Goal: Task Accomplishment & Management: Use online tool/utility

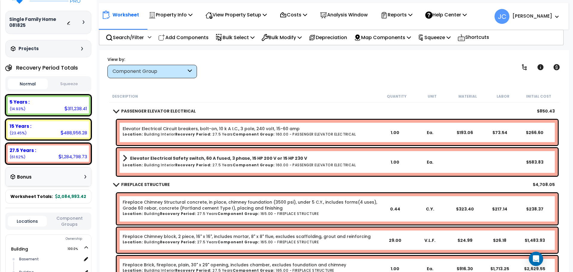
scroll to position [7679, 0]
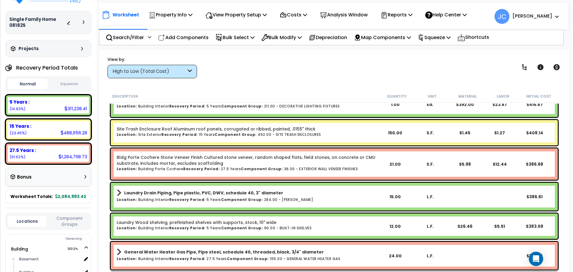
click at [177, 73] on div "High to Low (Total Cost)" at bounding box center [150, 71] width 74 height 7
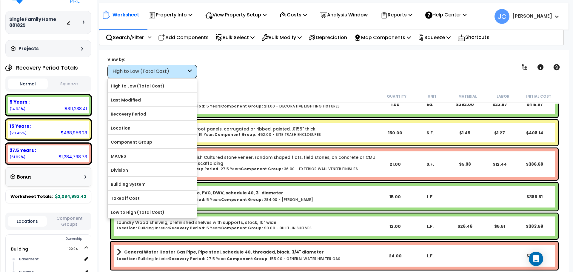
click at [169, 141] on label "Component Group" at bounding box center [152, 142] width 89 height 9
click at [0, 0] on input "Component Group" at bounding box center [0, 0] width 0 height 0
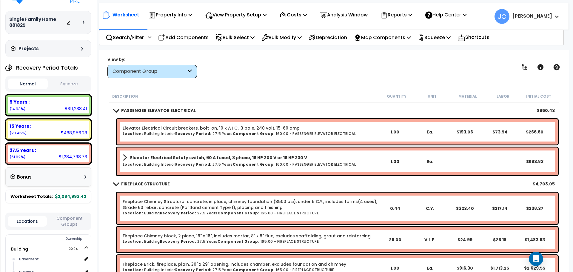
scroll to position [7680, 0]
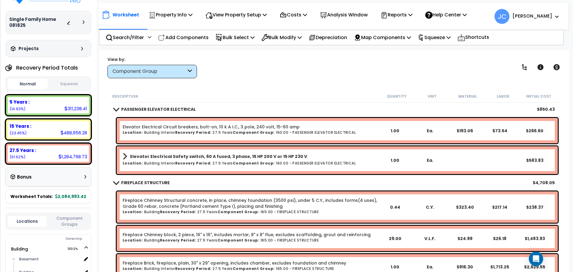
click at [273, 90] on div "Description Quantity Unit Material Labor Initial Cost" at bounding box center [334, 96] width 450 height 13
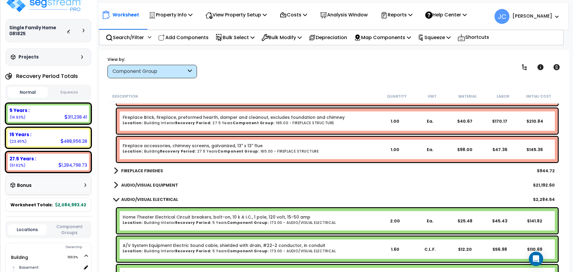
scroll to position [7870, 0]
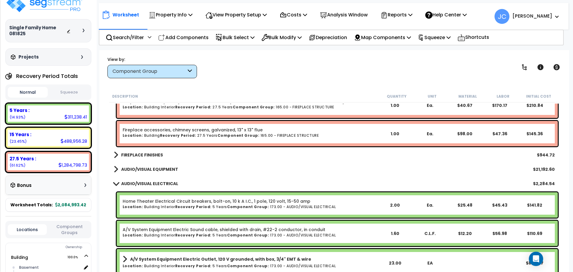
click at [141, 157] on b "FIREPLACE FINISHES" at bounding box center [142, 155] width 42 height 6
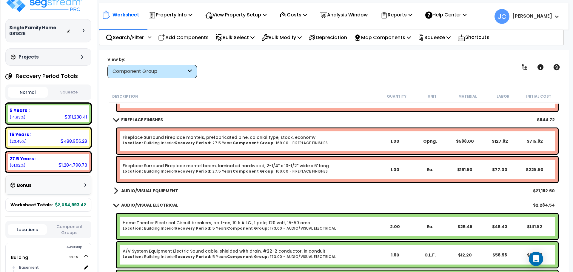
scroll to position [7911, 0]
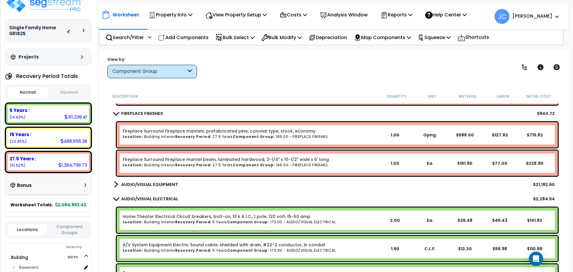
click at [170, 183] on b "AUDIO/VISUAL EQUIPMENT" at bounding box center [149, 184] width 57 height 6
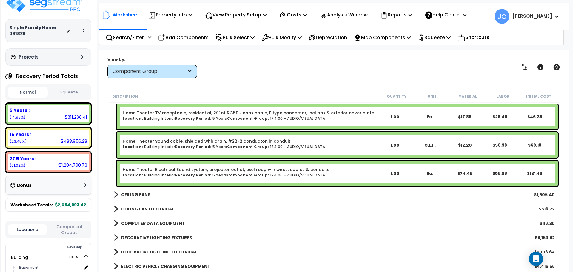
scroll to position [8552, 0]
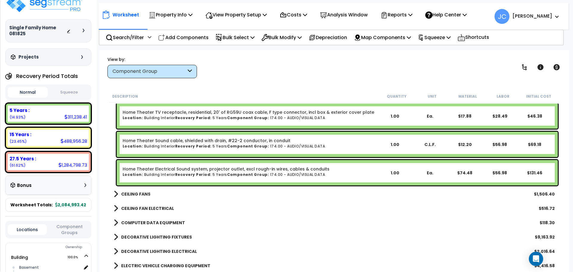
click at [142, 194] on b "CEILING FANS" at bounding box center [135, 194] width 29 height 6
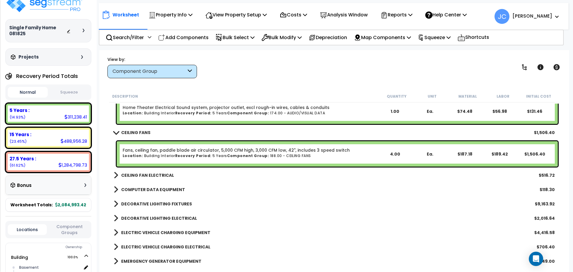
scroll to position [8617, 0]
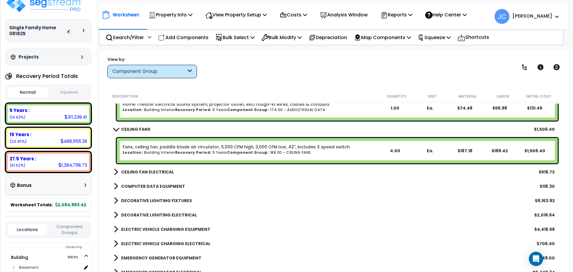
click at [150, 173] on b "CEILING FAN ELECTRICAL" at bounding box center [147, 172] width 53 height 6
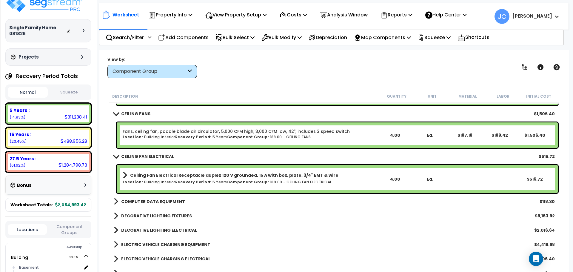
scroll to position [8645, 0]
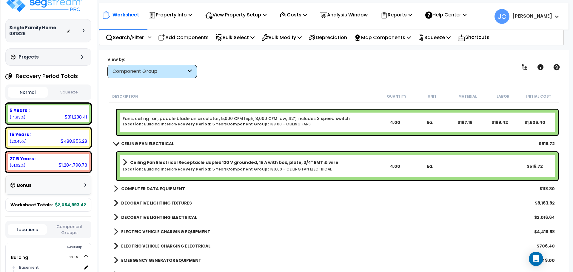
click at [172, 187] on b "COMPUTER DATA EQUIPMENT" at bounding box center [153, 189] width 64 height 6
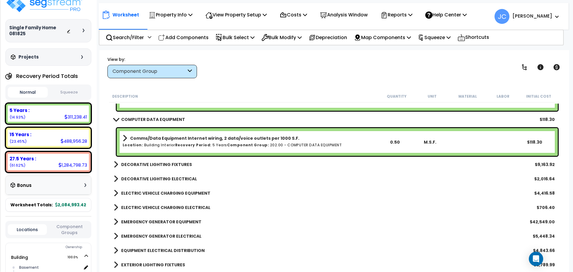
scroll to position [8717, 0]
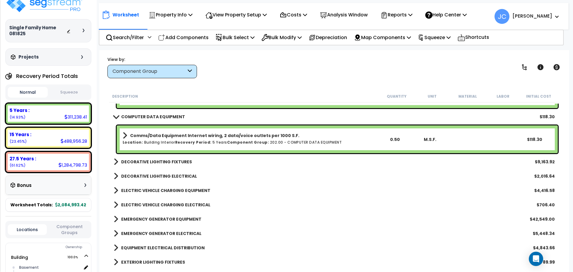
click at [171, 156] on div "DECORATIVE LIGHTING FIXTURES $9,163.92" at bounding box center [334, 162] width 447 height 14
click at [174, 158] on link "DECORATIVE LIGHTING FIXTURES" at bounding box center [153, 162] width 78 height 8
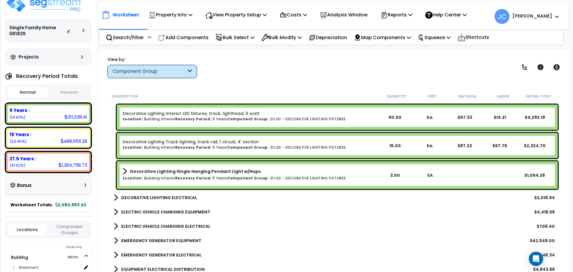
scroll to position [8845, 0]
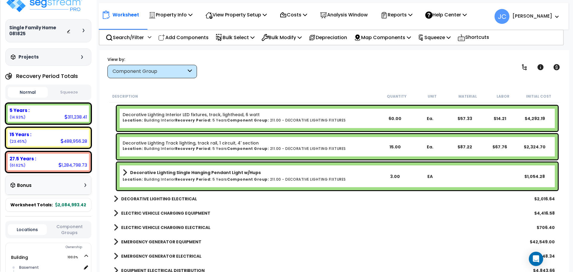
click at [302, 73] on div "View by: Component Group High to Low (Total Cost)" at bounding box center [334, 67] width 458 height 22
click at [258, 75] on div "View by: Component Group High to Low (Total Cost)" at bounding box center [334, 67] width 458 height 22
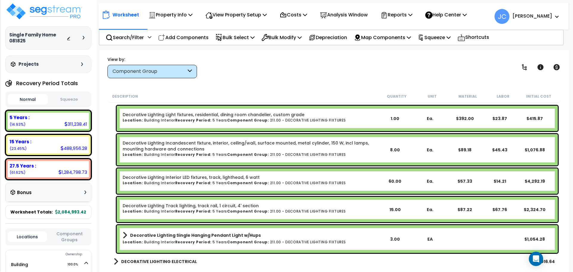
scroll to position [8782, 0]
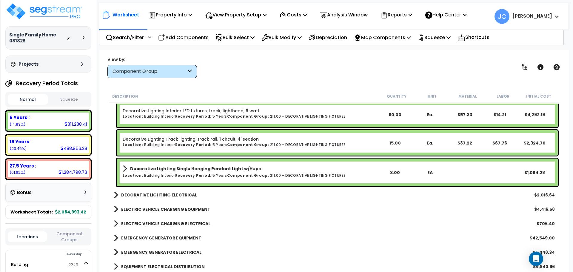
click at [161, 193] on b "DECORATIVE LIGHTING ELECTRICAL" at bounding box center [159, 195] width 76 height 6
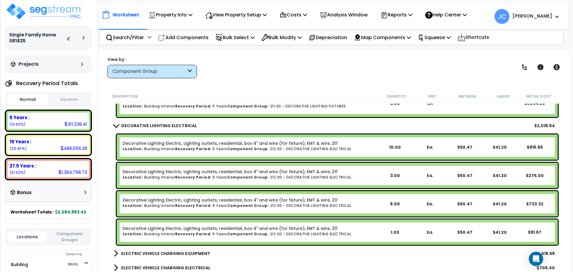
scroll to position [8919, 0]
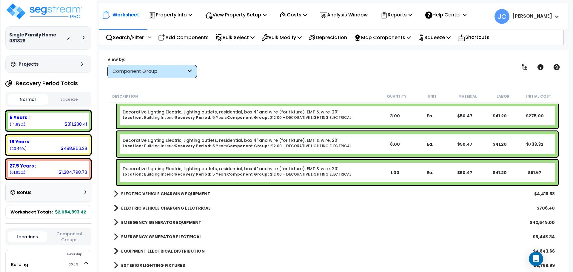
click at [188, 194] on b "ELECTRIC VEHICLE CHARGING EQUIPMENT" at bounding box center [165, 194] width 89 height 6
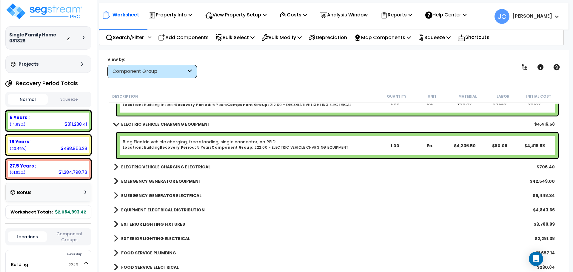
scroll to position [9048, 0]
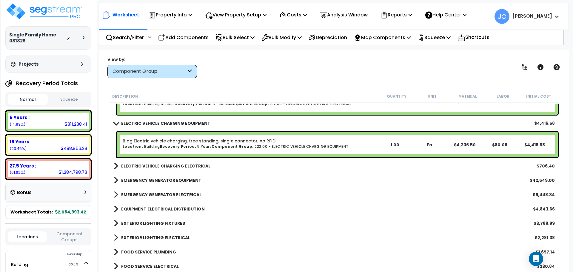
click at [165, 164] on b "ELECTRIC VEHICLE CHARGING ELECTRICAL" at bounding box center [165, 166] width 89 height 6
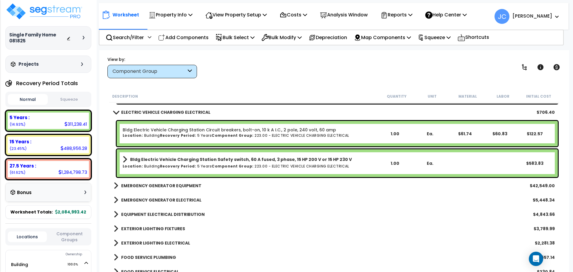
scroll to position [9110, 0]
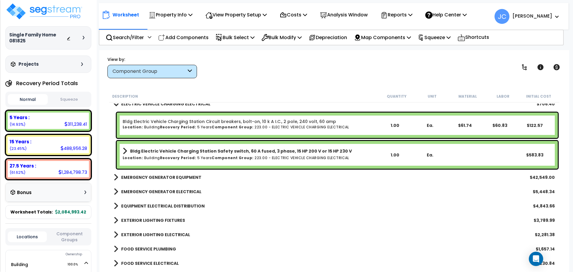
click at [170, 177] on b "EMERGENCY GENERATOR EQUIPMENT" at bounding box center [161, 177] width 80 height 6
click at [170, 176] on b "EMERGENCY GENERATOR EQUIPMENT" at bounding box center [161, 177] width 80 height 6
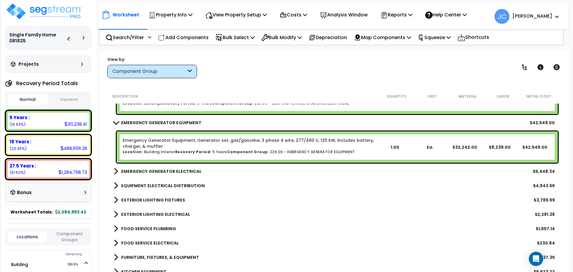
scroll to position [9165, 0]
click at [161, 171] on b "EMERGENCY GENERATOR ELECTRICAL" at bounding box center [161, 171] width 80 height 6
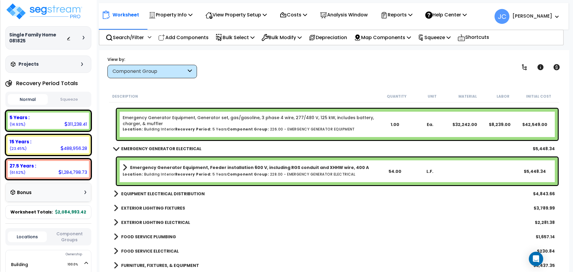
click at [178, 192] on b "EQUIPMENT ELECTRICAL DISTRIBUTION" at bounding box center [163, 194] width 84 height 6
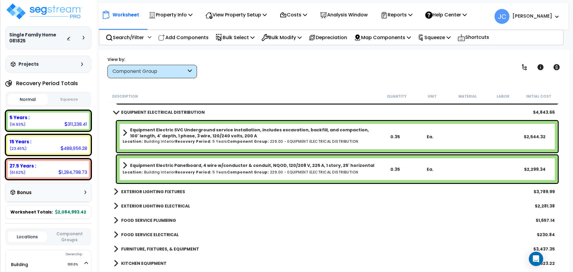
scroll to position [9270, 0]
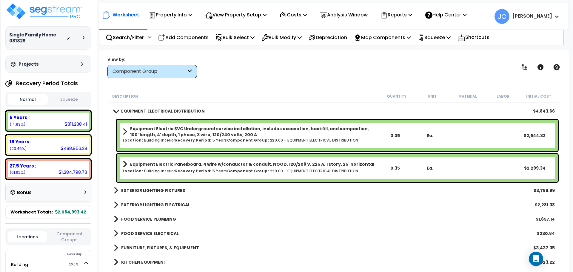
click at [152, 190] on b "EXTERIOR LIGHTING FIXTURES" at bounding box center [153, 190] width 64 height 6
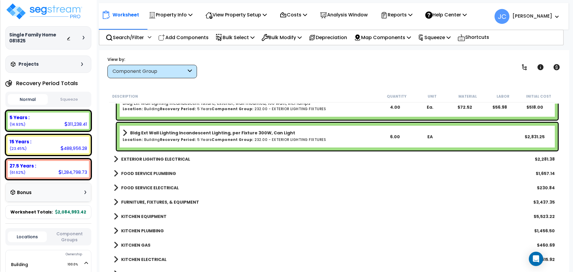
scroll to position [9438, 0]
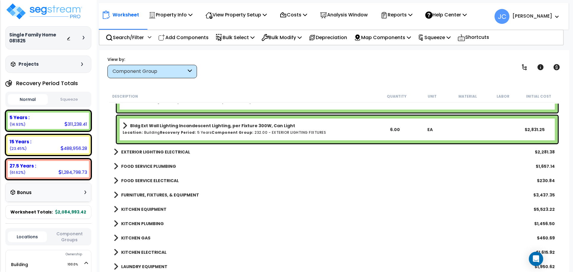
click at [183, 152] on b "EXTERIOR LIGHTING ELECTRICAL" at bounding box center [155, 152] width 69 height 6
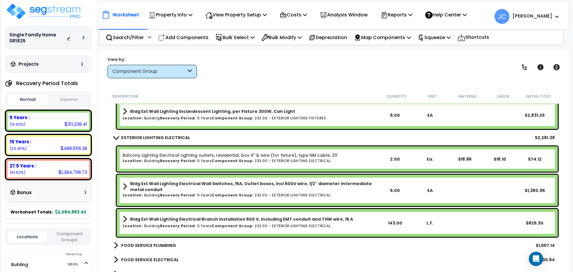
scroll to position [9460, 0]
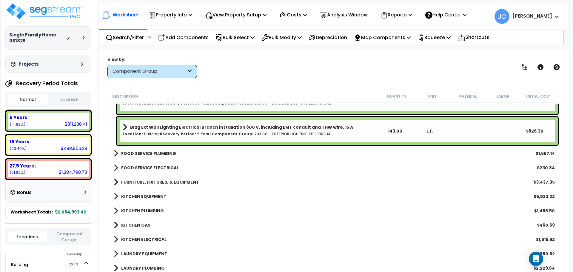
click at [164, 153] on b "FOOD SERVICE PLUMBING" at bounding box center [148, 153] width 55 height 6
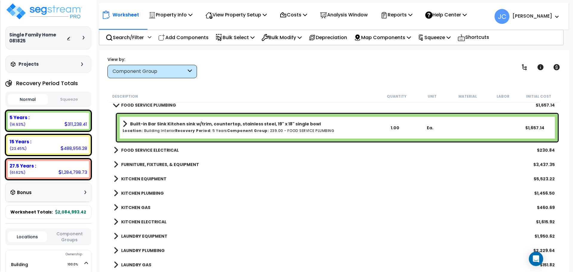
scroll to position [9589, 0]
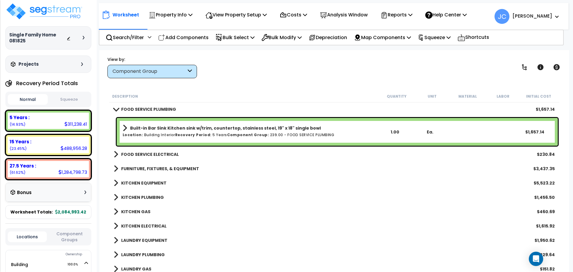
click at [165, 154] on b "FOOD SERVICE ELECTRICAL" at bounding box center [150, 154] width 58 height 6
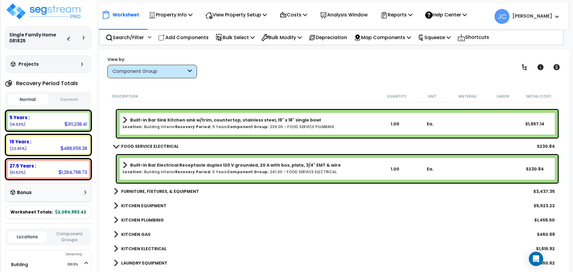
click at [175, 188] on b "FURNITURE, FIXTURES, & EQUIPMENT" at bounding box center [160, 191] width 78 height 6
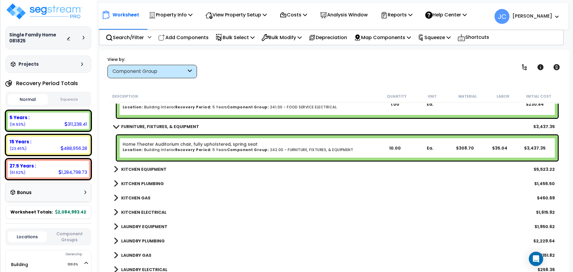
scroll to position [9663, 0]
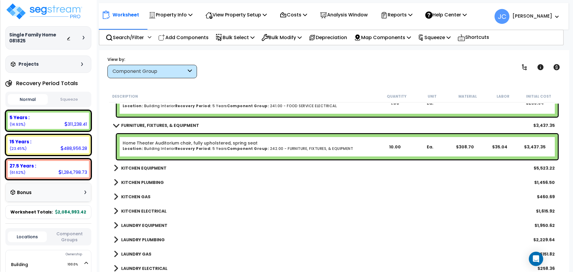
click at [145, 168] on b "KITCHEN EQUIPMENT" at bounding box center [143, 168] width 45 height 6
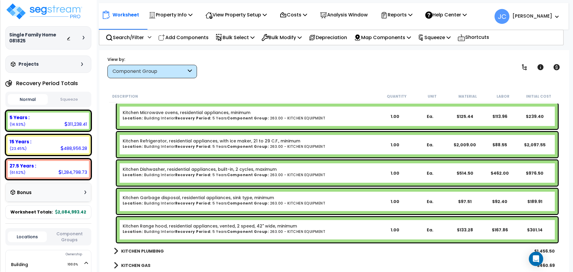
scroll to position [9795, 0]
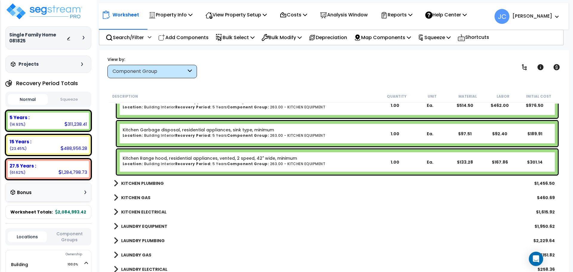
click at [145, 182] on b "KITCHEN PLUMBING" at bounding box center [142, 183] width 43 height 6
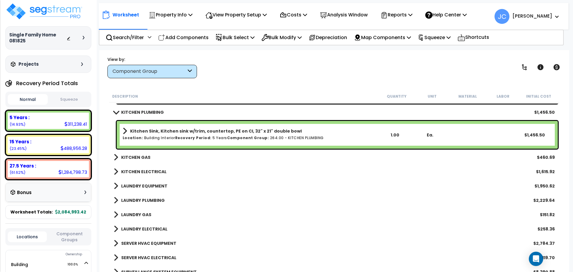
scroll to position [9932, 0]
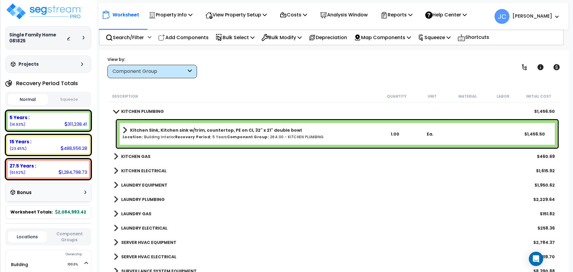
click at [150, 156] on div "KITCHEN GAS $460.69" at bounding box center [334, 156] width 447 height 14
click at [138, 156] on b "KITCHEN GAS" at bounding box center [135, 156] width 29 height 6
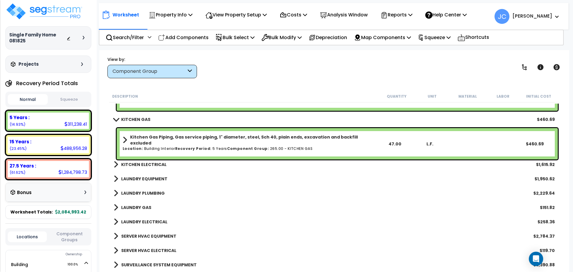
scroll to position [9972, 0]
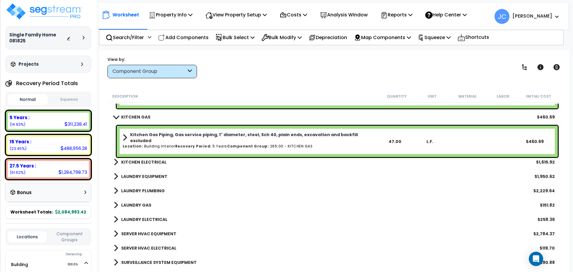
click at [155, 162] on b "KITCHEN ELECTRICAL" at bounding box center [143, 162] width 45 height 6
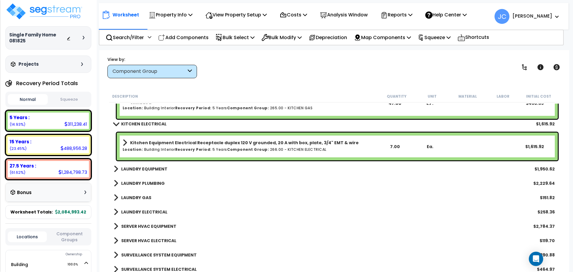
scroll to position [10011, 0]
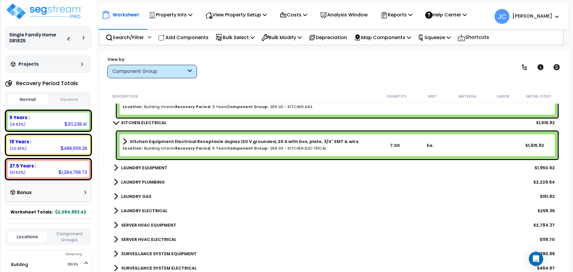
click at [145, 167] on b "LAUNDRY EQUIPMENT" at bounding box center [144, 168] width 46 height 6
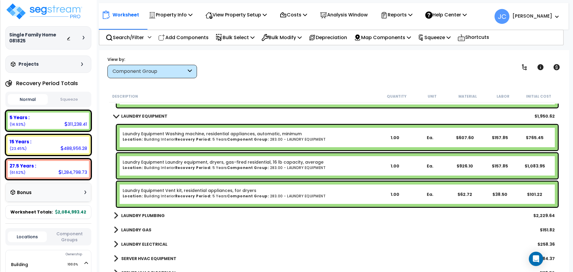
scroll to position [10064, 0]
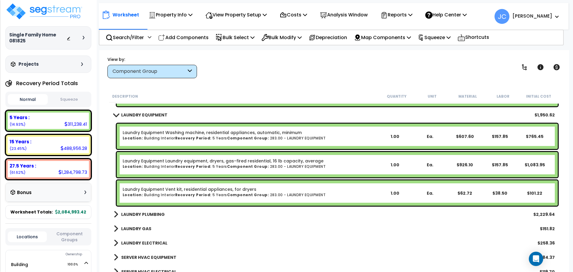
click at [143, 216] on b "LAUNDRY PLUMBING" at bounding box center [143, 214] width 44 height 6
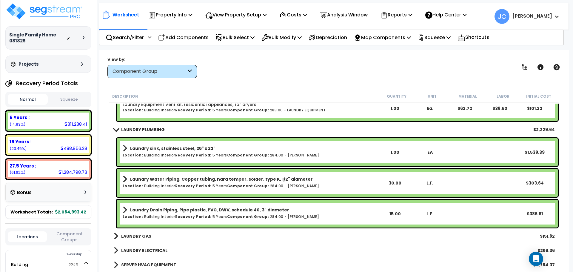
scroll to position [10151, 0]
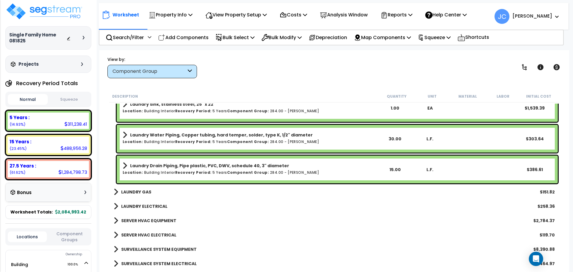
click at [136, 190] on b "LAUNDRY GAS" at bounding box center [136, 192] width 30 height 6
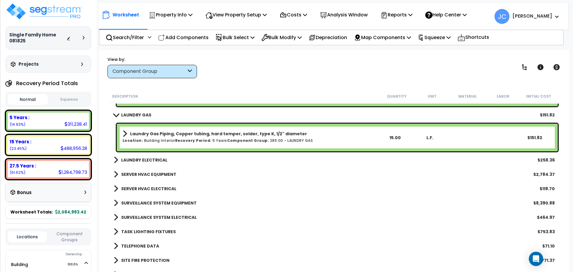
scroll to position [10276, 0]
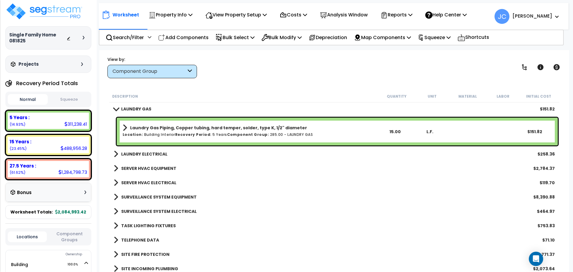
click at [149, 156] on b "LAUNDRY ELECTRICAL" at bounding box center [144, 154] width 46 height 6
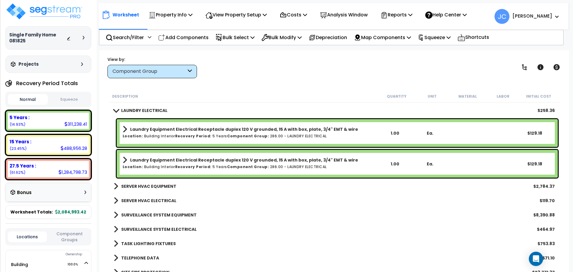
click at [143, 187] on b "SERVER HVAC EQUIPMENT" at bounding box center [148, 186] width 55 height 6
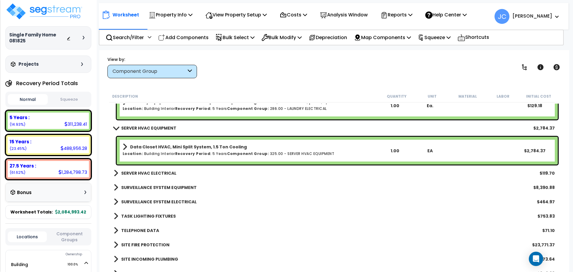
scroll to position [10389, 0]
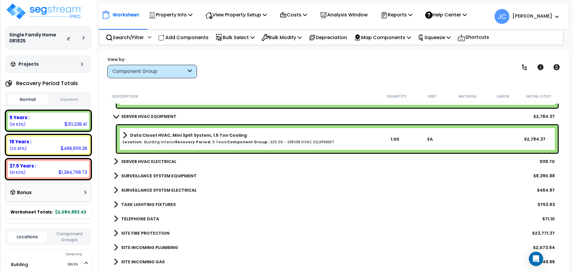
click at [151, 165] on link "SERVER HVAC ELECTRICAL" at bounding box center [145, 161] width 63 height 8
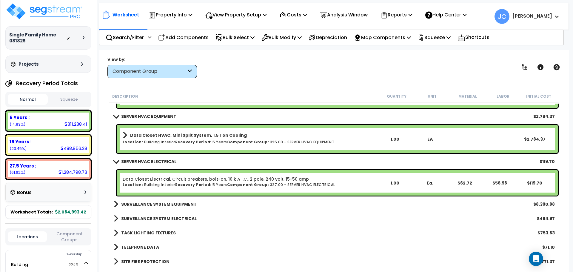
click at [151, 160] on b "SERVER HVAC ELECTRICAL" at bounding box center [148, 161] width 55 height 6
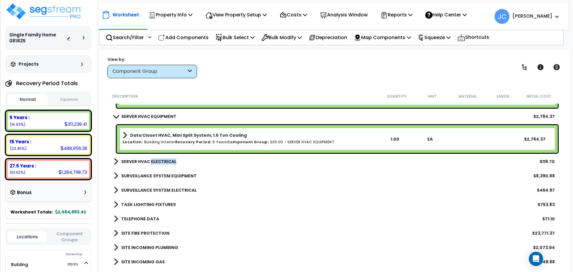
click at [151, 160] on b "SERVER HVAC ELECTRICAL" at bounding box center [148, 161] width 55 height 6
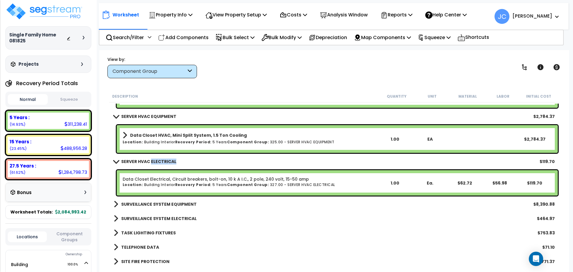
scroll to position [10427, 0]
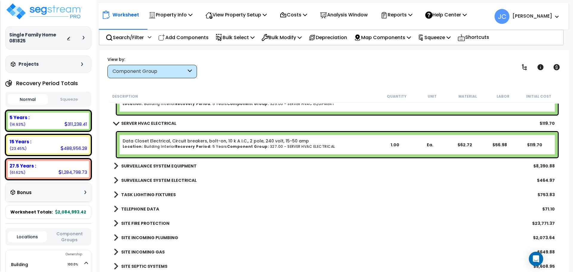
click at [173, 166] on b "SURVEILLANCE SYSTEM EQUIPMENT" at bounding box center [158, 166] width 75 height 6
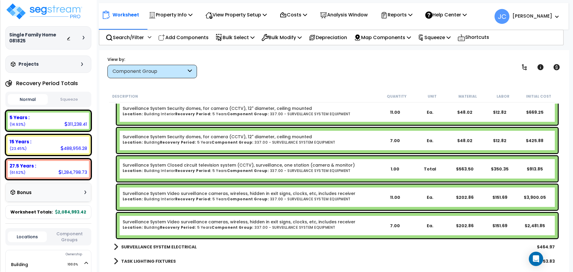
scroll to position [10529, 0]
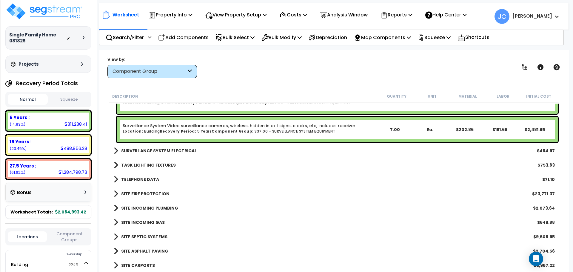
click at [178, 150] on b "SURVEILLANCE SYSTEM ELECTRICAL" at bounding box center [158, 151] width 75 height 6
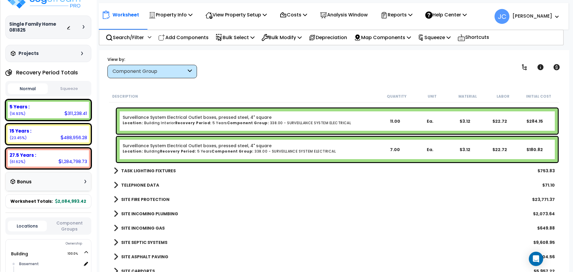
scroll to position [10652, 0]
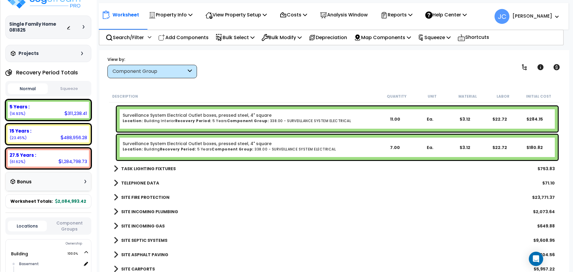
click at [147, 165] on link "TASK LIGHTING FIXTURES" at bounding box center [145, 168] width 62 height 8
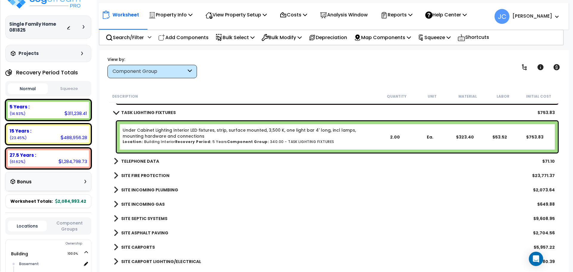
scroll to position [10710, 0]
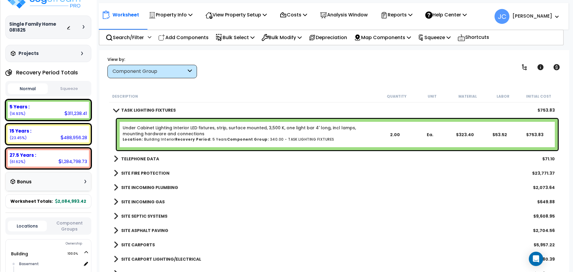
click at [148, 161] on b "TELEPHONE DATA" at bounding box center [140, 159] width 38 height 6
click at [150, 160] on b "TELEPHONE DATA" at bounding box center [140, 159] width 38 height 6
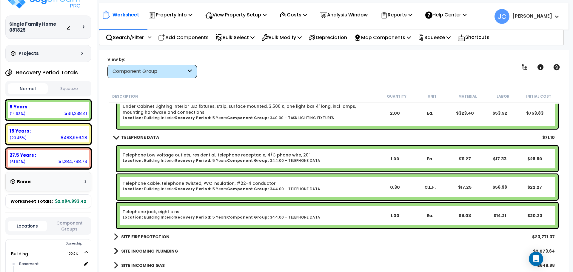
scroll to position [10737, 0]
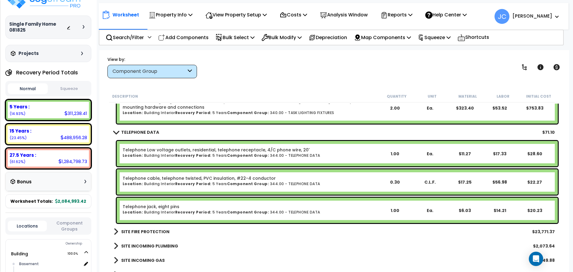
click at [241, 65] on div "View by: Component Group High to Low (Total Cost)" at bounding box center [334, 67] width 458 height 22
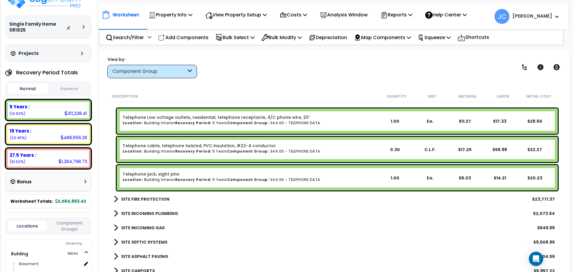
scroll to position [10781, 0]
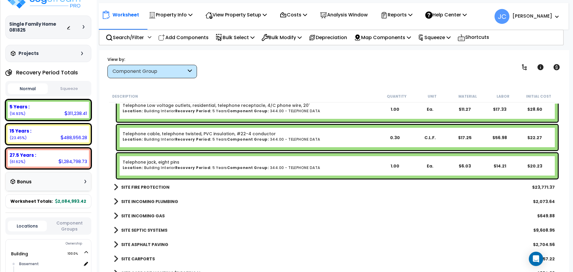
click at [134, 187] on b "SITE FIRE PROTECTION" at bounding box center [145, 187] width 48 height 6
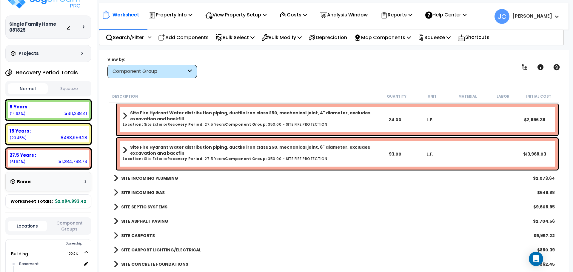
scroll to position [10909, 0]
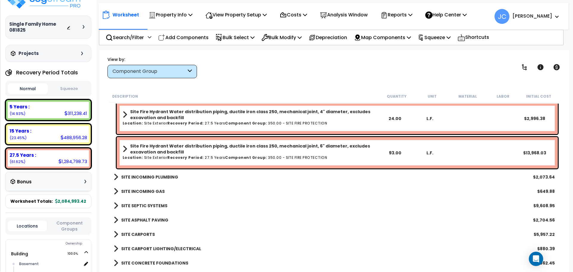
click at [144, 176] on b "SITE INCOMING PLUMBING" at bounding box center [149, 177] width 57 height 6
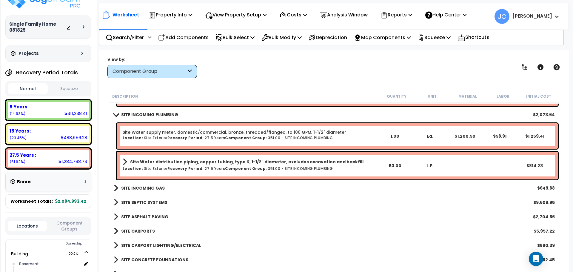
scroll to position [10974, 0]
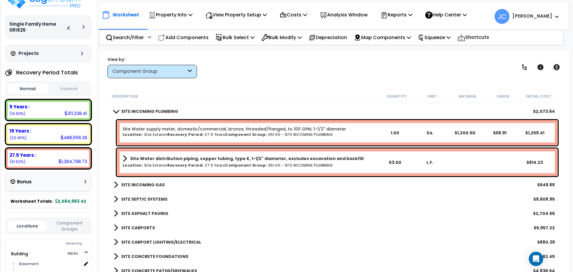
click at [146, 182] on b "SITE INCOMING GAS" at bounding box center [143, 185] width 44 height 6
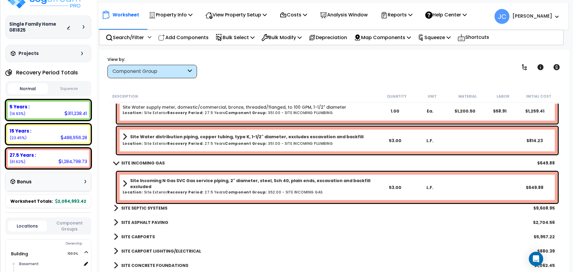
click at [151, 206] on b "SITE SEPTIC SYSTEMS" at bounding box center [144, 208] width 46 height 6
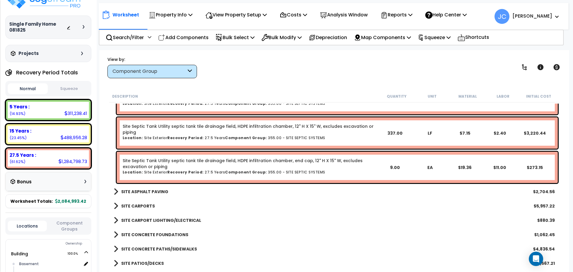
scroll to position [11318, 0]
click at [141, 190] on b "SITE ASPHALT PAVING" at bounding box center [144, 191] width 47 height 6
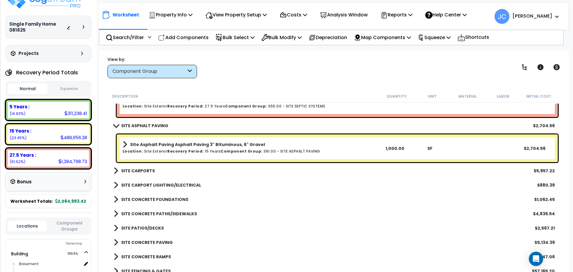
scroll to position [11386, 0]
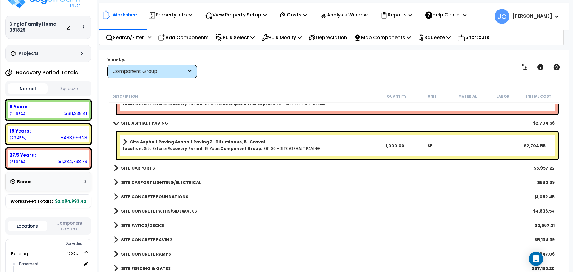
click at [134, 166] on b "SITE CARPORTS" at bounding box center [138, 168] width 34 height 6
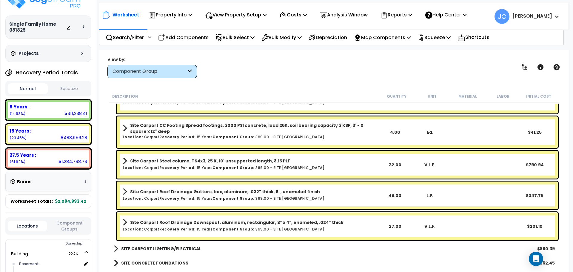
scroll to position [11551, 0]
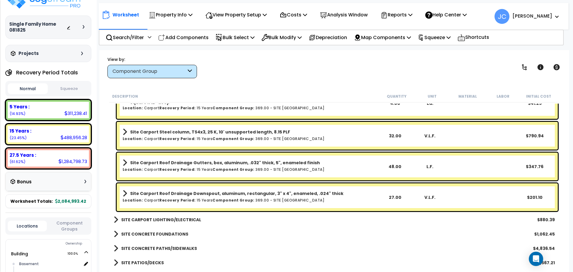
click at [155, 218] on b "SITE CARPORT LIGHTING/ELECTRICAL" at bounding box center [161, 220] width 80 height 6
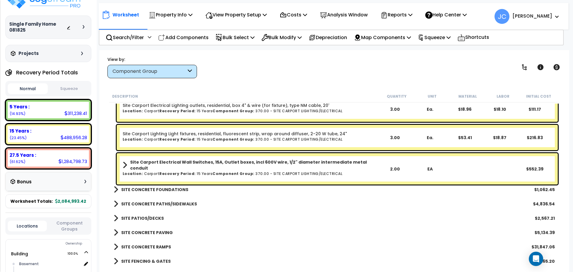
scroll to position [11711, 0]
click at [160, 190] on b "SITE CONCRETE FOUNDATIONS" at bounding box center [154, 189] width 67 height 6
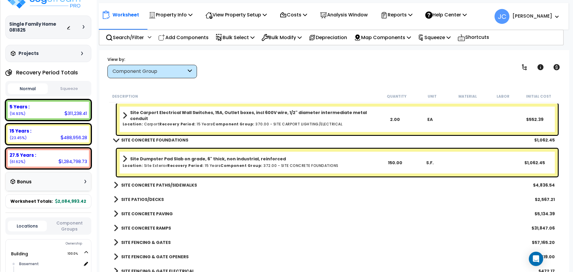
scroll to position [11761, 0]
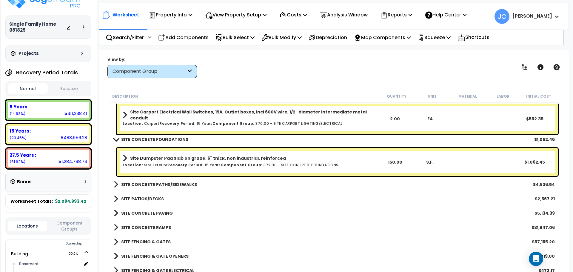
click at [175, 180] on link "SITE CONCRETE PATHS/SIDEWALKS" at bounding box center [155, 184] width 83 height 8
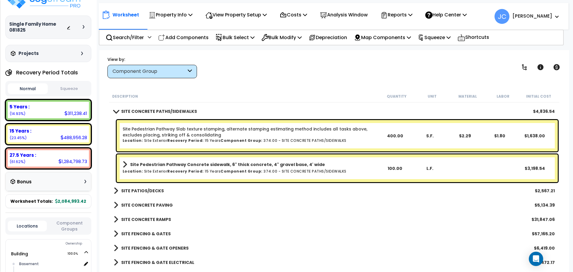
scroll to position [11835, 0]
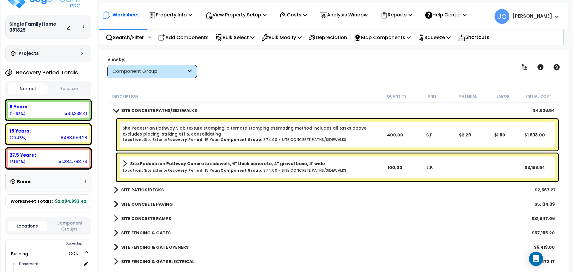
click at [145, 189] on b "SITE PATIOS/DECKS" at bounding box center [142, 190] width 43 height 6
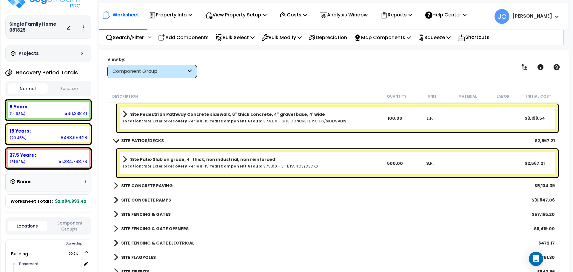
scroll to position [11885, 0]
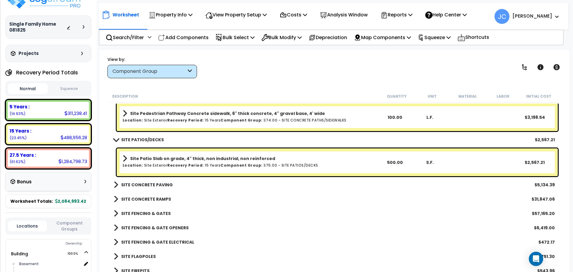
click at [154, 185] on b "SITE CONCRETE PAVING" at bounding box center [147, 185] width 52 height 6
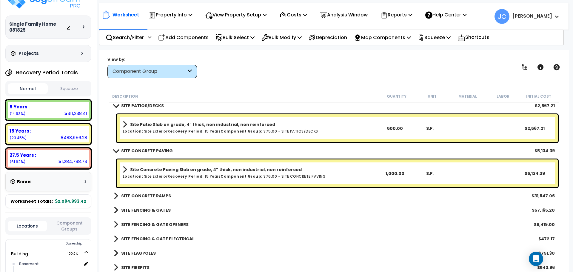
scroll to position [11923, 0]
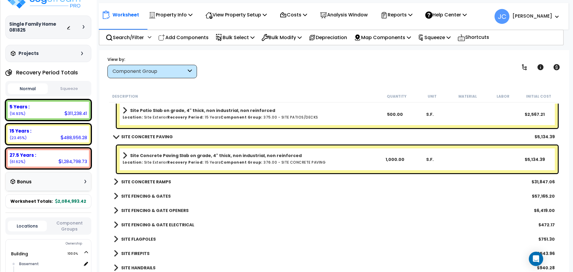
click at [149, 181] on b "SITE CONCRETE RAMPS" at bounding box center [146, 182] width 50 height 6
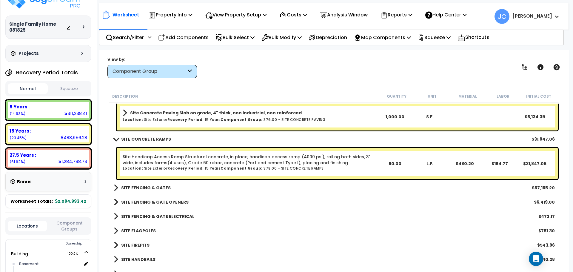
scroll to position [11977, 0]
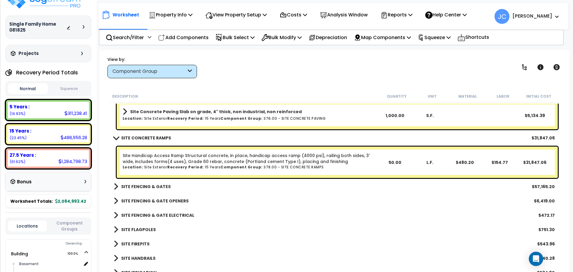
click at [153, 182] on link "SITE FENCING & GATES" at bounding box center [142, 186] width 57 height 8
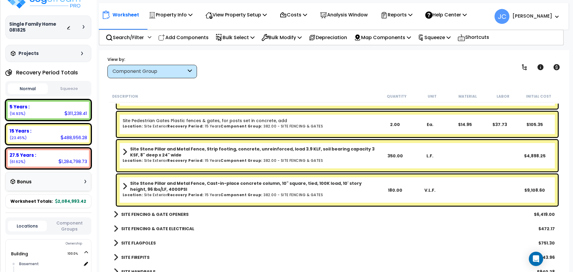
scroll to position [12245, 0]
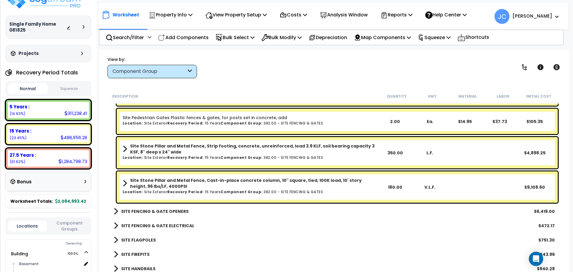
click at [172, 209] on b "SITE FENCING & GATE OPENERS" at bounding box center [154, 211] width 67 height 6
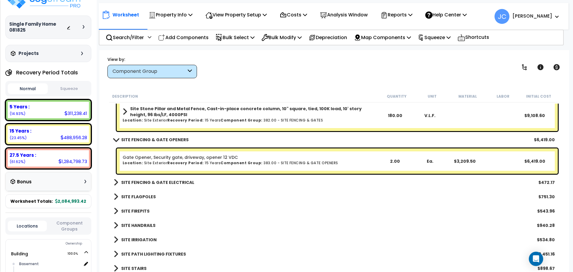
scroll to position [12318, 0]
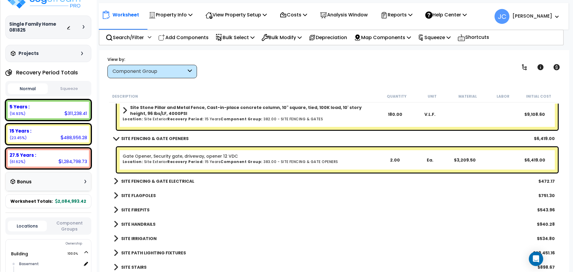
click at [164, 181] on b "SITE FENCING & GATE ELECTRICAL" at bounding box center [157, 181] width 73 height 6
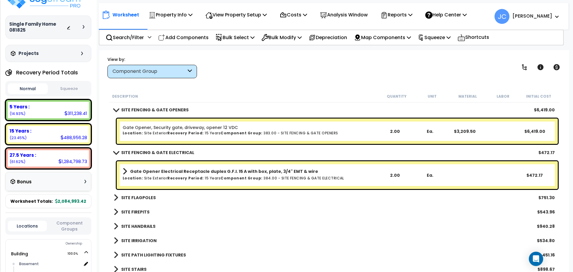
scroll to position [12347, 0]
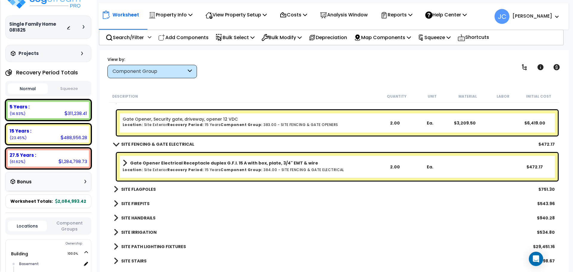
click at [140, 187] on b "SITE FLAGPOLES" at bounding box center [138, 189] width 35 height 6
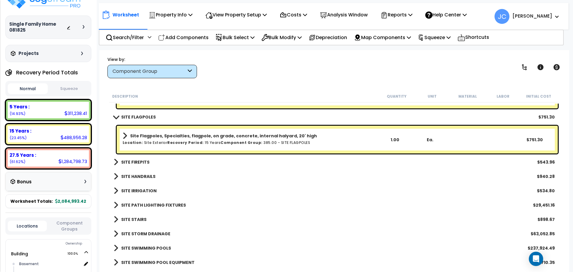
scroll to position [12428, 0]
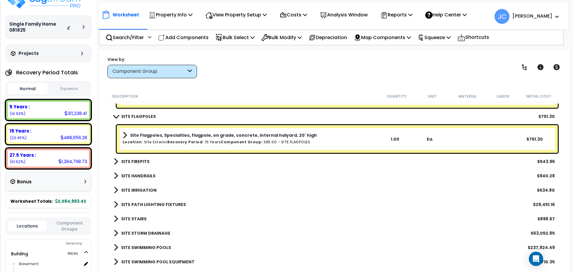
click at [142, 161] on b "SITE FIREPITS" at bounding box center [135, 161] width 28 height 6
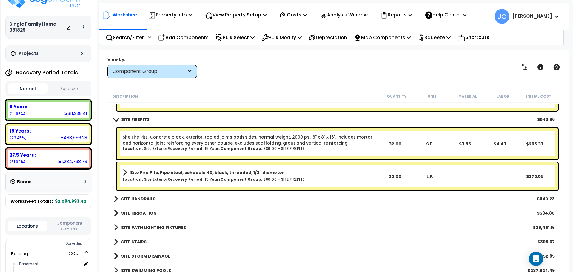
scroll to position [12470, 0]
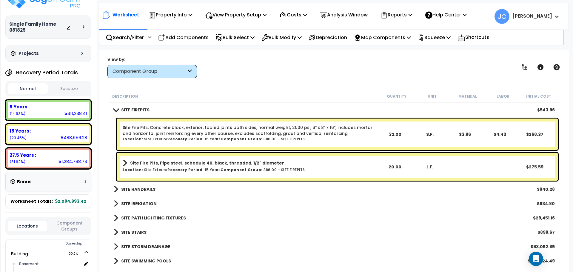
click at [144, 187] on b "SITE HANDRAILS" at bounding box center [138, 189] width 34 height 6
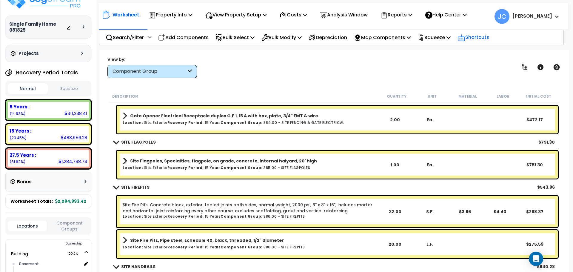
scroll to position [12403, 0]
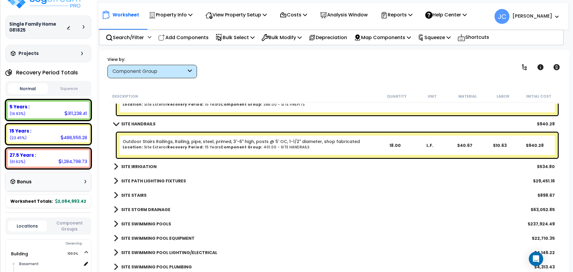
click at [144, 164] on b "SITE IRRIGATION" at bounding box center [139, 167] width 36 height 6
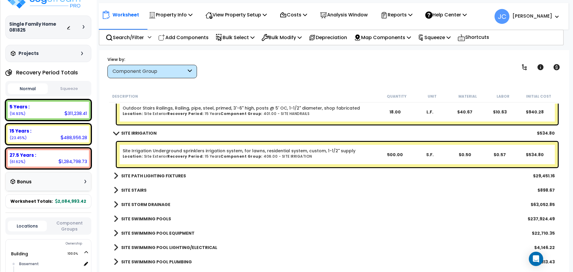
scroll to position [12579, 0]
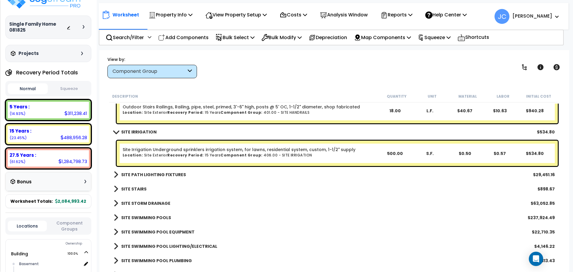
click at [165, 175] on b "SITE PATH LIGHTING FIXTURES" at bounding box center [153, 175] width 65 height 6
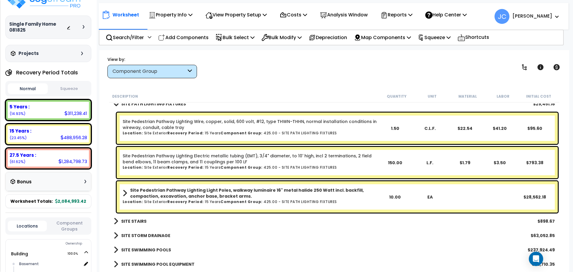
scroll to position [12651, 0]
click at [140, 219] on b "SITE STAIRS" at bounding box center [133, 221] width 25 height 6
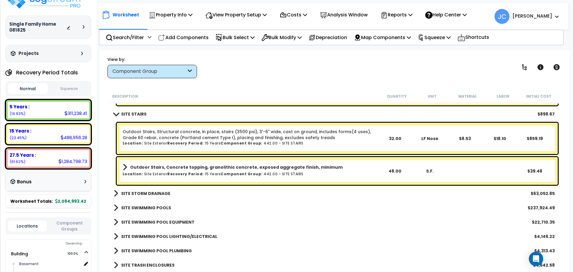
scroll to position [12757, 0]
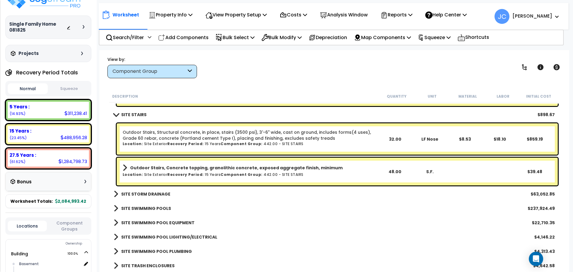
click at [158, 194] on b "SITE STORM DRAINAGE" at bounding box center [145, 194] width 49 height 6
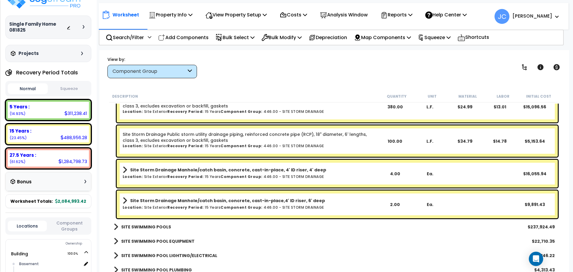
scroll to position [13025, 0]
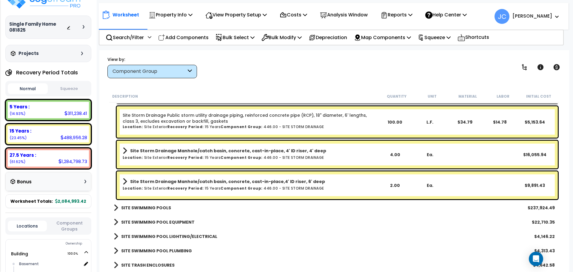
click at [145, 206] on b "SITE SWIMMING POOLS" at bounding box center [146, 208] width 50 height 6
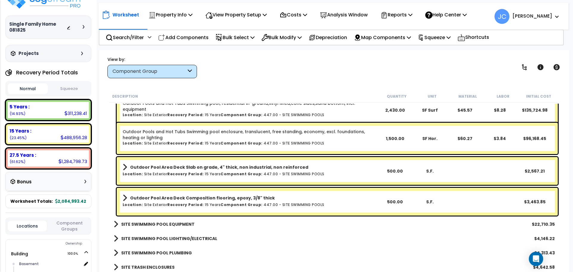
scroll to position [13149, 0]
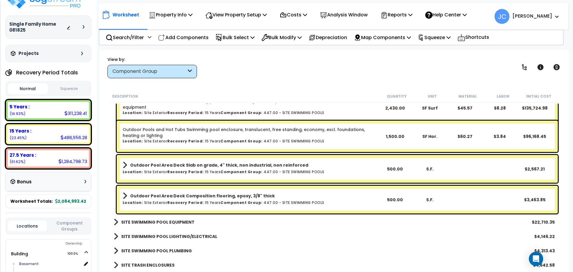
click at [179, 222] on b "SITE SWIMMING POOL EQUIPMENT" at bounding box center [157, 222] width 73 height 6
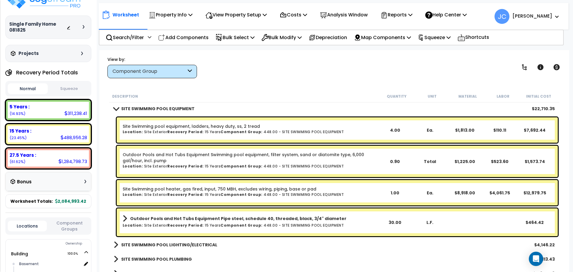
scroll to position [13263, 0]
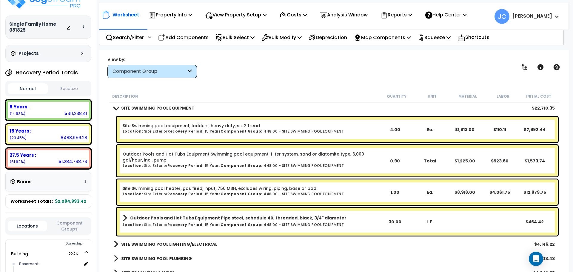
click at [204, 244] on b "SITE SWIMMING POOL LIGHTING/ELECTRICAL" at bounding box center [169, 244] width 96 height 6
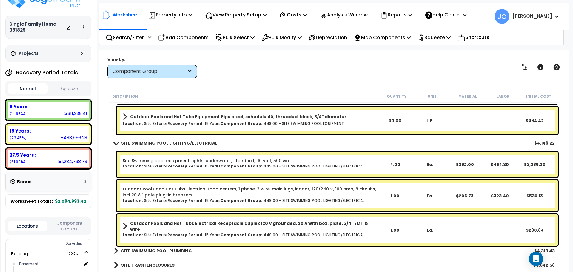
scroll to position [26, 0]
click at [144, 249] on b "SITE SWIMMING POOL PLUMBING" at bounding box center [156, 251] width 71 height 6
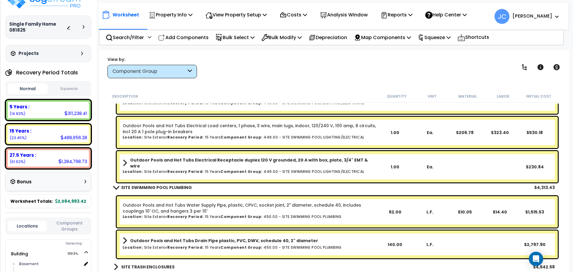
scroll to position [13429, 0]
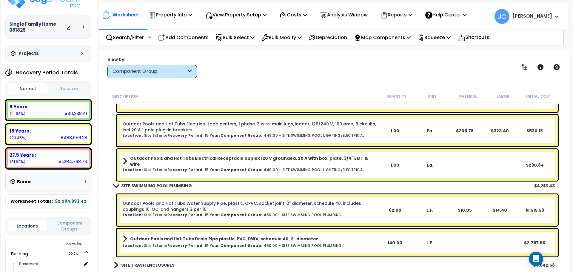
click at [159, 264] on b "SITE TRASH ENCLOSURES" at bounding box center [147, 265] width 53 height 6
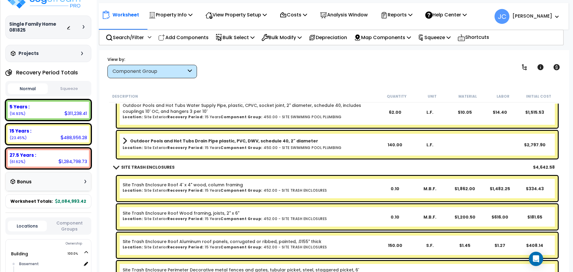
scroll to position [13577, 0]
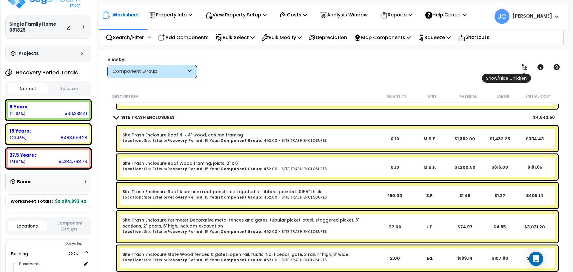
click at [522, 65] on icon at bounding box center [524, 67] width 5 height 6
click at [524, 66] on icon at bounding box center [524, 67] width 7 height 7
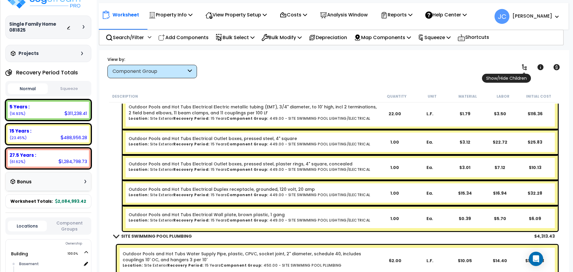
click at [523, 65] on icon at bounding box center [524, 67] width 5 height 6
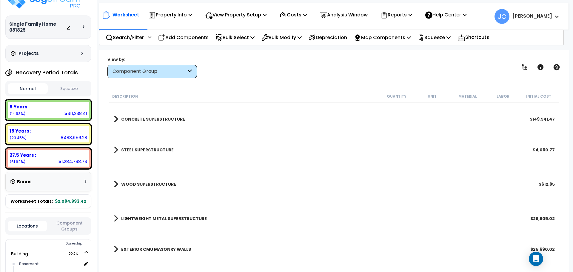
scroll to position [0, 0]
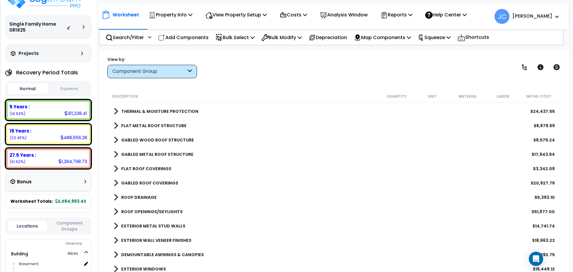
click at [156, 239] on b "EXTERIOR WALL VENEER FINISHES" at bounding box center [156, 240] width 70 height 6
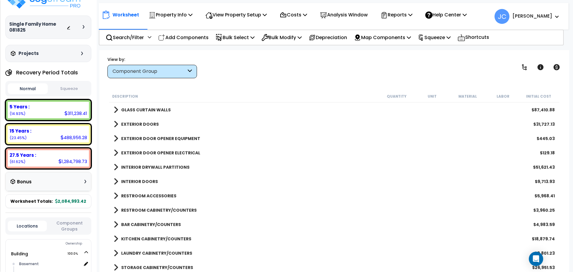
scroll to position [464, 0]
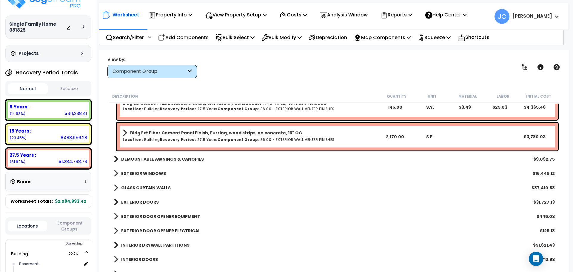
click at [158, 184] on link "GLASS CURTAIN WALLS" at bounding box center [142, 188] width 57 height 8
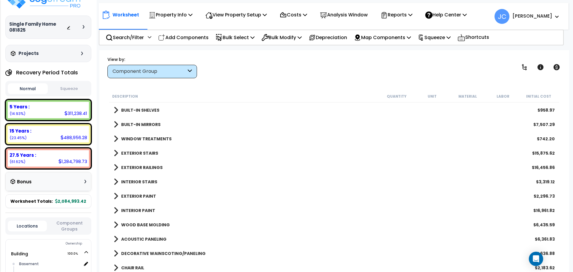
scroll to position [823, 0]
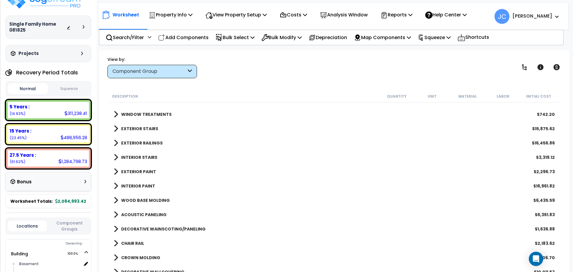
click at [150, 171] on b "EXTERIOR PAINT" at bounding box center [138, 172] width 35 height 6
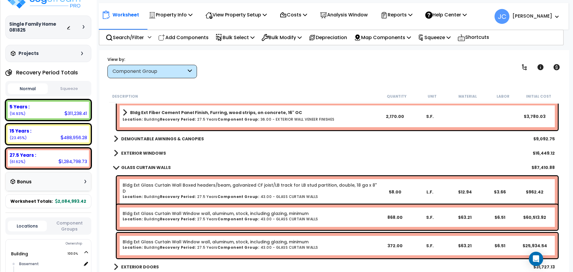
scroll to position [485, 0]
click at [181, 69] on div "Component Group" at bounding box center [150, 71] width 74 height 7
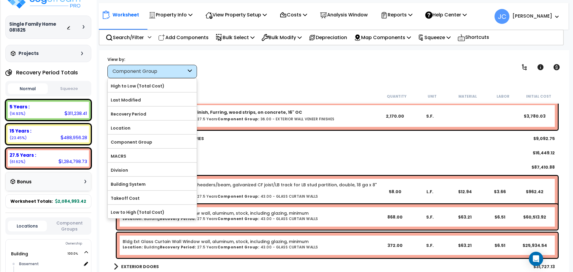
click at [149, 87] on label "High to Low (Total Cost)" at bounding box center [152, 85] width 89 height 9
click at [0, 0] on input "High to Low (Total Cost)" at bounding box center [0, 0] width 0 height 0
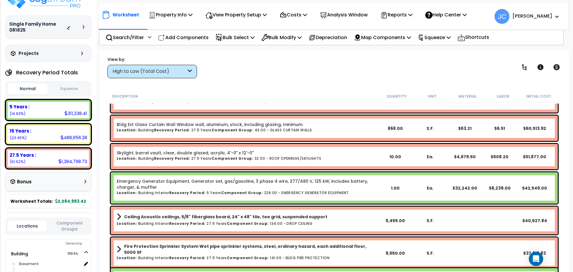
scroll to position [0, 0]
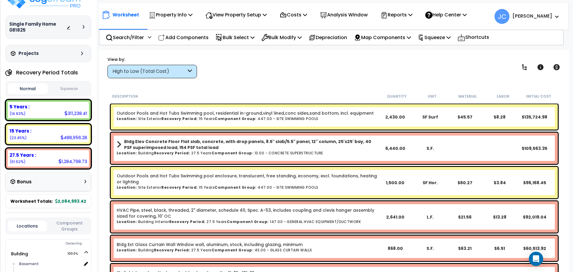
click at [187, 65] on div "High to Low (Total Cost)" at bounding box center [152, 71] width 90 height 13
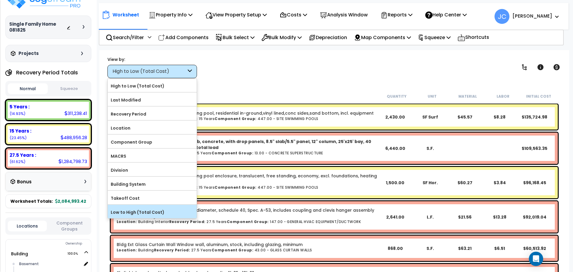
click at [136, 212] on label "Low to High (Total Cost)" at bounding box center [152, 212] width 89 height 9
click at [0, 0] on input "Low to High (Total Cost)" at bounding box center [0, 0] width 0 height 0
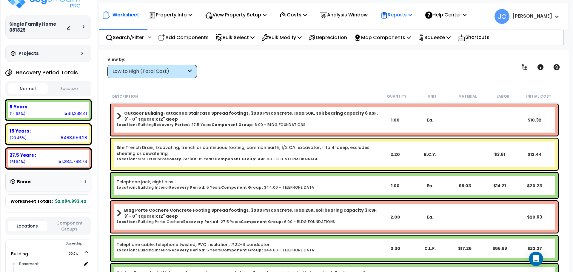
click at [411, 15] on p "Reports" at bounding box center [396, 15] width 32 height 8
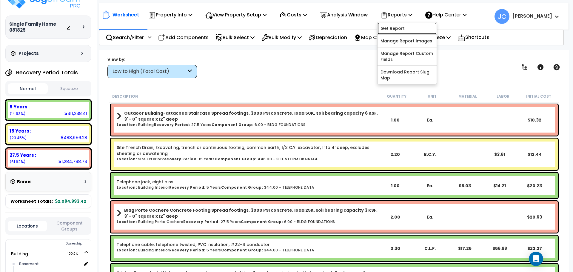
click at [397, 30] on link "Get Report" at bounding box center [406, 28] width 59 height 12
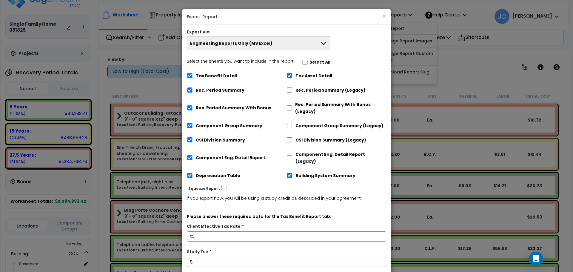
click at [292, 43] on button "Engineering Reports Only (MS Excel)" at bounding box center [259, 43] width 144 height 14
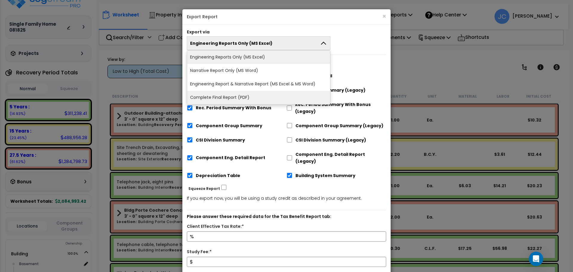
click at [254, 94] on li "Complete Final Report (PDF)" at bounding box center [258, 97] width 143 height 13
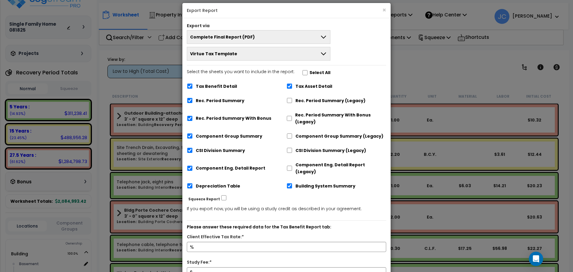
scroll to position [7, 0]
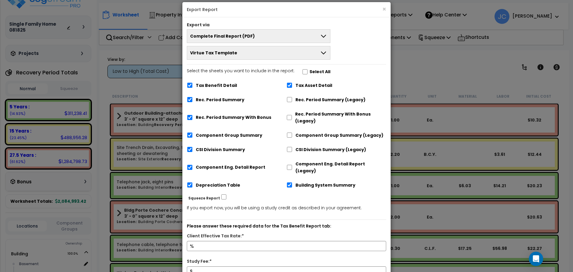
click at [282, 53] on button "Virtue Tax Template" at bounding box center [259, 53] width 144 height 14
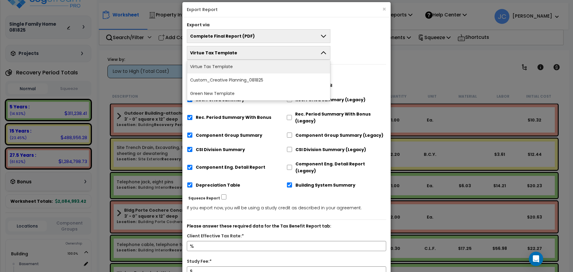
click at [368, 56] on div "Complete Final Report (PDF) Engineering Reports Only (MS Excel) Narrative Repor…" at bounding box center [286, 44] width 208 height 30
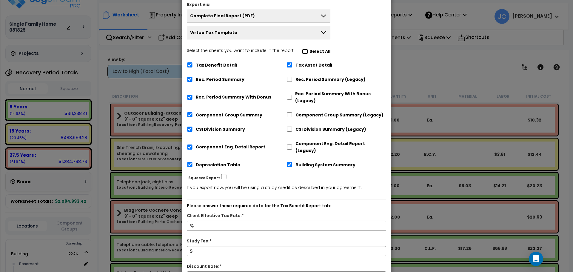
click at [302, 51] on input "Select the sheets you want to include in the report: Select All" at bounding box center [305, 51] width 6 height 5
checkbox input "true"
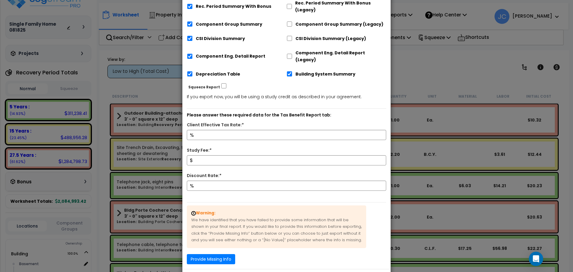
scroll to position [136, 0]
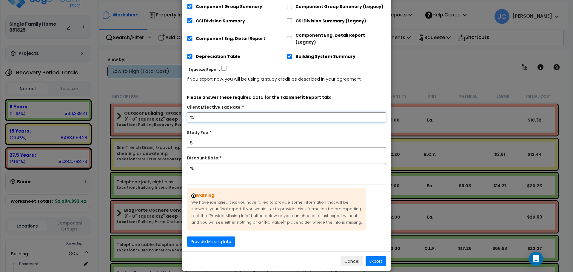
click at [263, 112] on input "Client Effective Tax Rate:*" at bounding box center [286, 117] width 199 height 10
type input "32"
type input "10,000"
type input "9"
click at [219, 236] on button "Provide Missing Info" at bounding box center [211, 241] width 48 height 10
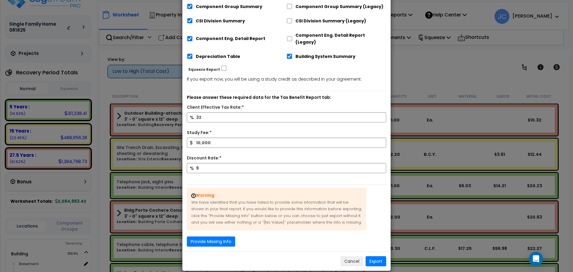
scroll to position [120, 0]
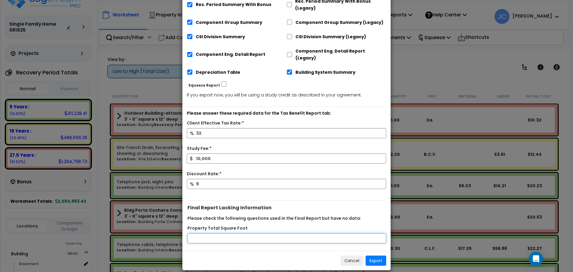
click at [245, 233] on input "Property Total Square Foot" at bounding box center [286, 238] width 199 height 10
type input "5"
type input "10000"
click at [368, 255] on button "Export" at bounding box center [376, 260] width 21 height 10
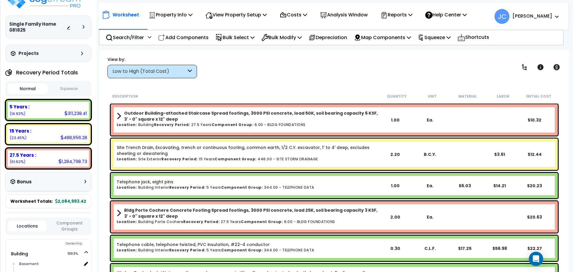
click at [191, 73] on icon at bounding box center [190, 71] width 4 height 7
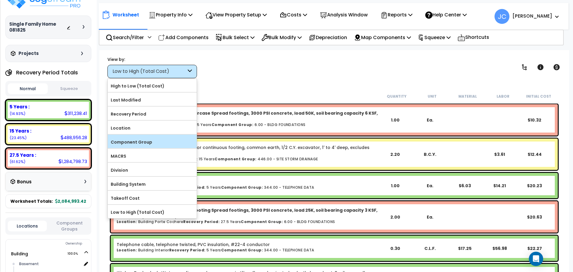
click at [163, 139] on label "Component Group" at bounding box center [152, 142] width 89 height 9
click at [0, 0] on input "Component Group" at bounding box center [0, 0] width 0 height 0
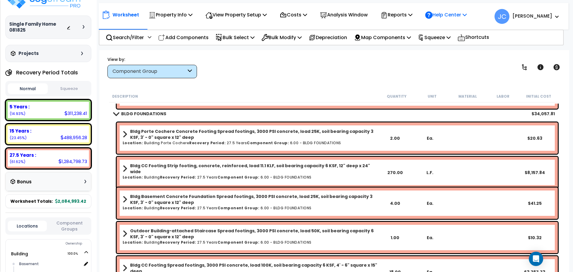
scroll to position [42, 0]
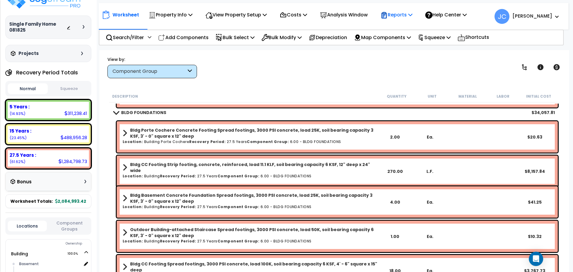
click at [406, 12] on p "Reports" at bounding box center [396, 15] width 32 height 8
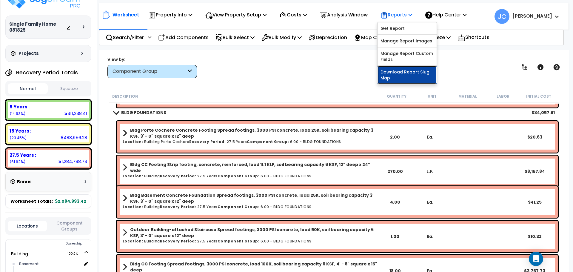
click at [409, 78] on link "Download Report Slug Map" at bounding box center [406, 75] width 59 height 18
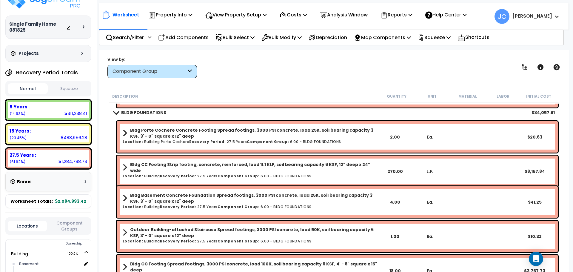
scroll to position [0, 0]
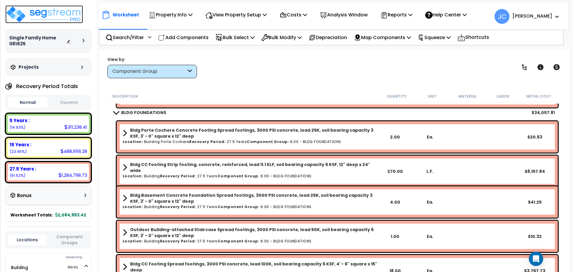
click at [51, 13] on img at bounding box center [44, 14] width 78 height 18
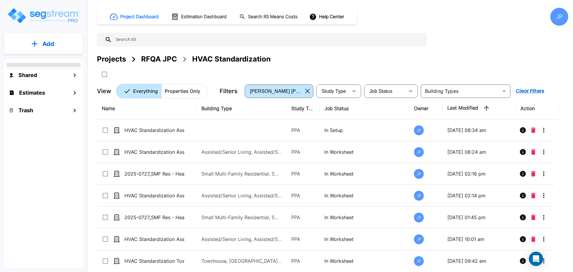
click at [114, 61] on div "Projects" at bounding box center [111, 59] width 29 height 11
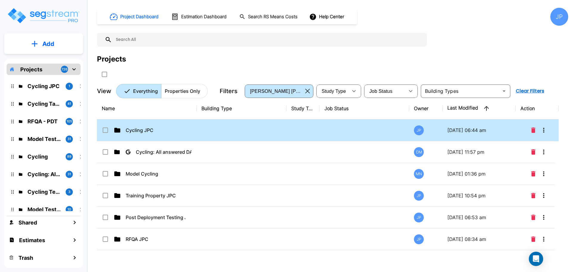
drag, startPoint x: 177, startPoint y: 132, endPoint x: 314, endPoint y: 150, distance: 138.1
click at [177, 132] on p "Cycling JPC" at bounding box center [156, 130] width 60 height 7
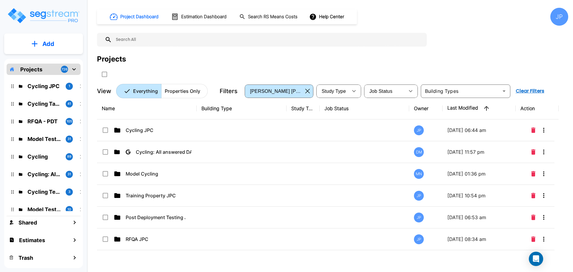
click at [177, 132] on p "Cycling JPC" at bounding box center [156, 130] width 60 height 7
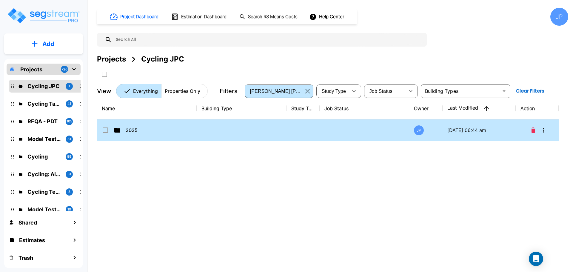
click at [243, 126] on td at bounding box center [242, 130] width 90 height 22
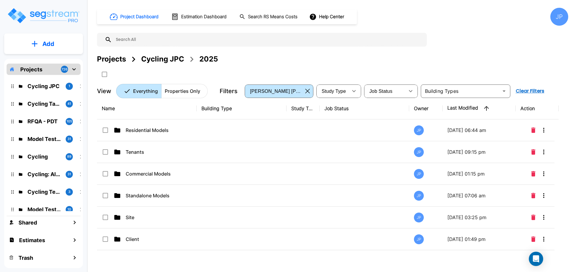
click at [195, 128] on td "Residential Models" at bounding box center [147, 130] width 100 height 22
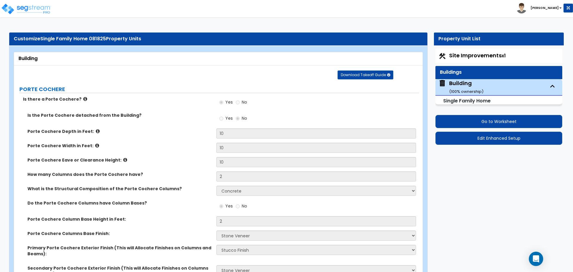
select select "3"
select select "5"
select select "2"
select select "5"
select select "1"
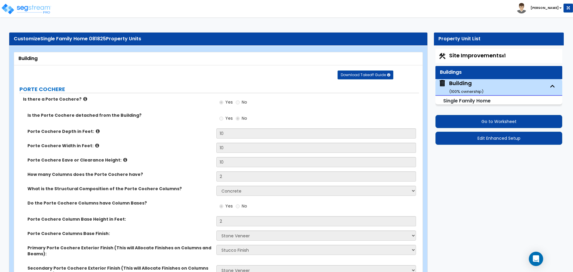
select select "3"
select select "1"
select select "3"
select select "8"
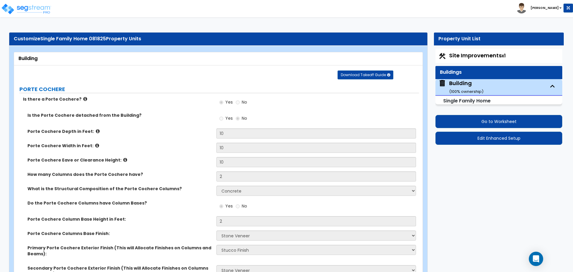
select select "3"
select select "1"
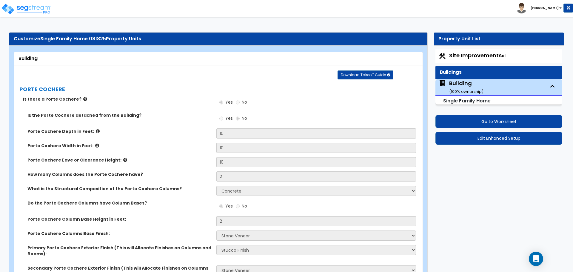
select select "1"
select select "3"
select select "1"
select select "13"
select select "9"
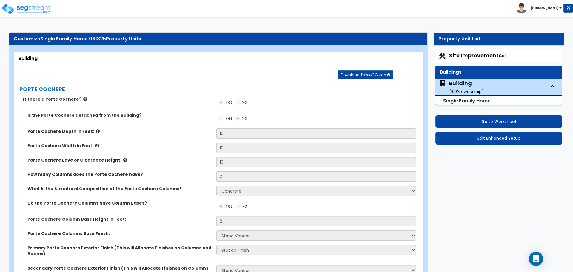
select select "7"
select select "3"
select select "4"
select select "2"
select select "3"
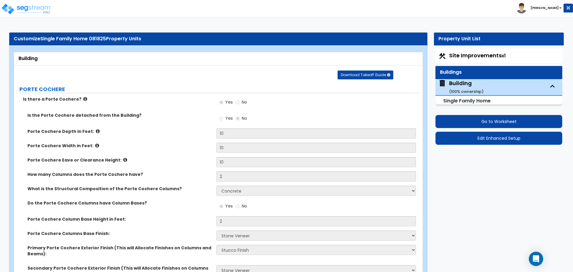
select select "3"
select select "2"
select select "1"
select select "4"
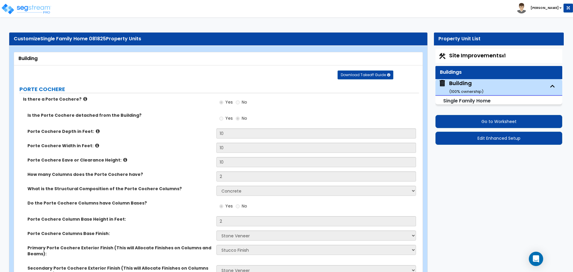
select select "1"
select select "2"
select select "1"
select select "2"
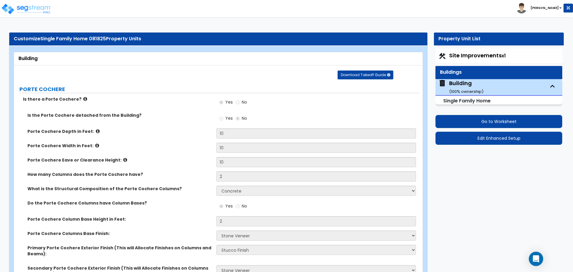
select select "5"
select select "4"
select select "2"
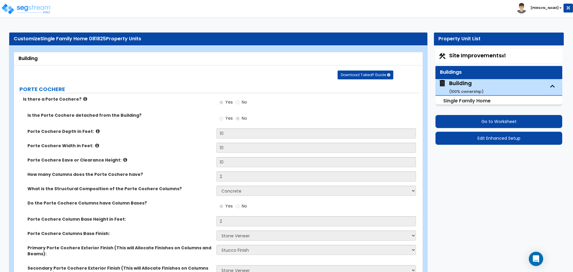
select select "2"
select select "1"
select select "2"
select select "1"
select select "3"
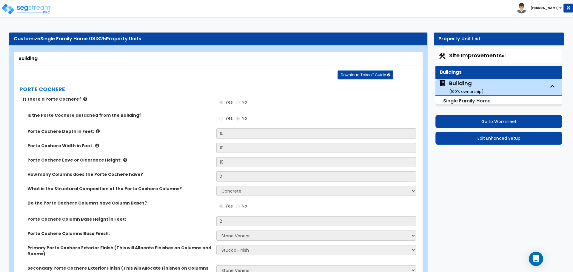
select select "1"
select select "4"
select select "2"
select select "1"
select select "2"
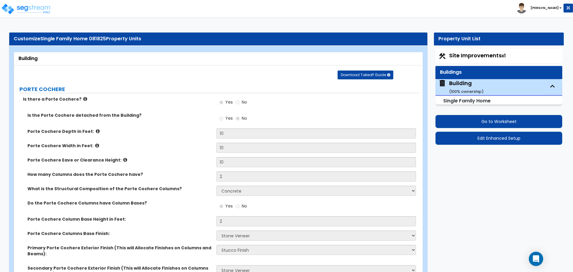
select select "3"
select select "1"
select select "4"
select select "3"
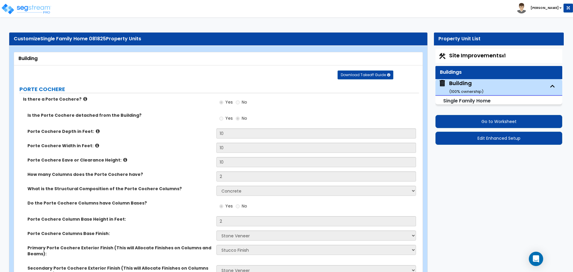
select select "2"
select select "5"
select select "2"
select select "3"
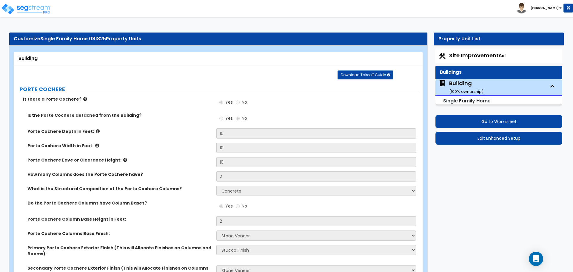
select select "1"
select select "4"
select select "2"
select select "7"
select select "1"
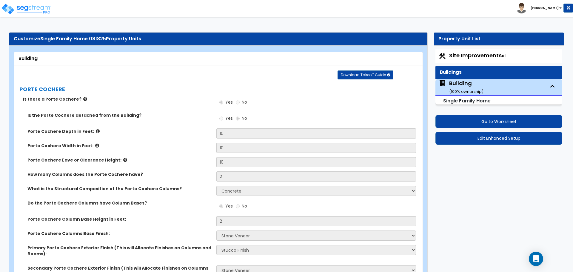
select select "3"
select select "1"
select select "3"
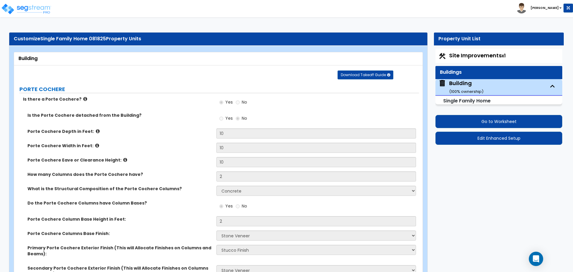
select select "2"
select select "1"
select select "2"
select select "3"
select select "4"
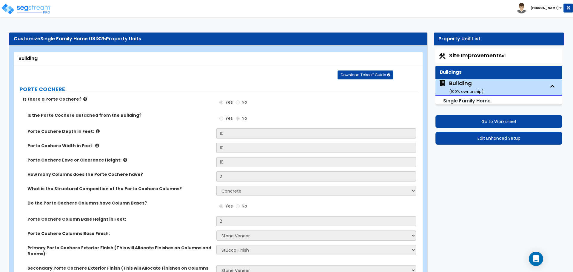
select select "6"
select select "5"
select select "1"
select select "3"
select select "2"
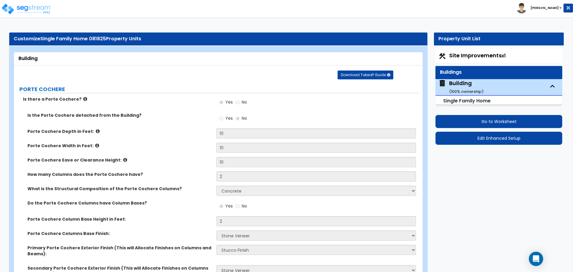
select select "1"
select select "2"
select select "1"
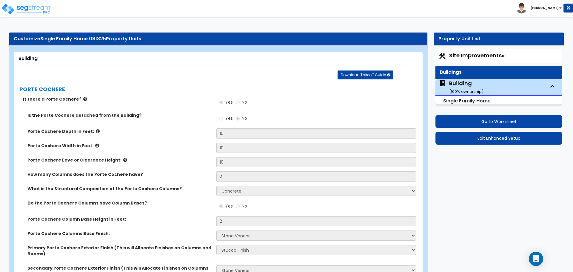
select select "1"
select select "2"
select select "1"
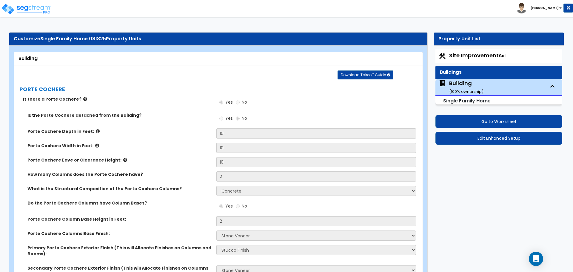
select select "1"
select select "3"
select select "4"
select select "1"
select select "2"
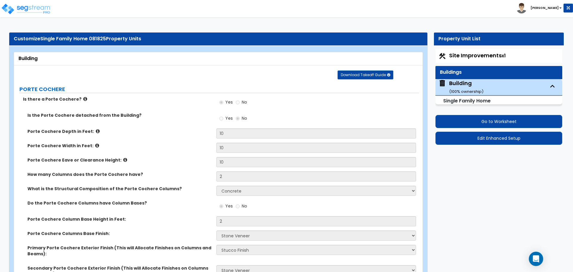
select select "1"
select select "5"
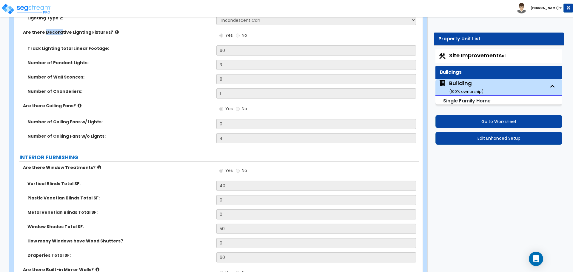
scroll to position [2681, 0]
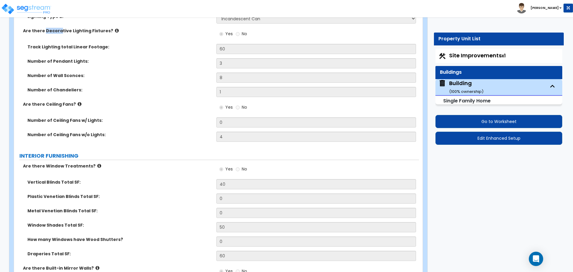
click at [187, 59] on div "Number of Pendant Lights: 3" at bounding box center [216, 65] width 405 height 14
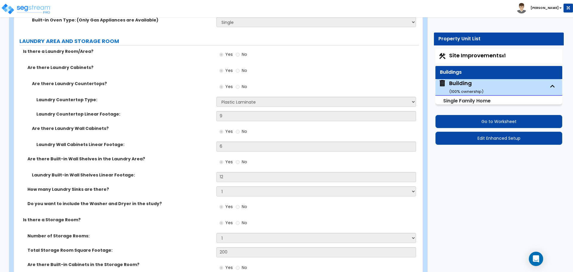
scroll to position [4050, 0]
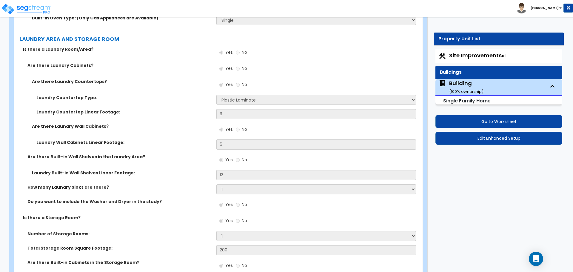
click at [461, 51] on div "Site Improvements x1" at bounding box center [498, 56] width 127 height 14
click at [477, 60] on div "Site Improvements x1" at bounding box center [498, 56] width 127 height 14
click at [472, 54] on span "Site Improvements x1" at bounding box center [477, 55] width 56 height 7
select select "2"
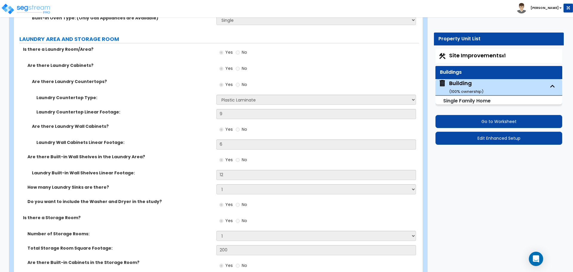
select select "2"
select select "1"
select select "2"
select select "1"
select select "2"
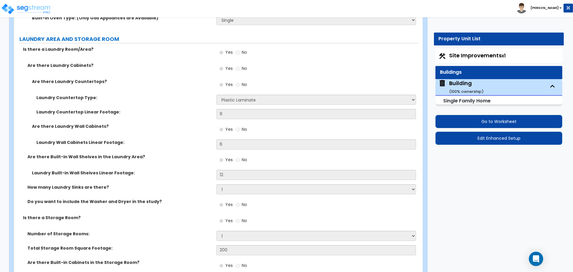
select select "1"
select select "2"
select select "1"
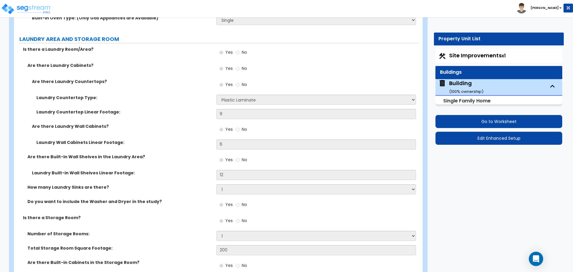
select select "5"
select select "2"
select select "10"
select select "1"
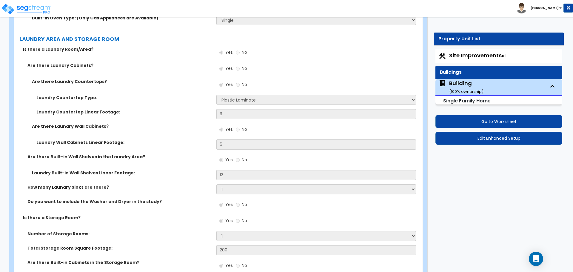
select select "1"
select select "2"
select select "6"
select select "11"
select select "2"
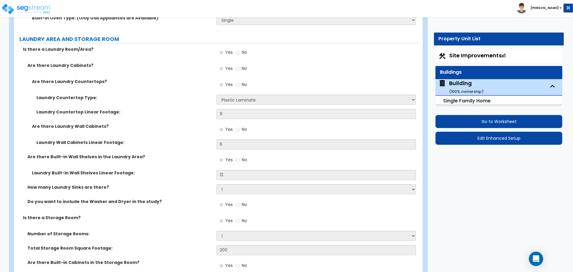
select select "2"
select select "3"
select select "1"
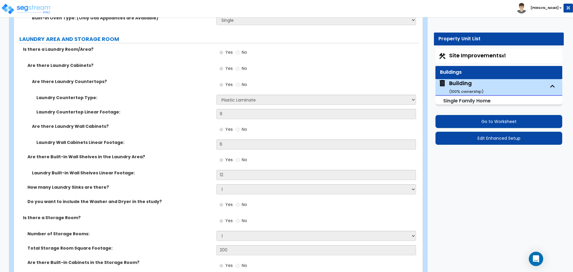
select select "3"
select select "1"
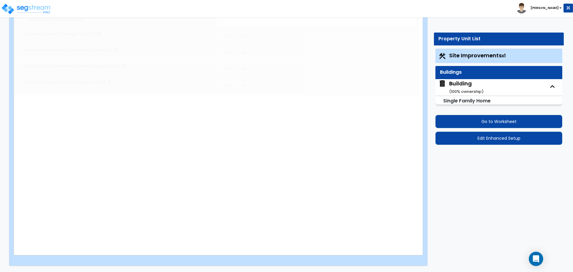
radio input "true"
select select "3"
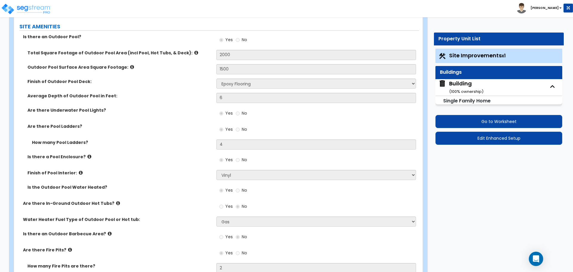
scroll to position [831, 0]
click at [312, 34] on div "Yes No" at bounding box center [317, 41] width 202 height 16
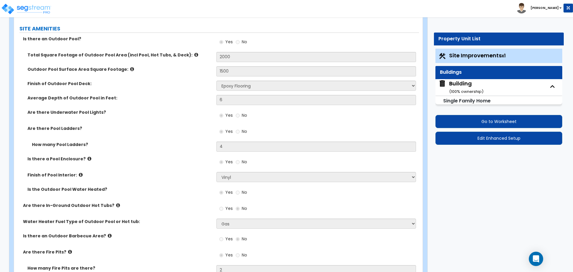
scroll to position [833, 0]
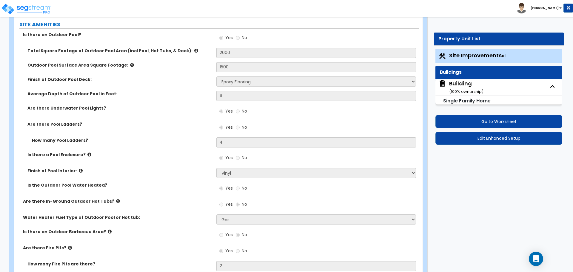
click at [466, 87] on div "Building ( 100 % ownership)" at bounding box center [466, 87] width 34 height 15
select select "3"
select select "5"
select select "2"
select select "5"
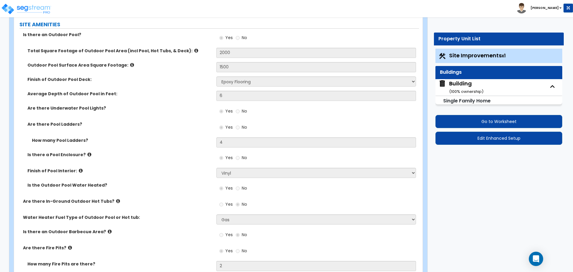
select select "1"
select select "3"
select select "1"
select select "3"
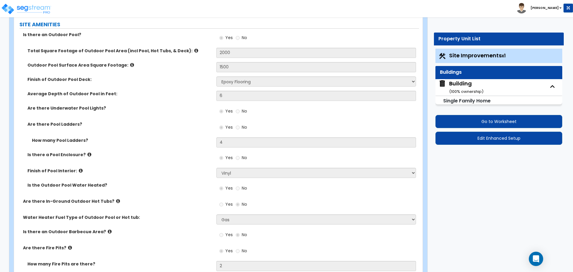
select select "8"
select select "3"
select select "1"
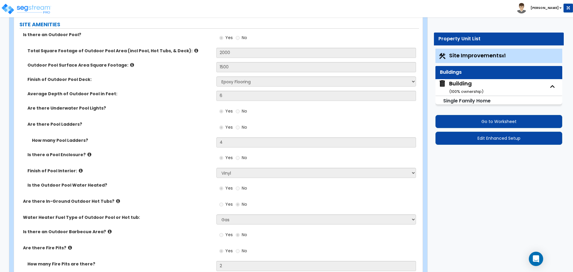
select select "1"
select select "3"
select select "1"
select select "13"
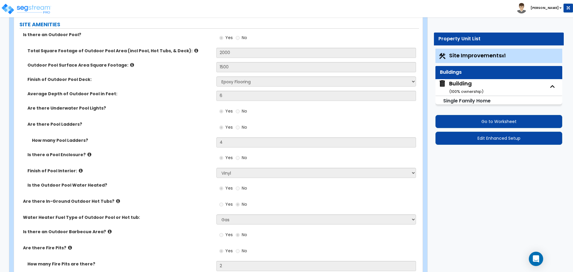
select select "9"
select select "7"
select select "3"
select select "4"
select select "2"
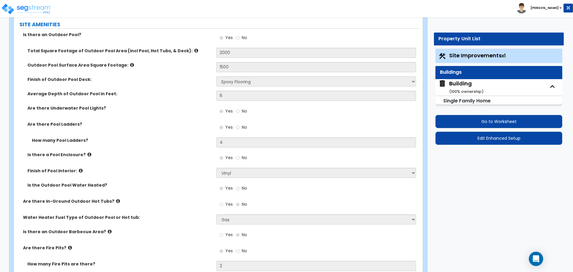
select select "3"
select select "2"
select select "1"
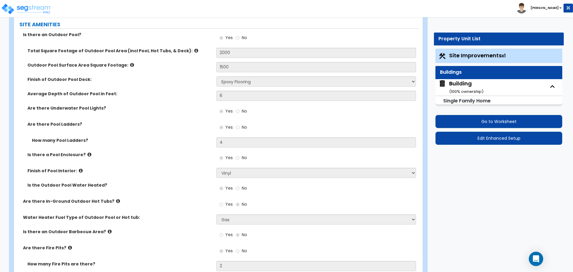
select select "4"
select select "1"
select select "2"
select select "5"
select select "4"
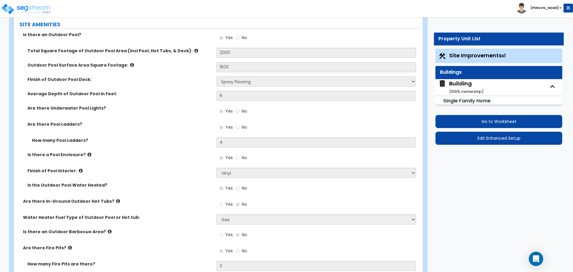
select select "4"
select select "2"
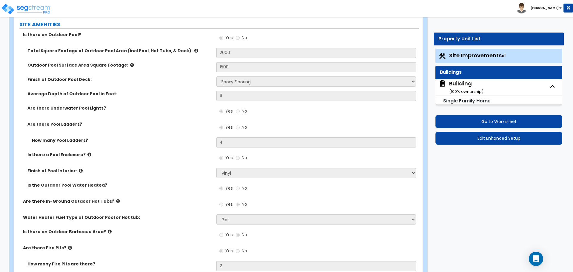
select select "1"
select select "3"
select select "1"
select select "4"
select select "2"
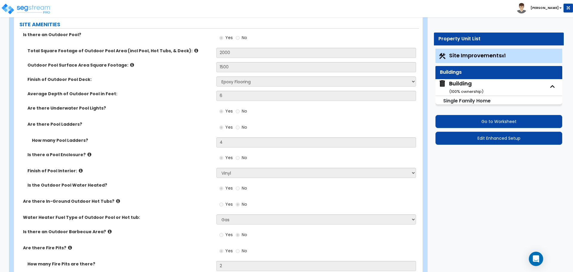
select select "1"
select select "2"
select select "3"
select select "1"
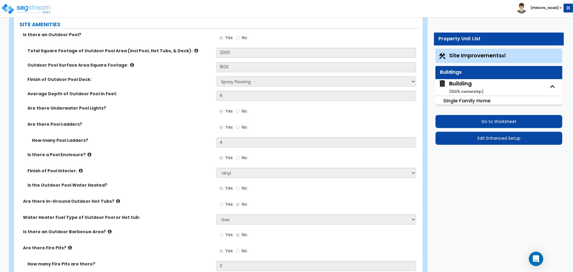
select select "4"
select select "3"
select select "2"
select select "5"
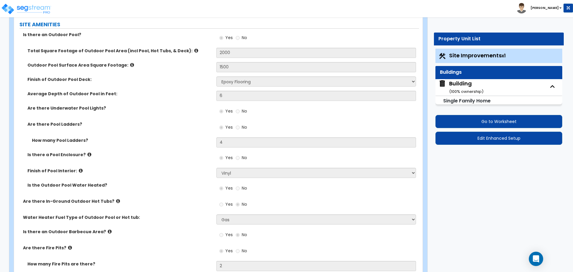
select select "2"
select select "3"
select select "1"
select select "4"
select select "2"
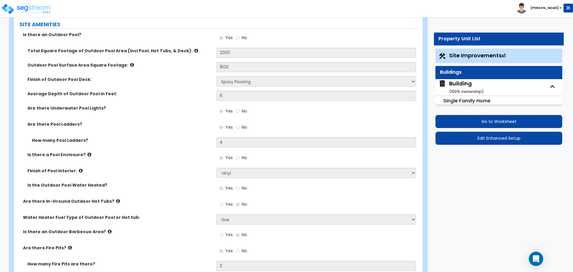
select select "7"
select select "1"
select select "3"
select select "1"
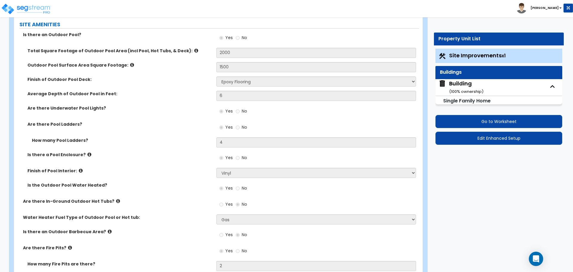
select select "3"
select select "2"
select select "1"
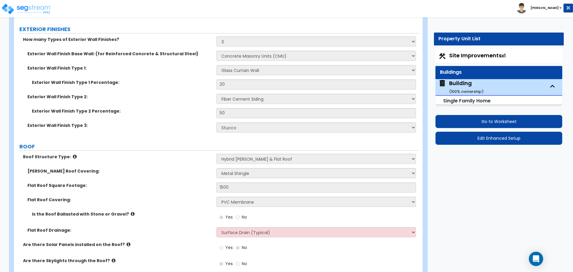
scroll to position [645, 0]
click at [482, 57] on span "Site Improvements x1" at bounding box center [477, 55] width 56 height 7
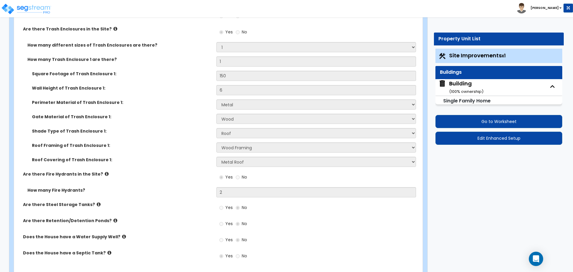
scroll to position [1835, 0]
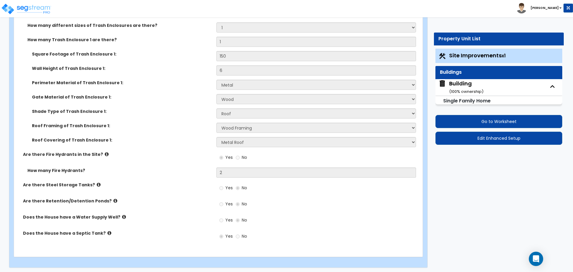
click at [460, 84] on div "Building ( 100 % ownership)" at bounding box center [466, 87] width 34 height 15
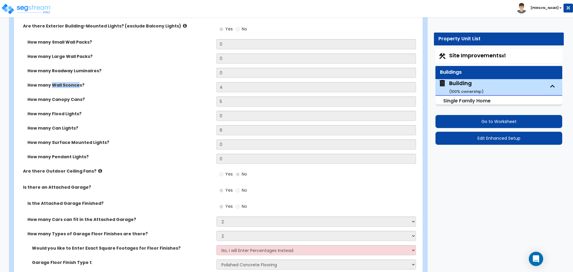
scroll to position [1036, 0]
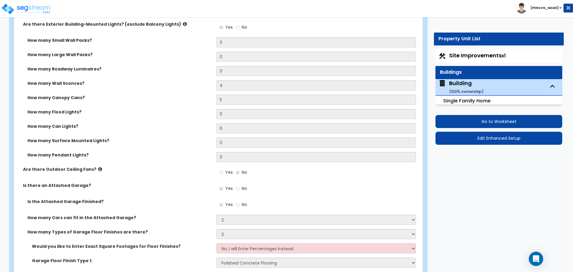
click at [181, 66] on label "How many Roadway Luminaires?" at bounding box center [119, 69] width 184 height 6
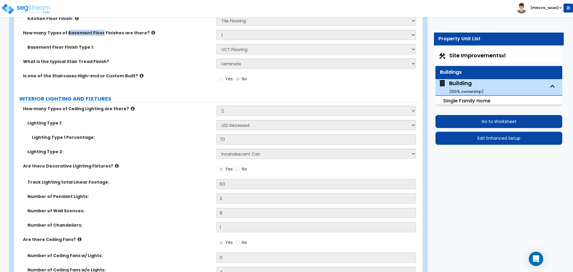
scroll to position [2547, 0]
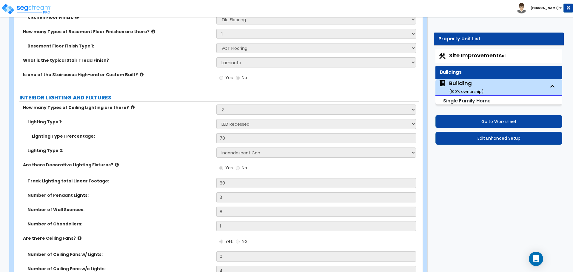
click at [189, 46] on div "Basement Floor Finish Type 1: None Tile Flooring Hardwood Flooring Resilient La…" at bounding box center [216, 50] width 405 height 14
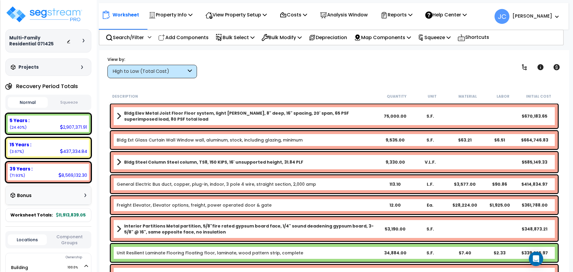
click at [163, 72] on div "High to Low (Total Cost)" at bounding box center [150, 71] width 74 height 7
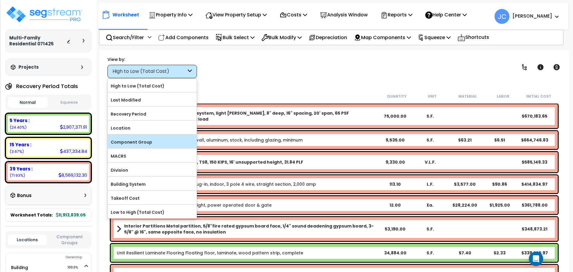
click at [158, 139] on label "Component Group" at bounding box center [152, 142] width 89 height 9
click at [0, 0] on input "Component Group" at bounding box center [0, 0] width 0 height 0
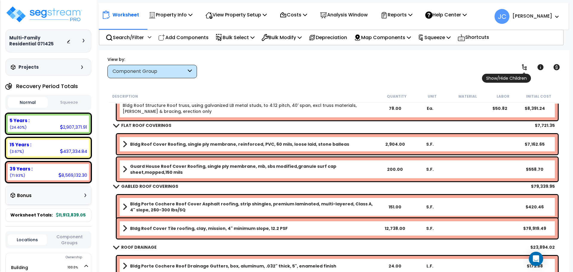
click at [519, 69] on link at bounding box center [524, 67] width 13 height 13
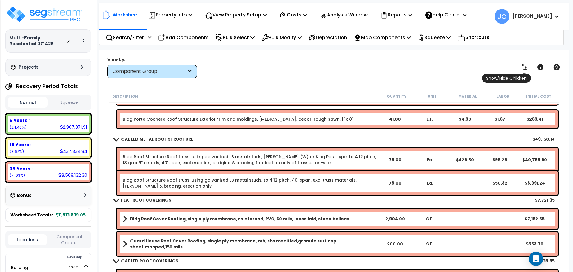
click at [519, 69] on link at bounding box center [524, 67] width 13 height 13
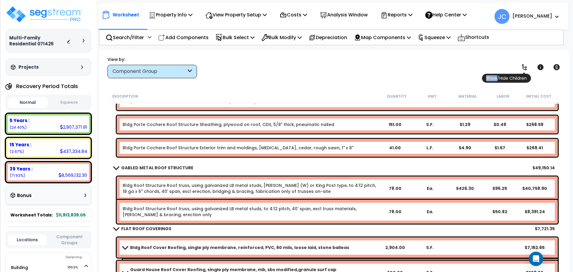
scroll to position [775, 0]
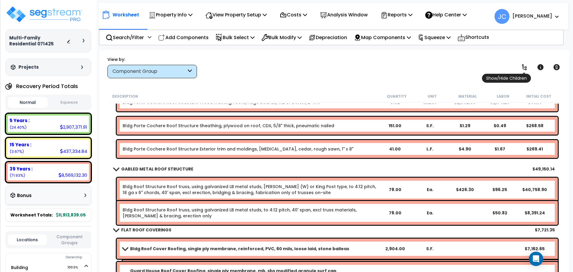
click at [523, 68] on icon at bounding box center [524, 67] width 5 height 6
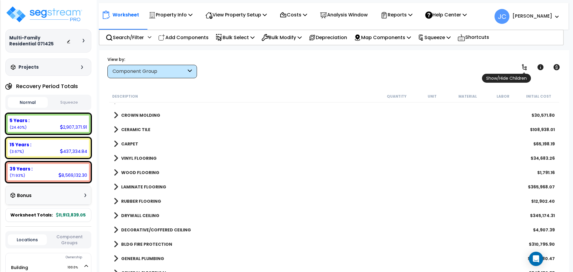
click at [524, 66] on icon at bounding box center [524, 67] width 7 height 7
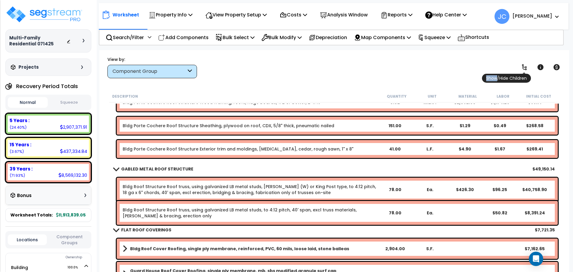
click at [524, 66] on icon at bounding box center [524, 67] width 7 height 7
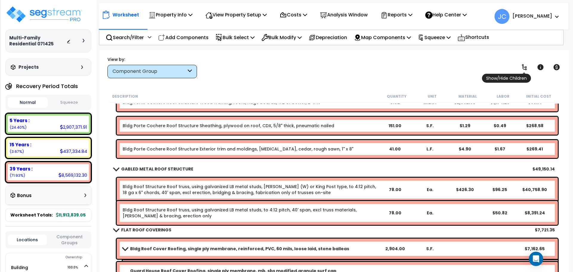
click at [525, 68] on icon at bounding box center [524, 67] width 7 height 7
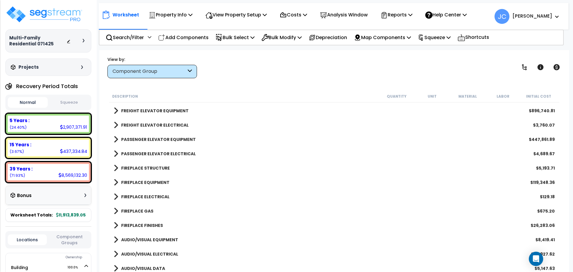
scroll to position [1176, 0]
click at [167, 139] on b "PASSENGER ELEVATOR EQUIPMENT" at bounding box center [158, 139] width 75 height 6
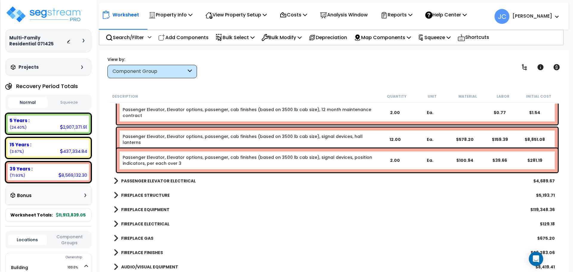
click at [172, 180] on b "PASSENGER ELEVATOR ELECTRICAL" at bounding box center [158, 181] width 75 height 6
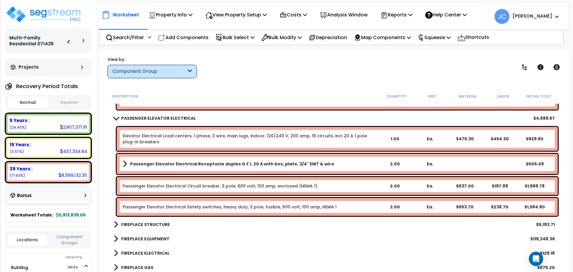
scroll to position [1396, 0]
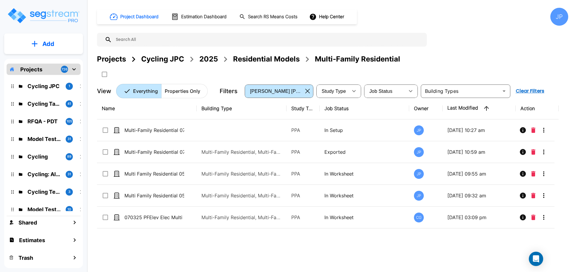
click at [208, 60] on div "2025" at bounding box center [208, 59] width 19 height 11
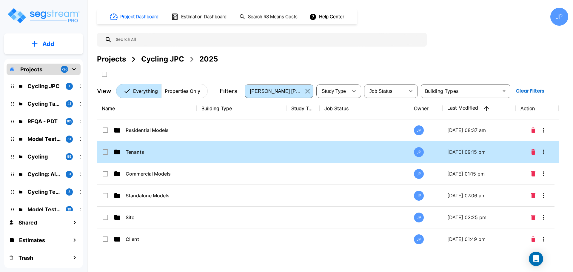
click at [164, 154] on p "Tenants" at bounding box center [156, 151] width 60 height 7
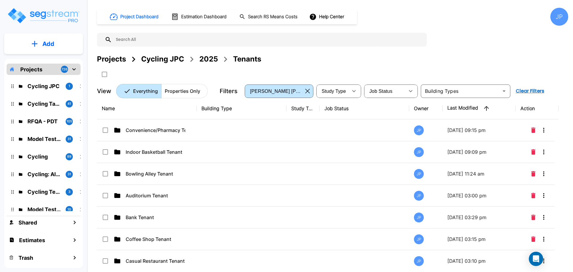
click at [61, 34] on div "Add" at bounding box center [43, 43] width 79 height 21
click at [57, 47] on button "Add" at bounding box center [43, 43] width 79 height 17
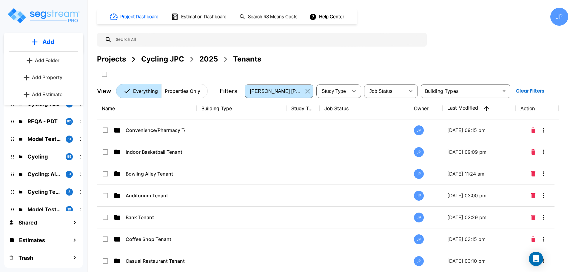
click at [58, 60] on p "Add Folder" at bounding box center [47, 60] width 24 height 7
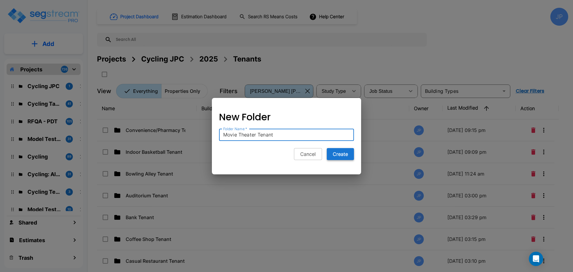
type input "Movie Theater Tenant"
click at [347, 151] on button "Create" at bounding box center [340, 154] width 27 height 12
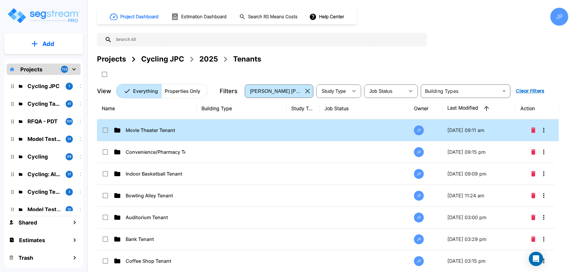
click at [252, 126] on td at bounding box center [242, 130] width 90 height 22
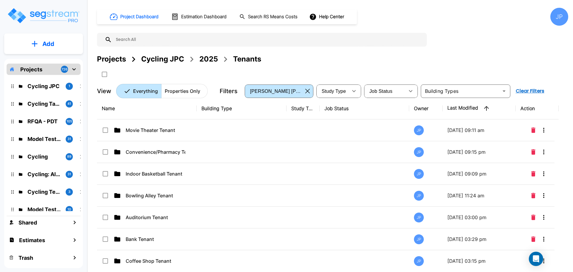
click at [252, 126] on td at bounding box center [242, 130] width 90 height 22
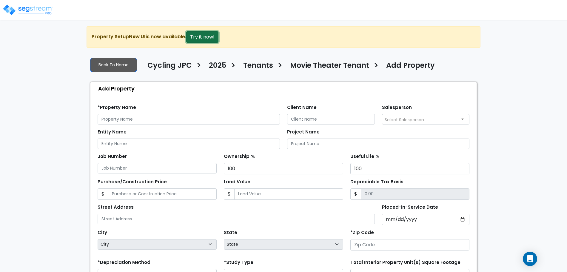
click at [198, 33] on button "Try it now!" at bounding box center [202, 36] width 32 height 11
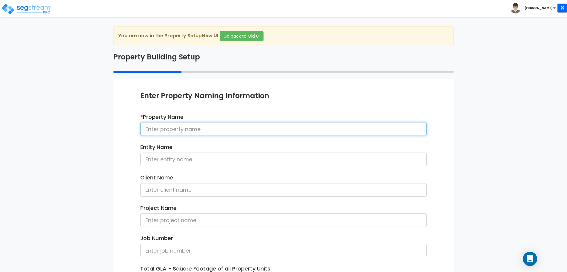
click at [212, 123] on input at bounding box center [283, 129] width 286 height 14
type input "Movie Theater Tenant 081925"
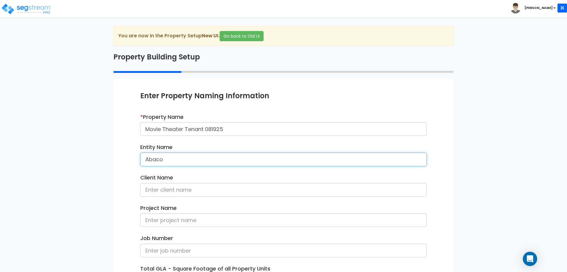
type input "Abaco"
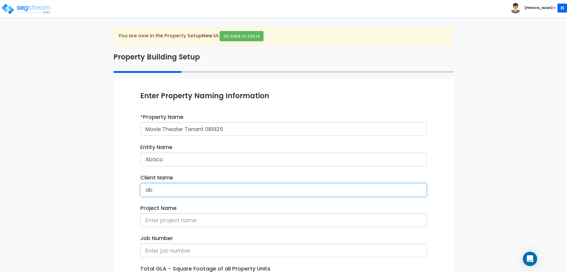
type input "a"
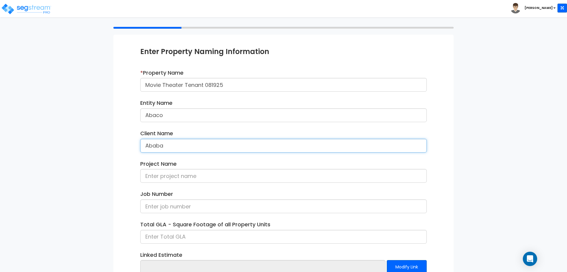
scroll to position [85, 0]
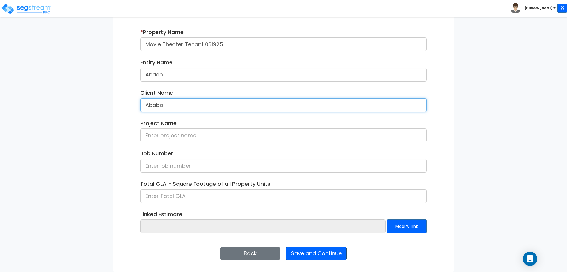
type input "Ababa"
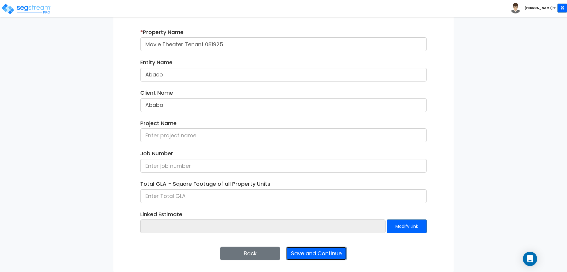
click at [304, 250] on button "Save and Continue" at bounding box center [316, 253] width 61 height 14
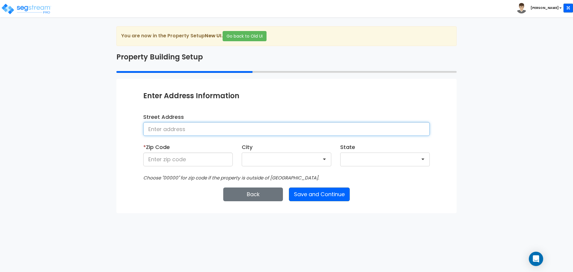
click at [208, 125] on input at bounding box center [286, 129] width 286 height 14
type input "[STREET_ADDRESS]"
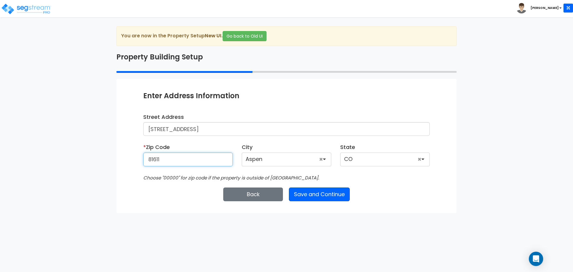
type input "81611"
click at [321, 192] on button "Save and Continue" at bounding box center [319, 194] width 61 height 14
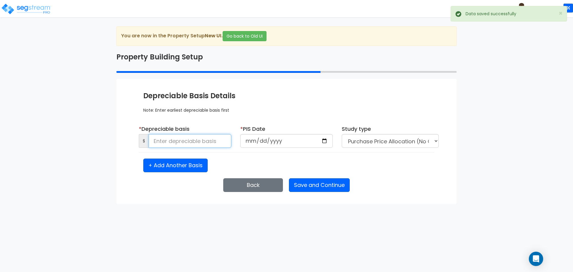
click at [198, 137] on input at bounding box center [190, 141] width 83 height 14
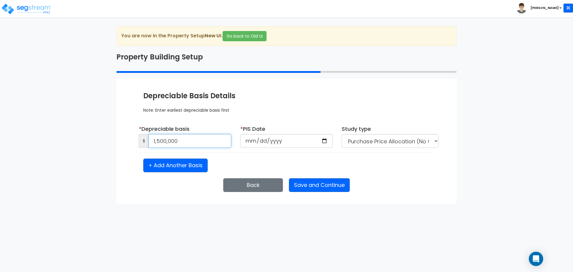
type input "1,500,000"
type input "[DATE]"
select select "2025"
click at [302, 182] on button "Save and Continue" at bounding box center [319, 185] width 61 height 14
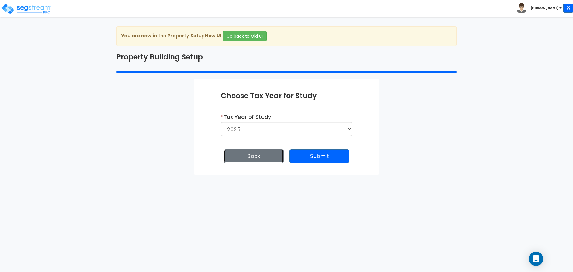
drag, startPoint x: 267, startPoint y: 161, endPoint x: 310, endPoint y: 211, distance: 65.6
click at [313, 175] on html "Toggle navigation [PERSON_NAME]" at bounding box center [286, 87] width 573 height 175
click at [308, 159] on button "Submit" at bounding box center [319, 156] width 60 height 14
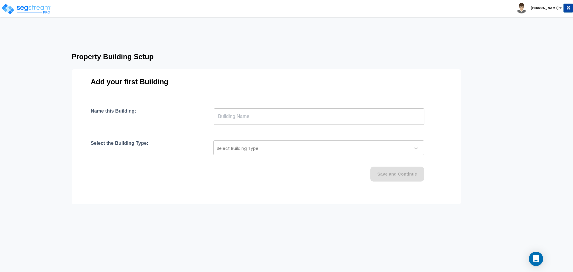
click at [275, 110] on input "text" at bounding box center [319, 116] width 211 height 17
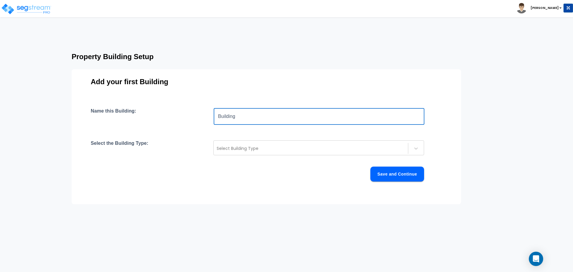
type input "Building"
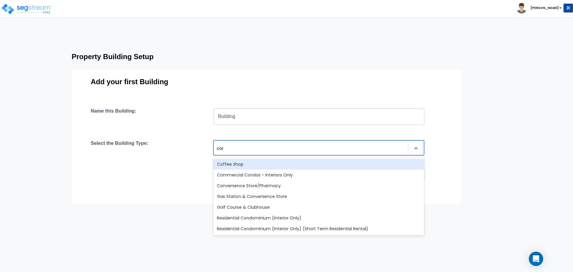
type input "comm"
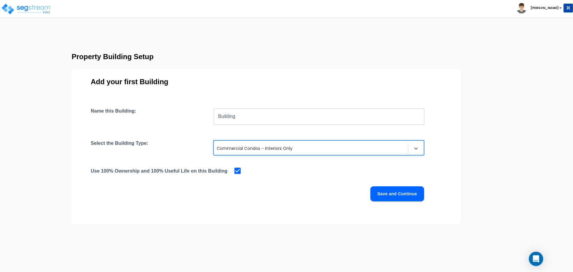
click at [405, 195] on button "Save and Continue" at bounding box center [397, 193] width 54 height 15
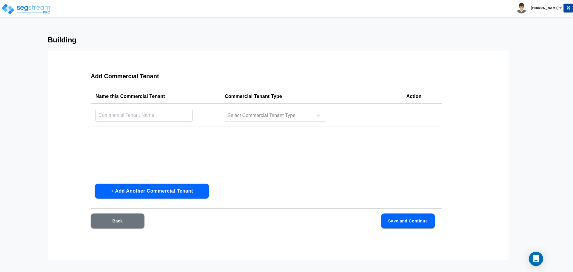
click at [177, 117] on input "text" at bounding box center [143, 115] width 97 height 13
type input "Movie Theater"
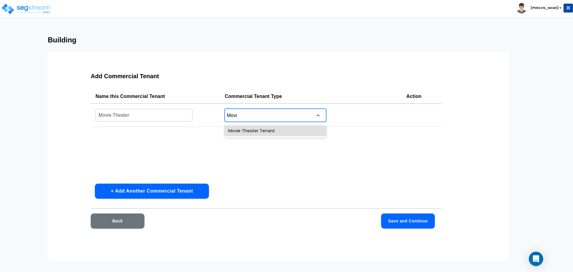
type input "Movie"
click at [410, 218] on button "Save and Continue" at bounding box center [408, 220] width 54 height 15
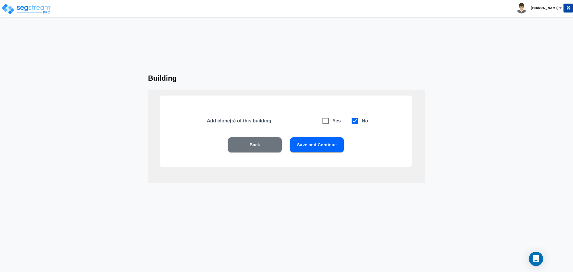
click at [333, 149] on button "Save and Continue" at bounding box center [317, 144] width 54 height 15
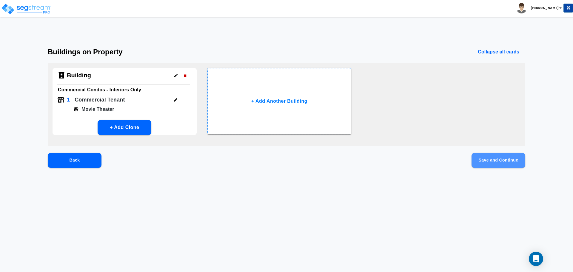
click at [509, 154] on button "Save and Continue" at bounding box center [498, 160] width 54 height 15
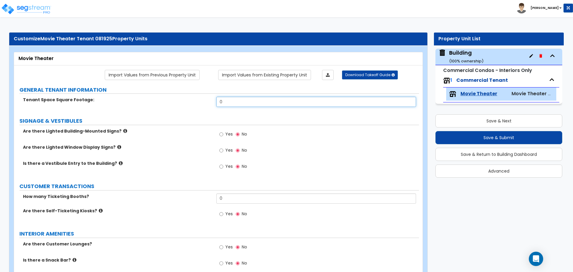
click at [242, 101] on input "0" at bounding box center [315, 102] width 199 height 10
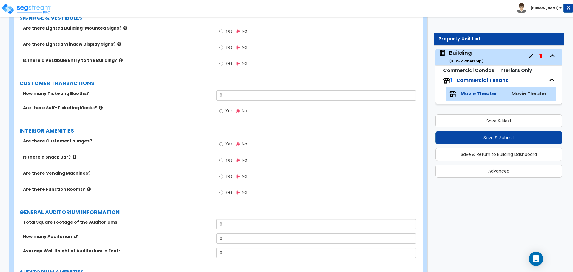
scroll to position [103, 0]
type input "10,000"
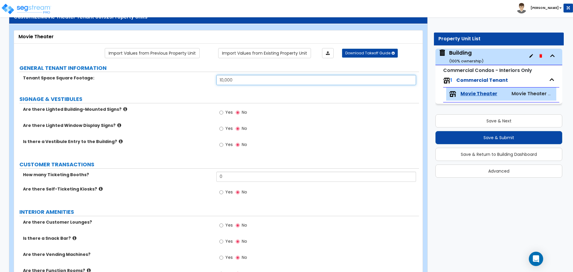
scroll to position [0, 0]
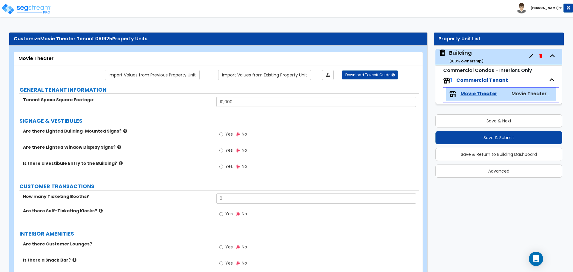
click at [226, 132] on span "Yes" at bounding box center [228, 134] width 7 height 6
click at [223, 132] on input "Yes" at bounding box center [221, 134] width 4 height 7
radio input "true"
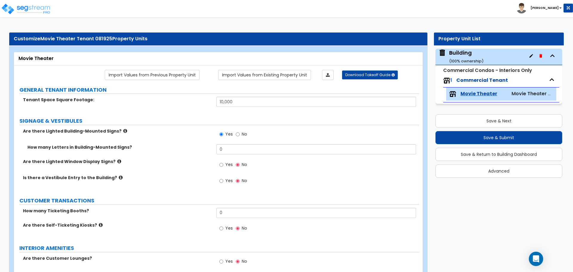
click at [123, 129] on icon at bounding box center [125, 131] width 4 height 4
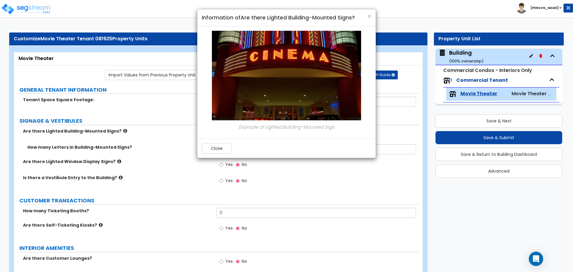
click at [219, 153] on div "Close" at bounding box center [286, 147] width 178 height 19
click at [206, 147] on button "Close" at bounding box center [217, 148] width 30 height 10
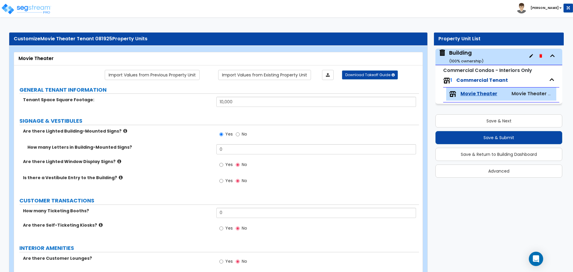
click at [117, 159] on icon at bounding box center [119, 161] width 4 height 4
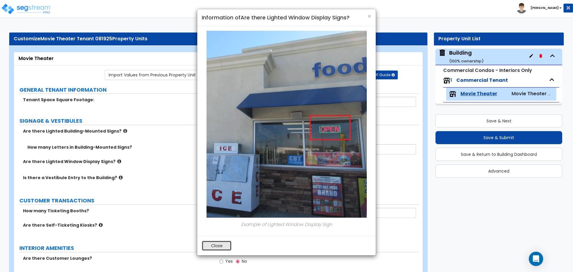
click at [212, 246] on button "Close" at bounding box center [217, 246] width 30 height 10
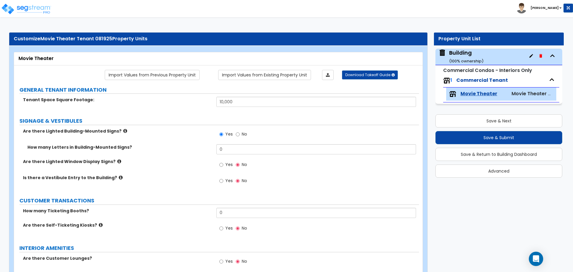
click at [223, 161] on label "Yes" at bounding box center [225, 165] width 13 height 10
click at [223, 161] on input "Yes" at bounding box center [221, 164] width 4 height 7
radio input "true"
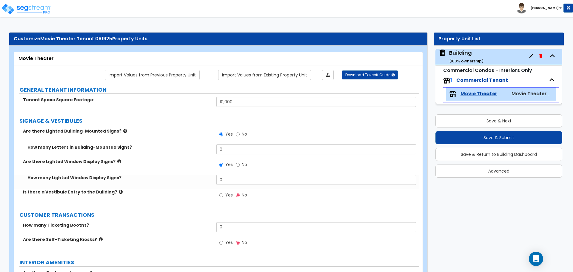
click at [119, 189] on icon at bounding box center [121, 191] width 4 height 4
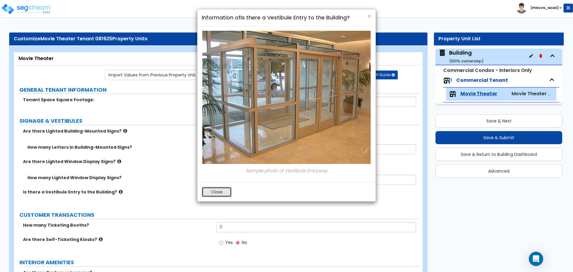
click at [217, 195] on button "Close" at bounding box center [217, 192] width 30 height 10
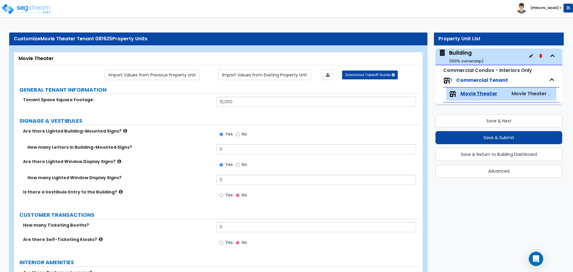
click at [227, 194] on span "Yes" at bounding box center [228, 195] width 7 height 6
click at [223, 194] on input "Yes" at bounding box center [221, 195] width 4 height 7
radio input "true"
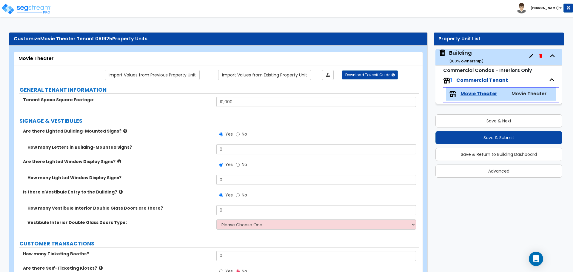
click at [119, 192] on icon at bounding box center [121, 191] width 4 height 4
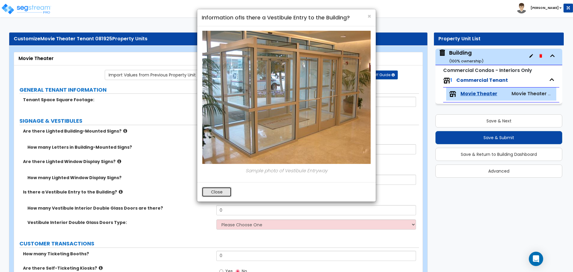
click at [211, 190] on button "Close" at bounding box center [217, 192] width 30 height 10
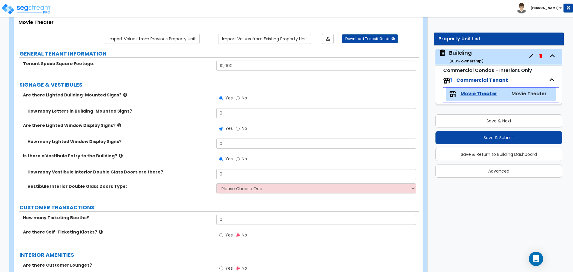
scroll to position [37, 0]
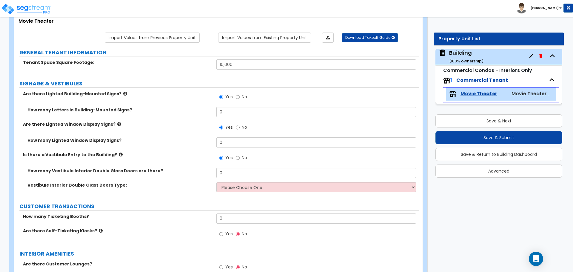
click at [123, 92] on icon at bounding box center [125, 93] width 4 height 4
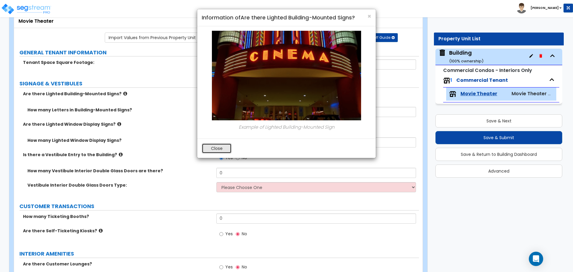
click at [212, 143] on button "Close" at bounding box center [217, 148] width 30 height 10
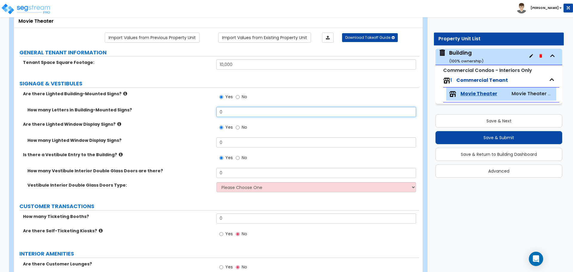
drag, startPoint x: 228, startPoint y: 111, endPoint x: 183, endPoint y: 102, distance: 45.6
click at [183, 103] on div "Are there Lighted Building-Mounted Signs? Yes No How many Letters in Building-M…" at bounding box center [217, 144] width 396 height 106
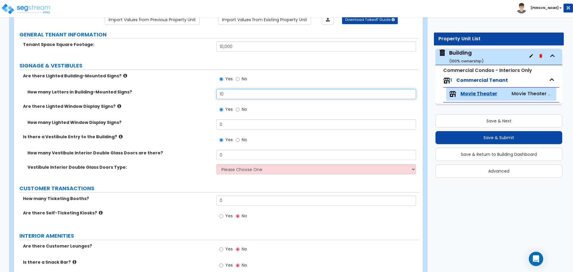
scroll to position [66, 0]
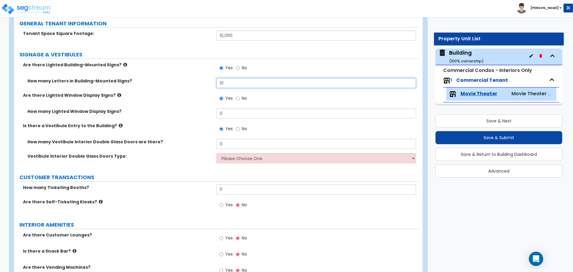
type input "10"
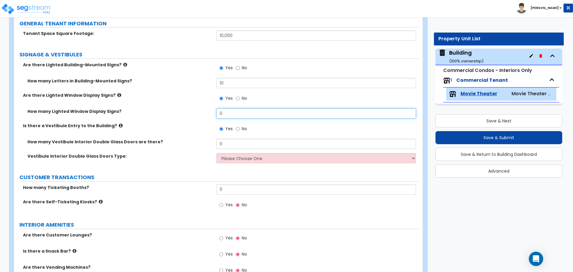
click at [231, 113] on input "0" at bounding box center [315, 113] width 199 height 10
type input "2"
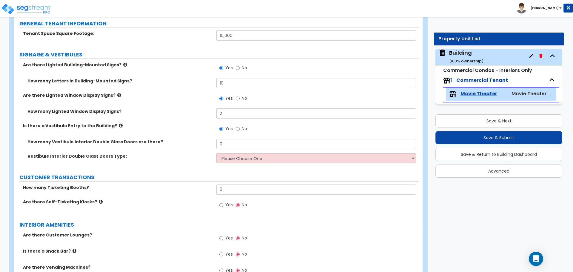
click at [117, 93] on icon at bounding box center [119, 95] width 4 height 4
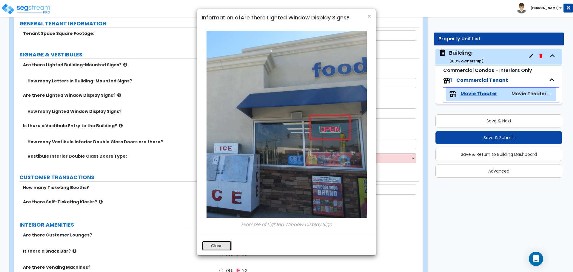
click at [221, 242] on button "Close" at bounding box center [217, 246] width 30 height 10
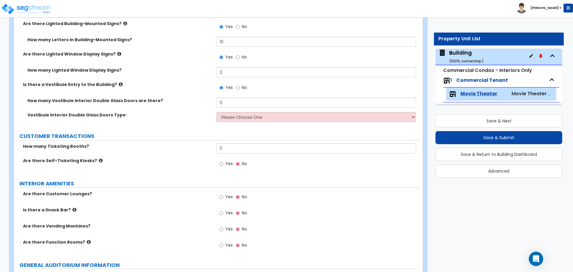
scroll to position [108, 0]
click at [119, 83] on icon at bounding box center [121, 83] width 4 height 4
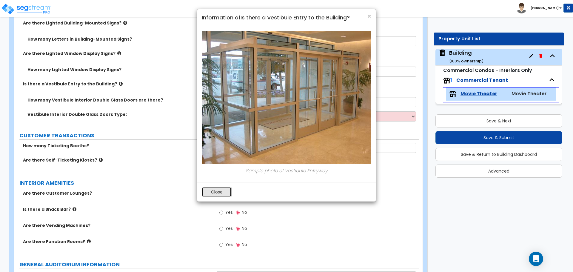
click at [213, 191] on button "Close" at bounding box center [217, 192] width 30 height 10
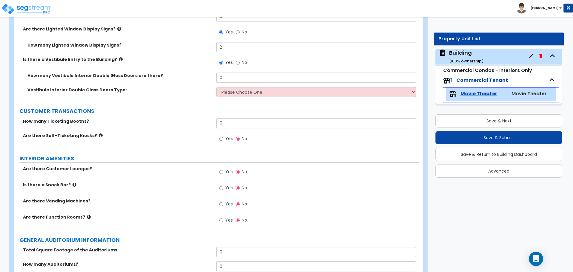
scroll to position [133, 0]
click at [269, 77] on input "0" at bounding box center [315, 77] width 199 height 10
type input "2"
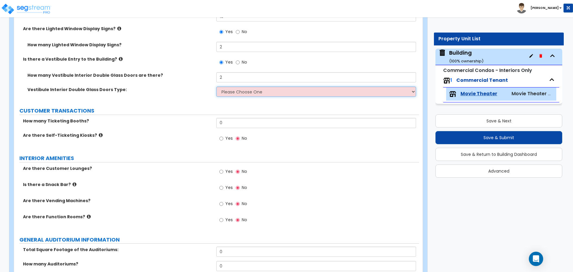
click at [289, 93] on select "Please Choose One Hinged Sliding" at bounding box center [315, 92] width 199 height 10
click at [216, 87] on select "Please Choose One Hinged Sliding" at bounding box center [315, 92] width 199 height 10
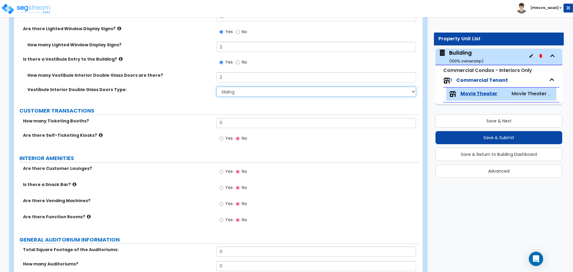
click at [246, 92] on select "Please Choose One Hinged Sliding" at bounding box center [315, 92] width 199 height 10
select select "1"
click at [216, 87] on select "Please Choose One Hinged Sliding" at bounding box center [315, 92] width 199 height 10
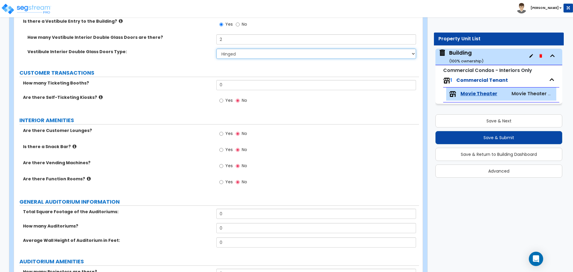
scroll to position [172, 0]
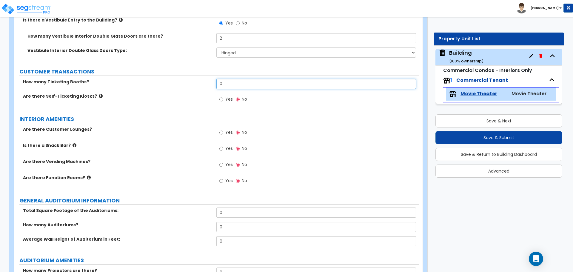
click at [231, 79] on input "0" at bounding box center [315, 84] width 199 height 10
click at [235, 80] on input "0" at bounding box center [315, 84] width 199 height 10
type input "4"
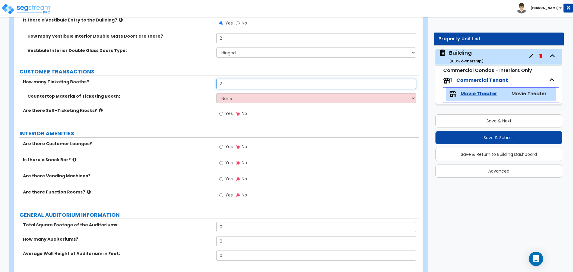
type input "2"
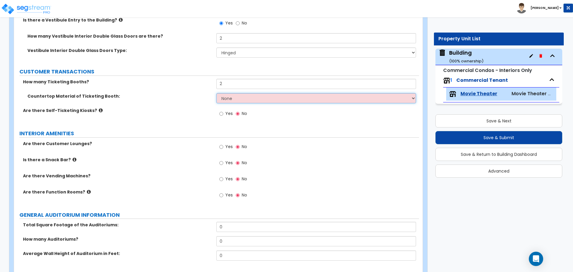
click at [240, 94] on select "None Plastic Laminate Solid Surface Stone Quartz Marble Tile Wood Stainless Ste…" at bounding box center [315, 98] width 199 height 10
select select "1"
click at [216, 93] on select "None Plastic Laminate Solid Surface Stone Quartz Marble Tile Wood Stainless Ste…" at bounding box center [315, 98] width 199 height 10
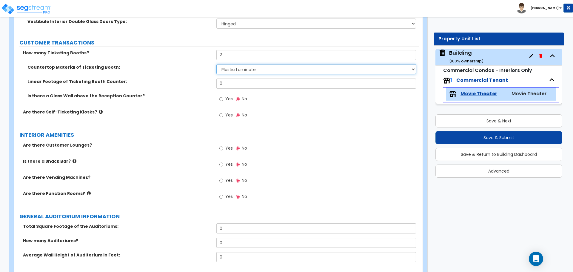
scroll to position [206, 0]
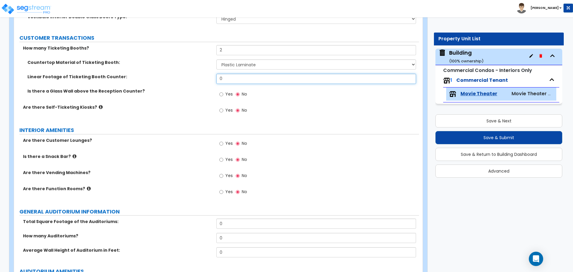
drag, startPoint x: 231, startPoint y: 79, endPoint x: 187, endPoint y: 72, distance: 45.4
click at [187, 72] on div "Countertop Material of Ticketing Booth: None Plastic Laminate Solid Surface Sto…" at bounding box center [217, 81] width 396 height 45
type input "12"
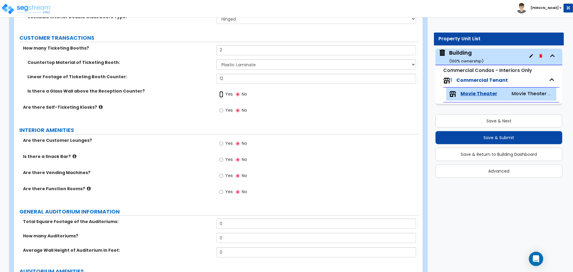
click at [223, 92] on input "Yes" at bounding box center [221, 94] width 4 height 7
radio input "true"
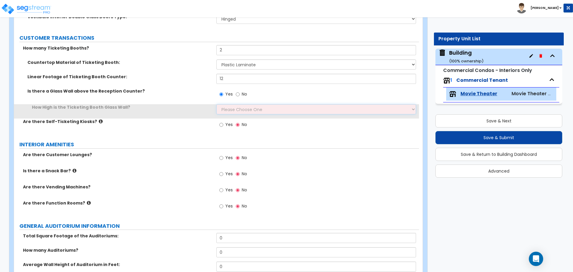
click at [254, 110] on select "Please Choose One Full Height Half of the Counter Height I want to Enter the He…" at bounding box center [315, 109] width 199 height 10
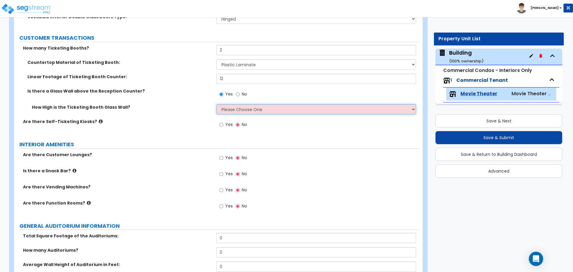
select select "2"
click at [216, 104] on select "Please Choose One Full Height Half of the Counter Height I want to Enter the He…" at bounding box center [315, 109] width 199 height 10
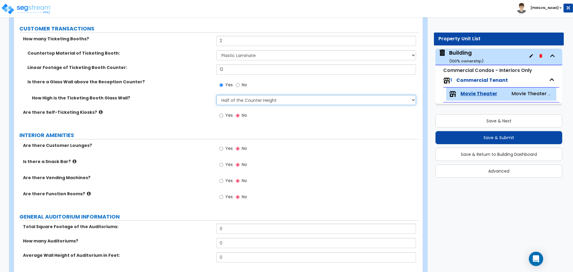
scroll to position [216, 0]
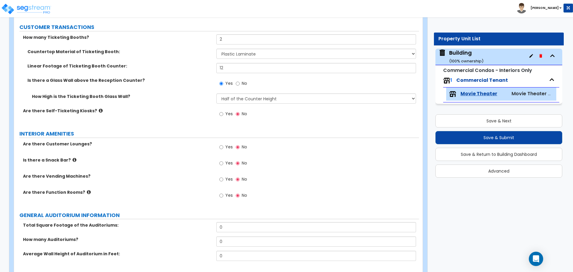
click at [231, 113] on span "Yes" at bounding box center [228, 114] width 7 height 6
click at [223, 113] on input "Yes" at bounding box center [221, 114] width 4 height 7
radio input "true"
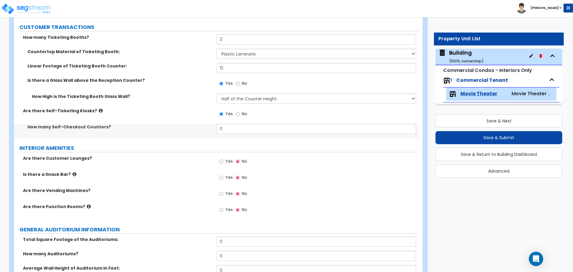
click at [99, 110] on icon at bounding box center [101, 110] width 4 height 4
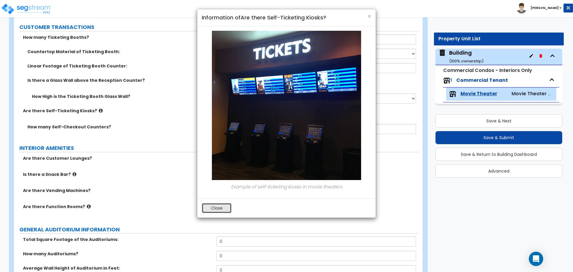
click at [224, 204] on button "Close" at bounding box center [217, 208] width 30 height 10
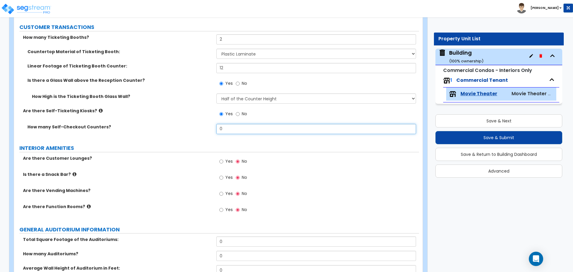
drag, startPoint x: 228, startPoint y: 129, endPoint x: 182, endPoint y: 119, distance: 46.7
click at [182, 119] on div "How many Ticketing Booths? 2 Countertop Material of Ticketing Booth: None Plast…" at bounding box center [217, 86] width 396 height 104
type input "4"
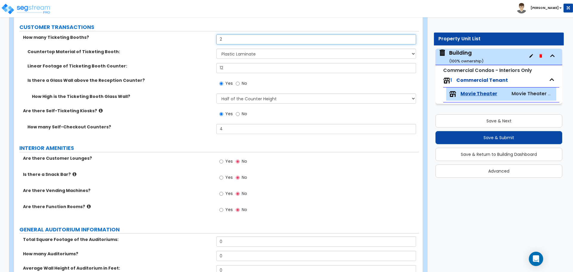
drag, startPoint x: 228, startPoint y: 39, endPoint x: 188, endPoint y: 39, distance: 40.0
click at [188, 39] on div "How many Ticketing Booths? 2" at bounding box center [216, 41] width 405 height 14
type input "3"
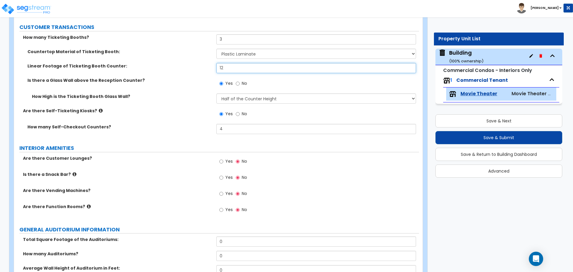
drag, startPoint x: 224, startPoint y: 70, endPoint x: 187, endPoint y: 68, distance: 36.2
click at [187, 68] on div "Linear Footage of Ticketing Booth Counter: 12" at bounding box center [216, 70] width 405 height 14
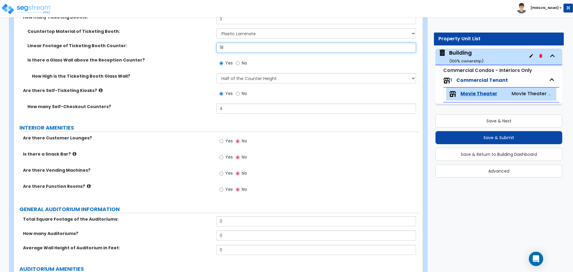
scroll to position [239, 0]
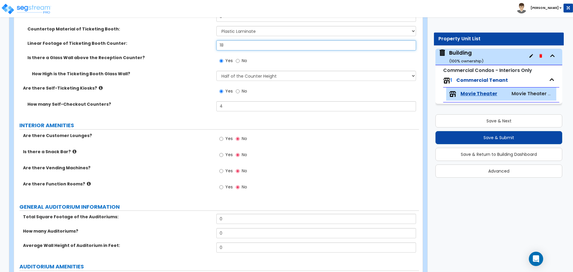
type input "18"
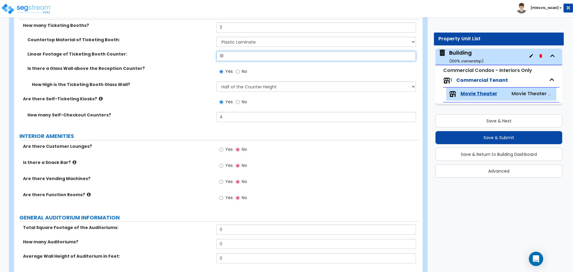
scroll to position [228, 0]
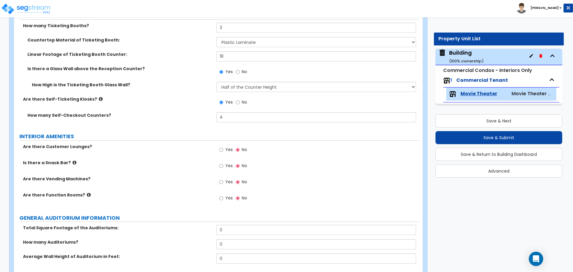
click at [99, 97] on icon at bounding box center [101, 99] width 4 height 4
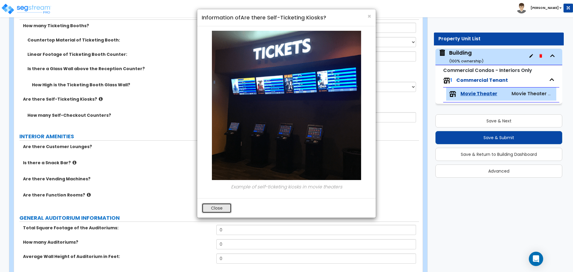
click at [227, 206] on button "Close" at bounding box center [217, 208] width 30 height 10
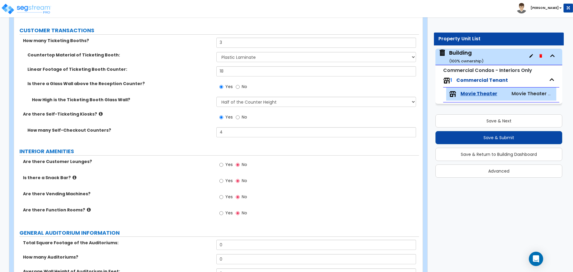
scroll to position [214, 0]
click at [99, 111] on icon at bounding box center [101, 113] width 4 height 4
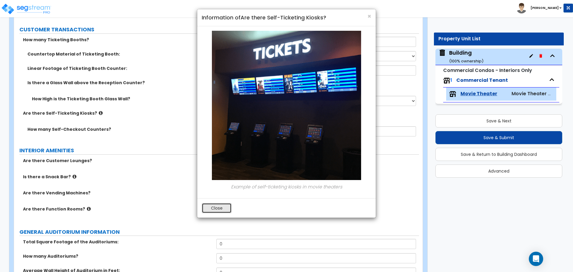
click at [221, 209] on button "Close" at bounding box center [217, 208] width 30 height 10
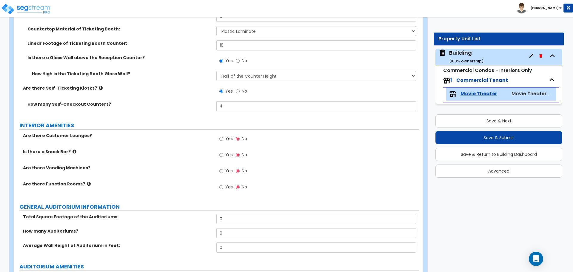
scroll to position [278, 0]
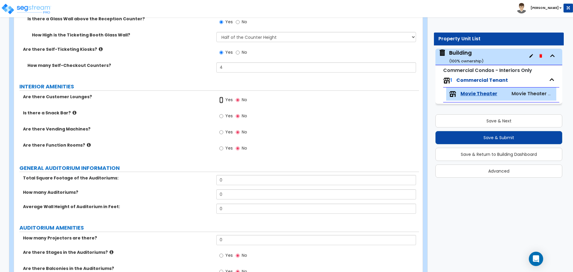
click at [222, 98] on input "Yes" at bounding box center [221, 100] width 4 height 7
radio input "true"
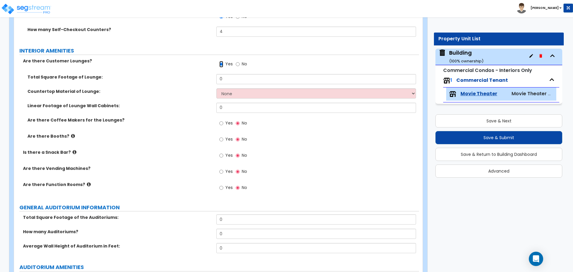
scroll to position [314, 0]
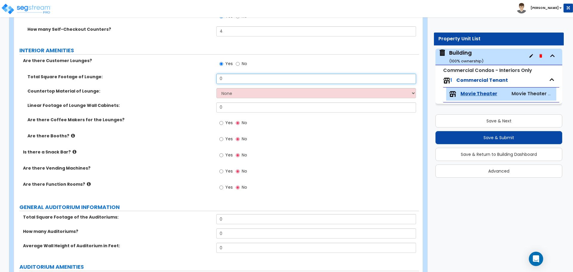
drag, startPoint x: 232, startPoint y: 78, endPoint x: 181, endPoint y: 69, distance: 52.1
click at [182, 70] on div "Are there Customer Lounges? Yes No Total Square Footage of Lounge: 0 Countertop…" at bounding box center [217, 128] width 396 height 140
type input "500"
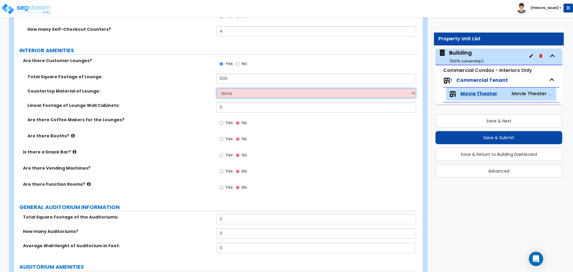
click at [257, 91] on select "None Plastic Laminate Solid Surface Stone Quartz Marble Tile Wood Stainless Ste…" at bounding box center [315, 93] width 199 height 10
select select "2"
click at [216, 88] on select "None Plastic Laminate Solid Surface Stone Quartz Marble Tile Wood Stainless Ste…" at bounding box center [315, 93] width 199 height 10
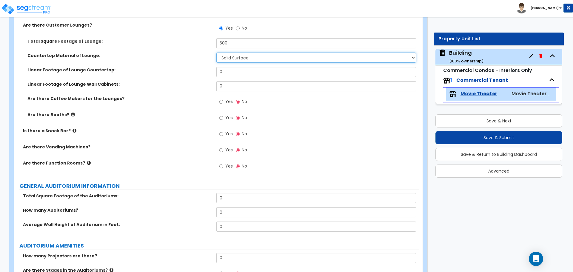
scroll to position [335, 0]
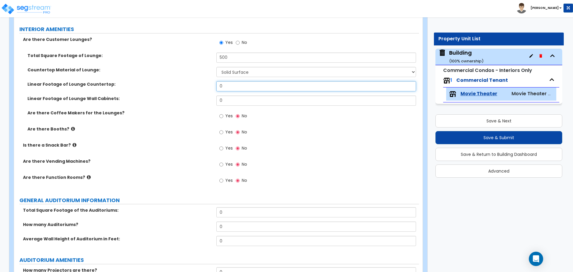
drag, startPoint x: 235, startPoint y: 87, endPoint x: 204, endPoint y: 85, distance: 31.1
click at [204, 85] on div "Linear Footage of Lounge Countertop: 0" at bounding box center [216, 88] width 405 height 14
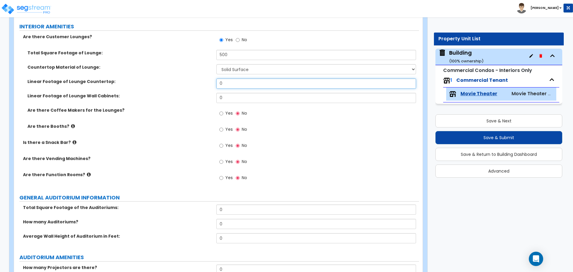
type input "6"
type input "9"
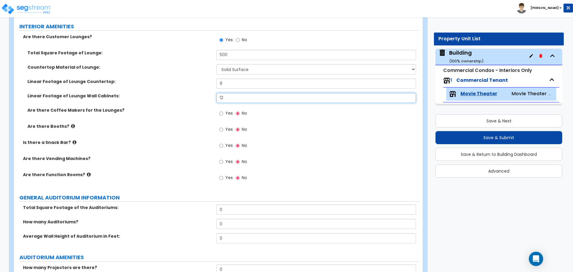
type input "1"
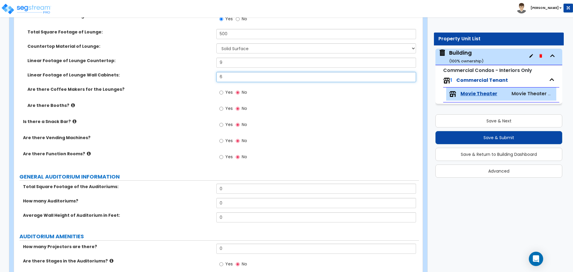
scroll to position [359, 0]
type input "6"
click at [222, 89] on input "Yes" at bounding box center [221, 92] width 4 height 7
radio input "true"
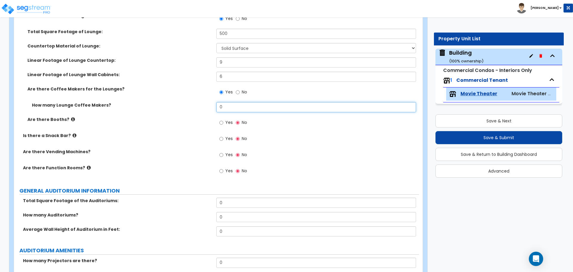
drag, startPoint x: 233, startPoint y: 106, endPoint x: 189, endPoint y: 105, distance: 43.3
click at [190, 105] on div "How many Lounge Coffee Makers? 0" at bounding box center [216, 109] width 405 height 14
type input "2"
click at [229, 119] on span "Yes" at bounding box center [228, 122] width 7 height 6
click at [223, 119] on input "Yes" at bounding box center [221, 122] width 4 height 7
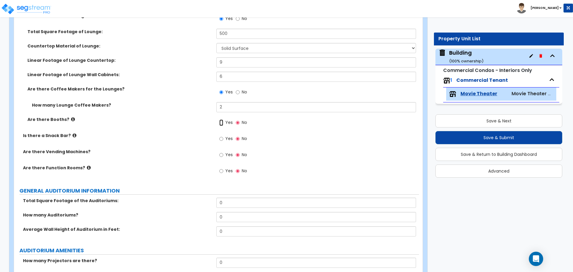
radio input "true"
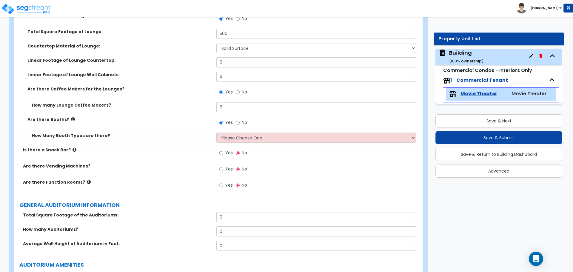
click at [71, 117] on icon at bounding box center [73, 119] width 4 height 4
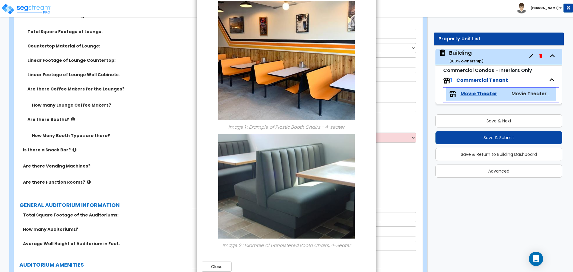
scroll to position [43, 0]
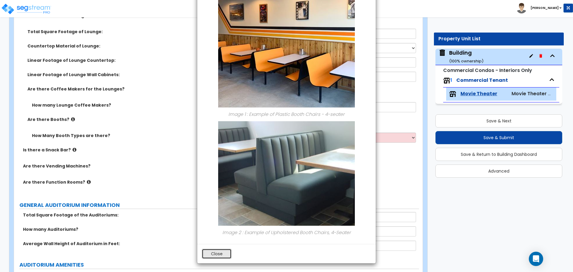
click at [216, 255] on button "Close" at bounding box center [217, 254] width 30 height 10
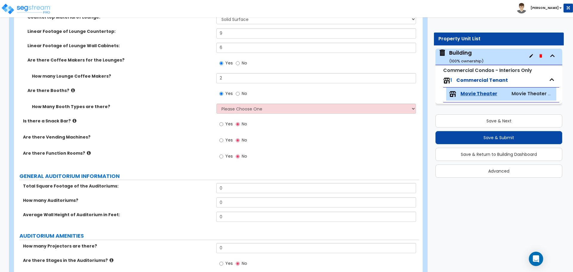
scroll to position [389, 0]
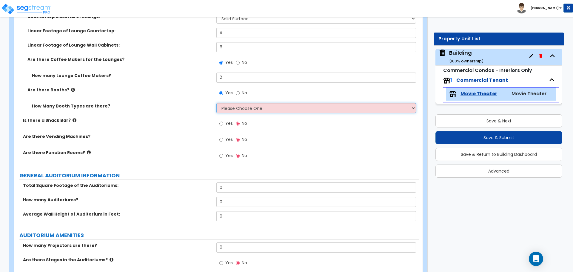
click at [247, 108] on select "Please Choose One 1 2 3" at bounding box center [315, 108] width 199 height 10
select select "3"
click at [216, 103] on select "Please Choose One 1 2 3" at bounding box center [315, 108] width 199 height 10
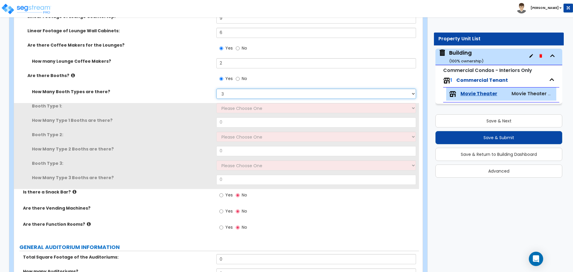
scroll to position [403, 0]
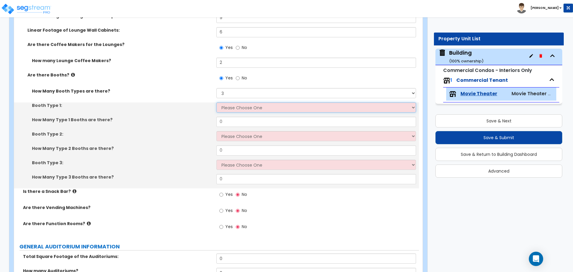
click at [240, 109] on select "Please Choose One Plastic, 2-Seater Plastic, 4-Seater Upholstered, 4-Seater Uph…" at bounding box center [315, 107] width 199 height 10
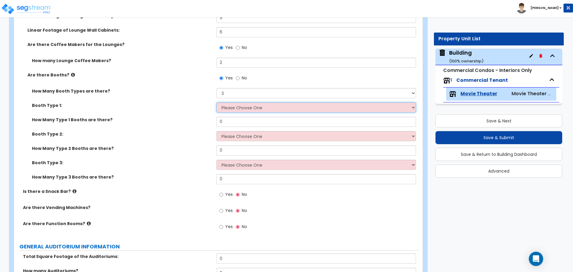
select select "4"
click at [216, 102] on select "Please Choose One Plastic, 2-Seater Plastic, 4-Seater Upholstered, 4-Seater Uph…" at bounding box center [315, 107] width 199 height 10
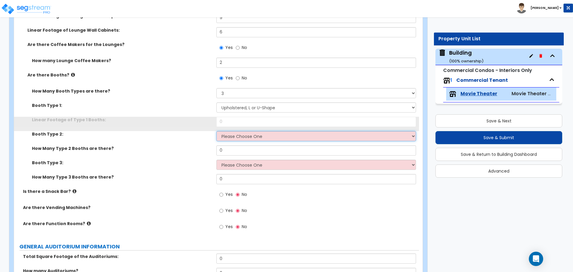
click at [233, 137] on select "Please Choose One Plastic, 2-Seater Plastic, 4-Seater Upholstered, 4-Seater Uph…" at bounding box center [315, 136] width 199 height 10
select select "4"
click at [216, 131] on select "Please Choose One Plastic, 2-Seater Plastic, 4-Seater Upholstered, 4-Seater Uph…" at bounding box center [315, 136] width 199 height 10
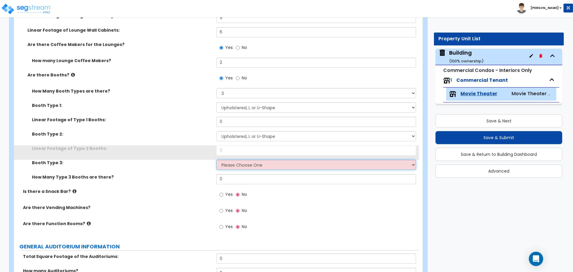
click at [248, 163] on select "Please Choose One Plastic, 2-Seater Plastic, 4-Seater Upholstered, 4-Seater Uph…" at bounding box center [315, 165] width 199 height 10
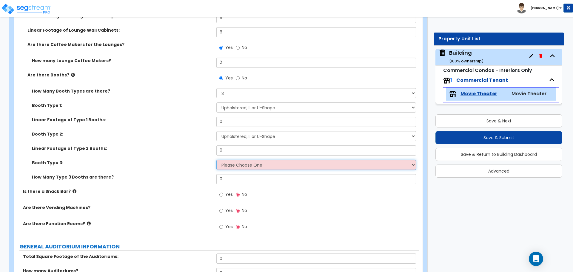
select select "4"
click at [216, 160] on select "Please Choose One Plastic, 2-Seater Plastic, 4-Seater Upholstered, 4-Seater Uph…" at bounding box center [315, 165] width 199 height 10
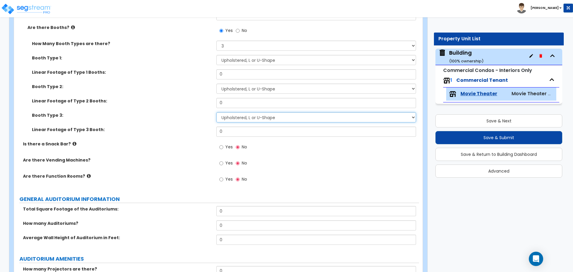
scroll to position [451, 0]
click at [178, 87] on label "Booth Type 2:" at bounding box center [122, 86] width 180 height 6
click at [187, 79] on div "Linear Footage of Type 1 Booths: 0" at bounding box center [216, 76] width 405 height 14
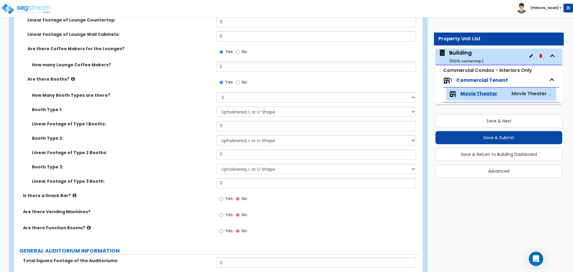
scroll to position [399, 0]
click at [71, 78] on icon at bounding box center [73, 79] width 4 height 4
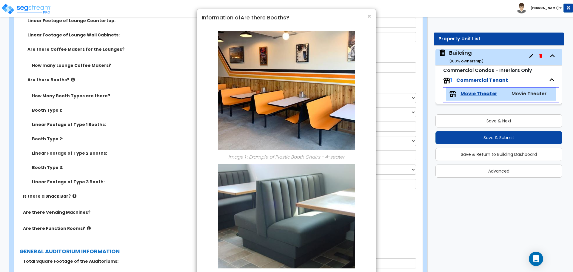
scroll to position [43, 0]
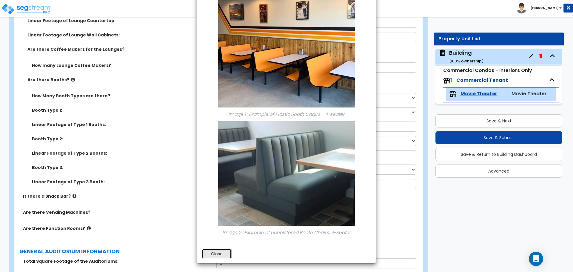
click at [221, 252] on button "Close" at bounding box center [217, 254] width 30 height 10
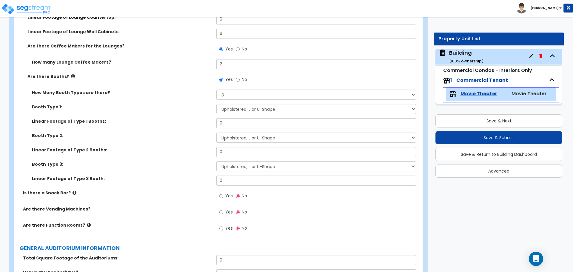
scroll to position [399, 0]
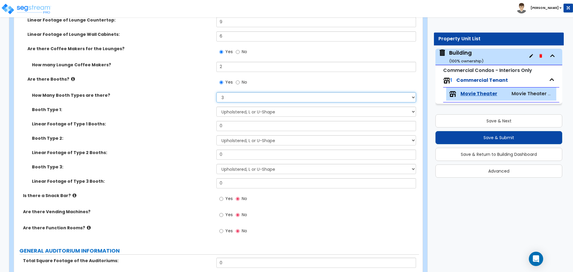
click at [227, 99] on select "Please Choose One 1 2 3" at bounding box center [315, 97] width 199 height 10
select select "2"
click at [216, 92] on select "Please Choose One 1 2 3" at bounding box center [315, 97] width 199 height 10
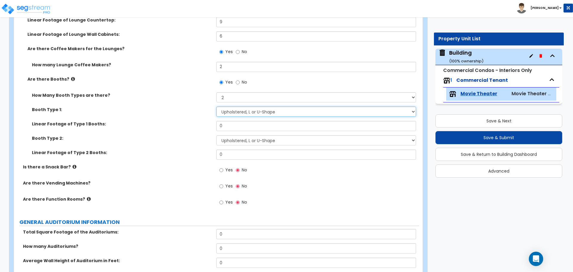
click at [251, 110] on select "Please Choose One Plastic, 2-Seater Plastic, 4-Seater Upholstered, 4-Seater Uph…" at bounding box center [315, 112] width 199 height 10
select select "3"
click at [216, 107] on select "Please Choose One Plastic, 2-Seater Plastic, 4-Seater Upholstered, 4-Seater Uph…" at bounding box center [315, 112] width 199 height 10
drag, startPoint x: 230, startPoint y: 124, endPoint x: 164, endPoint y: 122, distance: 66.3
click at [164, 123] on div "How Many Type 1 Booths are there? 0" at bounding box center [216, 128] width 405 height 14
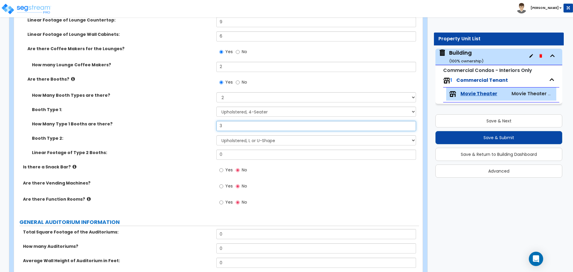
type input "3"
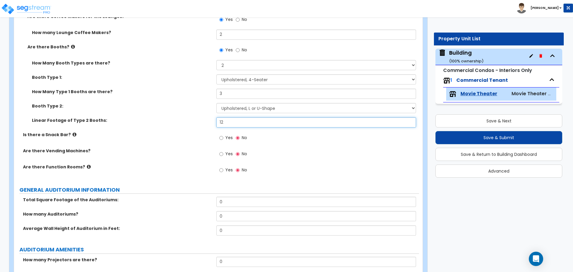
scroll to position [434, 0]
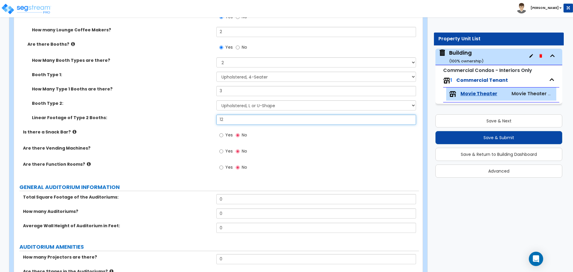
type input "12"
click at [223, 133] on input "Yes" at bounding box center [221, 135] width 4 height 7
radio input "true"
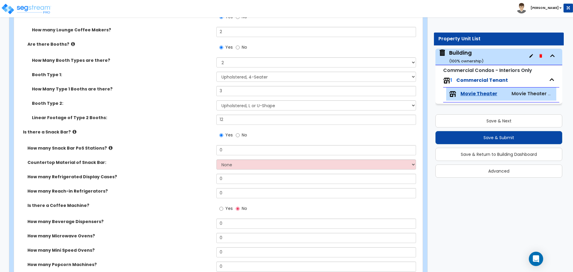
click at [68, 132] on label "Is there a Snack Bar?" at bounding box center [117, 132] width 189 height 6
click at [73, 132] on icon at bounding box center [75, 132] width 4 height 4
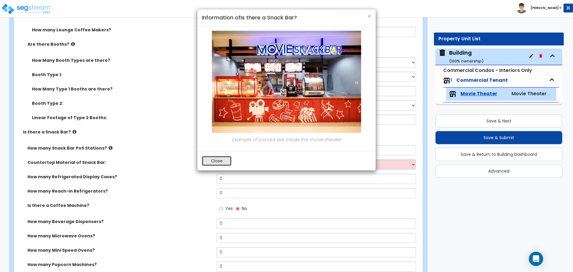
click at [221, 157] on button "Close" at bounding box center [217, 161] width 30 height 10
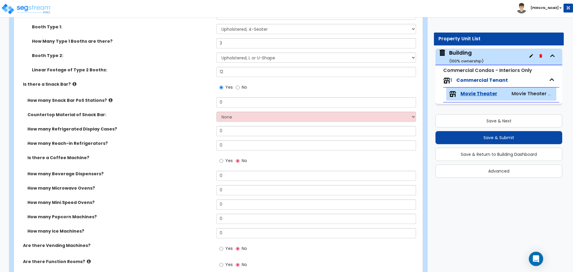
scroll to position [485, 0]
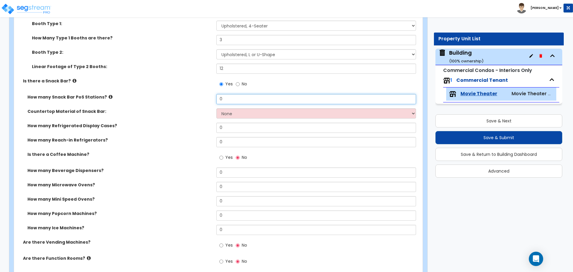
drag, startPoint x: 229, startPoint y: 98, endPoint x: 185, endPoint y: 98, distance: 43.9
click at [185, 98] on div "How many Snack Bar PoS Stations? 0" at bounding box center [216, 101] width 405 height 14
type input "2"
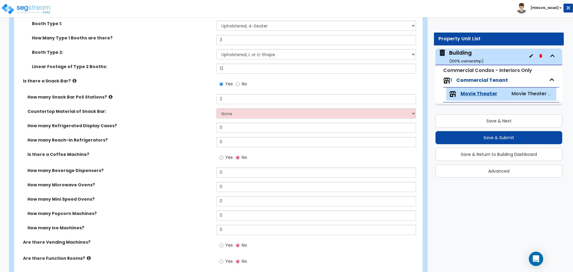
click at [109, 96] on icon at bounding box center [111, 97] width 4 height 4
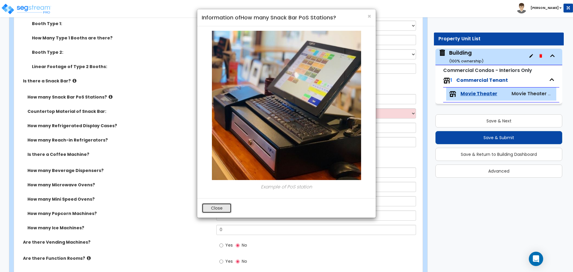
click at [219, 205] on button "Close" at bounding box center [217, 208] width 30 height 10
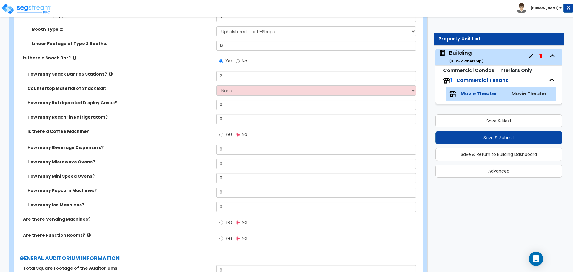
scroll to position [531, 0]
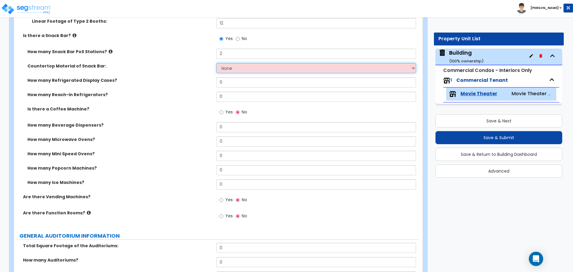
click at [260, 67] on select "None Plastic Laminate Solid Surface Stone Quartz Marble Tile Wood Stainless Ste…" at bounding box center [315, 68] width 199 height 10
select select "4"
click at [216, 63] on select "None Plastic Laminate Solid Surface Stone Quartz Marble Tile Wood Stainless Ste…" at bounding box center [315, 68] width 199 height 10
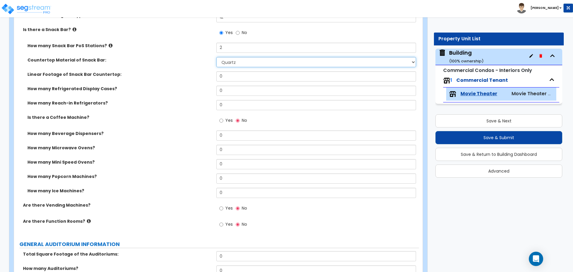
scroll to position [532, 0]
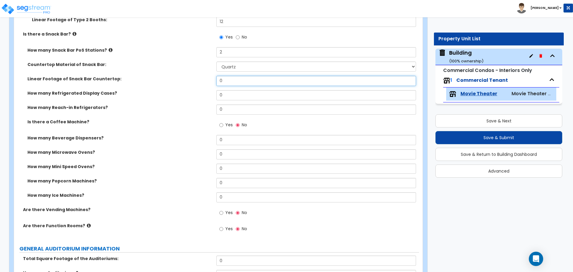
drag, startPoint x: 232, startPoint y: 79, endPoint x: 192, endPoint y: 79, distance: 40.0
click at [192, 79] on div "Linear Footage of Snack Bar Countertop: 0" at bounding box center [216, 83] width 405 height 14
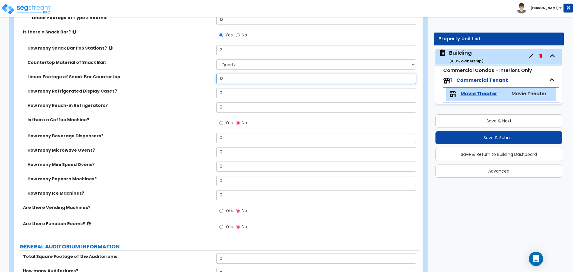
scroll to position [543, 0]
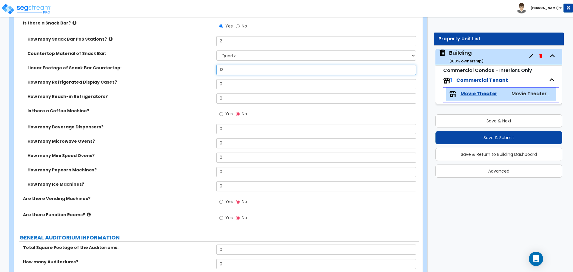
type input "12"
click at [223, 87] on div "How many Refrigerated Display Cases? 0" at bounding box center [216, 86] width 405 height 14
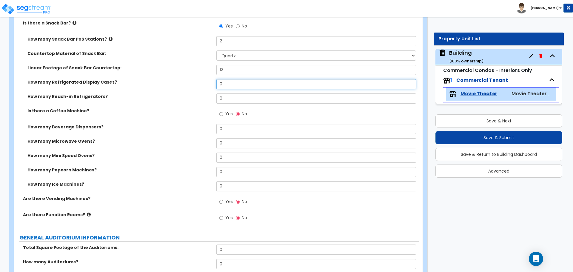
drag, startPoint x: 223, startPoint y: 86, endPoint x: 204, endPoint y: 85, distance: 19.1
click at [205, 85] on div "How many Refrigerated Display Cases? 0" at bounding box center [216, 86] width 405 height 14
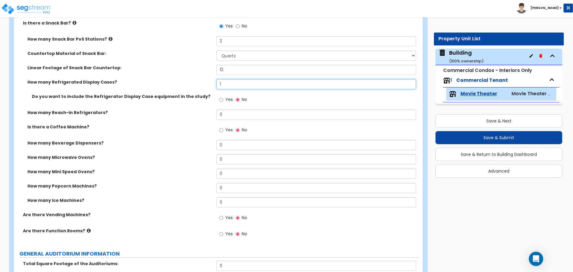
type input "1"
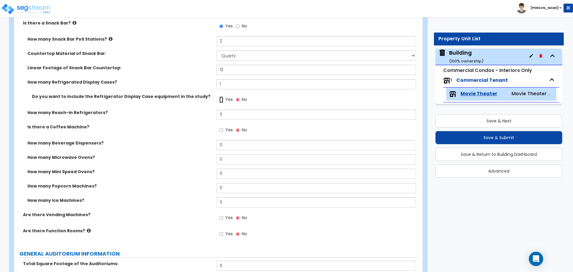
click at [222, 99] on input "Yes" at bounding box center [221, 99] width 4 height 7
radio input "true"
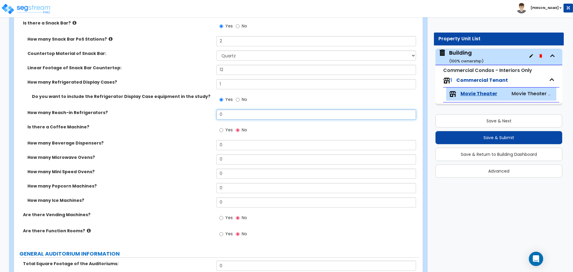
drag, startPoint x: 228, startPoint y: 109, endPoint x: 208, endPoint y: 110, distance: 20.0
click at [208, 110] on div "How many Reach-in Refrigerators? 0" at bounding box center [216, 117] width 405 height 14
drag, startPoint x: 227, startPoint y: 110, endPoint x: 202, endPoint y: 109, distance: 25.4
click at [202, 110] on div "How many Reach-in Refrigerators? 0" at bounding box center [216, 117] width 405 height 14
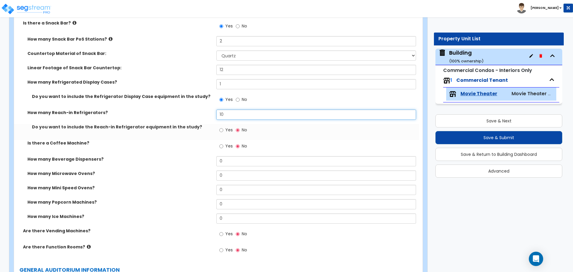
drag, startPoint x: 237, startPoint y: 115, endPoint x: 208, endPoint y: 114, distance: 29.6
click at [208, 115] on div "How many Reach-in Refrigerators? 10" at bounding box center [216, 117] width 405 height 14
type input "1"
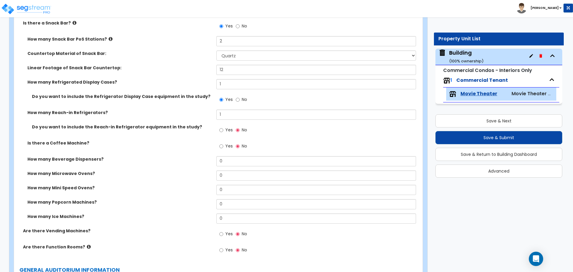
click at [228, 130] on span "Yes" at bounding box center [228, 130] width 7 height 6
click at [223, 130] on input "Yes" at bounding box center [221, 130] width 4 height 7
radio input "true"
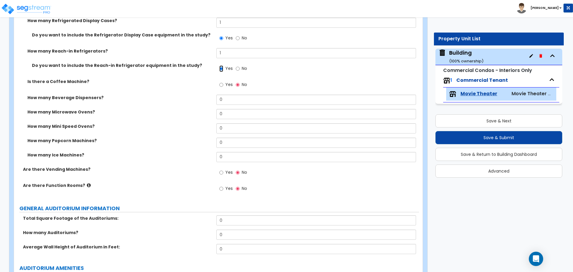
scroll to position [605, 0]
click at [226, 87] on label "Yes" at bounding box center [225, 85] width 13 height 10
click at [223, 87] on input "Yes" at bounding box center [221, 84] width 4 height 7
radio input "true"
drag, startPoint x: 232, startPoint y: 98, endPoint x: 196, endPoint y: 94, distance: 35.7
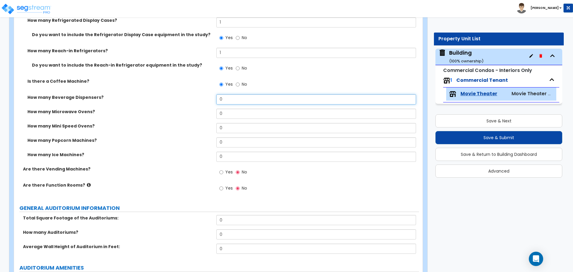
click at [197, 94] on div "How many Beverage Dispensers? 0" at bounding box center [216, 101] width 405 height 14
type input "2"
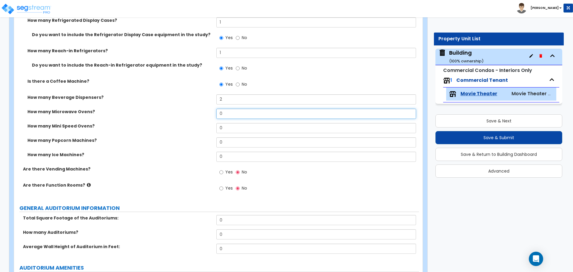
drag, startPoint x: 235, startPoint y: 114, endPoint x: 191, endPoint y: 112, distance: 43.9
click at [191, 112] on div "How many Microwave Ovens? 0" at bounding box center [216, 116] width 405 height 14
type input "1"
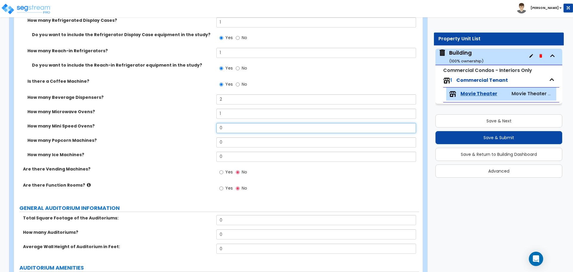
drag, startPoint x: 223, startPoint y: 124, endPoint x: 215, endPoint y: 124, distance: 8.1
click at [215, 124] on div "How many Mini Speed Ovens? 0" at bounding box center [216, 130] width 405 height 14
type input "1"
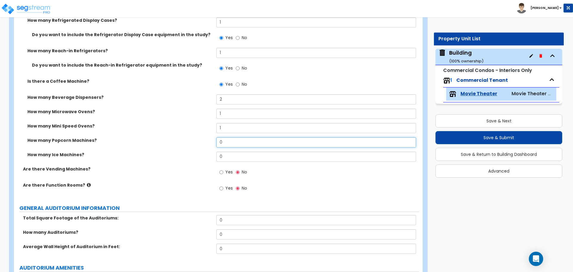
drag, startPoint x: 227, startPoint y: 143, endPoint x: 190, endPoint y: 142, distance: 37.0
click at [191, 142] on div "How many Popcorn Machines? 0" at bounding box center [216, 144] width 405 height 14
type input "2"
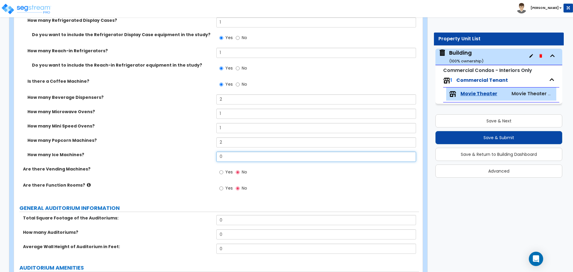
drag, startPoint x: 217, startPoint y: 153, endPoint x: 198, endPoint y: 152, distance: 19.1
click at [198, 152] on div "How many Ice Machines? 0" at bounding box center [216, 159] width 405 height 14
type input "1"
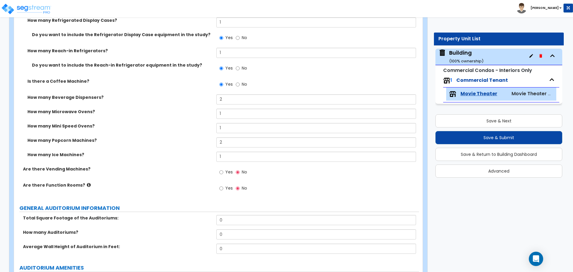
click at [226, 173] on label "Yes" at bounding box center [225, 173] width 13 height 10
click at [223, 173] on input "Yes" at bounding box center [221, 172] width 4 height 7
radio input "true"
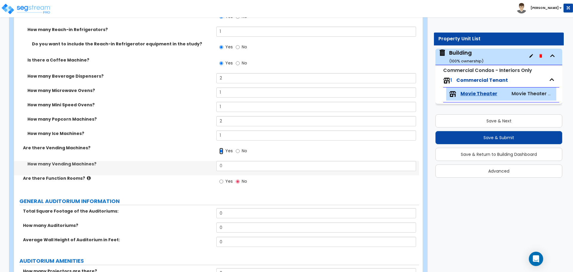
scroll to position [626, 0]
drag, startPoint x: 229, startPoint y: 167, endPoint x: 202, endPoint y: 160, distance: 27.4
click at [203, 161] on div "How many Vending Machines? 0" at bounding box center [216, 168] width 405 height 14
type input "2"
click at [225, 181] on span "Yes" at bounding box center [228, 181] width 7 height 6
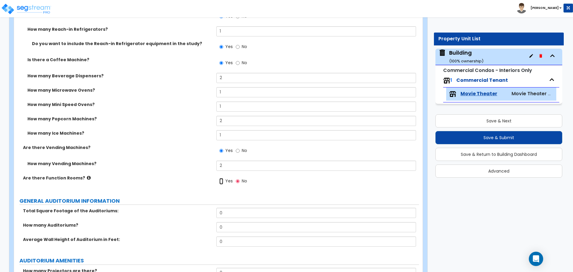
click at [223, 181] on input "Yes" at bounding box center [221, 181] width 4 height 7
radio input "true"
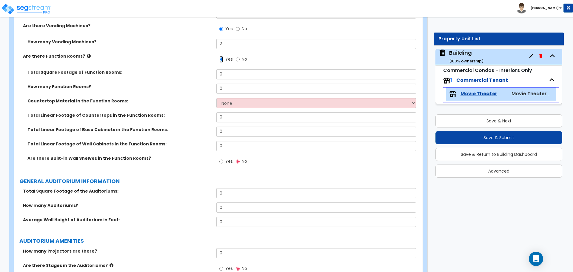
scroll to position [750, 0]
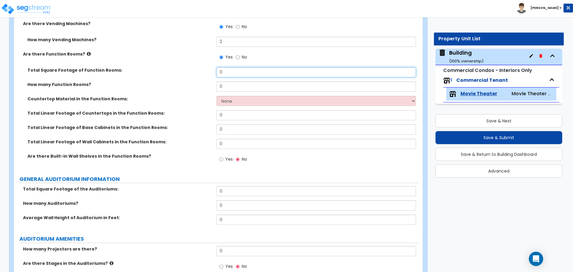
drag, startPoint x: 231, startPoint y: 73, endPoint x: 195, endPoint y: 73, distance: 35.2
click at [196, 73] on div "Total Square Footage of Function Rooms: 0" at bounding box center [216, 74] width 405 height 14
type input "1,000"
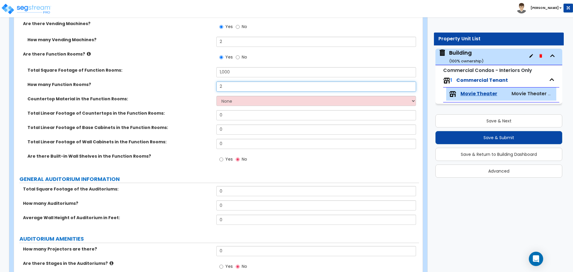
type input "2"
click at [239, 100] on select "None Plastic Laminate Solid Surface Stone Quartz Marble Tile Wood Stainless Ste…" at bounding box center [315, 101] width 199 height 10
select select "5"
click at [216, 96] on select "None Plastic Laminate Solid Surface Stone Quartz Marble Tile Wood Stainless Ste…" at bounding box center [315, 101] width 199 height 10
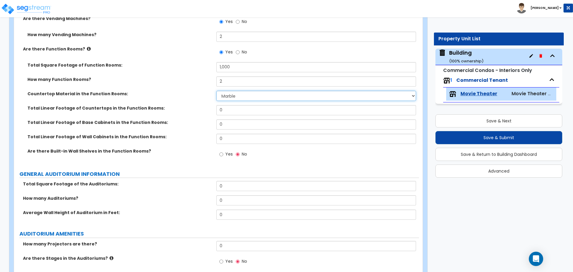
scroll to position [759, 0]
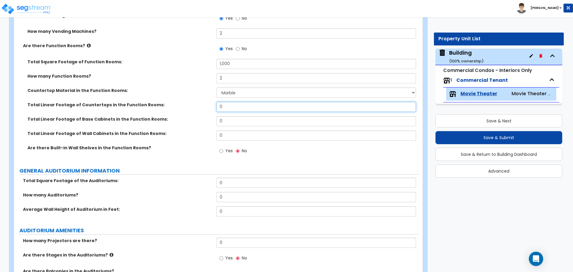
drag, startPoint x: 234, startPoint y: 107, endPoint x: 203, endPoint y: 104, distance: 31.2
click at [203, 104] on div "Total Linear Footage of Countertops in the Function Rooms: 0" at bounding box center [216, 109] width 405 height 14
type input "18"
type input "12"
type input "24"
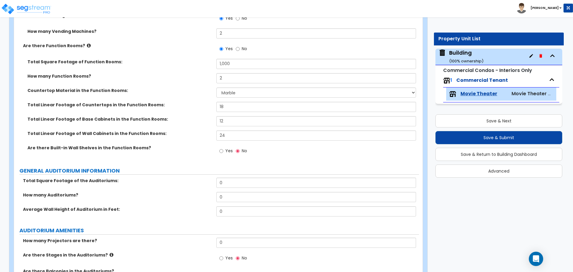
click at [225, 150] on span "Yes" at bounding box center [228, 151] width 7 height 6
click at [223, 150] on input "Yes" at bounding box center [221, 151] width 4 height 7
radio input "true"
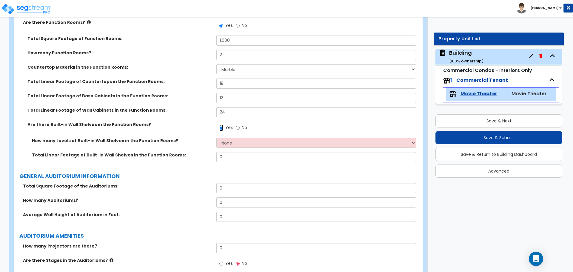
scroll to position [783, 0]
click at [233, 140] on select "None 1 2 3 4 5" at bounding box center [315, 142] width 199 height 10
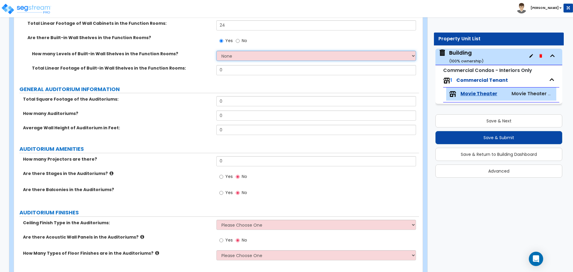
scroll to position [869, 0]
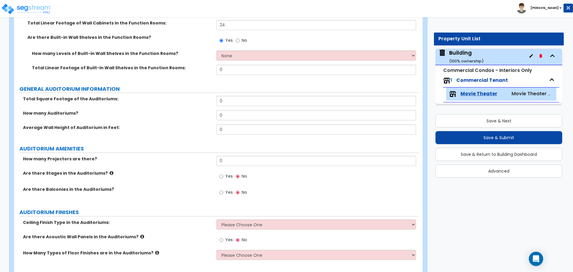
click at [170, 65] on label "Total Linear Footage of Built-in Wall Shelves in the Function Rooms:" at bounding box center [122, 68] width 180 height 6
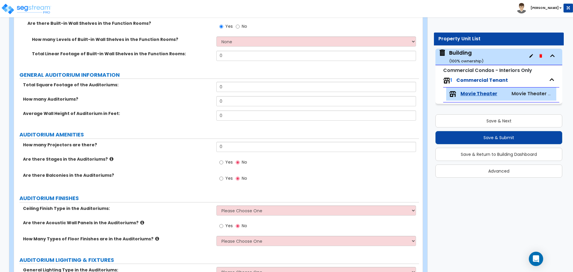
scroll to position [874, 0]
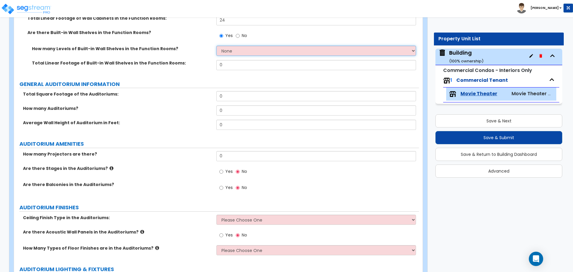
click at [250, 50] on select "None 1 2 3 4 5" at bounding box center [315, 51] width 199 height 10
select select "3"
click at [216, 46] on select "None 1 2 3 4 5" at bounding box center [315, 51] width 199 height 10
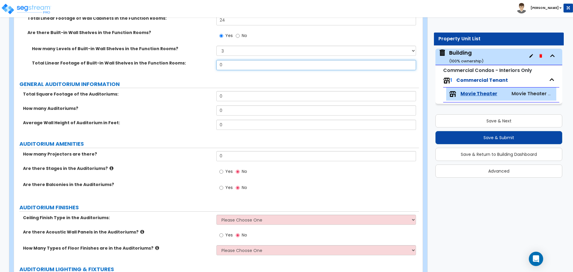
drag, startPoint x: 226, startPoint y: 64, endPoint x: 196, endPoint y: 60, distance: 30.3
click at [198, 61] on div "Total Linear Footage of Built-in Wall Shelves in the Function Rooms: 0" at bounding box center [216, 67] width 405 height 14
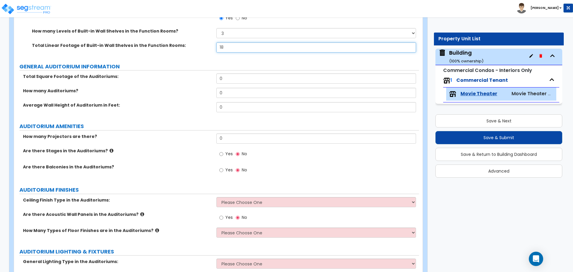
scroll to position [892, 0]
type input "18"
drag, startPoint x: 226, startPoint y: 75, endPoint x: 204, endPoint y: 71, distance: 22.3
click at [204, 73] on div "Total Square Footage of the Auditoriums: 0" at bounding box center [216, 80] width 405 height 14
type input "7,000"
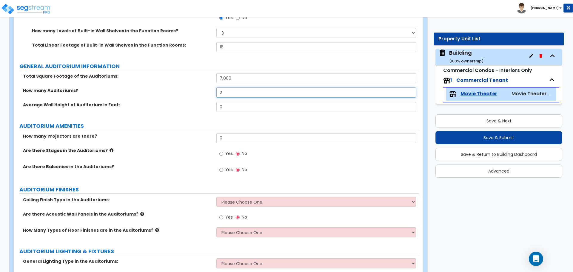
type input "2"
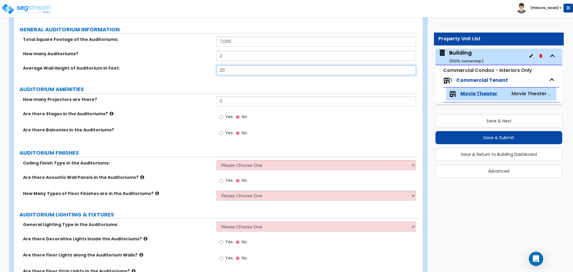
scroll to position [936, 0]
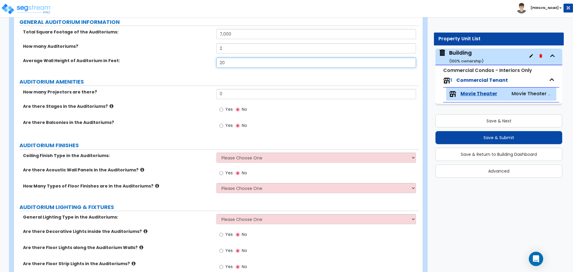
drag, startPoint x: 244, startPoint y: 58, endPoint x: 206, endPoint y: 58, distance: 37.6
click at [206, 58] on div "Average Wall Height of Auditorium in Feet: 20" at bounding box center [216, 65] width 405 height 14
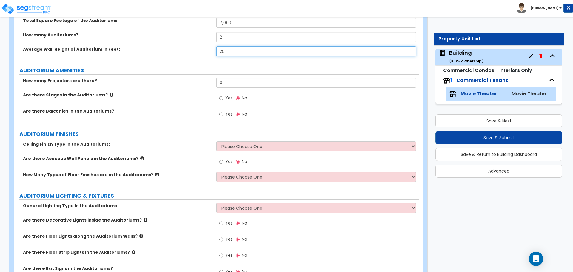
scroll to position [950, 0]
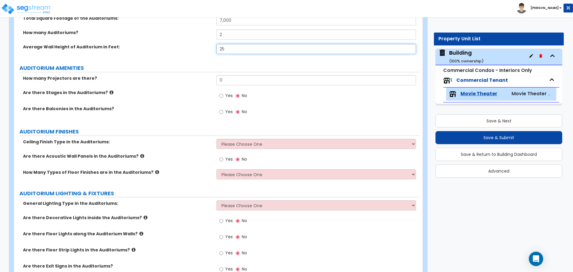
type input "25"
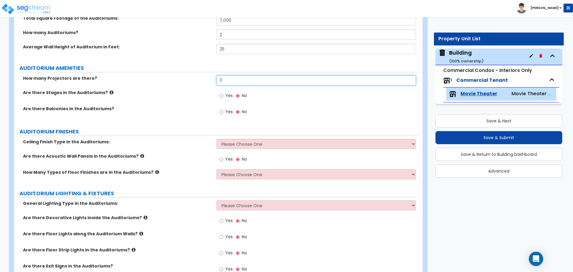
click at [228, 79] on input "0" at bounding box center [315, 80] width 199 height 10
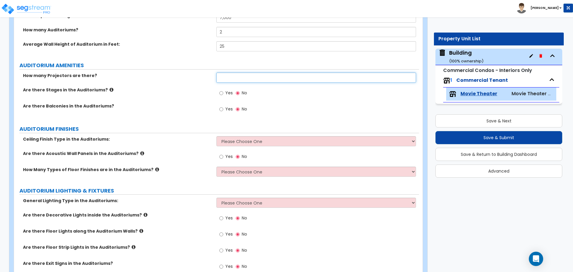
scroll to position [951, 0]
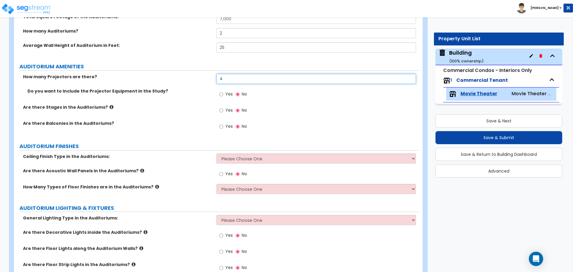
type input "4"
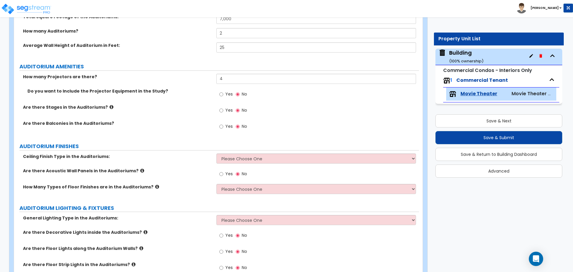
click at [226, 92] on span "Yes" at bounding box center [228, 94] width 7 height 6
click at [223, 92] on input "Yes" at bounding box center [221, 94] width 4 height 7
radio input "true"
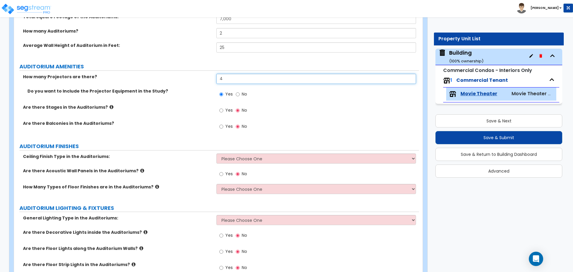
click at [223, 79] on input "4" at bounding box center [315, 79] width 199 height 10
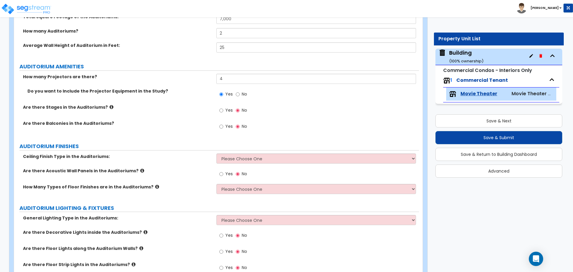
click at [224, 110] on label "Yes" at bounding box center [225, 111] width 13 height 10
click at [223, 110] on input "Yes" at bounding box center [221, 110] width 4 height 7
radio input "true"
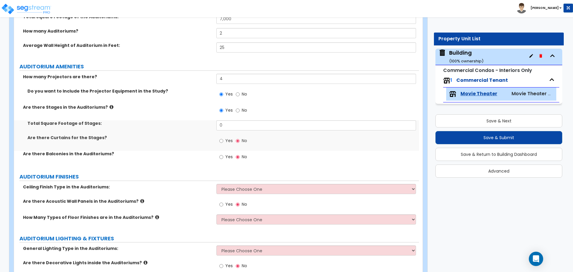
click at [110, 105] on icon at bounding box center [112, 107] width 4 height 4
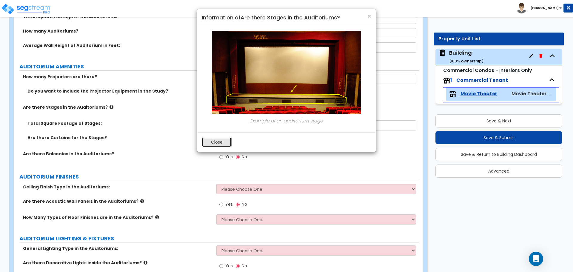
click at [220, 142] on button "Close" at bounding box center [217, 142] width 30 height 10
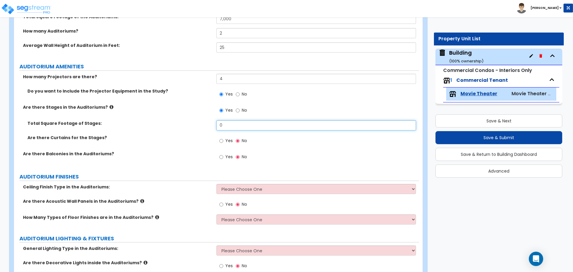
click at [238, 126] on input "0" at bounding box center [315, 125] width 199 height 10
type input "400"
click at [223, 140] on label "Yes" at bounding box center [225, 141] width 13 height 10
click at [223, 140] on input "Yes" at bounding box center [221, 141] width 4 height 7
radio input "true"
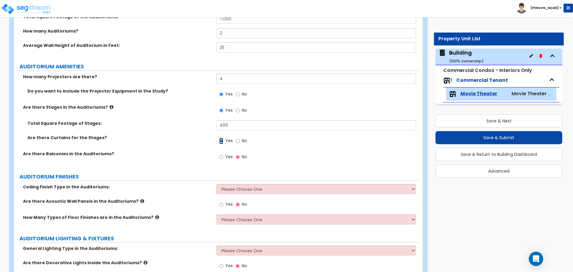
scroll to position [970, 0]
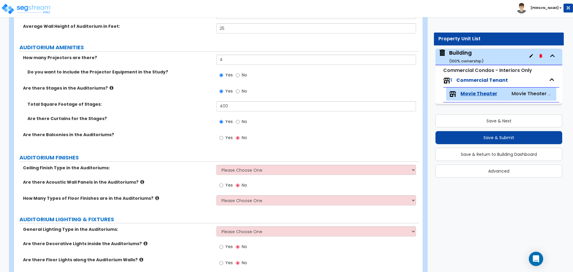
click at [228, 136] on span "Yes" at bounding box center [228, 138] width 7 height 6
click at [223, 136] on input "Yes" at bounding box center [221, 138] width 4 height 7
radio input "true"
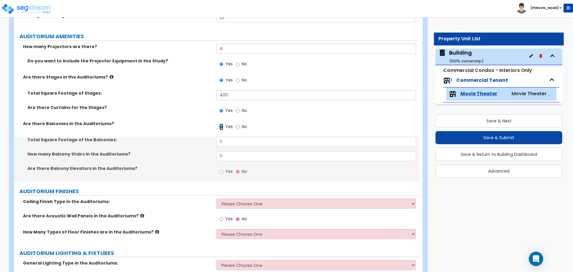
scroll to position [982, 0]
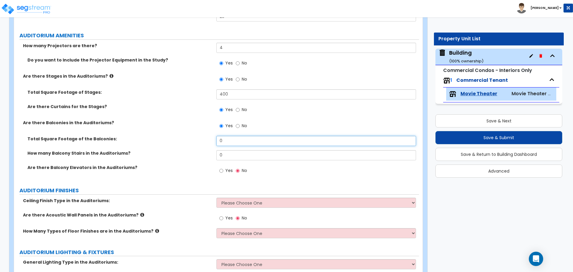
click at [236, 138] on input "0" at bounding box center [315, 141] width 199 height 10
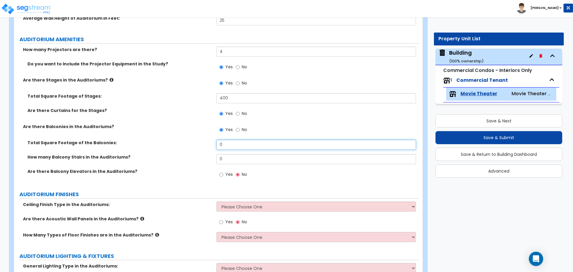
scroll to position [981, 0]
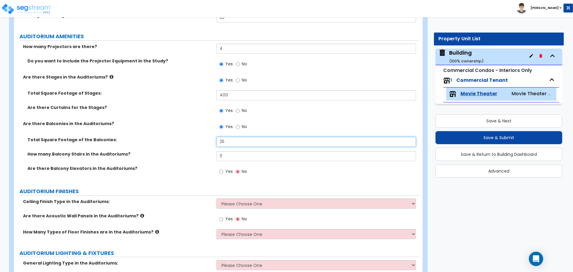
type input "2"
type input "5,000"
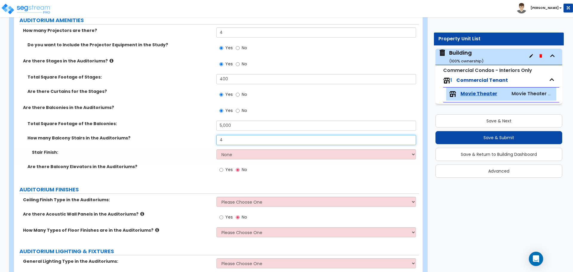
scroll to position [999, 0]
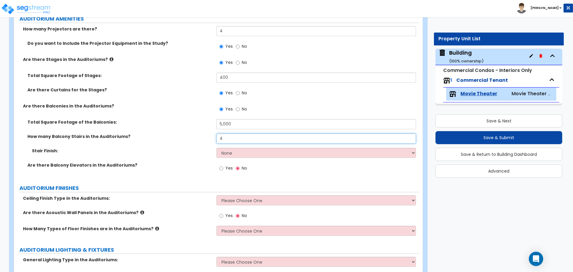
type input "4"
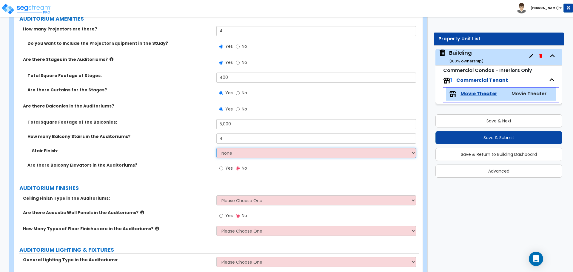
click at [232, 152] on select "None Tile Wood Laminate VCT Sheet Carpet Sheet Vinyl Carpet Tile" at bounding box center [315, 153] width 199 height 10
select select "7"
click at [216, 148] on select "None Tile Wood Laminate VCT Sheet Carpet Sheet Vinyl Carpet Tile" at bounding box center [315, 153] width 199 height 10
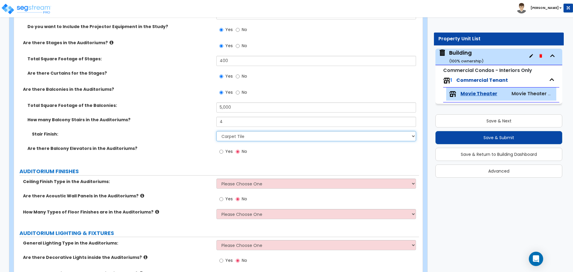
scroll to position [1023, 0]
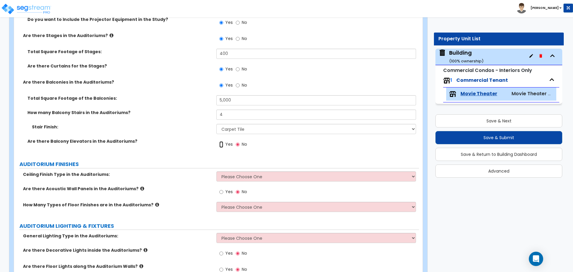
click at [223, 141] on input "Yes" at bounding box center [221, 144] width 4 height 7
radio input "true"
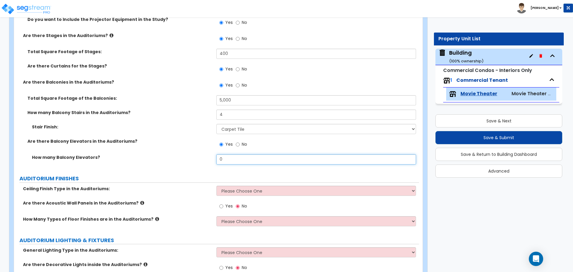
click at [234, 157] on input "0" at bounding box center [315, 159] width 199 height 10
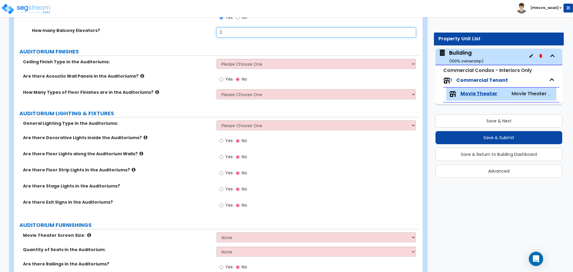
scroll to position [1151, 0]
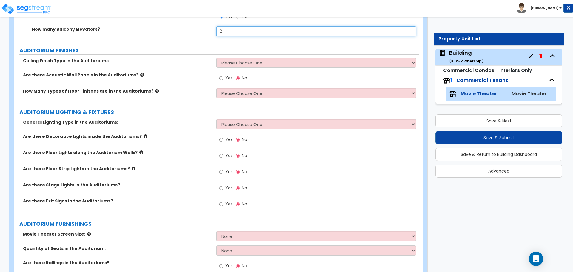
type input "2"
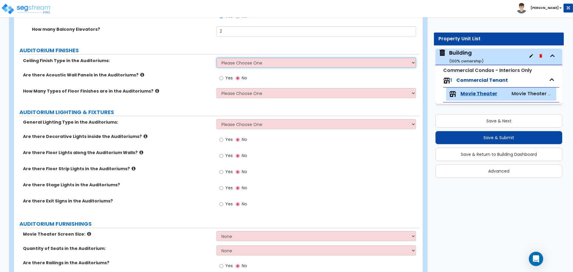
click at [266, 60] on select "Please Choose One Drywall Ceiling Open Ceiling Acoustic Ceiling" at bounding box center [315, 63] width 199 height 10
click at [221, 58] on select "Please Choose One Drywall Ceiling Open Ceiling Acoustic Ceiling" at bounding box center [315, 63] width 199 height 10
click at [216, 58] on select "Please Choose One Drywall Ceiling Open Ceiling Acoustic Ceiling" at bounding box center [315, 63] width 199 height 10
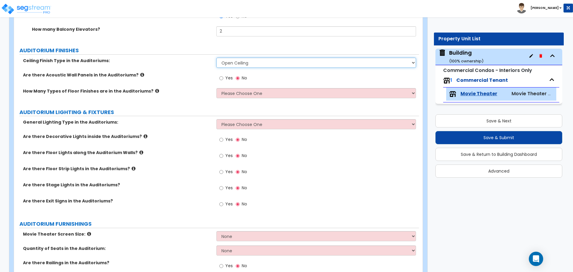
scroll to position [1163, 0]
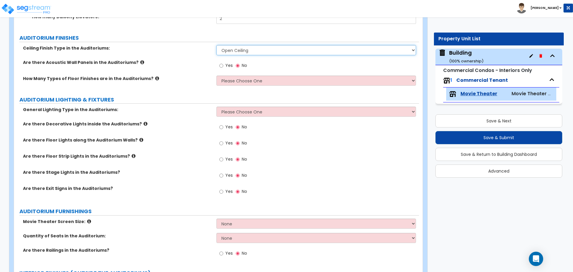
click at [239, 50] on select "Please Choose One Drywall Ceiling Open Ceiling Acoustic Ceiling" at bounding box center [315, 50] width 199 height 10
select select "1"
click at [216, 45] on select "Please Choose One Drywall Ceiling Open Ceiling Acoustic Ceiling" at bounding box center [315, 50] width 199 height 10
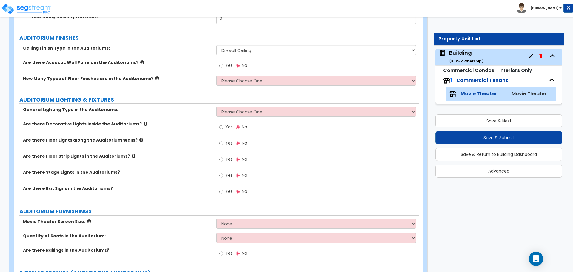
click at [224, 62] on label "Yes" at bounding box center [225, 66] width 13 height 10
click at [223, 62] on input "Yes" at bounding box center [221, 65] width 4 height 7
radio input "true"
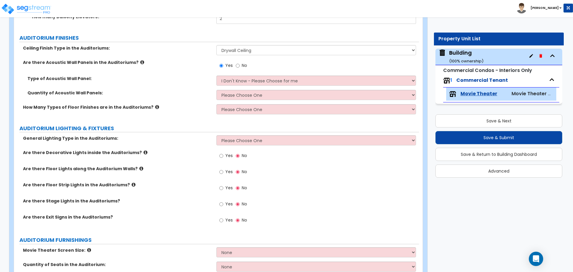
click at [140, 62] on icon at bounding box center [142, 62] width 4 height 4
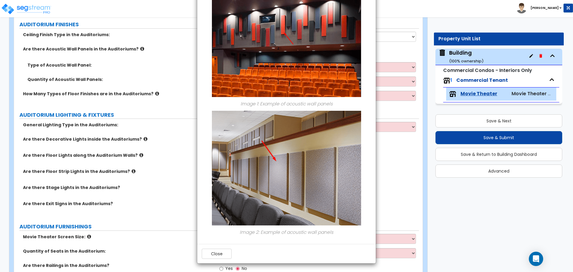
scroll to position [1178, 0]
click at [210, 255] on button "Close" at bounding box center [217, 254] width 30 height 10
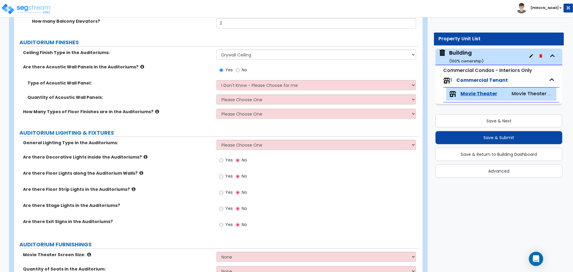
scroll to position [1155, 0]
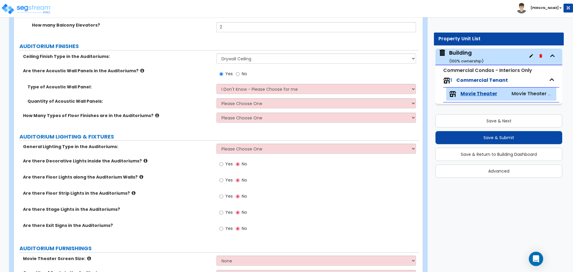
click at [263, 80] on div "Yes No" at bounding box center [317, 76] width 202 height 16
click at [264, 85] on select "I Don't Know - Please Choose for me Glass Cloth Fabric Polyester Painted Metal" at bounding box center [315, 89] width 199 height 10
select select "3"
click at [216, 84] on select "I Don't Know - Please Choose for me Glass Cloth Fabric Polyester Painted Metal" at bounding box center [315, 89] width 199 height 10
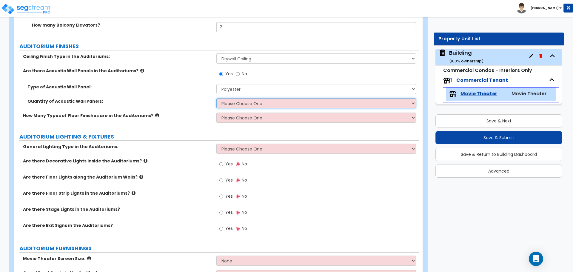
click at [263, 101] on select "Please Choose One I want to Enter the Square Footage I want to Enter the Percen…" at bounding box center [315, 103] width 199 height 10
select select "2"
click at [216, 98] on select "Please Choose One I want to Enter the Square Footage I want to Enter the Percen…" at bounding box center [315, 103] width 199 height 10
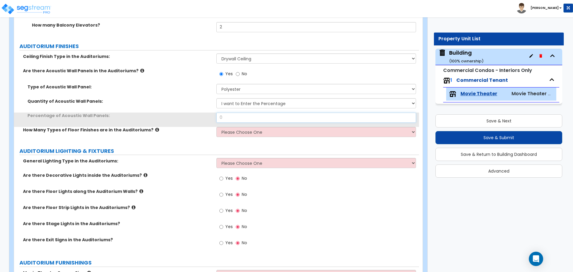
click at [242, 115] on input "0" at bounding box center [315, 118] width 199 height 10
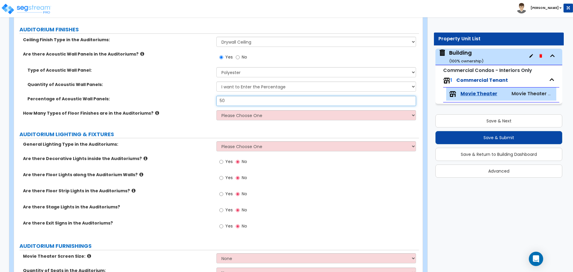
scroll to position [1172, 0]
type input "50"
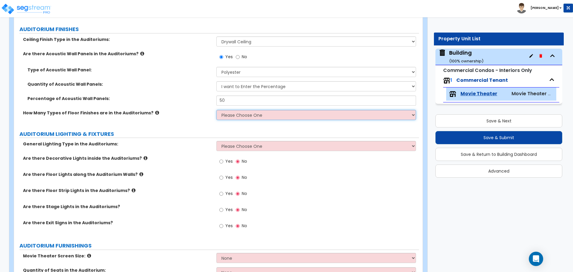
click at [236, 115] on select "Please Choose One 1 2 3" at bounding box center [315, 115] width 199 height 10
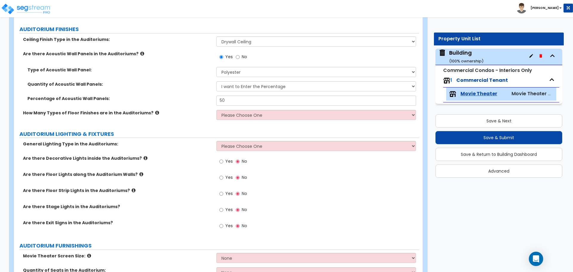
click at [155, 111] on icon at bounding box center [157, 112] width 4 height 4
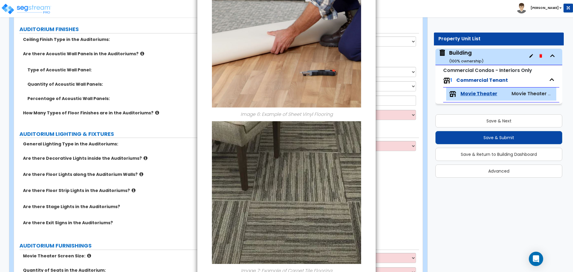
scroll to position [725, 0]
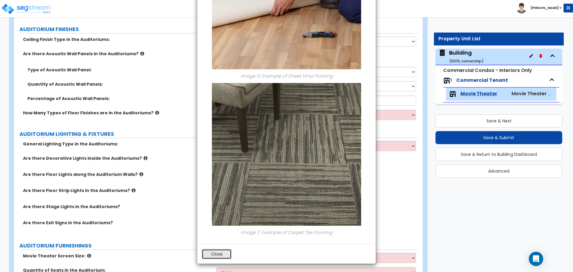
click at [223, 254] on button "Close" at bounding box center [217, 254] width 30 height 10
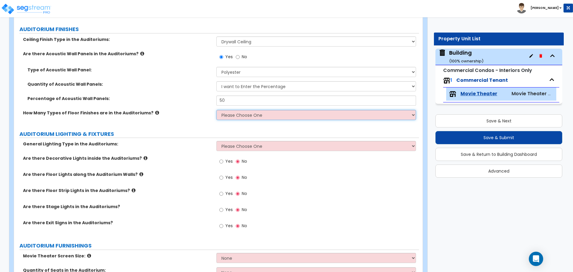
click at [254, 118] on select "Please Choose One 1 2 3" at bounding box center [315, 115] width 199 height 10
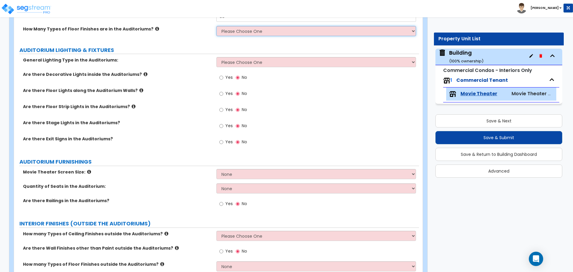
scroll to position [1258, 0]
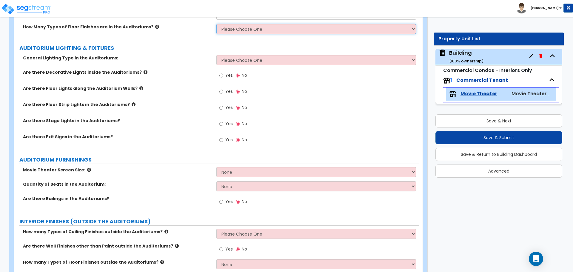
click at [239, 31] on select "Please Choose One 1 2 3" at bounding box center [315, 29] width 199 height 10
click at [170, 28] on label "How Many Types of Floor Finishes are in the Auditoriums?" at bounding box center [117, 27] width 189 height 6
click at [255, 24] on select "Please Choose One 1 2 3" at bounding box center [315, 29] width 199 height 10
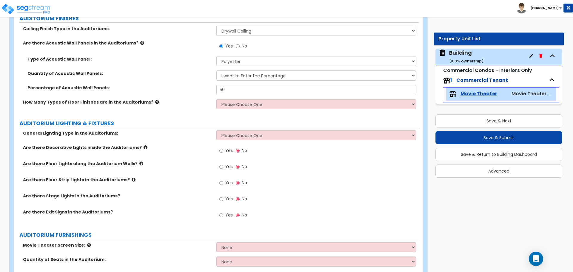
scroll to position [1184, 0]
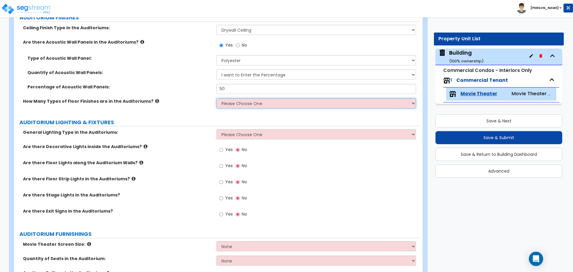
click at [239, 102] on select "Please Choose One 1 2 3" at bounding box center [315, 103] width 199 height 10
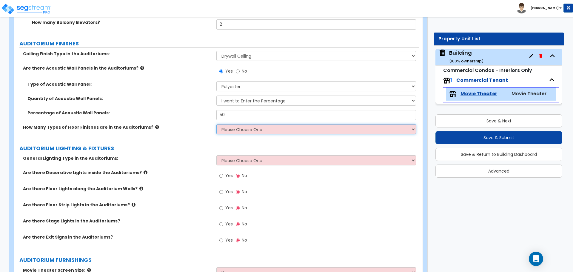
scroll to position [1153, 0]
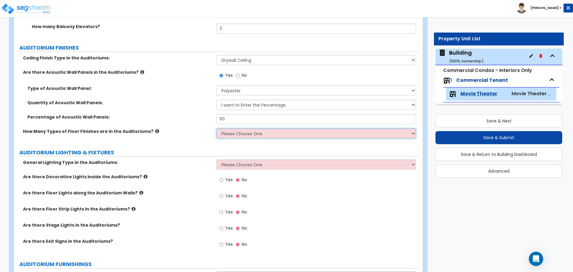
click at [247, 130] on select "Please Choose One 1 2 3" at bounding box center [315, 133] width 199 height 10
click at [216, 128] on select "Please Choose One 1 2 3" at bounding box center [315, 133] width 199 height 10
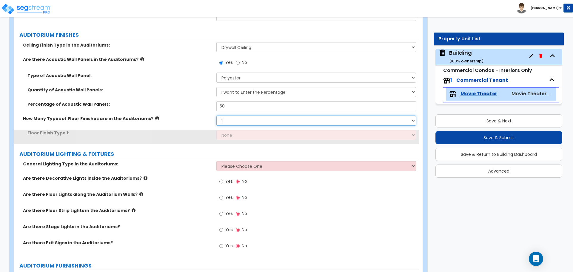
scroll to position [1175, 0]
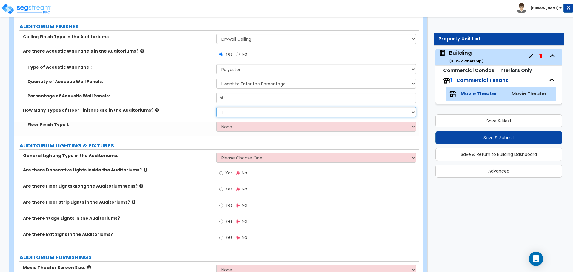
click at [249, 110] on select "Please Choose One 1 2 3" at bounding box center [315, 112] width 199 height 10
click at [216, 107] on select "Please Choose One 1 2 3" at bounding box center [315, 112] width 199 height 10
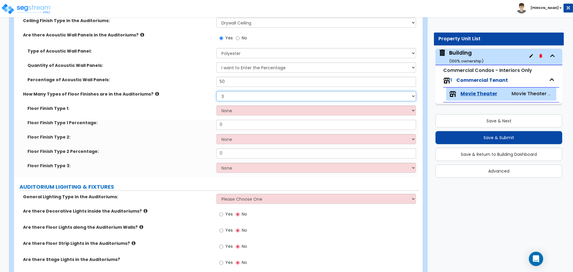
scroll to position [1192, 0]
click at [231, 95] on select "Please Choose One 1 2 3" at bounding box center [315, 95] width 199 height 10
click at [216, 90] on select "Please Choose One 1 2 3" at bounding box center [315, 95] width 199 height 10
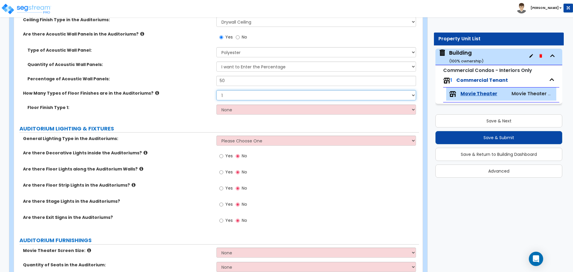
click at [266, 97] on select "Please Choose One 1 2 3" at bounding box center [315, 95] width 199 height 10
click at [216, 90] on select "Please Choose One 1 2 3" at bounding box center [315, 95] width 199 height 10
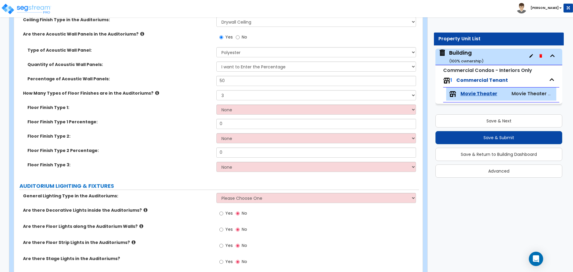
click at [180, 101] on div "How Many Types of Floor Finishes are in the Auditoriums? Please Choose One 1 2 3" at bounding box center [216, 97] width 405 height 14
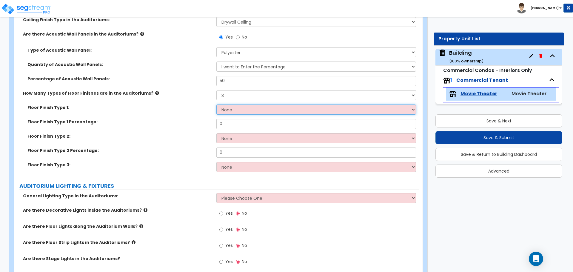
click at [246, 106] on select "None Tile Flooring Hardwood Flooring Resilient Laminate Flooring VCT Flooring S…" at bounding box center [315, 109] width 199 height 10
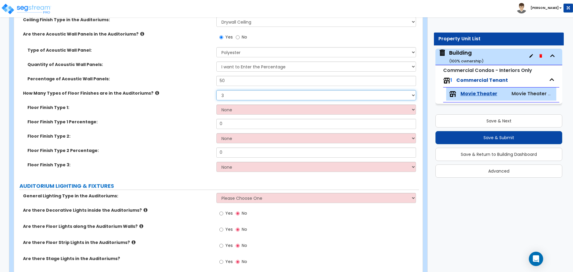
click at [249, 93] on select "Please Choose One 1 2 3" at bounding box center [315, 95] width 199 height 10
click at [275, 90] on select "Please Choose One 1 2 3" at bounding box center [315, 95] width 199 height 10
click at [155, 92] on icon at bounding box center [157, 93] width 4 height 4
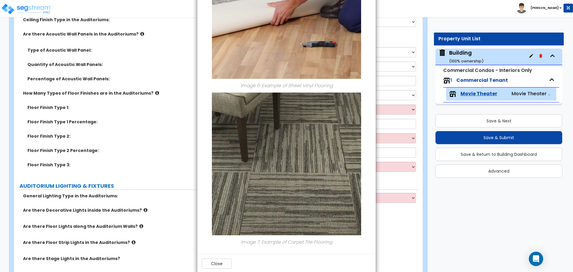
scroll to position [725, 0]
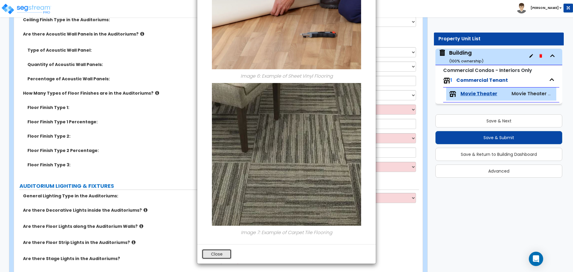
click at [211, 255] on button "Close" at bounding box center [217, 254] width 30 height 10
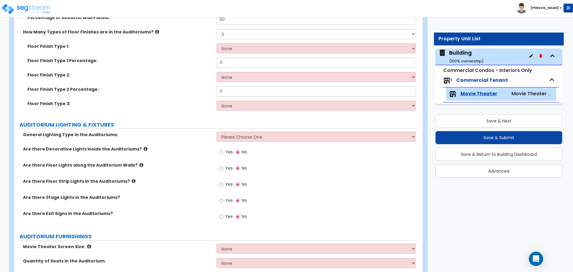
scroll to position [1255, 0]
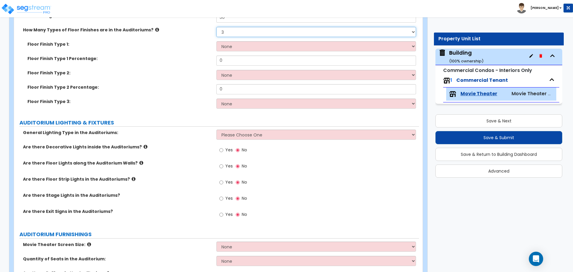
click at [232, 32] on select "Please Choose One 1 2 3" at bounding box center [315, 32] width 199 height 10
click at [260, 30] on select "Please Choose One 1 2 3" at bounding box center [315, 32] width 199 height 10
click at [264, 31] on select "Please Choose One 1 2 3" at bounding box center [315, 32] width 199 height 10
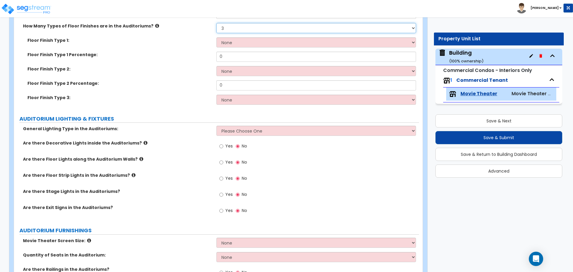
scroll to position [1258, 0]
click at [240, 30] on select "Please Choose One 1 2 3" at bounding box center [315, 28] width 199 height 10
click at [216, 23] on select "Please Choose One 1 2 3" at bounding box center [315, 28] width 199 height 10
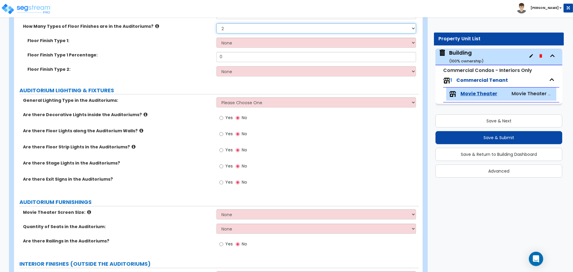
click at [238, 25] on select "Please Choose One 1 2 3" at bounding box center [315, 28] width 199 height 10
click at [216, 23] on select "Please Choose One 1 2 3" at bounding box center [315, 28] width 199 height 10
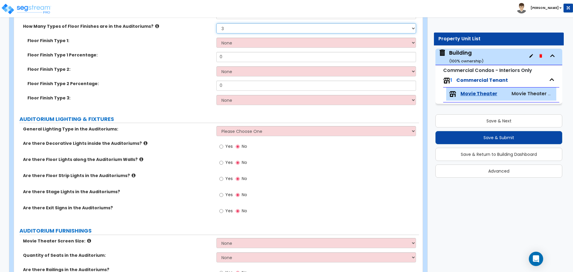
click at [248, 30] on select "Please Choose One 1 2 3" at bounding box center [315, 28] width 199 height 10
select select "2"
click at [216, 23] on select "Please Choose One 1 2 3" at bounding box center [315, 28] width 199 height 10
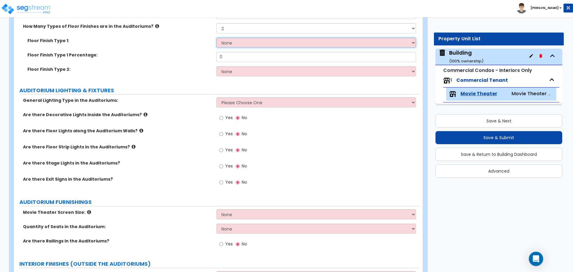
click at [261, 39] on select "None Tile Flooring Hardwood Flooring Resilient Laminate Flooring VCT Flooring S…" at bounding box center [315, 43] width 199 height 10
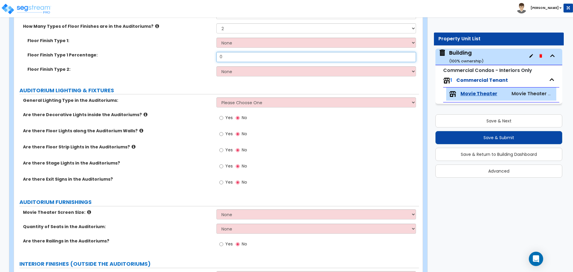
click at [272, 52] on input "0" at bounding box center [315, 57] width 199 height 10
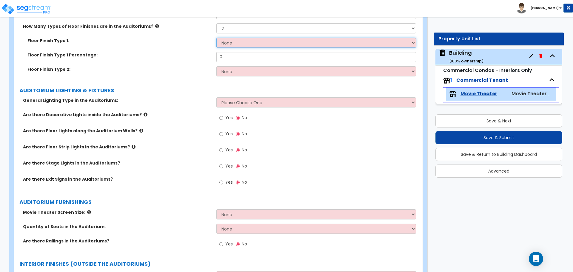
click at [224, 39] on select "None Tile Flooring Hardwood Flooring Resilient Laminate Flooring VCT Flooring S…" at bounding box center [315, 43] width 199 height 10
click at [155, 24] on icon at bounding box center [157, 26] width 4 height 4
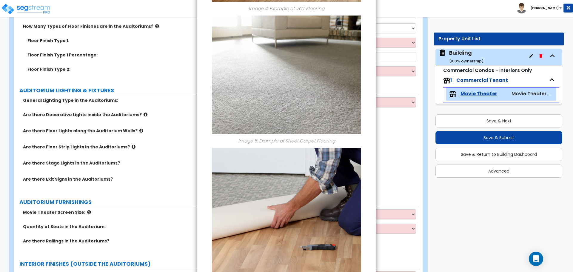
scroll to position [725, 0]
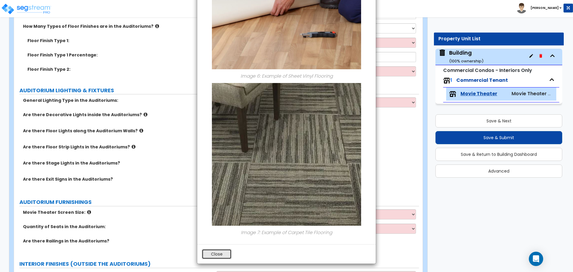
click at [220, 252] on button "Close" at bounding box center [217, 254] width 30 height 10
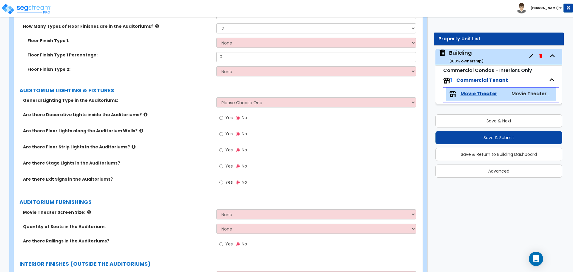
click at [282, 47] on div "Floor Finish Type 1: None Tile Flooring Hardwood Flooring Resilient Laminate Fl…" at bounding box center [216, 45] width 405 height 14
click at [281, 42] on select "None Tile Flooring Hardwood Flooring Resilient Laminate Flooring VCT Flooring S…" at bounding box center [315, 43] width 199 height 10
select select "3"
click at [216, 38] on select "None Tile Flooring Hardwood Flooring Resilient Laminate Flooring VCT Flooring S…" at bounding box center [315, 43] width 199 height 10
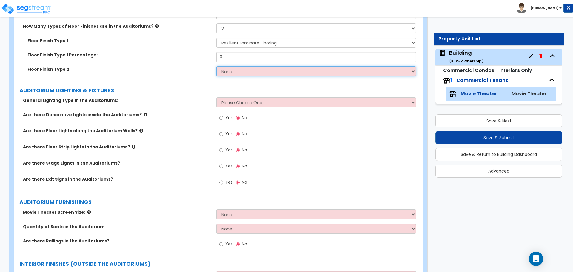
click at [255, 70] on select "None Tile Flooring Hardwood Flooring Resilient Laminate Flooring VCT Flooring S…" at bounding box center [315, 71] width 199 height 10
click at [238, 68] on select "None Tile Flooring Hardwood Flooring Resilient Laminate Flooring VCT Flooring S…" at bounding box center [315, 71] width 199 height 10
select select "2"
click at [216, 66] on select "None Tile Flooring Hardwood Flooring Resilient Laminate Flooring VCT Flooring S…" at bounding box center [315, 71] width 199 height 10
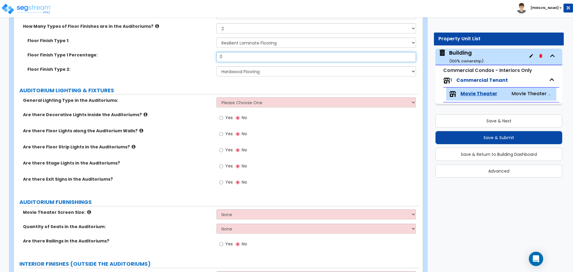
drag, startPoint x: 238, startPoint y: 58, endPoint x: 177, endPoint y: 59, distance: 61.8
click at [179, 61] on div "Floor Finish Type 1 Percentage: 0" at bounding box center [216, 59] width 405 height 14
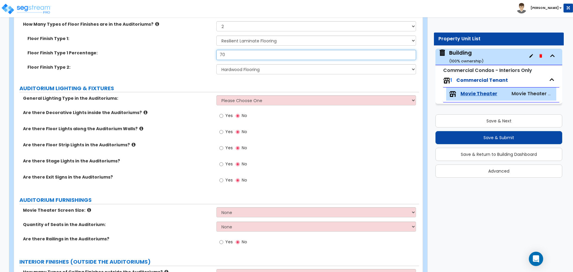
type input "70"
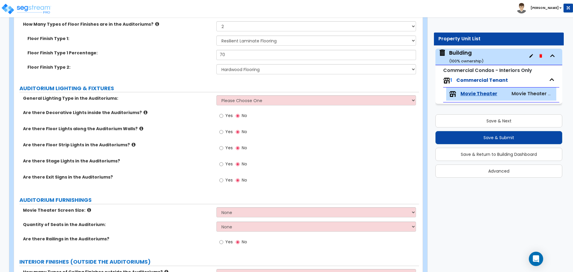
click at [155, 24] on icon at bounding box center [157, 24] width 4 height 4
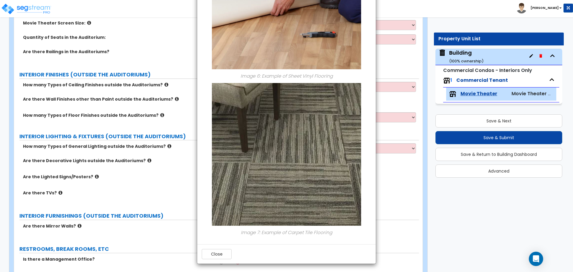
scroll to position [1535, 0]
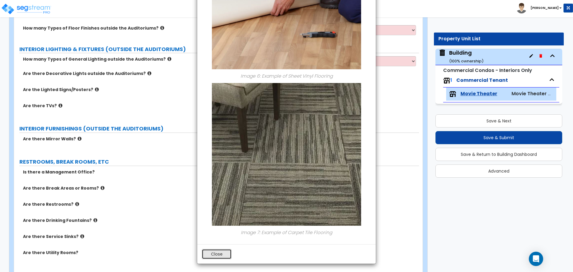
click at [224, 254] on button "Close" at bounding box center [217, 254] width 30 height 10
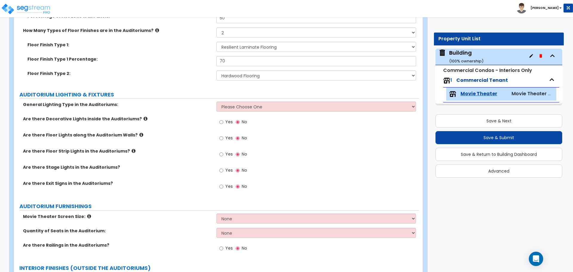
scroll to position [1255, 0]
click at [268, 106] on select "Please Choose One LED Surface-Mounted LED Recessed Fluorescent Surface-Mounted …" at bounding box center [315, 106] width 199 height 10
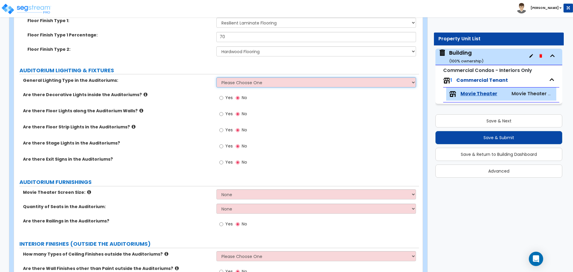
scroll to position [1279, 0]
click at [250, 79] on select "Please Choose One LED Surface-Mounted LED Recessed Fluorescent Surface-Mounted …" at bounding box center [315, 82] width 199 height 10
select select "5"
click at [216, 77] on select "Please Choose One LED Surface-Mounted LED Recessed Fluorescent Surface-Mounted …" at bounding box center [315, 82] width 199 height 10
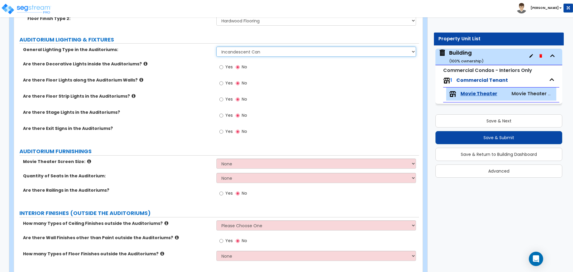
scroll to position [1311, 0]
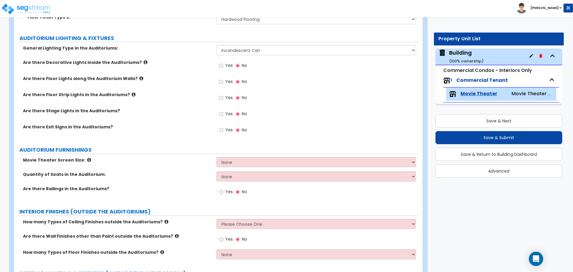
click at [144, 60] on icon at bounding box center [146, 62] width 4 height 4
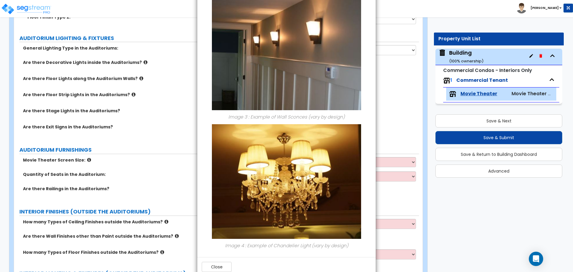
scroll to position [339, 0]
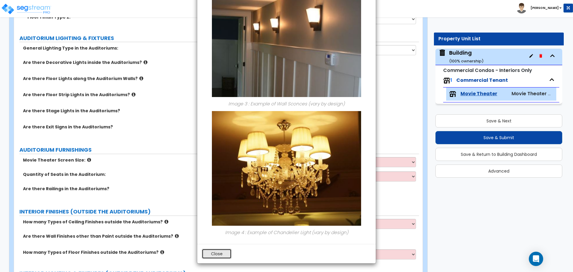
click at [218, 252] on button "Close" at bounding box center [217, 254] width 30 height 10
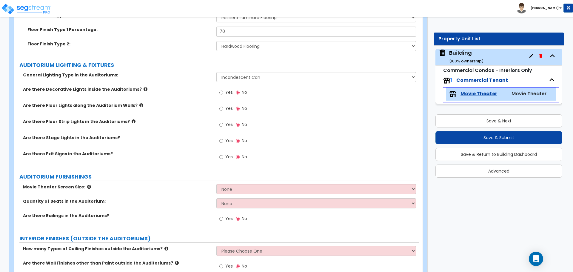
scroll to position [1287, 0]
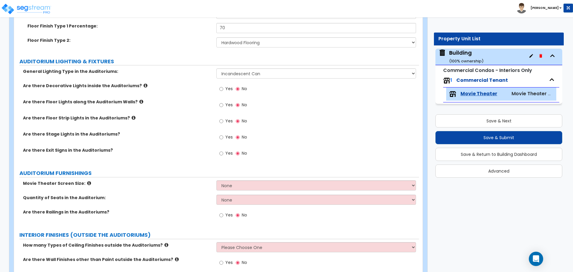
click at [229, 86] on span "Yes" at bounding box center [228, 89] width 7 height 6
click at [223, 86] on input "Yes" at bounding box center [221, 89] width 4 height 7
radio input "true"
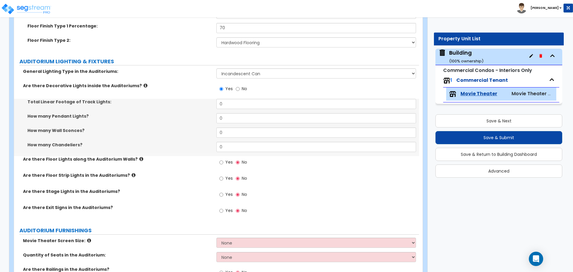
click at [134, 84] on label "Are there Decorative Lights inside the Auditoriums?" at bounding box center [117, 86] width 189 height 6
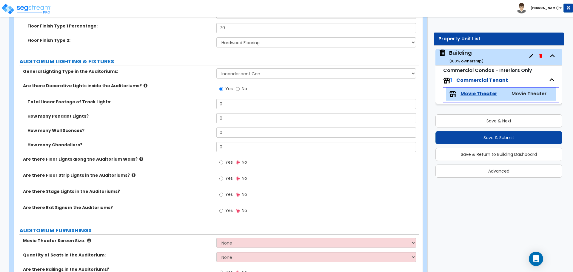
click at [144, 84] on icon at bounding box center [146, 85] width 4 height 4
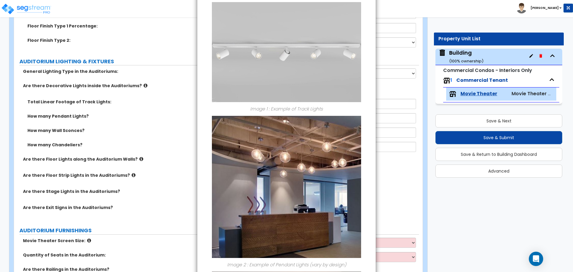
scroll to position [0, 0]
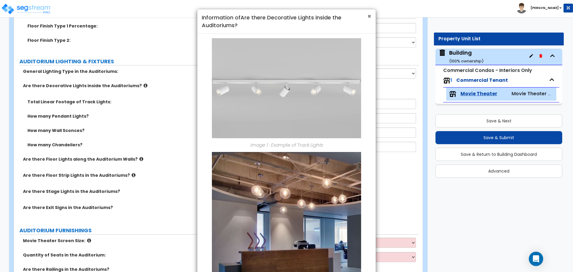
click at [368, 15] on span "×" at bounding box center [369, 16] width 4 height 9
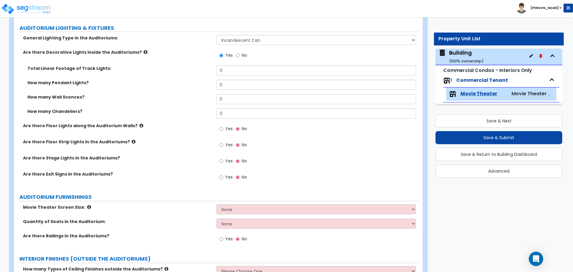
scroll to position [1321, 0]
drag, startPoint x: 233, startPoint y: 67, endPoint x: 197, endPoint y: 67, distance: 35.8
click at [198, 67] on div "Total Linear Footage of Track Lights: 0" at bounding box center [216, 72] width 405 height 14
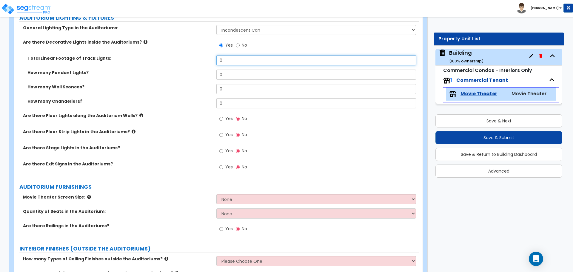
scroll to position [1325, 0]
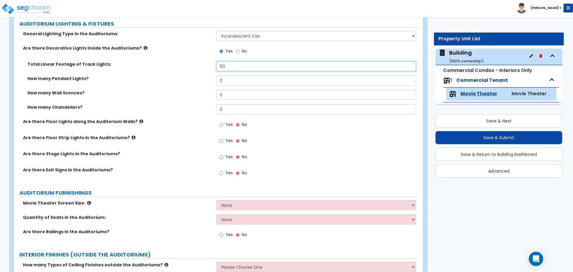
type input "60"
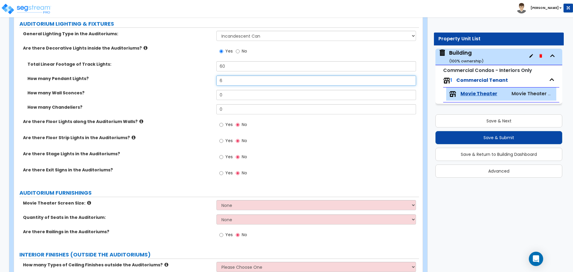
type input "6"
type input "8"
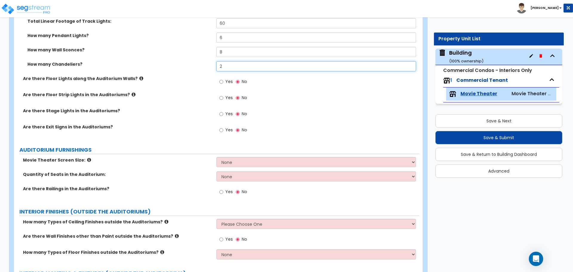
scroll to position [1369, 0]
type input "2"
click at [139, 75] on icon at bounding box center [141, 77] width 4 height 4
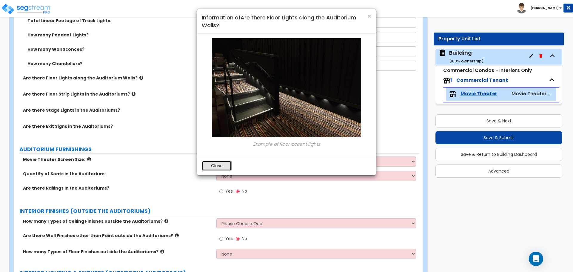
click at [224, 165] on button "Close" at bounding box center [217, 166] width 30 height 10
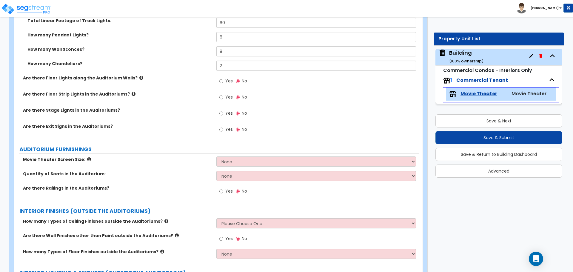
click at [134, 75] on label "Are there Floor Lights along the Auditorium Walls?" at bounding box center [117, 78] width 189 height 6
click at [139, 75] on icon at bounding box center [141, 77] width 4 height 4
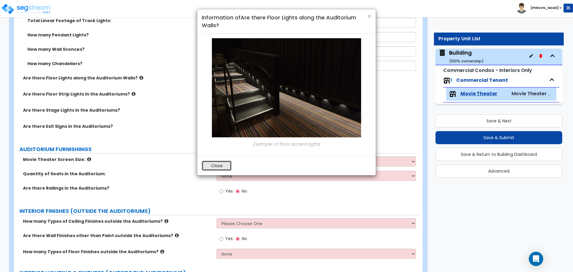
drag, startPoint x: 212, startPoint y: 162, endPoint x: 210, endPoint y: 160, distance: 3.6
click at [212, 162] on button "Close" at bounding box center [217, 166] width 30 height 10
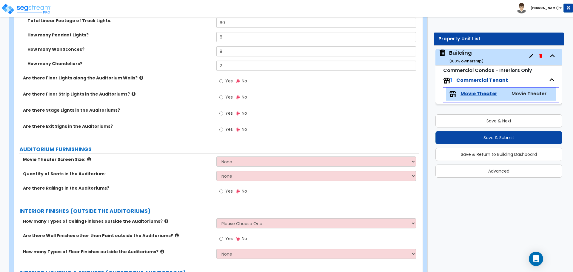
click at [223, 77] on label "Yes" at bounding box center [225, 82] width 13 height 10
click at [223, 78] on input "Yes" at bounding box center [221, 81] width 4 height 7
radio input "true"
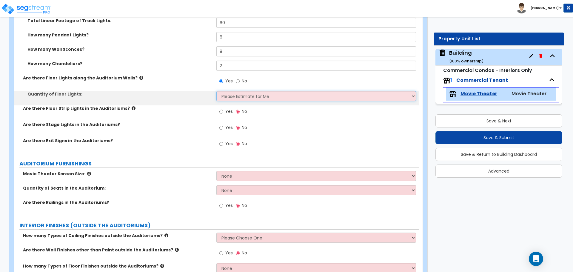
click at [245, 98] on select "Please Estimate for Me I want to Enter the Linear Footage" at bounding box center [315, 96] width 199 height 10
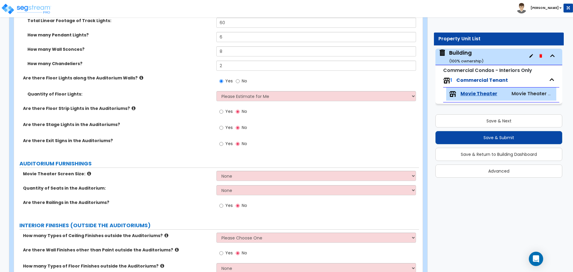
click at [228, 113] on span "Yes" at bounding box center [228, 111] width 7 height 6
click at [223, 113] on input "Yes" at bounding box center [221, 111] width 4 height 7
radio input "true"
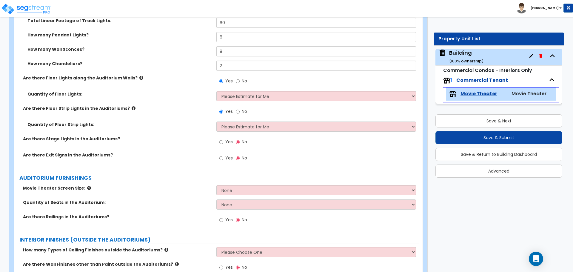
click at [132, 108] on icon at bounding box center [134, 108] width 4 height 4
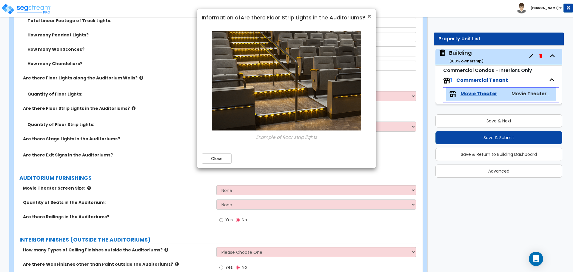
click at [369, 18] on span "×" at bounding box center [369, 16] width 4 height 9
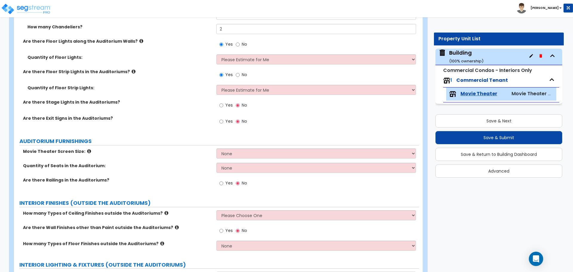
scroll to position [1409, 0]
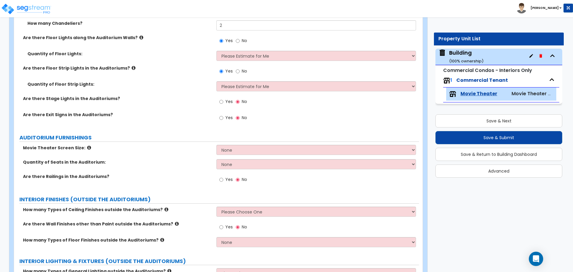
click at [232, 102] on span "Yes" at bounding box center [228, 101] width 7 height 6
click at [223, 102] on input "Yes" at bounding box center [221, 101] width 4 height 7
radio input "true"
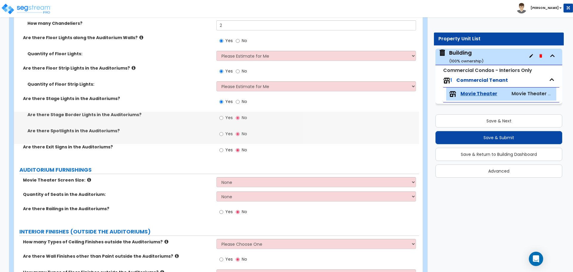
click at [226, 148] on span "Yes" at bounding box center [228, 150] width 7 height 6
click at [223, 148] on input "Yes" at bounding box center [221, 150] width 4 height 7
radio input "true"
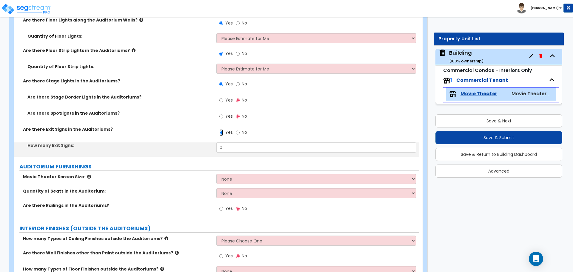
scroll to position [1428, 0]
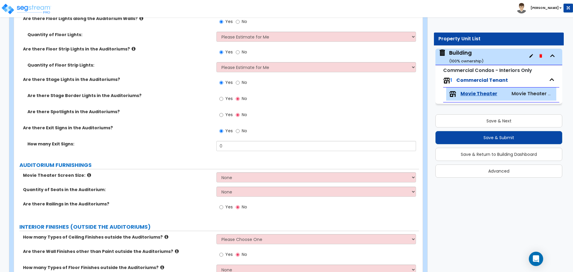
click at [227, 98] on span "Yes" at bounding box center [228, 98] width 7 height 6
click at [223, 98] on input "Yes" at bounding box center [221, 98] width 4 height 7
radio input "true"
click at [230, 118] on label "Yes" at bounding box center [225, 115] width 13 height 10
click at [223, 118] on input "Yes" at bounding box center [221, 115] width 4 height 7
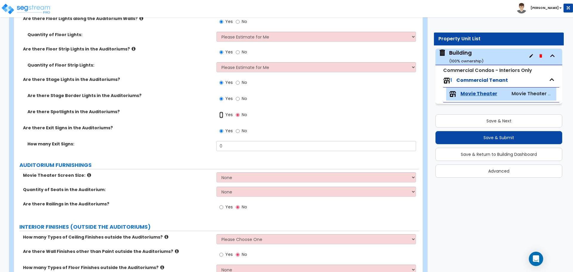
radio input "true"
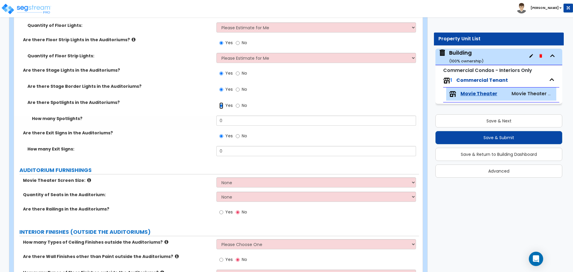
scroll to position [1438, 0]
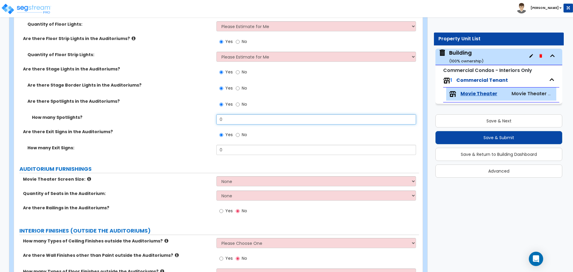
drag, startPoint x: 233, startPoint y: 122, endPoint x: 198, endPoint y: 116, distance: 35.9
click at [198, 117] on div "How many Spotlights? 0" at bounding box center [216, 121] width 405 height 14
type input "2"
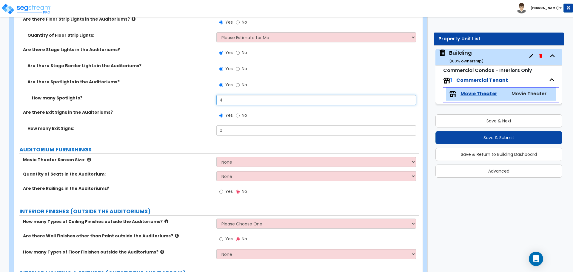
scroll to position [1460, 0]
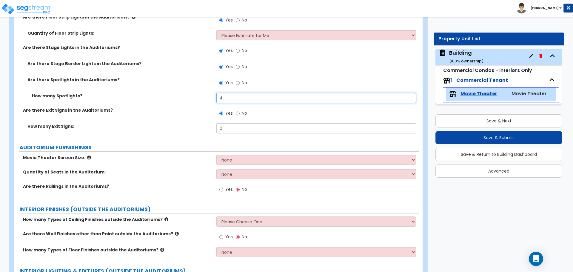
type input "4"
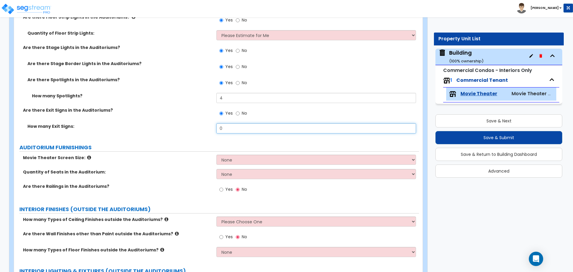
drag, startPoint x: 235, startPoint y: 127, endPoint x: 193, endPoint y: 126, distance: 42.4
click at [193, 126] on div "How many Exit Signs: 0" at bounding box center [216, 130] width 405 height 14
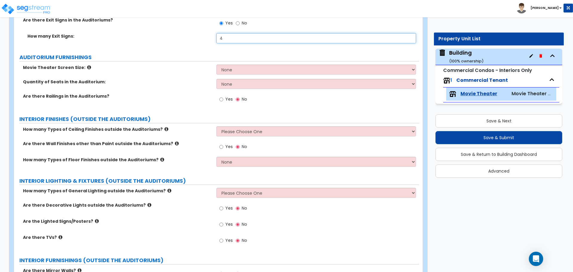
scroll to position [1551, 0]
type input "4"
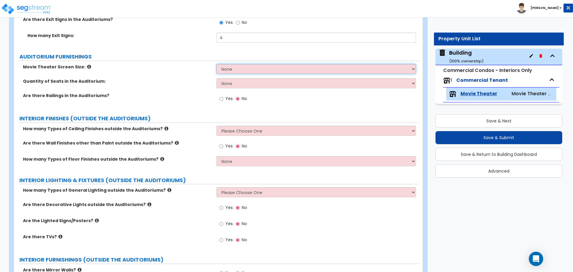
click at [239, 66] on select "None Narrow Medium Wide" at bounding box center [315, 69] width 199 height 10
select select "2"
click at [216, 64] on select "None Narrow Medium Wide" at bounding box center [315, 69] width 199 height 10
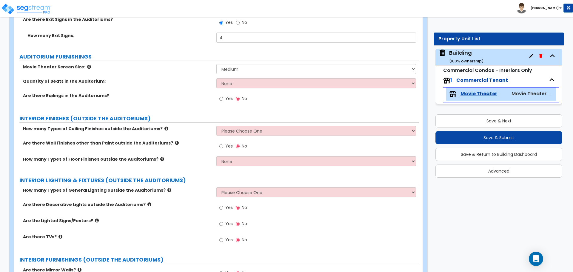
click at [87, 65] on icon at bounding box center [89, 66] width 4 height 4
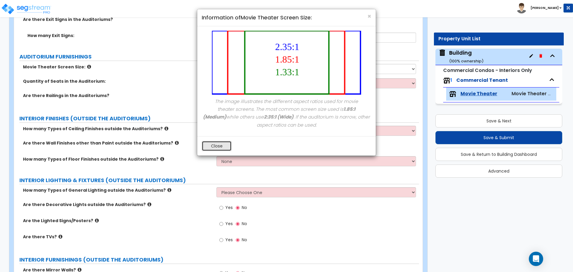
click at [221, 147] on button "Close" at bounding box center [217, 146] width 30 height 10
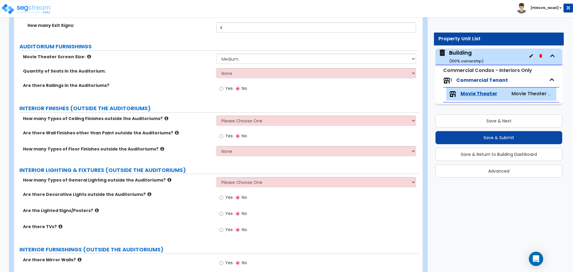
scroll to position [1565, 0]
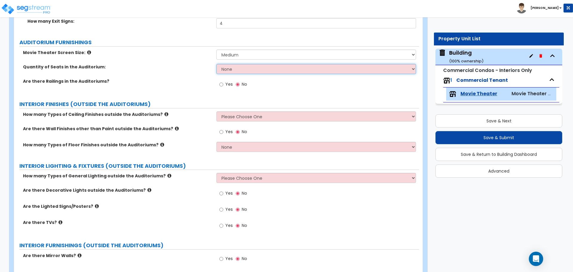
click at [236, 69] on select "None Please estimate for me I want to Enter the Number of Seats" at bounding box center [315, 69] width 199 height 10
click at [216, 64] on select "None Please estimate for me I want to Enter the Number of Seats" at bounding box center [315, 69] width 199 height 10
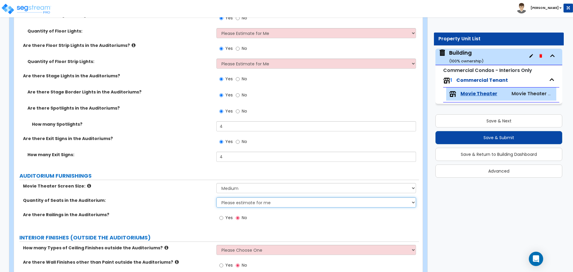
scroll to position [1444, 0]
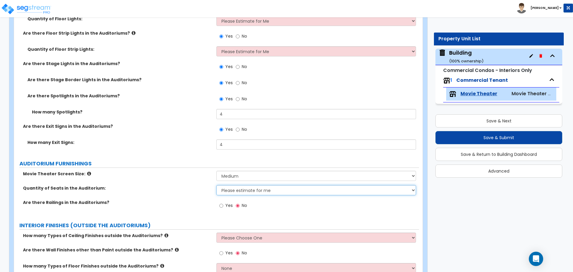
click at [277, 186] on select "None Please estimate for me I want to Enter the Number of Seats" at bounding box center [315, 190] width 199 height 10
click at [216, 185] on select "None Please estimate for me I want to Enter the Number of Seats" at bounding box center [315, 190] width 199 height 10
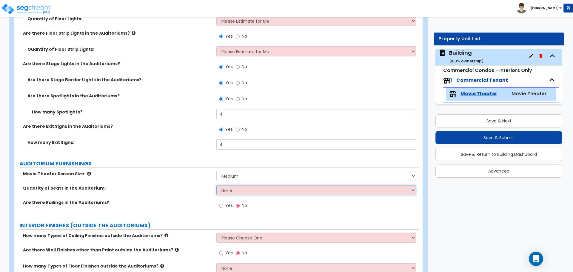
click at [270, 188] on select "None Please estimate for me I want to Enter the Number of Seats" at bounding box center [315, 190] width 199 height 10
select select "1"
click at [216, 185] on select "None Please estimate for me I want to Enter the Number of Seats" at bounding box center [315, 190] width 199 height 10
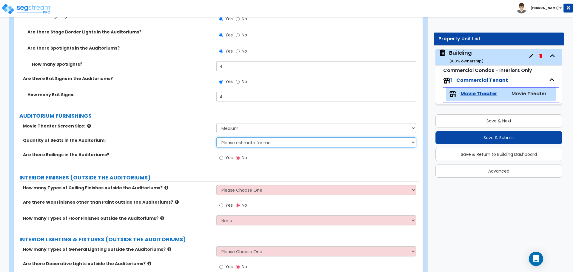
scroll to position [1494, 0]
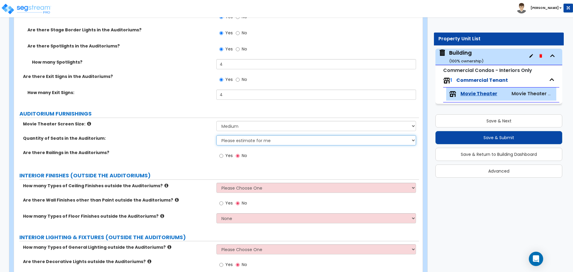
click at [256, 140] on select "None Please estimate for me I want to Enter the Number of Seats" at bounding box center [315, 140] width 199 height 10
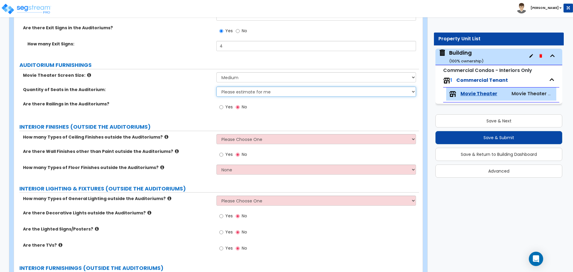
scroll to position [1543, 0]
click at [87, 74] on icon at bounding box center [89, 75] width 4 height 4
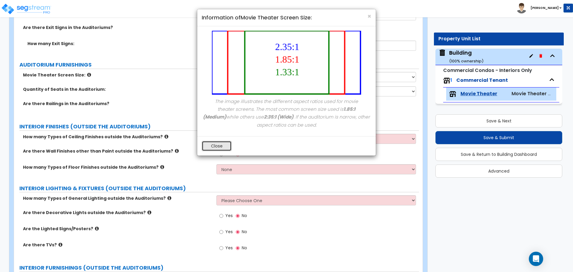
click at [226, 144] on button "Close" at bounding box center [217, 146] width 30 height 10
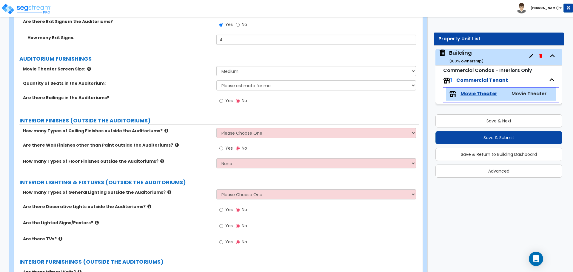
scroll to position [1551, 0]
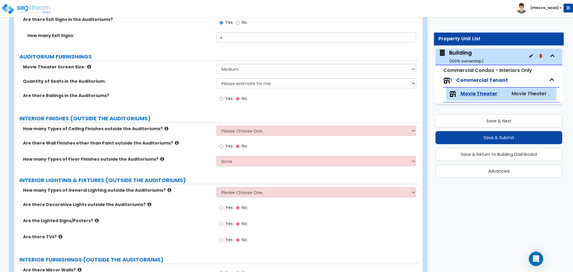
click at [233, 94] on div "Yes No" at bounding box center [233, 100] width 34 height 14
click at [230, 95] on span "Yes" at bounding box center [228, 98] width 7 height 6
click at [223, 95] on input "Yes" at bounding box center [221, 98] width 4 height 7
radio input "true"
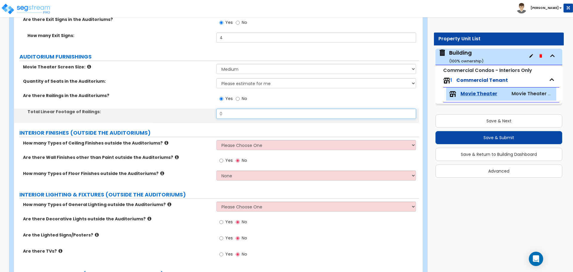
click at [247, 113] on input "0" at bounding box center [315, 114] width 199 height 10
drag, startPoint x: 256, startPoint y: 113, endPoint x: 203, endPoint y: 111, distance: 53.1
click at [203, 111] on div "Total Linear Footage of Railings: 0" at bounding box center [216, 116] width 405 height 14
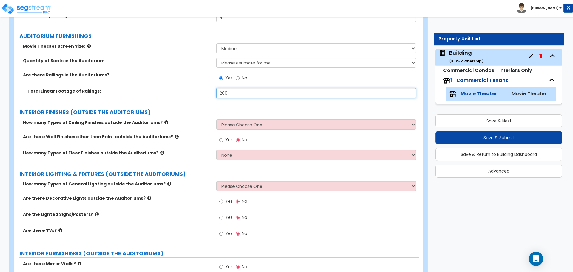
scroll to position [1572, 0]
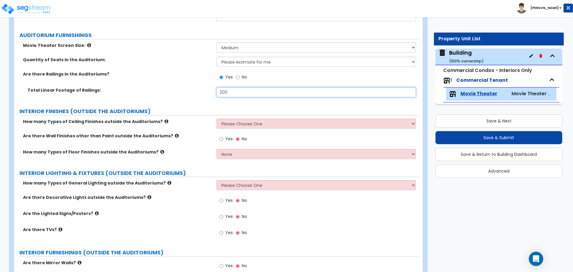
type input "200"
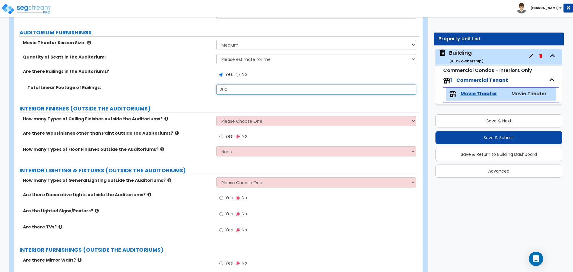
scroll to position [1576, 0]
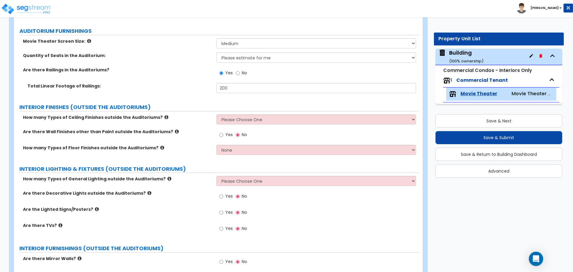
click at [87, 39] on icon at bounding box center [89, 41] width 4 height 4
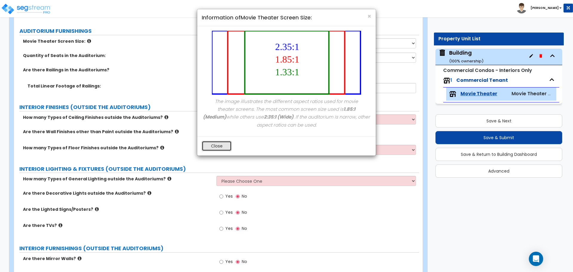
click at [216, 143] on button "Close" at bounding box center [217, 146] width 30 height 10
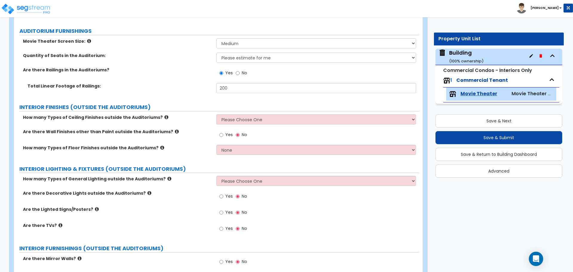
click at [87, 40] on icon at bounding box center [89, 41] width 4 height 4
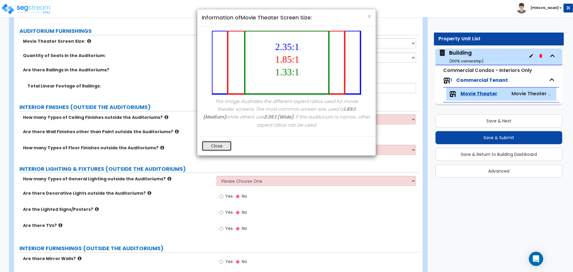
click at [222, 142] on button "Close" at bounding box center [217, 146] width 30 height 10
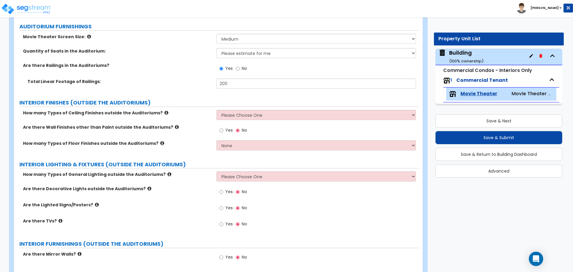
scroll to position [1581, 0]
click at [87, 36] on icon at bounding box center [89, 36] width 4 height 4
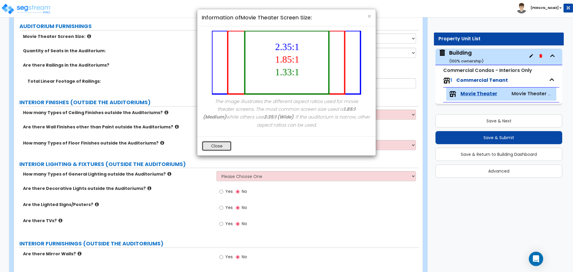
click at [219, 149] on button "Close" at bounding box center [217, 146] width 30 height 10
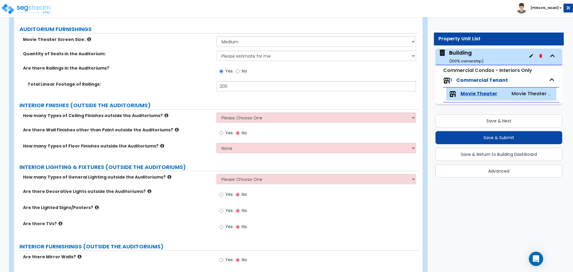
scroll to position [1580, 0]
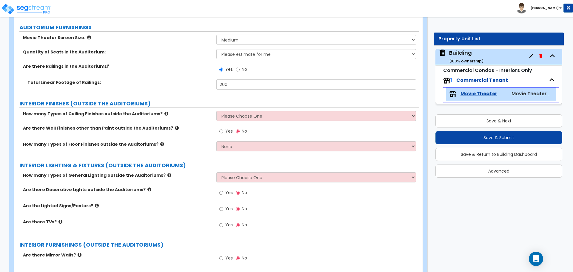
click at [87, 35] on icon at bounding box center [89, 37] width 4 height 4
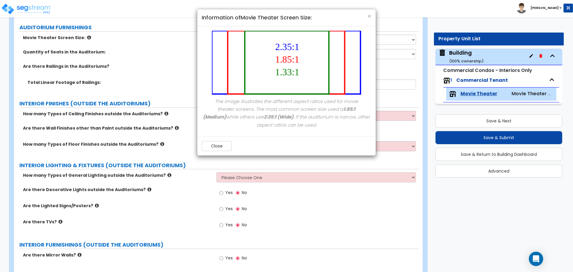
click at [214, 138] on div "Close" at bounding box center [286, 145] width 178 height 19
click at [212, 142] on button "Close" at bounding box center [217, 146] width 30 height 10
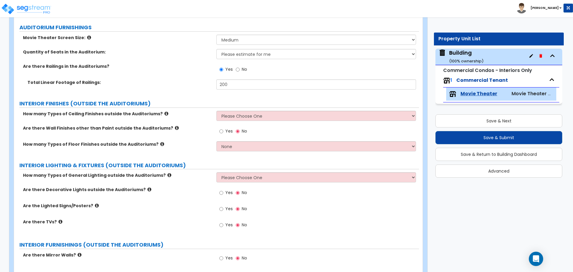
click at [87, 36] on icon at bounding box center [89, 37] width 4 height 4
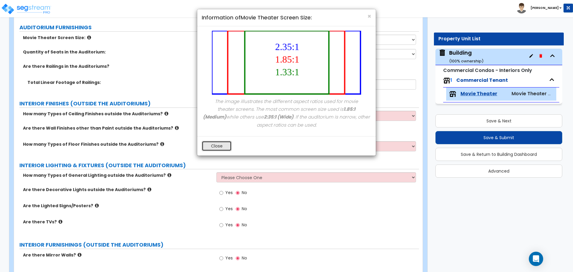
click at [223, 147] on button "Close" at bounding box center [217, 146] width 30 height 10
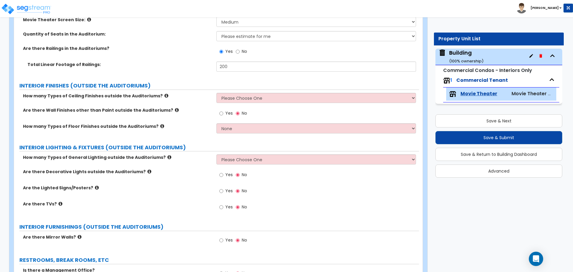
scroll to position [1599, 0]
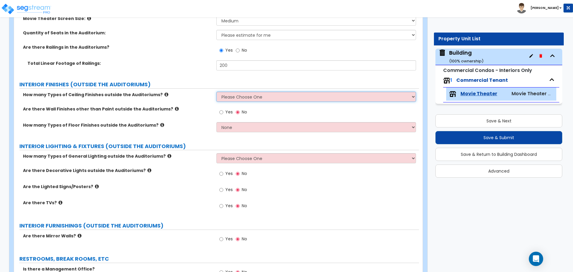
click at [232, 92] on select "Please Choose One 1 2 3" at bounding box center [315, 97] width 199 height 10
click at [216, 92] on select "Please Choose One 1 2 3" at bounding box center [315, 97] width 199 height 10
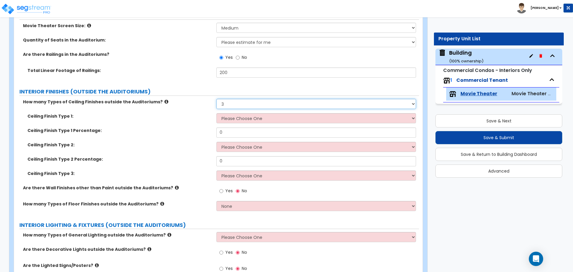
scroll to position [1594, 0]
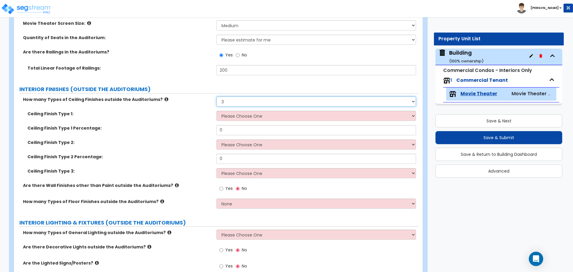
click at [242, 100] on select "Please Choose One 1 2 3" at bounding box center [315, 101] width 199 height 10
click at [216, 96] on select "Please Choose One 1 2 3" at bounding box center [315, 101] width 199 height 10
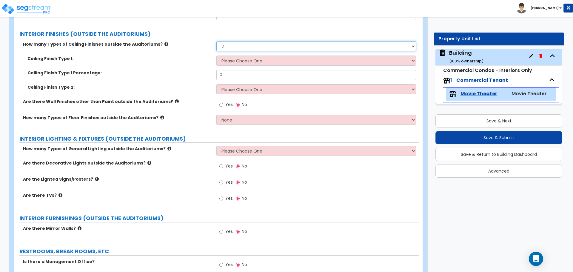
scroll to position [1650, 0]
click at [248, 64] on div "Ceiling Finish Type 1: Please Choose One Drywall Ceiling Open Ceiling Drop Ceil…" at bounding box center [216, 62] width 405 height 14
click at [245, 62] on select "Please Choose One Drywall Ceiling Open Ceiling Drop Ceiling" at bounding box center [315, 60] width 199 height 10
click at [260, 44] on select "Please Choose One 1 2 3" at bounding box center [315, 46] width 199 height 10
click at [216, 41] on select "Please Choose One 1 2 3" at bounding box center [315, 46] width 199 height 10
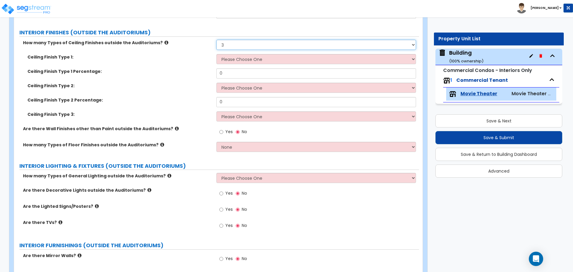
scroll to position [1651, 0]
click at [243, 43] on select "Please Choose One 1 2 3" at bounding box center [315, 44] width 199 height 10
select select "2"
click at [216, 39] on select "Please Choose One 1 2 3" at bounding box center [315, 44] width 199 height 10
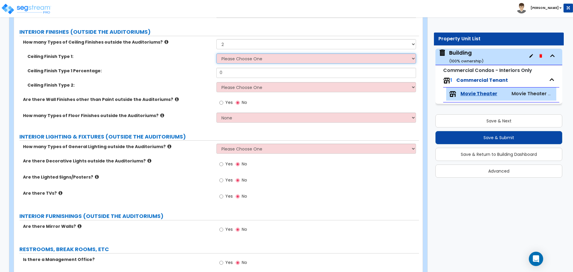
click at [262, 57] on select "Please Choose One Drywall Ceiling Open Ceiling Drop Ceiling" at bounding box center [315, 58] width 199 height 10
select select "1"
click at [216, 53] on select "Please Choose One Drywall Ceiling Open Ceiling Drop Ceiling" at bounding box center [315, 58] width 199 height 10
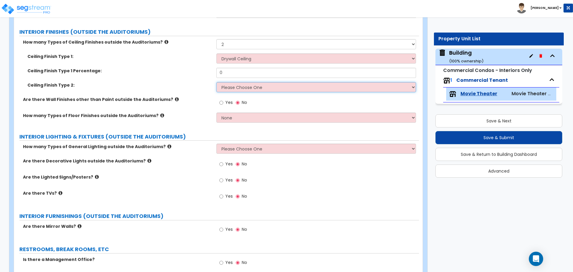
click at [272, 83] on select "Please Choose One Drywall Ceiling Open Ceiling Drop Ceiling" at bounding box center [315, 87] width 199 height 10
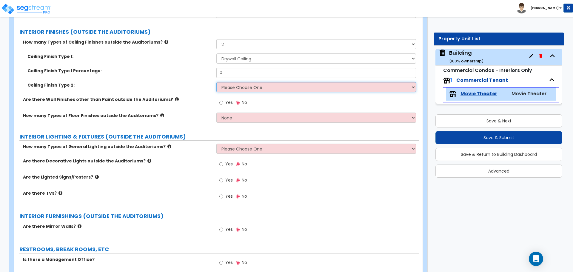
select select "2"
click at [216, 82] on select "Please Choose One Drywall Ceiling Open Ceiling Drop Ceiling" at bounding box center [315, 87] width 199 height 10
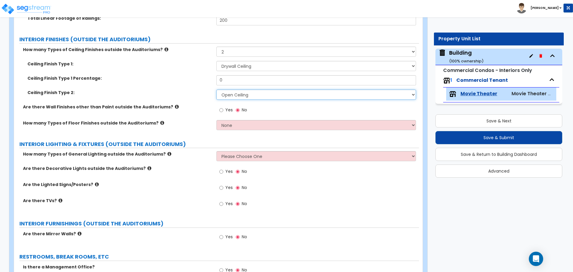
scroll to position [1647, 0]
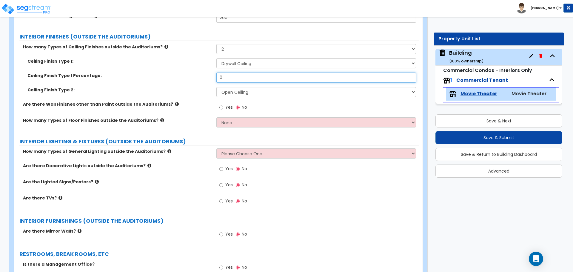
drag, startPoint x: 226, startPoint y: 74, endPoint x: 206, endPoint y: 73, distance: 20.3
click at [206, 74] on div "Ceiling Finish Type 1 Percentage: 0" at bounding box center [216, 80] width 405 height 14
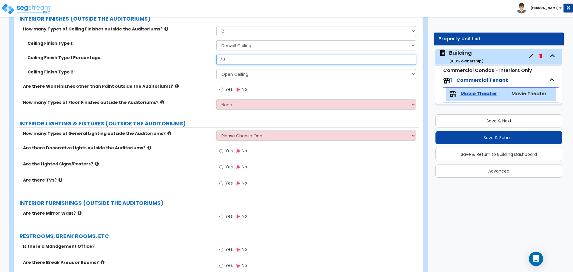
scroll to position [1667, 0]
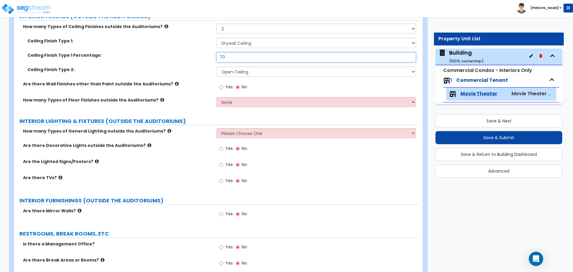
type input "70"
click at [236, 70] on select "Please Choose One Drywall Ceiling Open Ceiling Drop Ceiling" at bounding box center [315, 72] width 199 height 10
select select "3"
click at [216, 67] on select "Please Choose One Drywall Ceiling Open Ceiling Drop Ceiling" at bounding box center [315, 72] width 199 height 10
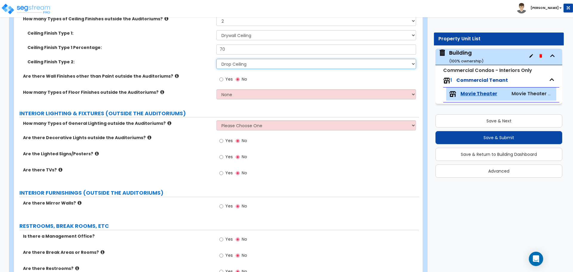
scroll to position [1663, 0]
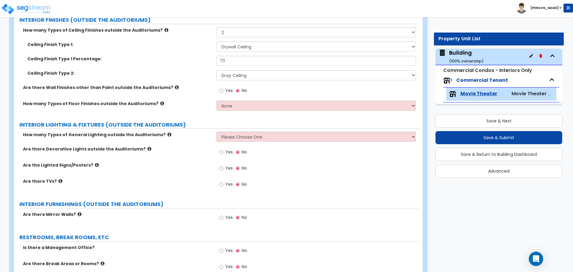
click at [164, 87] on label "Are there Wall Finishes other than Paint outside the Auditoriums?" at bounding box center [117, 87] width 189 height 6
click at [175, 86] on icon at bounding box center [177, 87] width 4 height 4
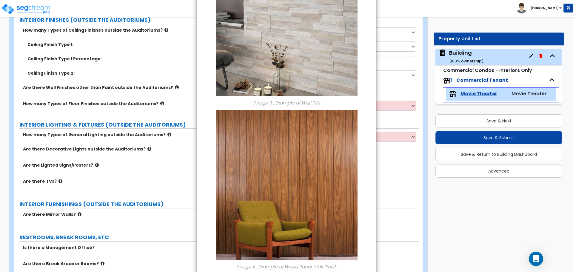
scroll to position [466, 0]
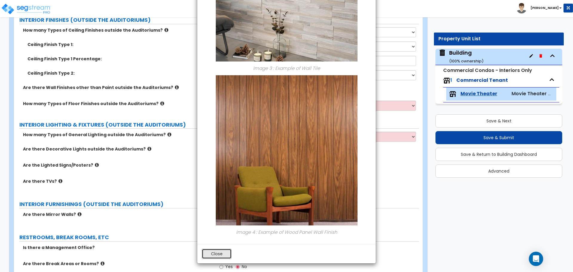
click at [213, 257] on button "Close" at bounding box center [217, 254] width 30 height 10
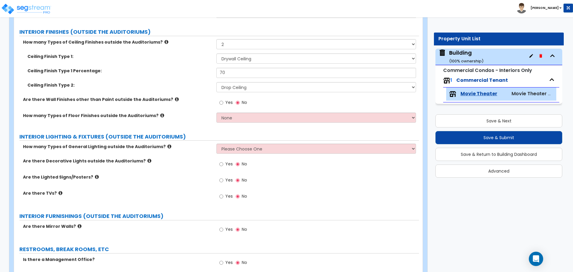
scroll to position [1652, 0]
click at [164, 40] on icon at bounding box center [166, 41] width 4 height 4
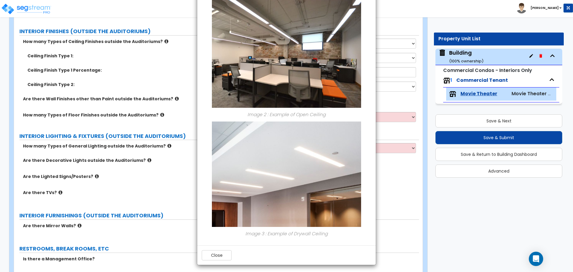
scroll to position [176, 0]
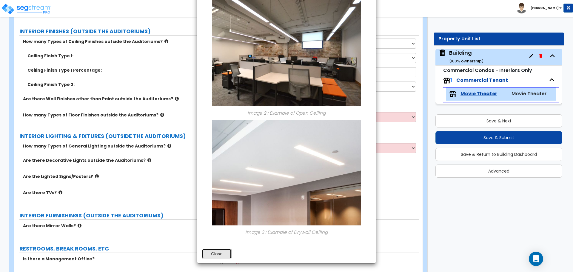
click at [214, 254] on button "Close" at bounding box center [217, 254] width 30 height 10
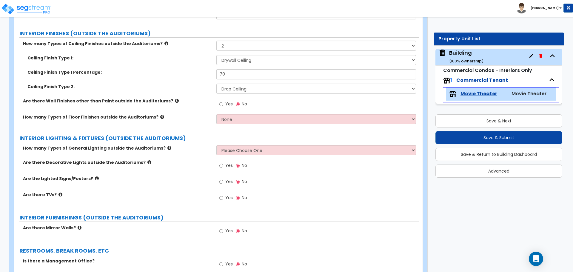
scroll to position [1651, 0]
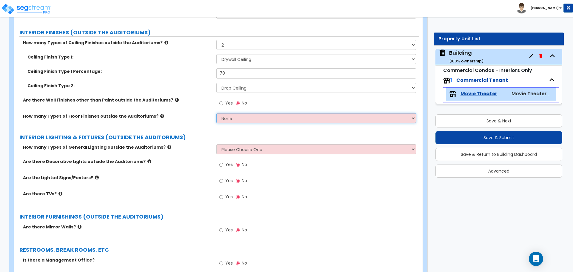
click at [238, 120] on select "None 1 2 3 4" at bounding box center [315, 118] width 199 height 10
click at [223, 103] on input "Yes" at bounding box center [221, 103] width 4 height 7
radio input "true"
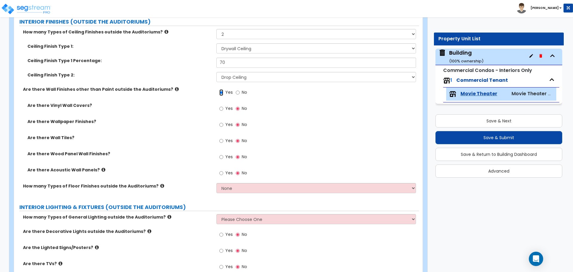
scroll to position [1660, 0]
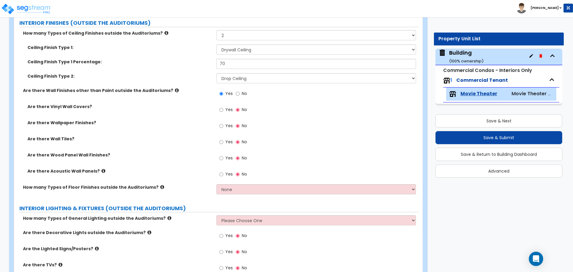
click at [227, 139] on span "Yes" at bounding box center [228, 142] width 7 height 6
click at [223, 139] on input "Yes" at bounding box center [221, 142] width 4 height 7
radio input "true"
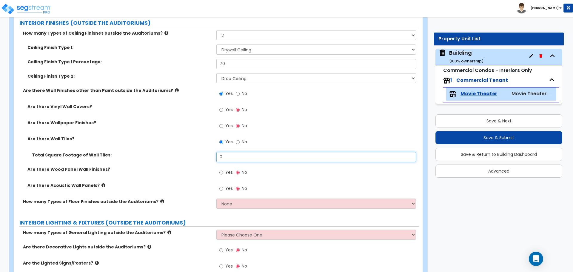
drag, startPoint x: 247, startPoint y: 156, endPoint x: 199, endPoint y: 148, distance: 48.4
click at [200, 149] on div "Are there Vinyl Wall Covers? Yes No Are there Wallpaper Finishes? Yes No Are th…" at bounding box center [217, 151] width 396 height 95
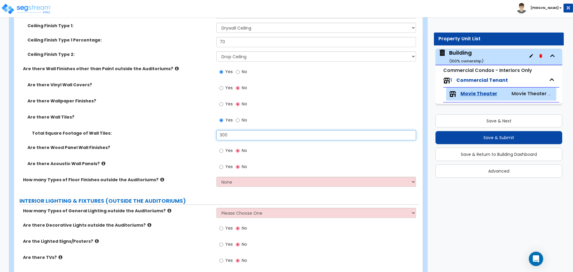
scroll to position [1683, 0]
type input "300"
click at [228, 147] on span "Yes" at bounding box center [228, 150] width 7 height 6
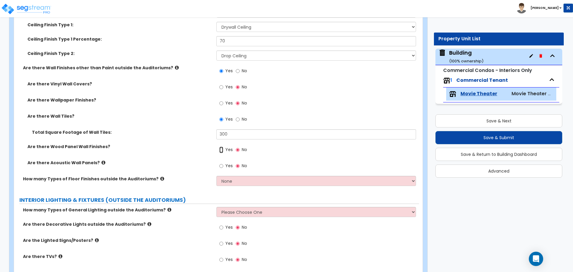
click at [223, 147] on input "Yes" at bounding box center [221, 150] width 4 height 7
radio input "true"
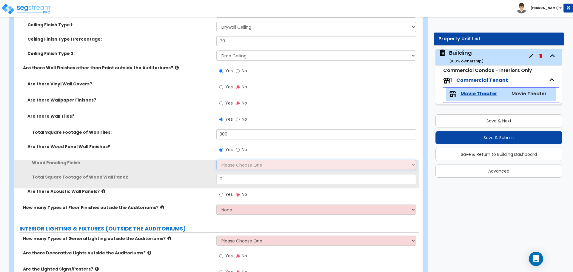
click at [234, 161] on select "Please Choose One Birch Mahogany Oak or Cherry Rosewood Teak I Don't Know, Plea…" at bounding box center [315, 165] width 199 height 10
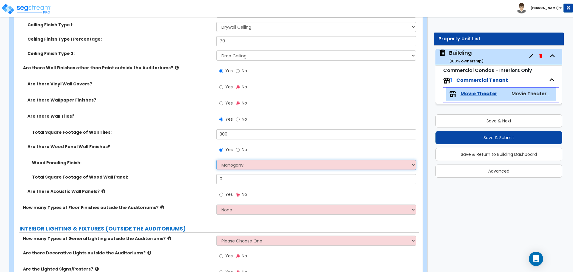
click at [216, 160] on select "Please Choose One Birch Mahogany Oak or Cherry Rosewood Teak I Don't Know, Plea…" at bounding box center [315, 165] width 199 height 10
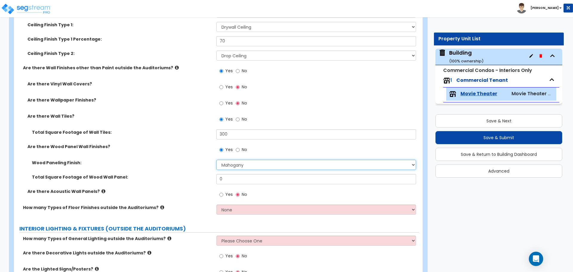
click at [236, 160] on select "Please Choose One Birch Mahogany Oak or Cherry Rosewood Teak I Don't Know, Plea…" at bounding box center [315, 165] width 199 height 10
select select "5"
click at [216, 160] on select "Please Choose One Birch Mahogany Oak or Cherry Rosewood Teak I Don't Know, Plea…" at bounding box center [315, 165] width 199 height 10
drag, startPoint x: 232, startPoint y: 176, endPoint x: 207, endPoint y: 175, distance: 25.1
click at [207, 175] on div "Total Square Footage of Wood Wall Panel: 0" at bounding box center [216, 181] width 405 height 14
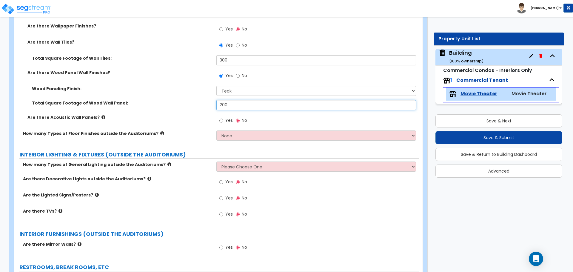
scroll to position [1757, 0]
type input "200"
click at [101, 115] on icon at bounding box center [103, 117] width 4 height 4
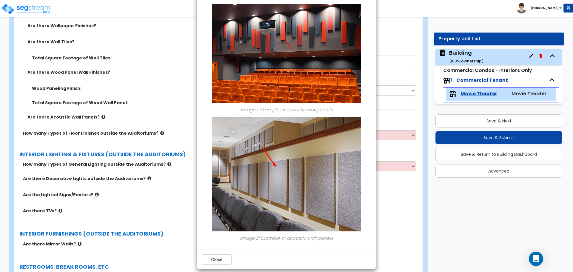
scroll to position [33, 0]
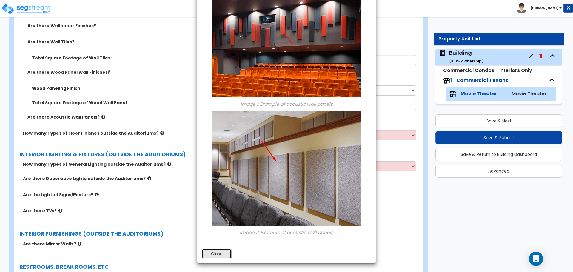
click at [226, 251] on button "Close" at bounding box center [217, 254] width 30 height 10
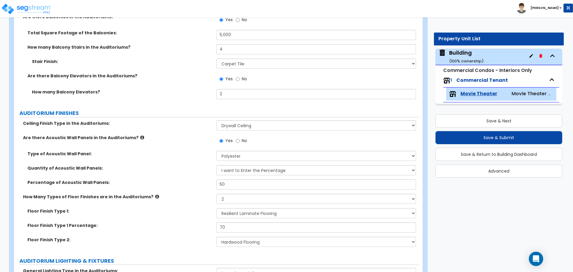
scroll to position [1737, 0]
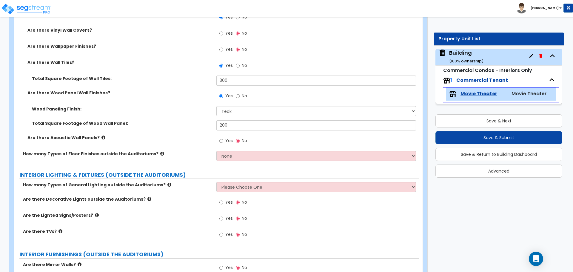
click at [224, 138] on label "Yes" at bounding box center [225, 141] width 13 height 10
click at [223, 138] on input "Yes" at bounding box center [221, 141] width 4 height 7
radio input "true"
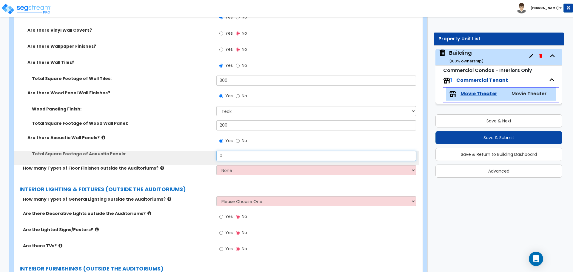
click at [249, 154] on input "0" at bounding box center [315, 156] width 199 height 10
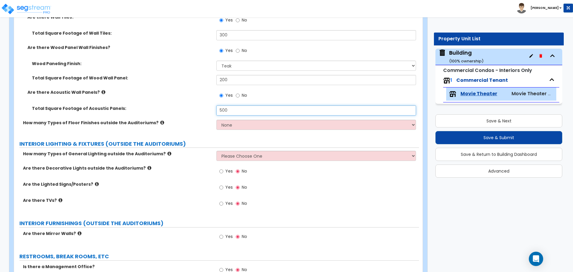
scroll to position [1783, 0]
type input "500"
click at [233, 125] on select "None 1 2 3 4" at bounding box center [315, 124] width 199 height 10
select select "4"
click at [216, 119] on select "None 1 2 3 4" at bounding box center [315, 124] width 199 height 10
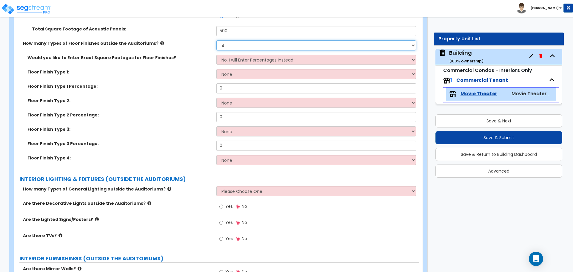
scroll to position [1862, 0]
click at [160, 40] on icon at bounding box center [162, 42] width 4 height 4
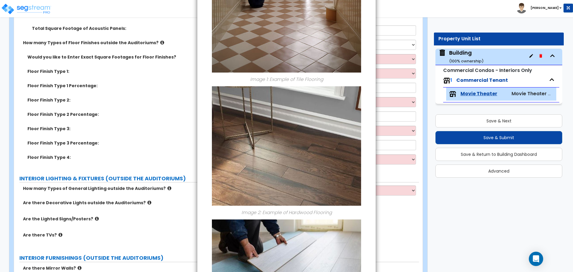
scroll to position [0, 0]
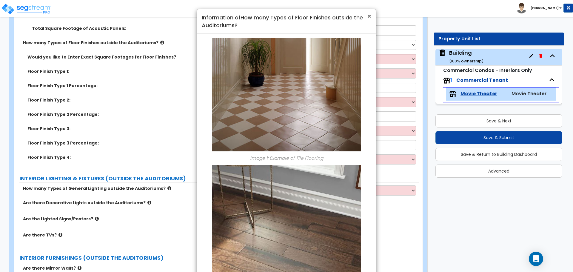
drag, startPoint x: 370, startPoint y: 17, endPoint x: 365, endPoint y: 18, distance: 5.2
click at [370, 17] on span "×" at bounding box center [369, 16] width 4 height 9
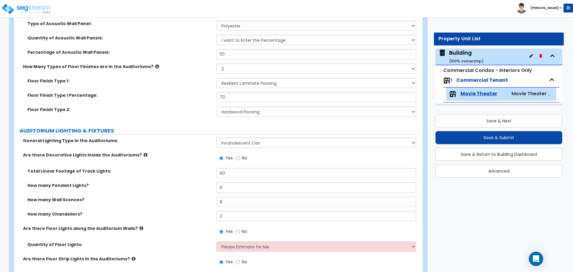
scroll to position [1220, 0]
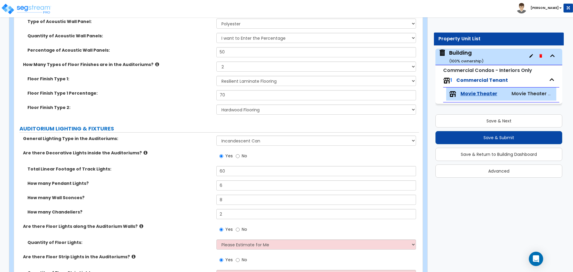
click at [162, 97] on div "Floor Finish Type 1 Percentage: 70" at bounding box center [216, 97] width 405 height 14
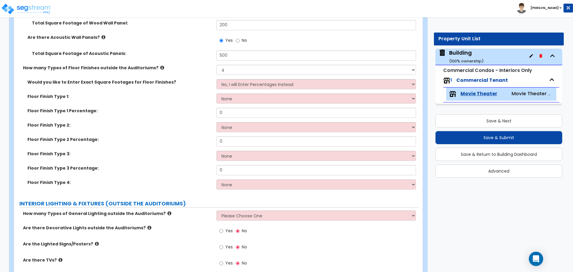
scroll to position [1833, 0]
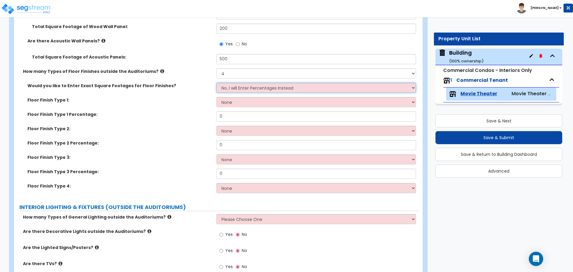
click at [246, 86] on select "No, I will Enter Percentages Instead Yes, I will Enter Exact Square Footages" at bounding box center [315, 88] width 199 height 10
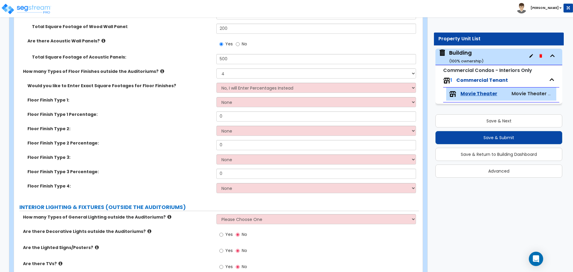
click at [257, 92] on div "Would you like to Enter Exact Square Footages for Floor Finishes? No, I will En…" at bounding box center [216, 90] width 405 height 14
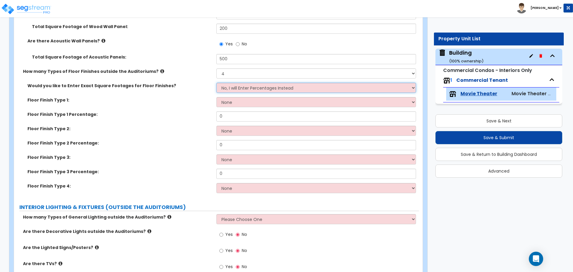
click at [254, 89] on select "No, I will Enter Percentages Instead Yes, I will Enter Exact Square Footages" at bounding box center [315, 88] width 199 height 10
click at [216, 83] on select "No, I will Enter Percentages Instead Yes, I will Enter Exact Square Footages" at bounding box center [315, 88] width 199 height 10
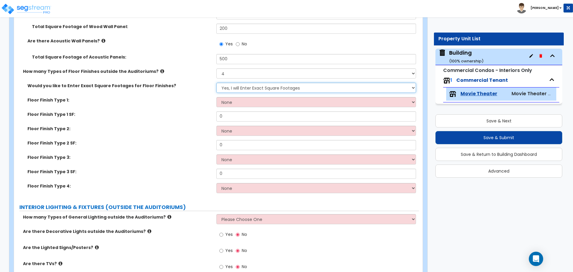
click at [238, 88] on select "No, I will Enter Percentages Instead Yes, I will Enter Exact Square Footages" at bounding box center [315, 88] width 199 height 10
select select "0"
click at [216, 83] on select "No, I will Enter Percentages Instead Yes, I will Enter Exact Square Footages" at bounding box center [315, 88] width 199 height 10
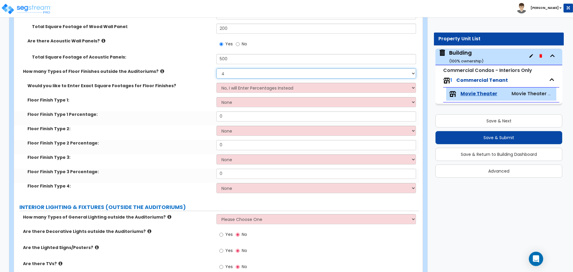
click at [234, 73] on select "None 1 2 3 4" at bounding box center [315, 73] width 199 height 10
select select "2"
click at [216, 68] on select "None 1 2 3 4" at bounding box center [315, 73] width 199 height 10
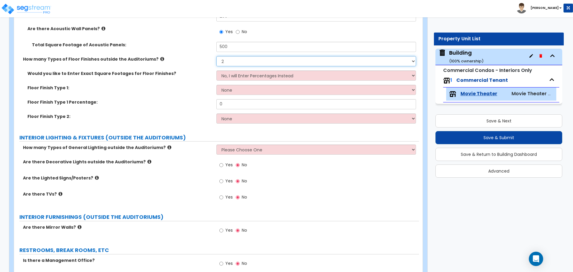
scroll to position [1846, 0]
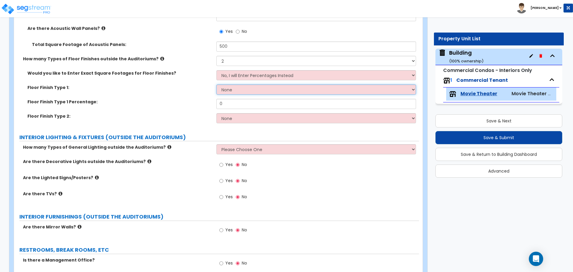
click at [227, 88] on select "None Tile Flooring Hardwood Flooring Resilient Laminate Flooring VCT Flooring S…" at bounding box center [315, 89] width 199 height 10
select select "2"
click at [216, 84] on select "None Tile Flooring Hardwood Flooring Resilient Laminate Flooring VCT Flooring S…" at bounding box center [315, 89] width 199 height 10
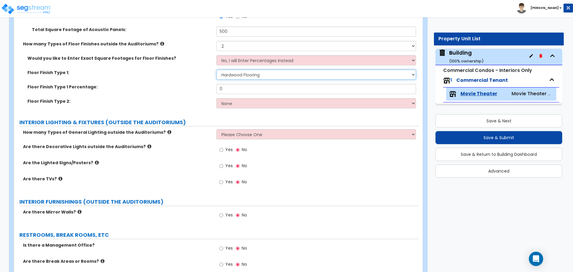
scroll to position [1859, 0]
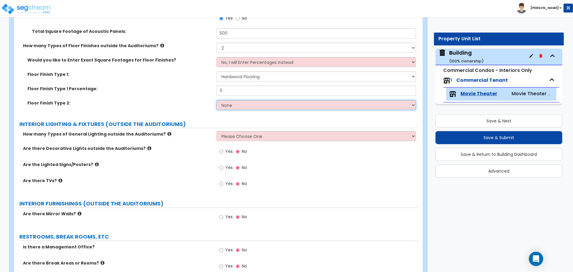
click at [247, 106] on select "None Tile Flooring Hardwood Flooring Resilient Laminate Flooring VCT Flooring S…" at bounding box center [315, 105] width 199 height 10
select select "7"
click at [216, 100] on select "None Tile Flooring Hardwood Flooring Resilient Laminate Flooring VCT Flooring S…" at bounding box center [315, 105] width 199 height 10
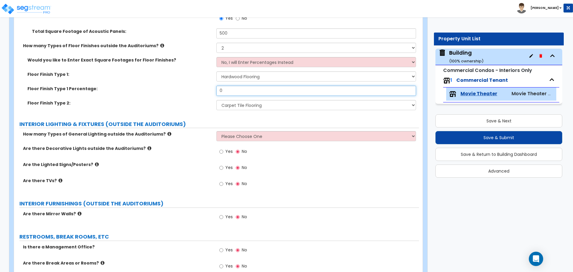
drag, startPoint x: 234, startPoint y: 88, endPoint x: 205, endPoint y: 84, distance: 29.6
click at [205, 86] on div "Floor Finish Type 1 Percentage: 0" at bounding box center [216, 93] width 405 height 14
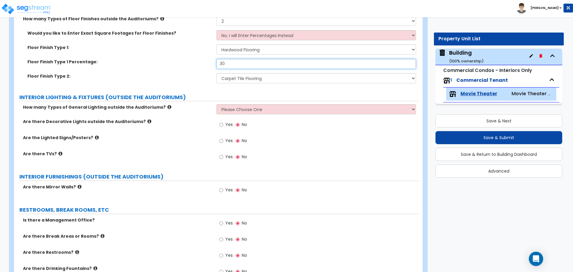
scroll to position [1886, 0]
type input "30"
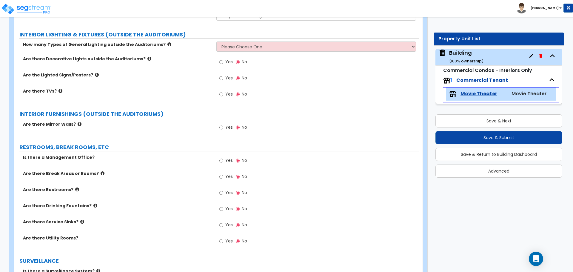
scroll to position [1950, 0]
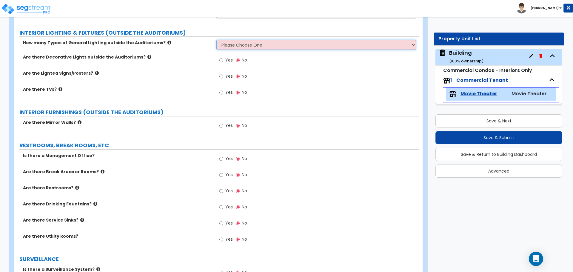
click at [257, 46] on select "Please Choose One 1 2 3" at bounding box center [315, 45] width 199 height 10
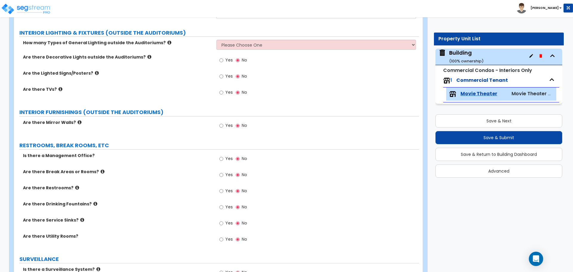
click at [167, 41] on icon at bounding box center [169, 42] width 4 height 4
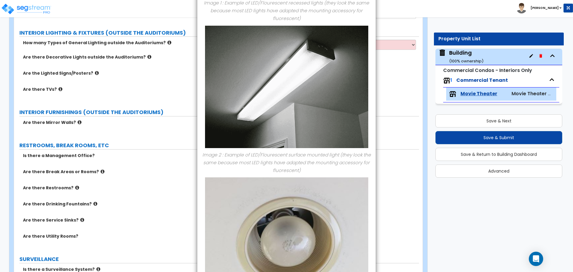
scroll to position [254, 0]
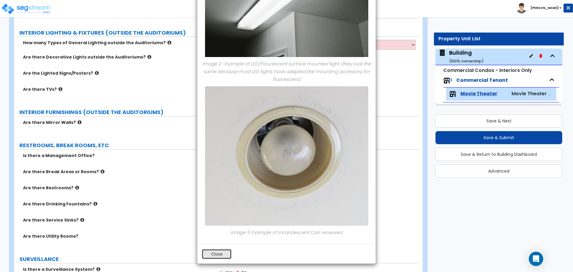
click at [214, 249] on button "Close" at bounding box center [217, 254] width 30 height 10
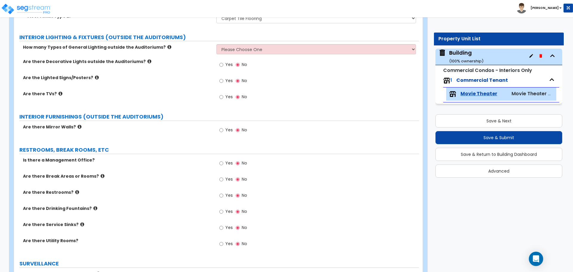
scroll to position [1947, 0]
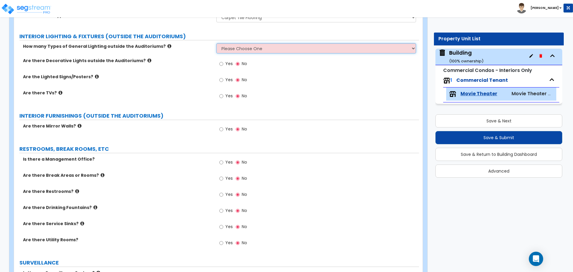
click at [245, 48] on select "Please Choose One 1 2 3" at bounding box center [315, 48] width 199 height 10
click at [216, 43] on select "Please Choose One 1 2 3" at bounding box center [315, 48] width 199 height 10
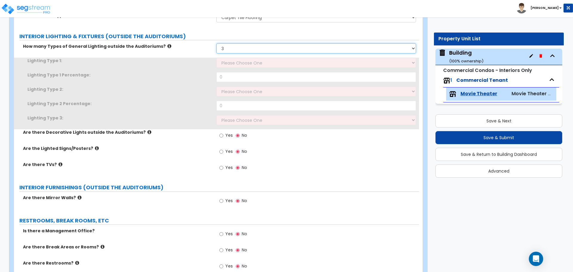
scroll to position [1956, 0]
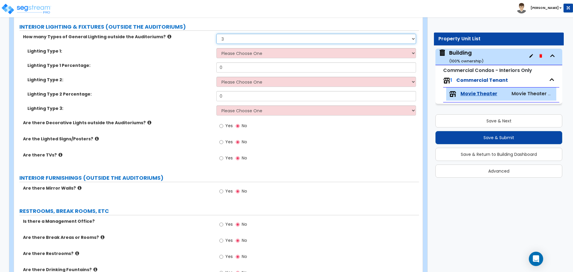
click at [233, 35] on select "Please Choose One 1 2 3" at bounding box center [315, 39] width 199 height 10
select select "2"
click at [216, 34] on select "Please Choose One 1 2 3" at bounding box center [315, 39] width 199 height 10
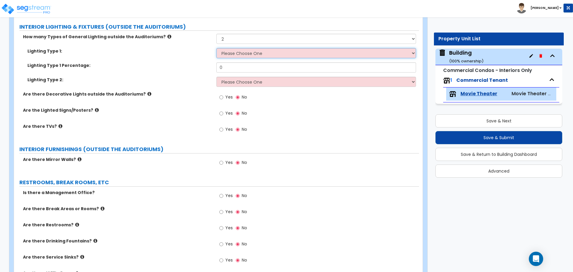
click at [235, 49] on select "Please Choose One LED Surface-Mounted LED Recessed Fluorescent Surface-Mounted …" at bounding box center [315, 53] width 199 height 10
select select "2"
click at [216, 48] on select "Please Choose One LED Surface-Mounted LED Recessed Fluorescent Surface-Mounted …" at bounding box center [315, 53] width 199 height 10
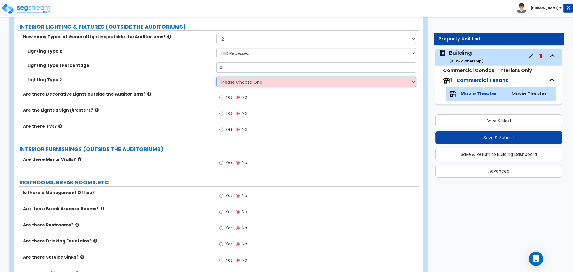
click at [249, 79] on select "Please Choose One LED Surface-Mounted LED Recessed Fluorescent Surface-Mounted …" at bounding box center [315, 82] width 199 height 10
select select "4"
click at [216, 77] on select "Please Choose One LED Surface-Mounted LED Recessed Fluorescent Surface-Mounted …" at bounding box center [315, 82] width 199 height 10
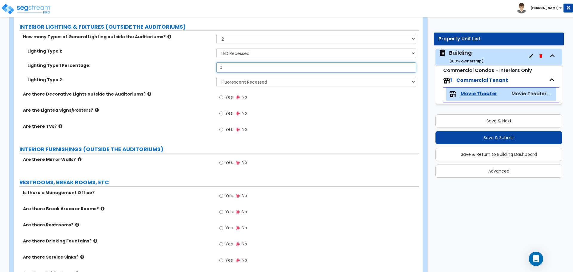
drag, startPoint x: 227, startPoint y: 68, endPoint x: 204, endPoint y: 68, distance: 23.3
click at [204, 68] on div "Lighting Type 1 Percentage: 0" at bounding box center [216, 69] width 405 height 14
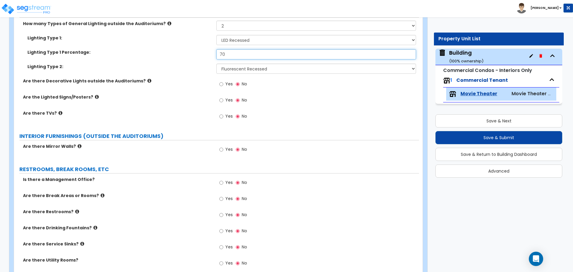
scroll to position [1970, 0]
type input "70"
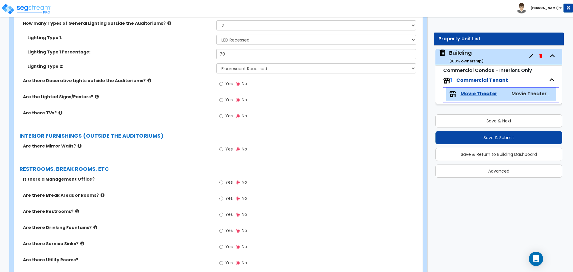
click at [147, 79] on icon at bounding box center [149, 80] width 4 height 4
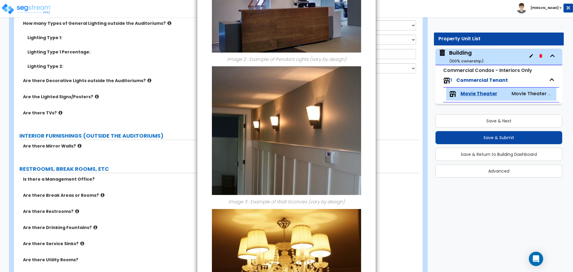
scroll to position [339, 0]
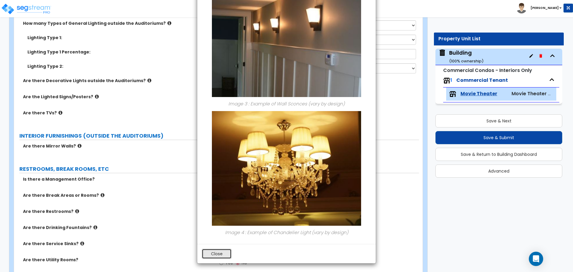
click at [217, 252] on button "Close" at bounding box center [217, 254] width 30 height 10
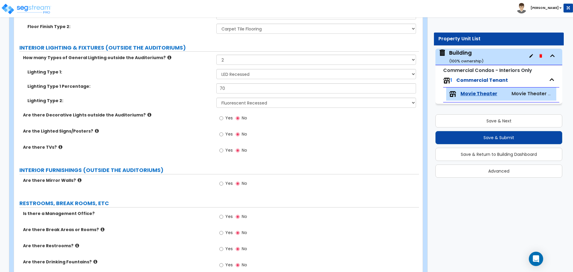
scroll to position [1935, 0]
click at [227, 115] on span "Yes" at bounding box center [228, 118] width 7 height 6
click at [223, 115] on input "Yes" at bounding box center [221, 118] width 4 height 7
radio input "true"
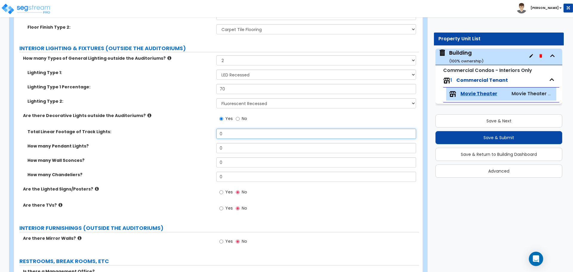
drag, startPoint x: 233, startPoint y: 132, endPoint x: 207, endPoint y: 127, distance: 26.9
click at [207, 129] on div "Total Linear Footage of Track Lights: 0" at bounding box center [216, 136] width 405 height 14
type input "24"
type input "3"
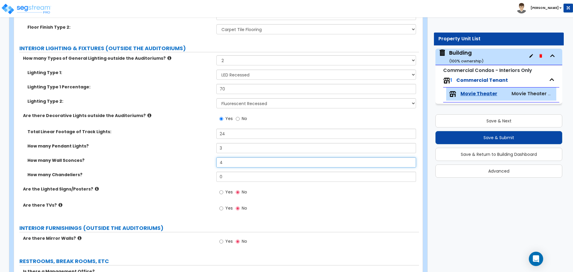
type input "4"
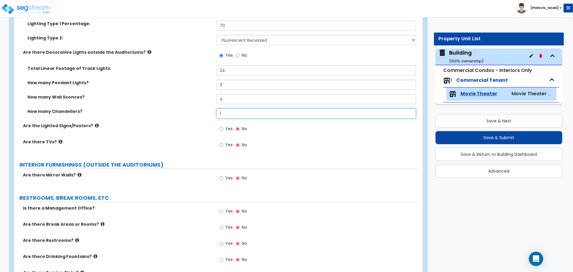
scroll to position [1999, 0]
type input "1"
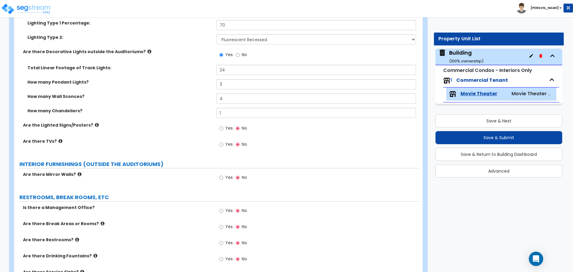
click at [95, 124] on icon at bounding box center [97, 125] width 4 height 4
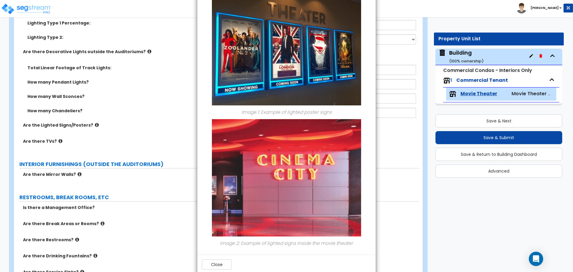
scroll to position [47, 0]
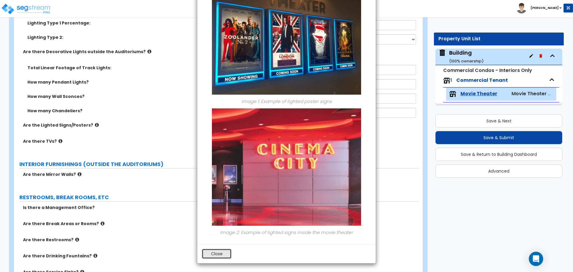
click at [211, 254] on button "Close" at bounding box center [217, 254] width 30 height 10
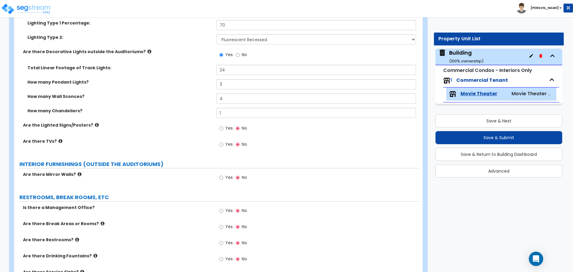
click at [225, 124] on label "Yes" at bounding box center [225, 129] width 13 height 10
click at [223, 125] on input "Yes" at bounding box center [221, 128] width 4 height 7
radio input "true"
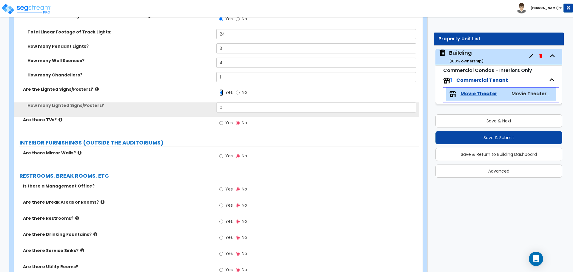
scroll to position [2036, 0]
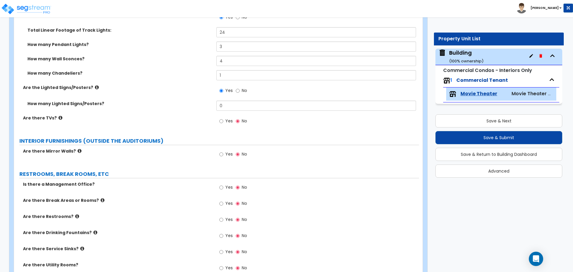
click at [95, 85] on icon at bounding box center [97, 87] width 4 height 4
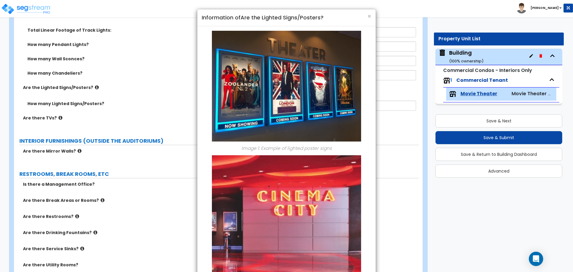
scroll to position [47, 0]
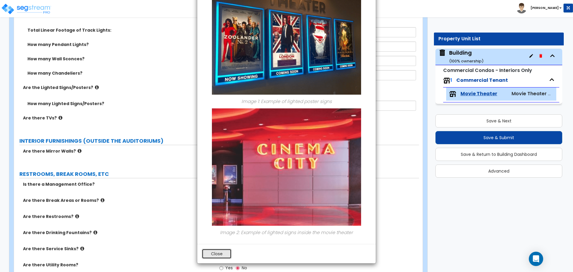
click at [210, 255] on button "Close" at bounding box center [217, 254] width 30 height 10
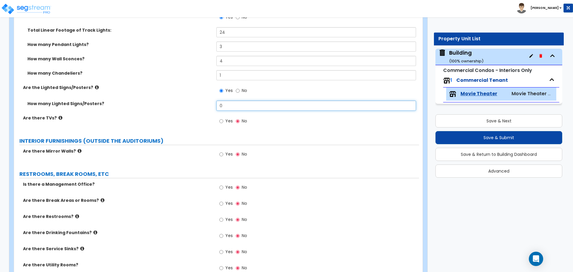
click at [229, 103] on input "0" at bounding box center [315, 106] width 199 height 10
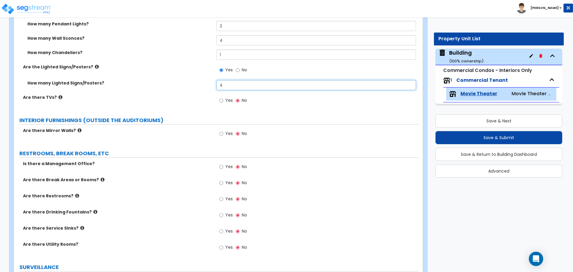
scroll to position [2064, 0]
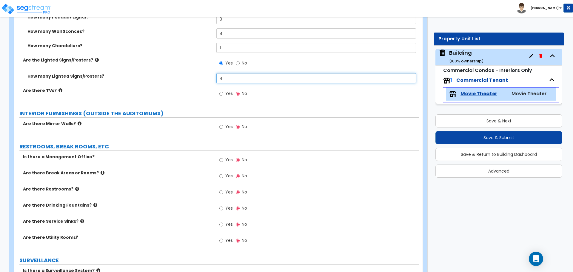
type input "4"
click at [222, 95] on label "Yes" at bounding box center [225, 94] width 13 height 10
click at [222, 90] on input "Yes" at bounding box center [221, 93] width 4 height 7
radio input "true"
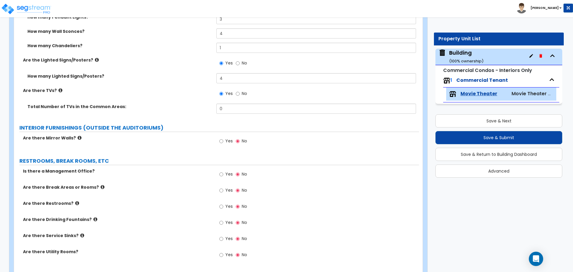
click at [58, 88] on icon at bounding box center [60, 90] width 4 height 4
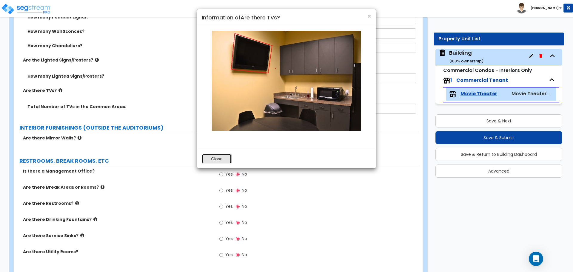
click at [213, 158] on button "Close" at bounding box center [217, 159] width 30 height 10
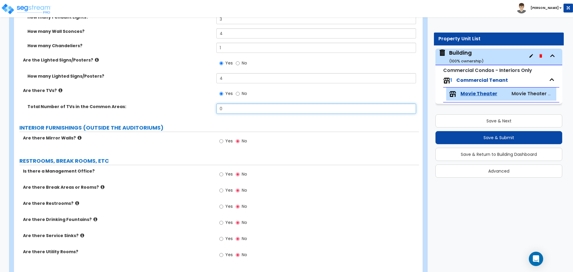
click at [240, 107] on input "0" at bounding box center [315, 109] width 199 height 10
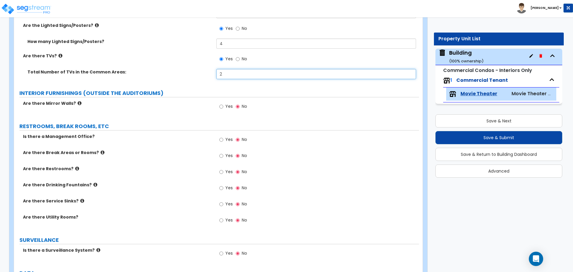
scroll to position [2100, 0]
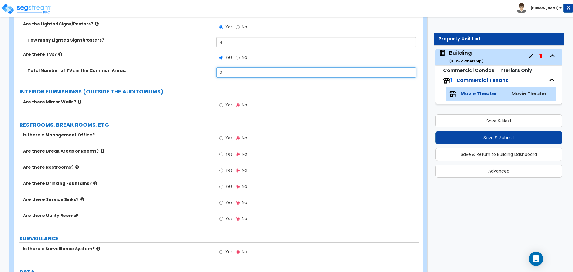
type input "2"
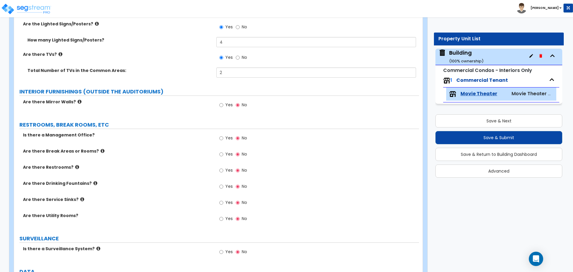
click at [78, 99] on icon at bounding box center [80, 101] width 4 height 4
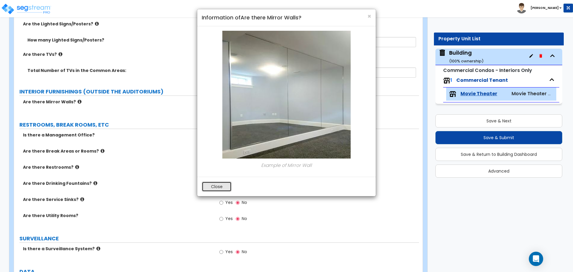
click at [220, 187] on button "Close" at bounding box center [217, 186] width 30 height 10
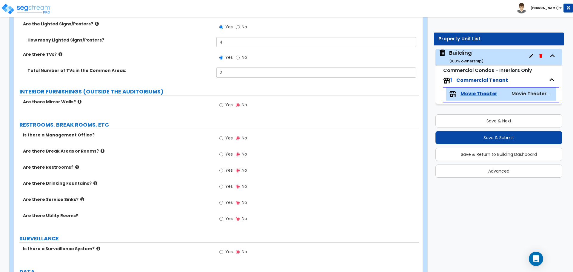
click at [227, 102] on span "Yes" at bounding box center [228, 105] width 7 height 6
click at [223, 102] on input "Yes" at bounding box center [221, 105] width 4 height 7
radio input "true"
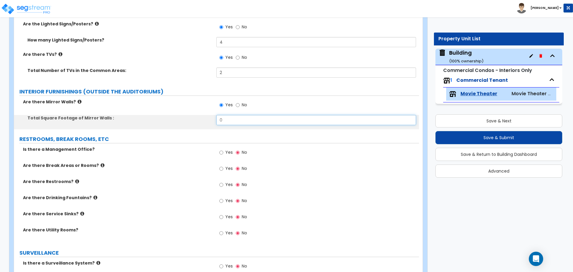
click at [231, 118] on input "0" at bounding box center [315, 120] width 199 height 10
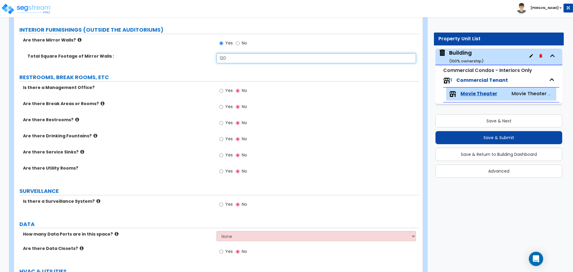
scroll to position [2162, 0]
type input "120"
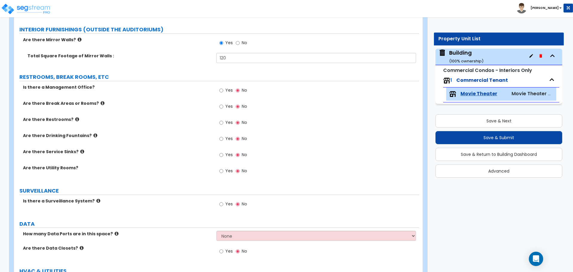
click at [174, 44] on div "Are there Mirror Walls? Yes No" at bounding box center [216, 45] width 405 height 16
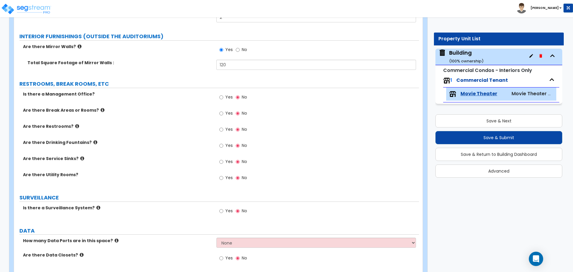
scroll to position [2157, 0]
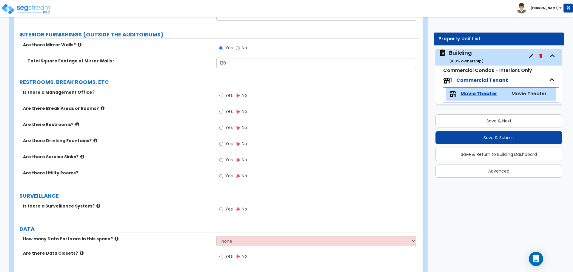
click at [143, 58] on label "Total Square Footage of Mirror Walls :" at bounding box center [119, 61] width 184 height 6
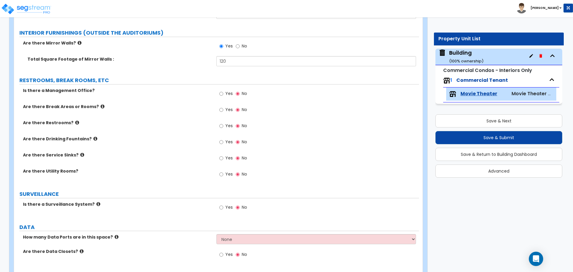
scroll to position [2160, 0]
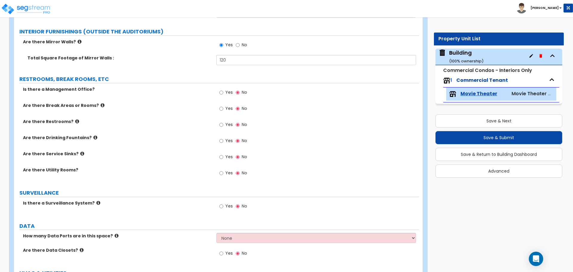
click at [302, 44] on div "Yes No" at bounding box center [317, 47] width 202 height 16
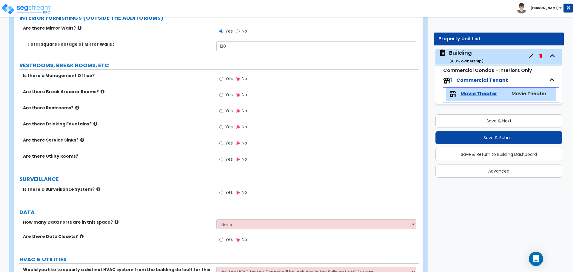
scroll to position [2175, 0]
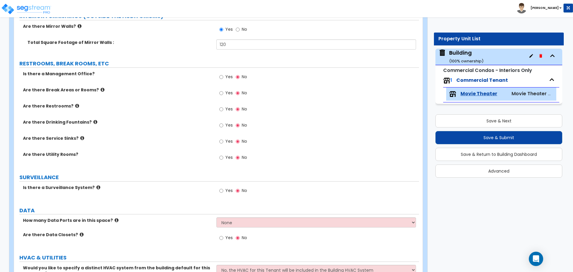
click at [226, 78] on label "Yes" at bounding box center [225, 78] width 13 height 10
click at [223, 78] on input "Yes" at bounding box center [221, 77] width 4 height 7
radio input "true"
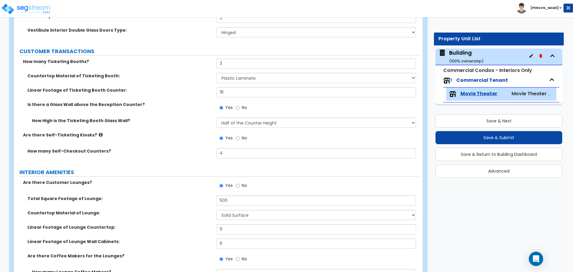
scroll to position [0, 0]
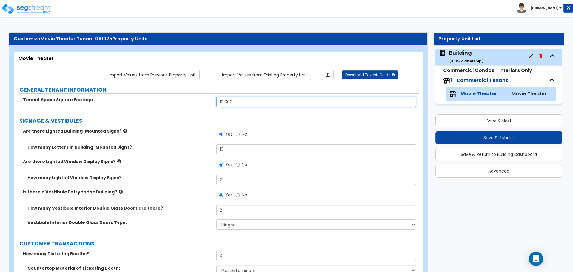
drag, startPoint x: 252, startPoint y: 106, endPoint x: 193, endPoint y: 101, distance: 58.7
click at [194, 102] on div "Tenant Space Square Footage: 10,000" at bounding box center [216, 104] width 405 height 14
drag, startPoint x: 236, startPoint y: 100, endPoint x: 188, endPoint y: 100, distance: 48.0
click at [188, 100] on div "Tenant Space Square Footage: 11,000" at bounding box center [216, 104] width 405 height 14
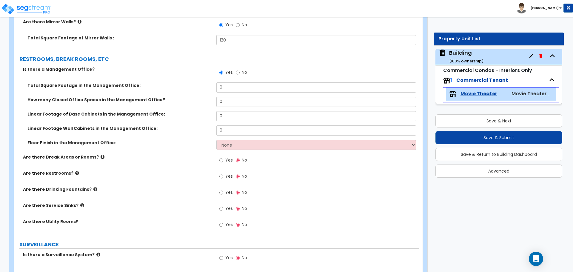
scroll to position [2189, 0]
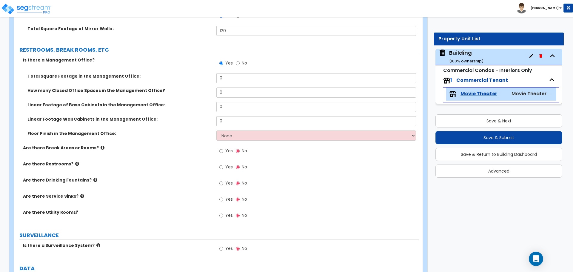
type input "12,000"
drag, startPoint x: 237, startPoint y: 78, endPoint x: 197, endPoint y: 71, distance: 40.5
click at [196, 73] on div "Total Square Footage in the Management Office: 0" at bounding box center [216, 80] width 405 height 14
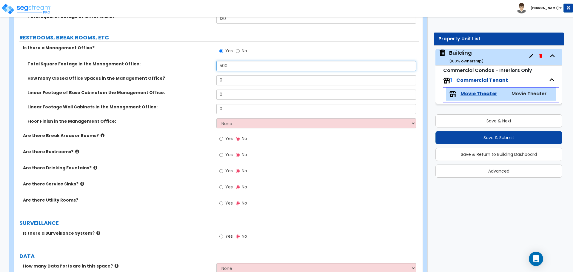
type input "500"
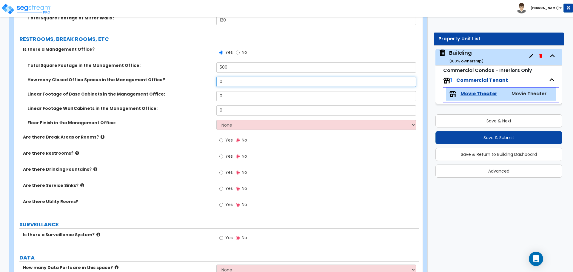
scroll to position [2201, 0]
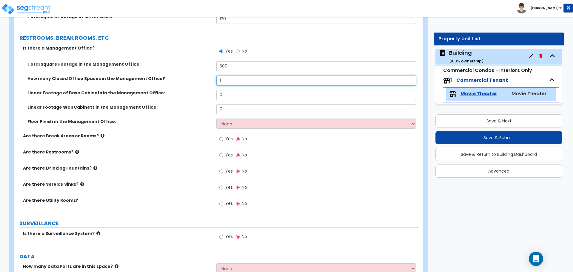
type input "1"
type input "12"
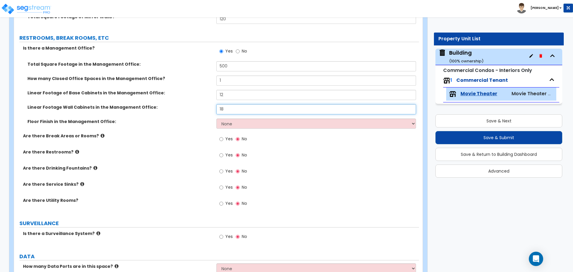
scroll to position [2206, 0]
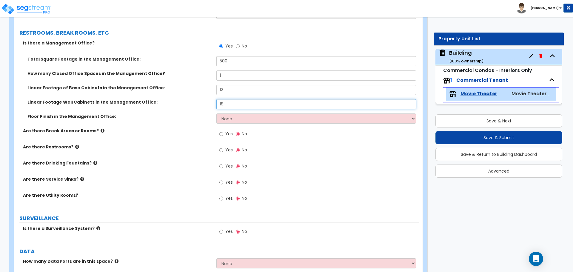
type input "18"
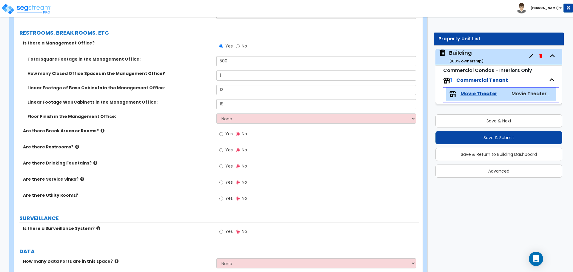
click at [241, 110] on div "Linear Footage Wall Cabinets in the Management Office: 18" at bounding box center [216, 106] width 405 height 14
click at [235, 118] on select "None Tile Flooring Hardwood Flooring Resilient Laminate Flooring VCT Flooring S…" at bounding box center [315, 118] width 199 height 10
click at [238, 120] on select "None Tile Flooring Hardwood Flooring Resilient Laminate Flooring VCT Flooring S…" at bounding box center [315, 118] width 199 height 10
click at [241, 113] on select "None Tile Flooring Hardwood Flooring Resilient Laminate Flooring VCT Flooring S…" at bounding box center [315, 118] width 199 height 10
select select "4"
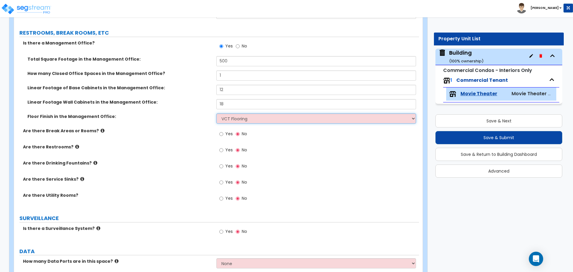
click at [216, 113] on select "None Tile Flooring Hardwood Flooring Resilient Laminate Flooring VCT Flooring S…" at bounding box center [315, 118] width 199 height 10
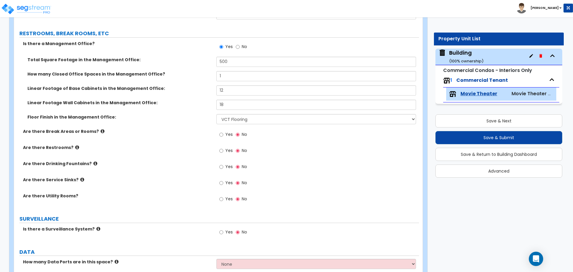
scroll to position [2206, 0]
click at [222, 133] on input "Yes" at bounding box center [221, 133] width 4 height 7
radio input "true"
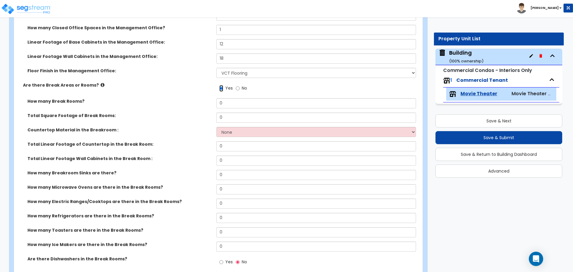
scroll to position [2252, 0]
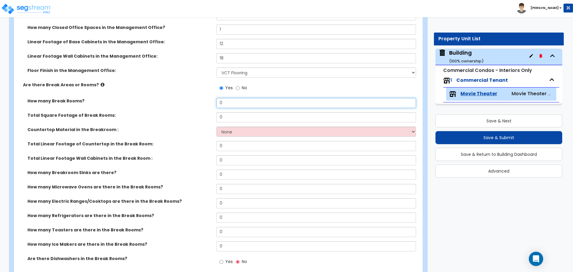
drag, startPoint x: 238, startPoint y: 104, endPoint x: 194, endPoint y: 103, distance: 43.6
click at [194, 103] on div "How many Break Rooms? 0" at bounding box center [216, 105] width 405 height 14
type input "1"
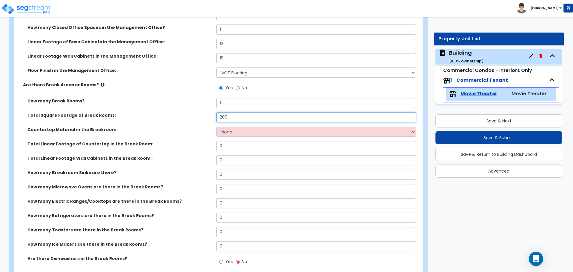
type input "200"
click at [140, 115] on label "Total Square Footage of Break Rooms:" at bounding box center [119, 115] width 184 height 6
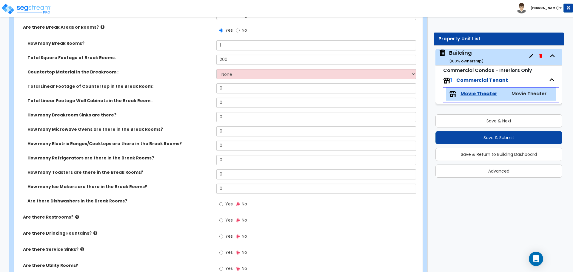
scroll to position [2309, 0]
click at [177, 87] on label "Total Linear Footage of Countertop in the Break Room:" at bounding box center [119, 87] width 184 height 6
click at [154, 59] on label "Total Square Footage of Break Rooms:" at bounding box center [119, 58] width 184 height 6
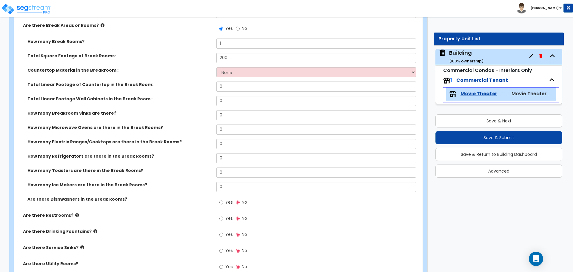
click at [259, 63] on div "Total Square Footage of Break Rooms: 200" at bounding box center [216, 60] width 405 height 14
click at [252, 69] on select "None Plastic Laminate Solid Surface Stone Quartz Marble Tile Wood Stainless Ste…" at bounding box center [315, 72] width 199 height 10
select select "8"
click at [216, 67] on select "None Plastic Laminate Solid Surface Stone Quartz Marble Tile Wood Stainless Ste…" at bounding box center [315, 72] width 199 height 10
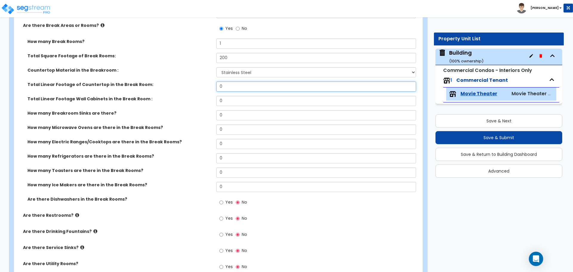
drag, startPoint x: 233, startPoint y: 83, endPoint x: 201, endPoint y: 78, distance: 32.5
click at [201, 79] on div "How many Break Rooms? 1 Total Square Footage of Break Rooms: 200 Countertop Mat…" at bounding box center [217, 125] width 396 height 174
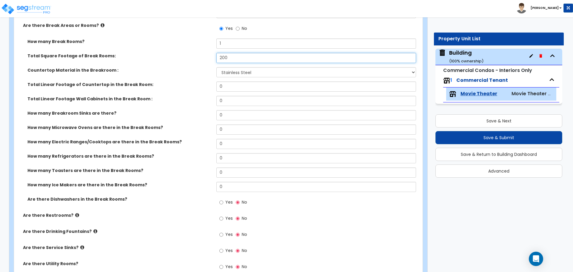
click at [265, 50] on div "How many Break Rooms? 1 Total Square Footage of Break Rooms: 200 Countertop Mat…" at bounding box center [217, 125] width 396 height 174
type input "9"
type input "200"
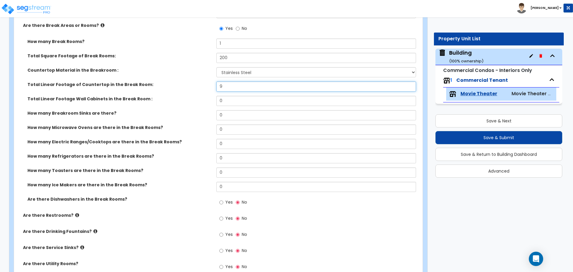
type input "9"
type input "6"
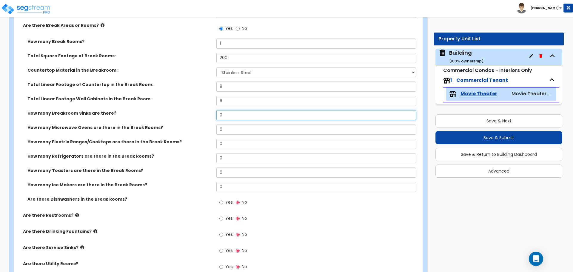
drag, startPoint x: 227, startPoint y: 116, endPoint x: 204, endPoint y: 114, distance: 23.0
click at [207, 115] on div "How many Breakroom Sinks are there? 0" at bounding box center [216, 117] width 405 height 14
type input "1"
select select "1"
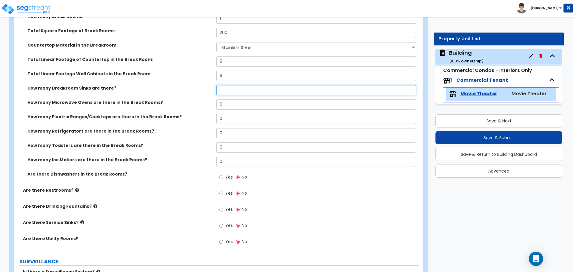
scroll to position [2338, 0]
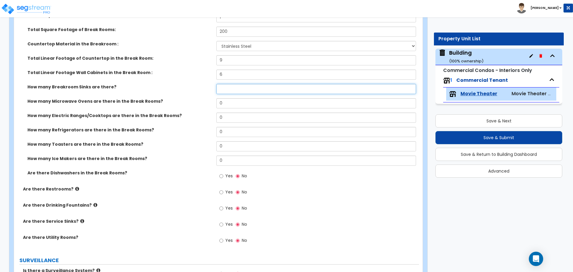
type input "0"
type input "1"
select select "1"
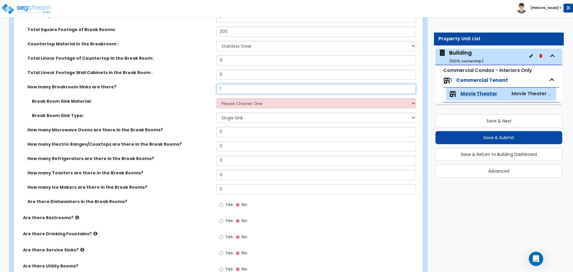
type input "1"
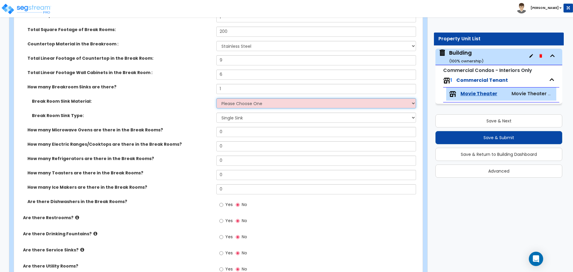
click at [279, 103] on select "Please Choose One Stainless Steel Porcelain Enamel Cast Iron" at bounding box center [315, 103] width 199 height 10
select select "1"
click at [216, 98] on select "Please Choose One Stainless Steel Porcelain Enamel Cast Iron" at bounding box center [315, 103] width 199 height 10
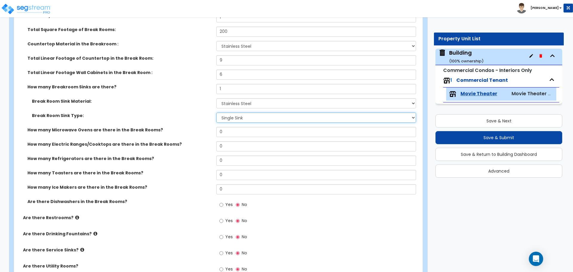
click at [270, 114] on select "Please Choose One Single Sink Double Sink" at bounding box center [315, 118] width 199 height 10
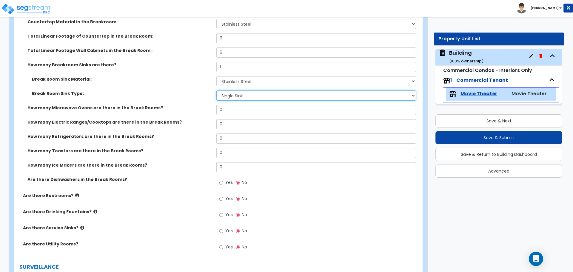
scroll to position [2362, 0]
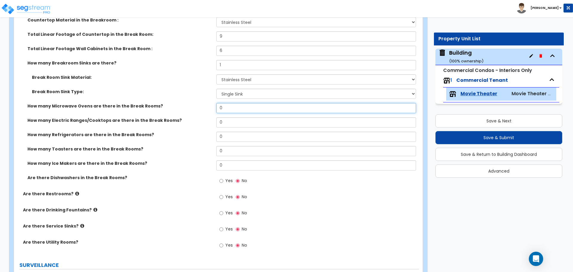
drag, startPoint x: 240, startPoint y: 107, endPoint x: 181, endPoint y: 107, distance: 58.5
click at [181, 107] on div "How many Microwave Ovens are there in the Break Rooms? 0" at bounding box center [216, 110] width 405 height 14
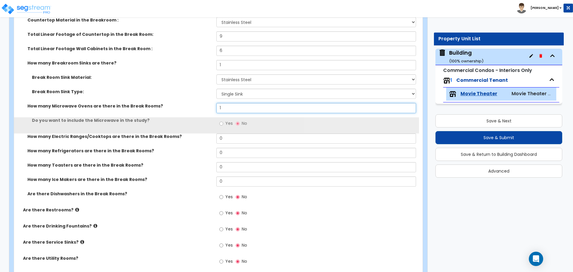
type input "1"
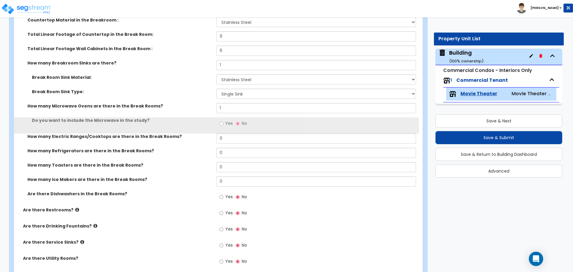
click at [224, 123] on label "Yes" at bounding box center [225, 124] width 13 height 10
click at [223, 123] on input "Yes" at bounding box center [221, 123] width 4 height 7
radio input "true"
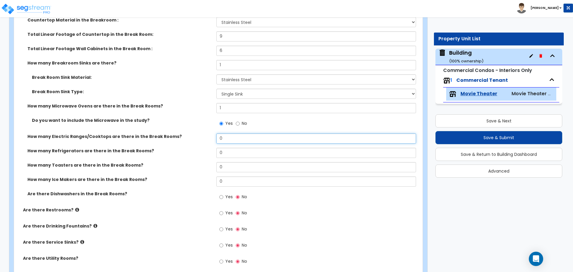
drag, startPoint x: 233, startPoint y: 135, endPoint x: 202, endPoint y: 135, distance: 31.0
click at [202, 135] on div "How many Electric Ranges/Cooktops are there in the Break Rooms? 0" at bounding box center [216, 140] width 405 height 14
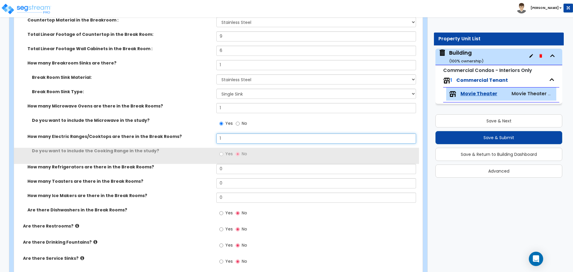
type input "1"
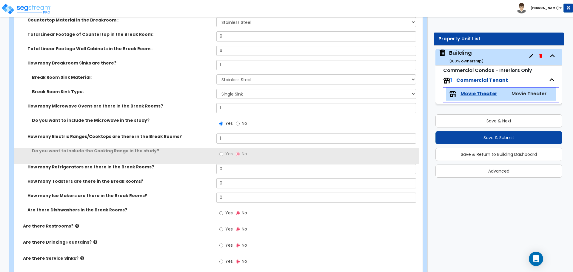
click at [227, 151] on span "Yes" at bounding box center [228, 154] width 7 height 6
click at [223, 151] on input "Yes" at bounding box center [221, 154] width 4 height 7
radio input "true"
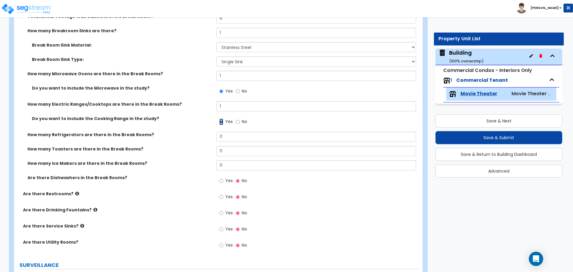
scroll to position [2395, 0]
drag, startPoint x: 234, startPoint y: 138, endPoint x: 203, endPoint y: 135, distance: 31.5
click at [203, 135] on div "How many Refrigerators are there in the Break Rooms? 0" at bounding box center [216, 138] width 405 height 14
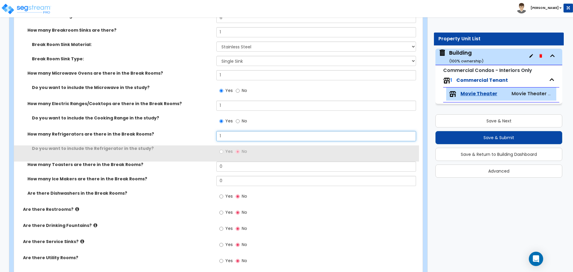
type input "1"
click at [223, 148] on input "Yes" at bounding box center [221, 151] width 4 height 7
radio input "true"
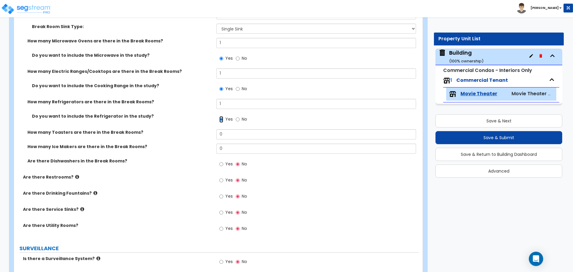
scroll to position [2427, 0]
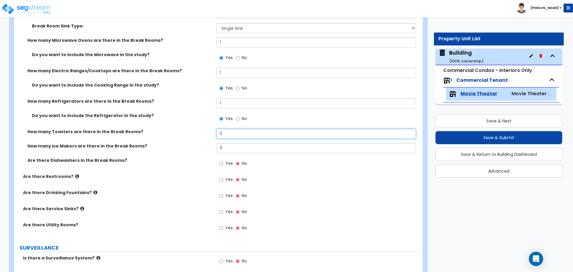
drag, startPoint x: 225, startPoint y: 132, endPoint x: 207, endPoint y: 131, distance: 17.9
click at [207, 131] on div "How many Toasters are there in the Break Rooms? 0" at bounding box center [216, 136] width 405 height 14
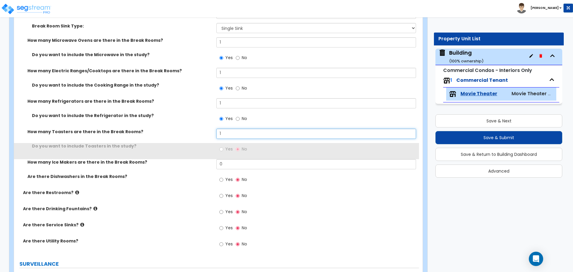
type input "1"
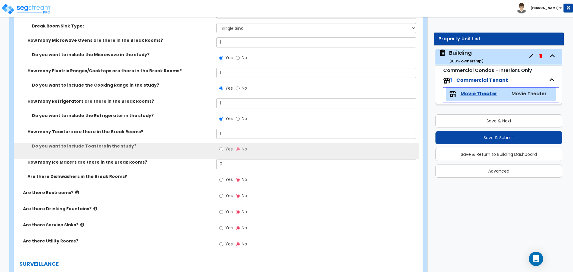
click at [227, 146] on span "Yes" at bounding box center [228, 149] width 7 height 6
click at [223, 146] on input "Yes" at bounding box center [221, 149] width 4 height 7
radio input "true"
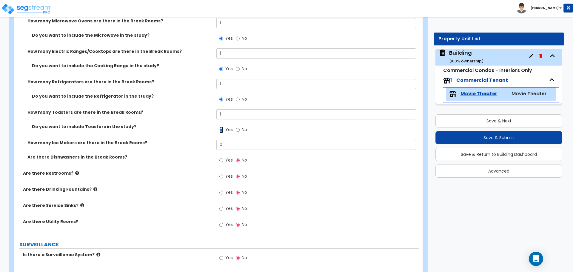
scroll to position [2448, 0]
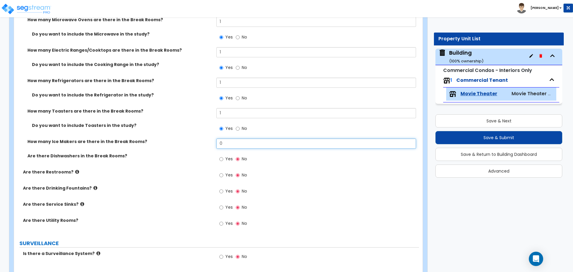
drag, startPoint x: 230, startPoint y: 145, endPoint x: 200, endPoint y: 144, distance: 30.8
click at [200, 144] on div "How many Ice Makers are there in the Break Rooms? 0" at bounding box center [216, 145] width 405 height 14
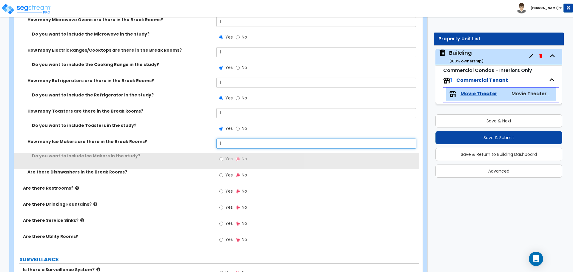
type input "1"
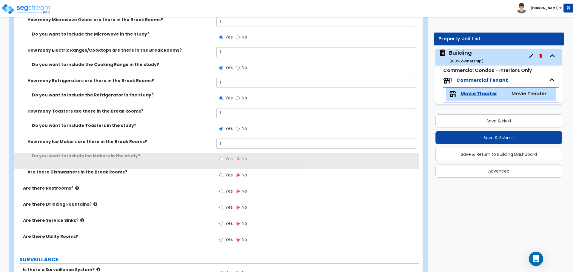
click at [227, 156] on span "Yes" at bounding box center [228, 159] width 7 height 6
click at [223, 156] on input "Yes" at bounding box center [221, 159] width 4 height 7
radio input "true"
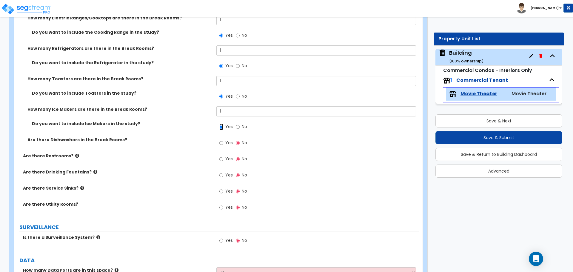
scroll to position [2481, 0]
click at [228, 139] on span "Yes" at bounding box center [228, 142] width 7 height 6
click at [223, 139] on input "Yes" at bounding box center [221, 142] width 4 height 7
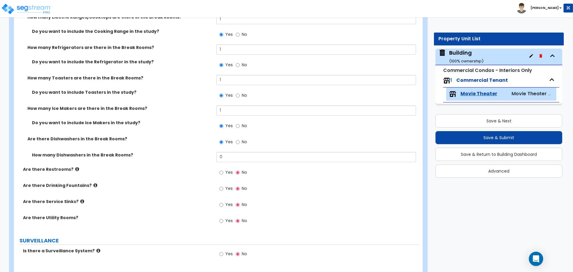
click at [243, 141] on span "No" at bounding box center [244, 142] width 5 height 6
click at [240, 141] on input "No" at bounding box center [238, 142] width 4 height 7
radio input "false"
radio input "true"
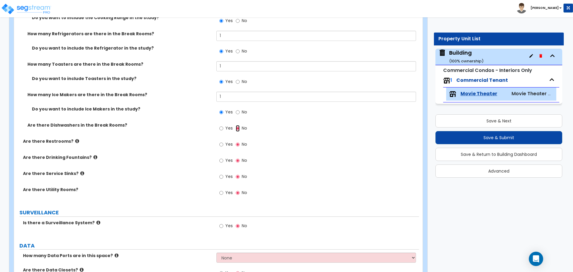
scroll to position [2497, 0]
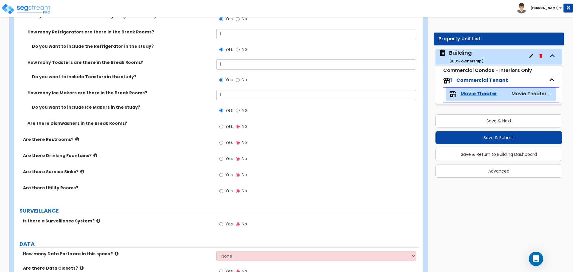
click at [227, 142] on span "Yes" at bounding box center [228, 142] width 7 height 6
click at [223, 142] on input "Yes" at bounding box center [221, 142] width 4 height 7
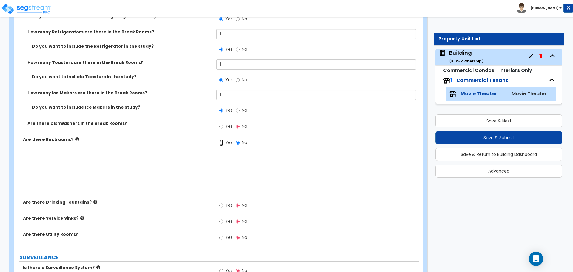
radio input "true"
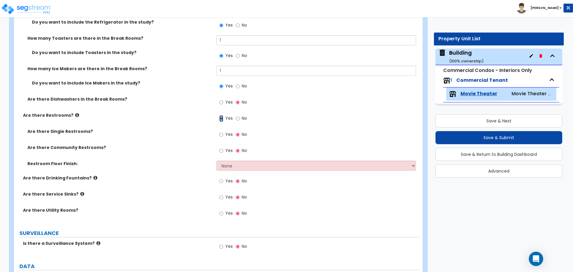
scroll to position [2521, 0]
click at [224, 132] on label "Yes" at bounding box center [225, 135] width 13 height 10
click at [223, 132] on input "Yes" at bounding box center [221, 134] width 4 height 7
radio input "true"
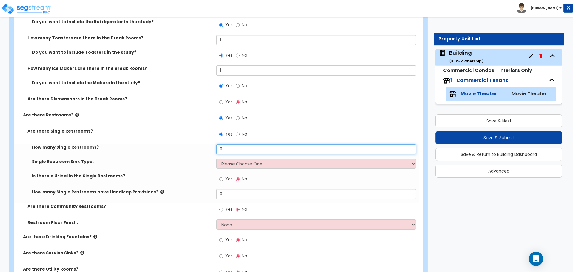
drag, startPoint x: 234, startPoint y: 145, endPoint x: 203, endPoint y: 143, distance: 30.8
click at [203, 144] on div "How many Single Restrooms? 0" at bounding box center [216, 151] width 405 height 14
type input "3"
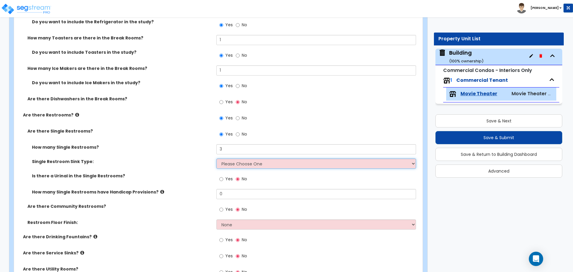
click at [255, 159] on select "Please Choose One Wall-mounted Vanity-mounted" at bounding box center [315, 163] width 199 height 10
click at [216, 158] on select "Please Choose One Wall-mounted Vanity-mounted" at bounding box center [315, 163] width 199 height 10
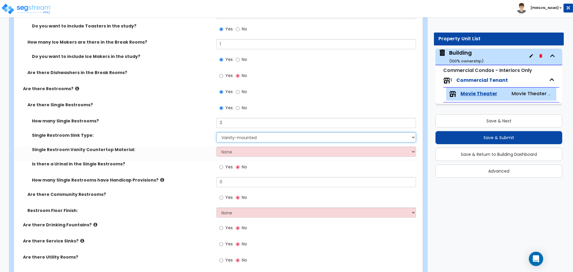
scroll to position [2548, 0]
click at [244, 132] on select "Please Choose One Wall-mounted Vanity-mounted" at bounding box center [315, 136] width 199 height 10
click at [216, 131] on select "Please Choose One Wall-mounted Vanity-mounted" at bounding box center [315, 136] width 199 height 10
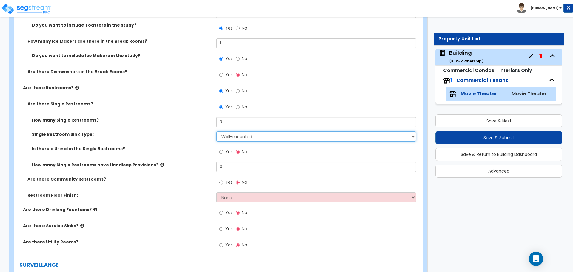
click at [251, 135] on select "Please Choose One Wall-mounted Vanity-mounted" at bounding box center [315, 136] width 199 height 10
click at [216, 131] on select "Please Choose One Wall-mounted Vanity-mounted" at bounding box center [315, 136] width 199 height 10
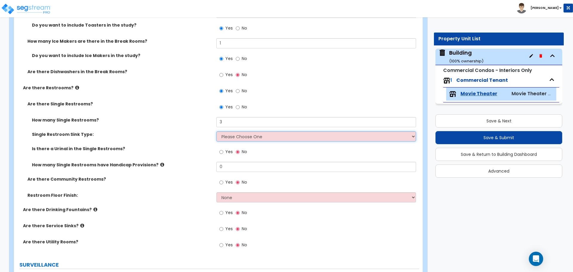
click at [251, 134] on select "Please Choose One Wall-mounted Vanity-mounted" at bounding box center [315, 136] width 199 height 10
select select "2"
click at [216, 131] on select "Please Choose One Wall-mounted Vanity-mounted" at bounding box center [315, 136] width 199 height 10
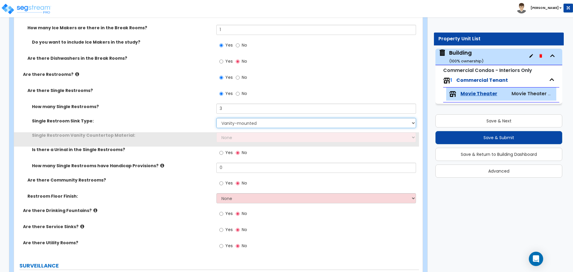
scroll to position [2565, 0]
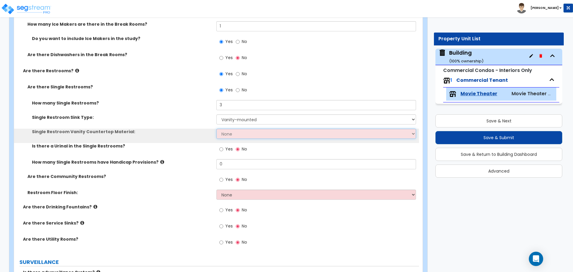
click at [240, 129] on select "None Plastic Laminate Solid Surface Stone Quartz Marble Tile Wood Stainless Ste…" at bounding box center [315, 134] width 199 height 10
select select "7"
click at [216, 129] on select "None Plastic Laminate Solid Surface Stone Quartz Marble Tile Wood Stainless Ste…" at bounding box center [315, 134] width 199 height 10
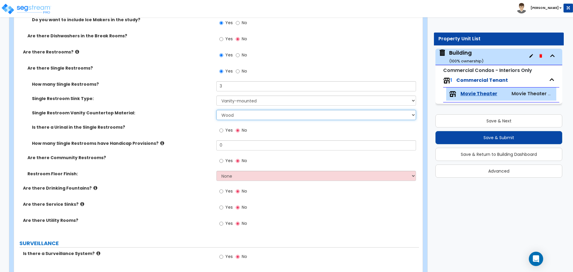
scroll to position [2585, 0]
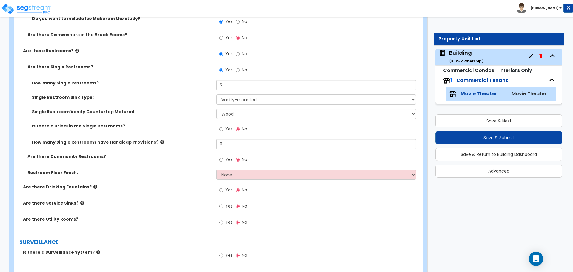
click at [224, 127] on label "Yes" at bounding box center [225, 130] width 13 height 10
click at [223, 127] on input "Yes" at bounding box center [221, 129] width 4 height 7
radio input "true"
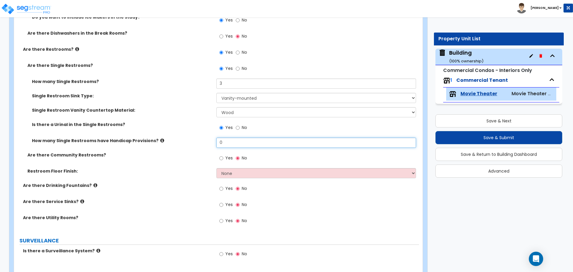
drag, startPoint x: 227, startPoint y: 140, endPoint x: 211, endPoint y: 139, distance: 16.4
click at [201, 138] on div "How many Single Restrooms have Handicap Provisions? 0" at bounding box center [216, 145] width 405 height 14
type input "3"
click at [227, 155] on span "Yes" at bounding box center [228, 158] width 7 height 6
click at [223, 155] on input "Yes" at bounding box center [221, 158] width 4 height 7
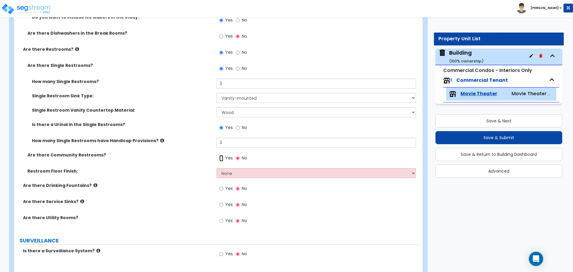
radio input "true"
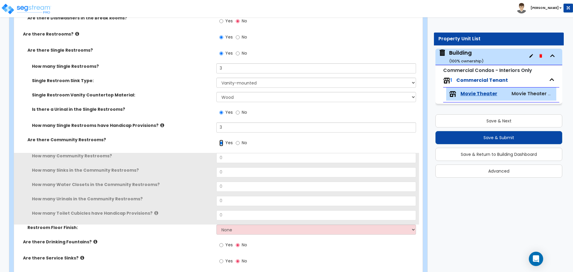
scroll to position [2603, 0]
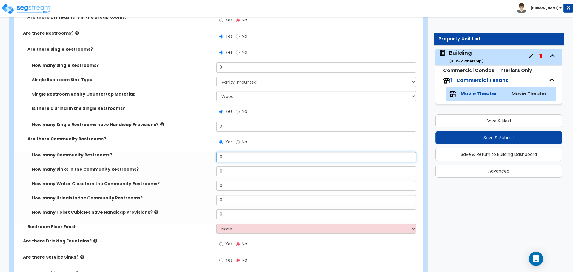
drag, startPoint x: 232, startPoint y: 154, endPoint x: 186, endPoint y: 150, distance: 46.7
click at [186, 152] on div "How many Community Restrooms? 0" at bounding box center [216, 159] width 405 height 14
type input "2"
type input "6"
type input "8"
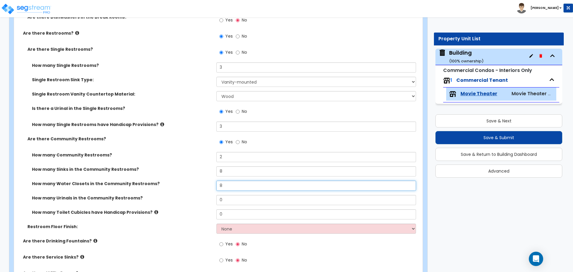
type input "8"
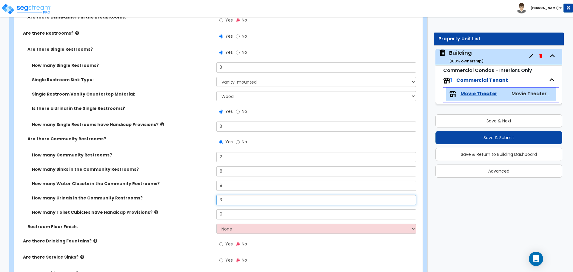
type input "3"
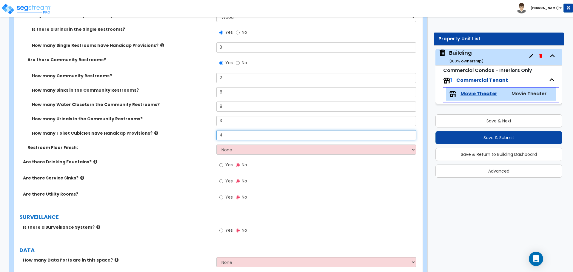
scroll to position [2683, 0]
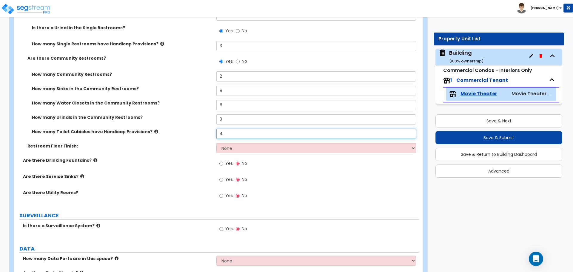
type input "4"
click at [233, 145] on select "None Tile Flooring Resilient Laminate Flooring VCT Flooring Sheet Vinyl Flooring" at bounding box center [315, 148] width 199 height 10
select select "1"
click at [216, 143] on select "None Tile Flooring Resilient Laminate Flooring VCT Flooring Sheet Vinyl Flooring" at bounding box center [315, 148] width 199 height 10
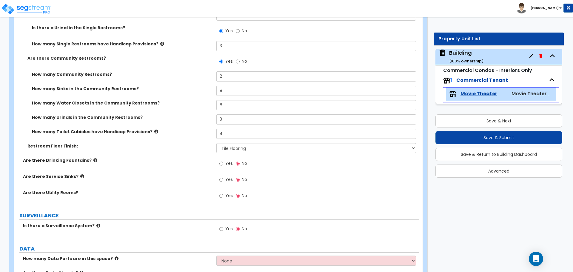
click at [154, 131] on icon at bounding box center [156, 131] width 4 height 4
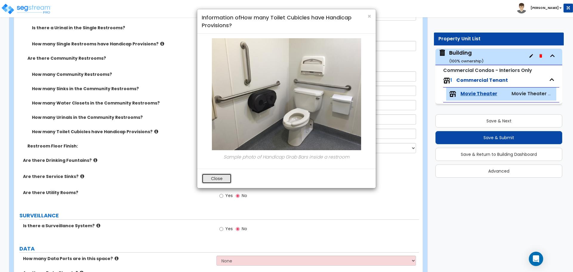
click at [223, 177] on button "Close" at bounding box center [217, 178] width 30 height 10
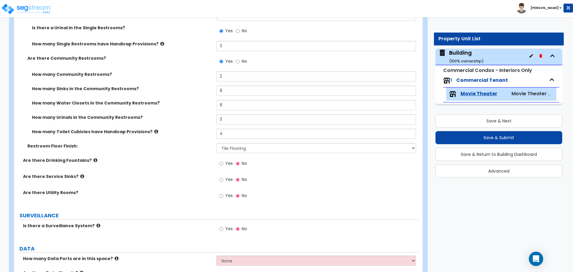
click at [153, 41] on label "How many Single Restrooms have Handicap Provisions?" at bounding box center [122, 44] width 180 height 6
click at [160, 41] on icon at bounding box center [162, 43] width 4 height 4
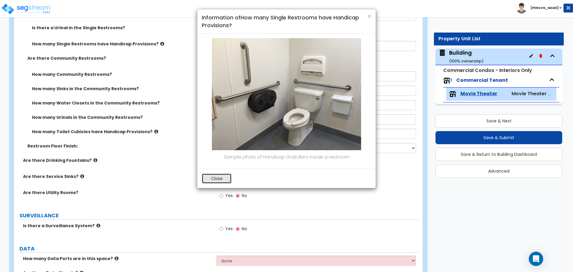
click at [218, 174] on button "Close" at bounding box center [217, 178] width 30 height 10
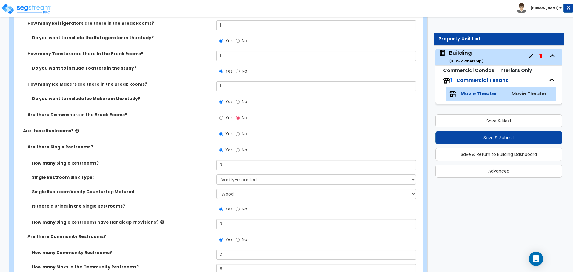
scroll to position [2505, 0]
click at [75, 129] on icon at bounding box center [77, 131] width 4 height 4
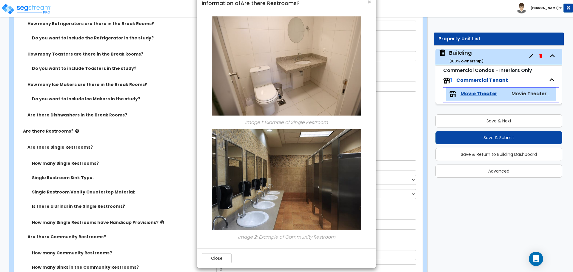
scroll to position [19, 0]
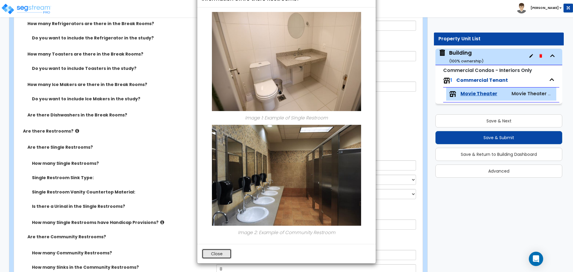
click at [226, 252] on button "Close" at bounding box center [217, 254] width 30 height 10
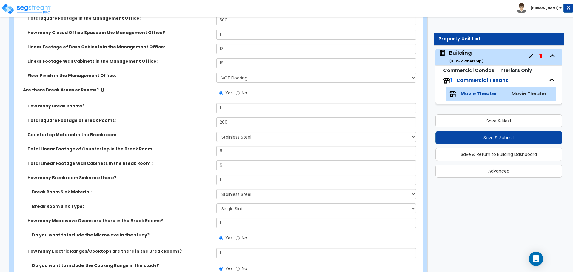
scroll to position [2244, 0]
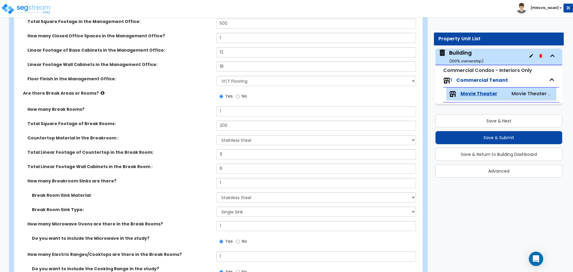
click at [101, 91] on icon at bounding box center [103, 93] width 4 height 4
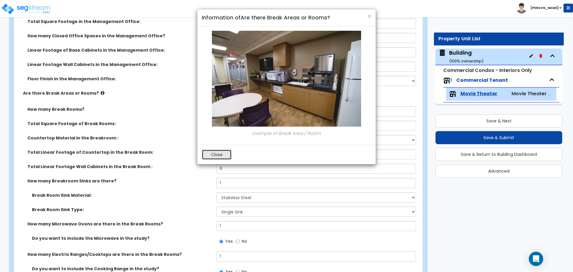
click at [213, 155] on button "Close" at bounding box center [217, 155] width 30 height 10
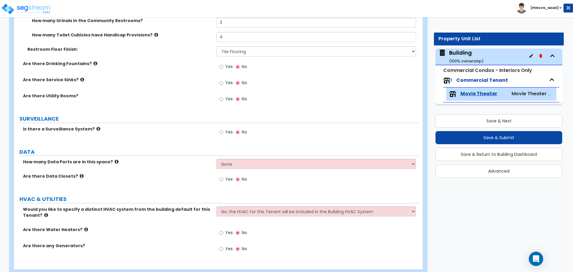
scroll to position [2781, 0]
click at [225, 63] on label "Yes" at bounding box center [225, 66] width 13 height 10
click at [223, 63] on input "Yes" at bounding box center [221, 66] width 4 height 7
radio input "true"
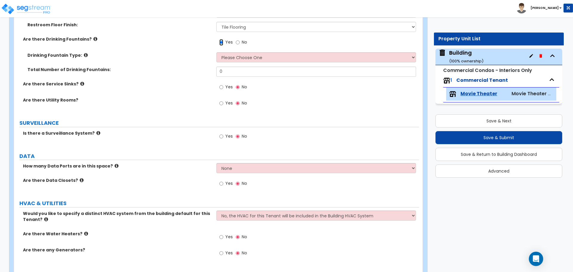
scroll to position [2807, 0]
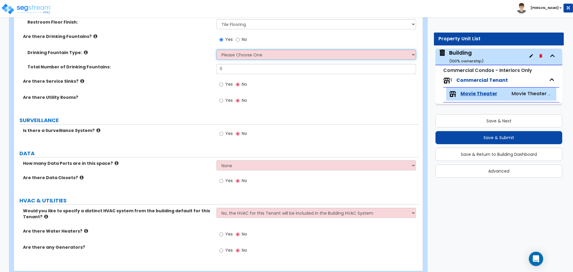
click at [239, 56] on select "Please Choose One Wall-mounted Floor-mounted" at bounding box center [315, 55] width 199 height 10
click at [216, 50] on select "Please Choose One Wall-mounted Floor-mounted" at bounding box center [315, 55] width 199 height 10
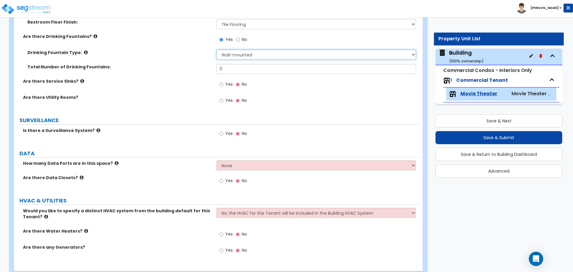
click at [240, 51] on select "Please Choose One Wall-mounted Floor-mounted" at bounding box center [315, 55] width 199 height 10
click at [216, 50] on select "Please Choose One Wall-mounted Floor-mounted" at bounding box center [315, 55] width 199 height 10
click at [239, 54] on select "Please Choose One Wall-mounted Floor-mounted" at bounding box center [315, 55] width 199 height 10
select select "2"
click at [216, 50] on select "Please Choose One Wall-mounted Floor-mounted" at bounding box center [315, 55] width 199 height 10
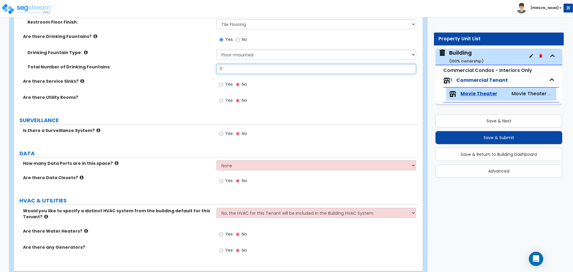
drag, startPoint x: 232, startPoint y: 68, endPoint x: 209, endPoint y: 66, distance: 24.0
click at [209, 66] on div "Total Number of Drinking Fountains: 0" at bounding box center [216, 71] width 405 height 14
type input "2"
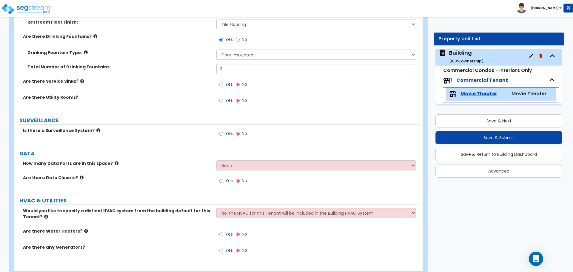
click at [229, 84] on span "Yes" at bounding box center [228, 84] width 7 height 6
click at [227, 82] on span "Yes" at bounding box center [228, 84] width 7 height 6
click at [223, 82] on input "Yes" at bounding box center [221, 84] width 4 height 7
radio input "true"
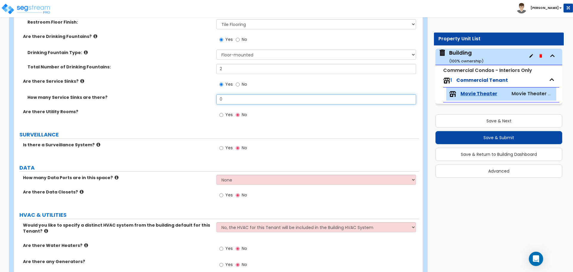
drag, startPoint x: 229, startPoint y: 94, endPoint x: 211, endPoint y: 94, distance: 18.2
click at [211, 94] on div "How many Service Sinks are there? 0" at bounding box center [216, 101] width 405 height 14
type input "5"
click at [226, 112] on span "Yes" at bounding box center [228, 115] width 7 height 6
click at [223, 112] on input "Yes" at bounding box center [221, 115] width 4 height 7
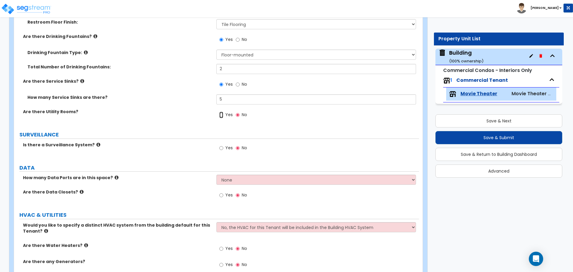
radio input "true"
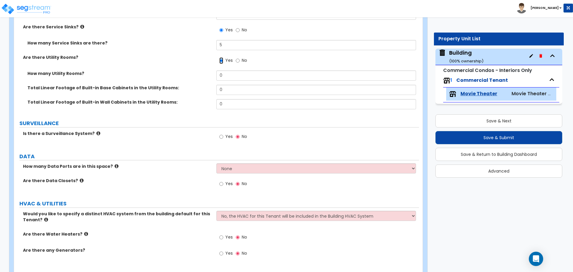
scroll to position [2858, 0]
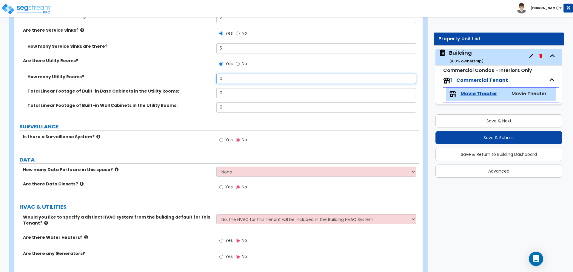
drag, startPoint x: 229, startPoint y: 81, endPoint x: 207, endPoint y: 79, distance: 22.4
click at [209, 79] on div "How many Utility Rooms? 0" at bounding box center [216, 81] width 405 height 14
type input "2"
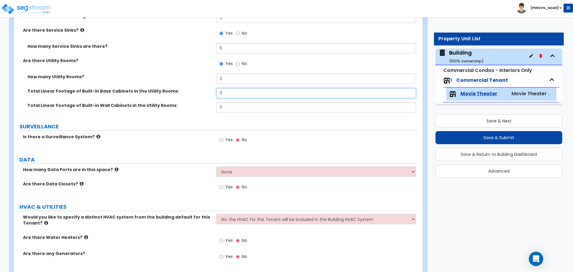
click at [238, 89] on input "0" at bounding box center [315, 93] width 199 height 10
drag, startPoint x: 243, startPoint y: 90, endPoint x: 200, endPoint y: 89, distance: 43.3
click at [200, 89] on div "Total Linear Footage of Built-in Base Cabinets in the Utility Rooms: 0" at bounding box center [216, 95] width 405 height 14
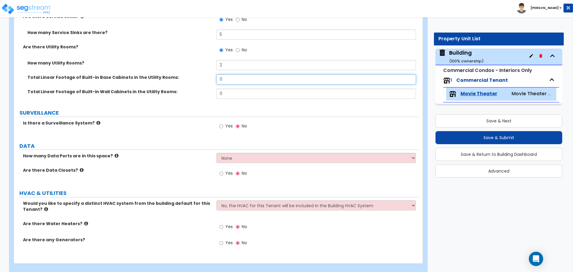
scroll to position [2872, 0]
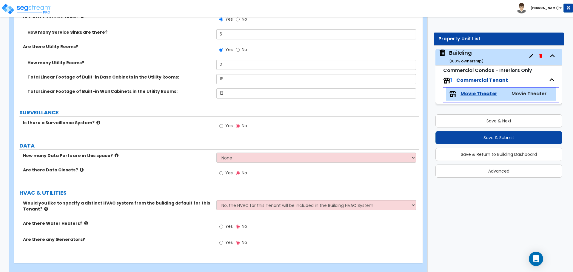
click at [232, 124] on span "Yes" at bounding box center [228, 126] width 7 height 6
click at [223, 124] on input "Yes" at bounding box center [221, 126] width 4 height 7
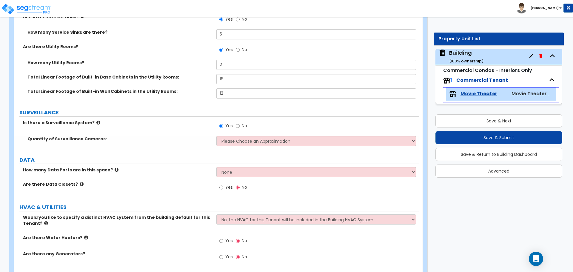
click at [96, 120] on icon at bounding box center [98, 122] width 4 height 4
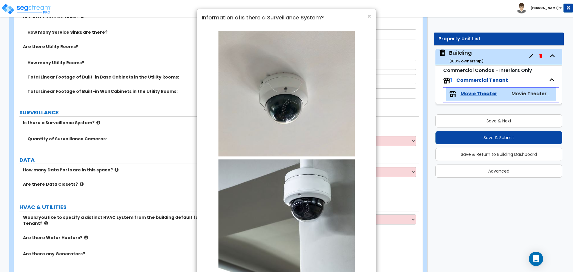
scroll to position [54, 0]
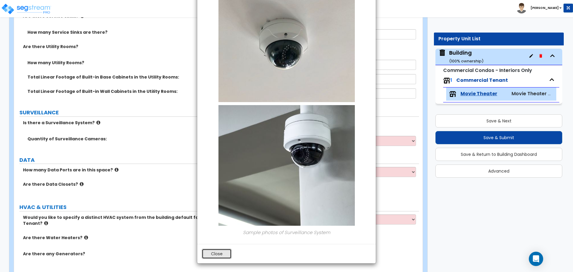
drag, startPoint x: 222, startPoint y: 250, endPoint x: 229, endPoint y: 250, distance: 7.5
click at [221, 250] on button "Close" at bounding box center [217, 254] width 30 height 10
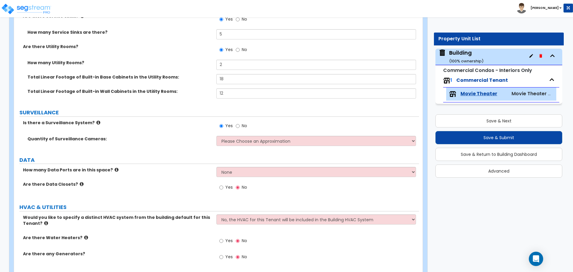
click at [240, 147] on div "Quantity of Surveillance Cameras: Please Choose an Approximation Barely Noticed…" at bounding box center [216, 143] width 405 height 14
click at [238, 139] on select "Please Choose an Approximation Barely Noticed Any Noticed a Couple Frequently S…" at bounding box center [315, 141] width 199 height 10
click at [216, 136] on select "Please Choose an Approximation Barely Noticed Any Noticed a Couple Frequently S…" at bounding box center [315, 141] width 199 height 10
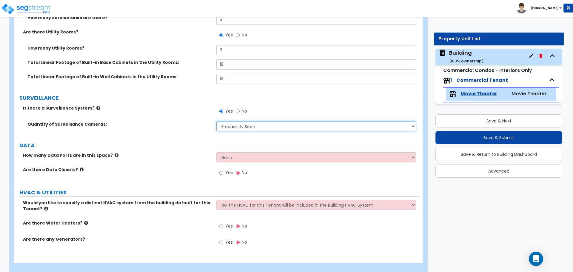
scroll to position [2888, 0]
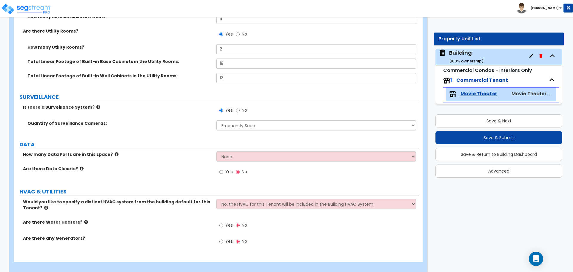
click at [251, 161] on div "How many Data Ports are in this space? None Please Estimate for Me I will speci…" at bounding box center [216, 158] width 405 height 14
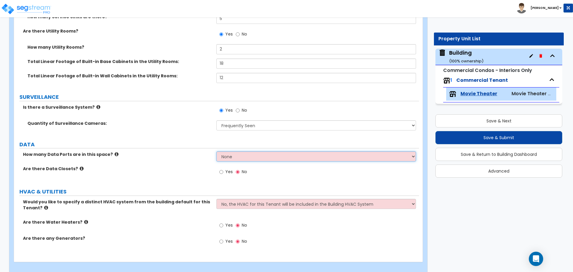
click at [249, 157] on select "None Please Estimate for Me I will specify the Quantity Exactly" at bounding box center [315, 156] width 199 height 10
click at [216, 151] on select "None Please Estimate for Me I will specify the Quantity Exactly" at bounding box center [315, 156] width 199 height 10
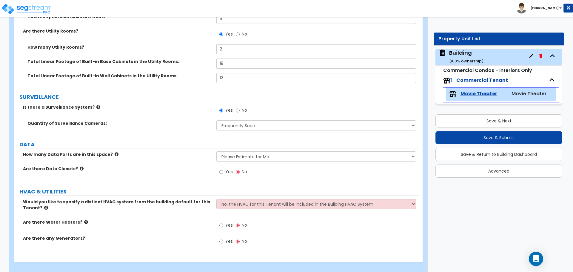
click at [229, 169] on span "Yes" at bounding box center [228, 172] width 7 height 6
click at [223, 169] on input "Yes" at bounding box center [221, 172] width 4 height 7
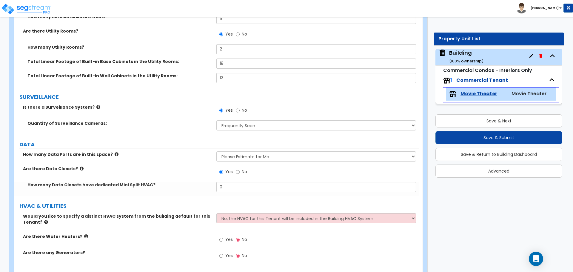
click at [80, 167] on icon at bounding box center [82, 168] width 4 height 4
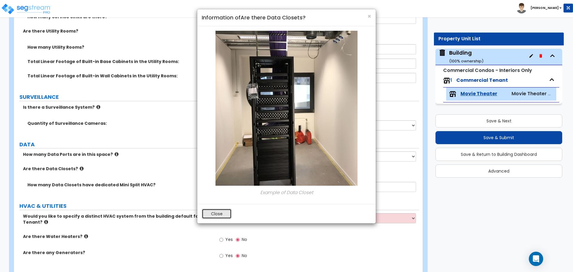
click at [220, 213] on button "Close" at bounding box center [217, 214] width 30 height 10
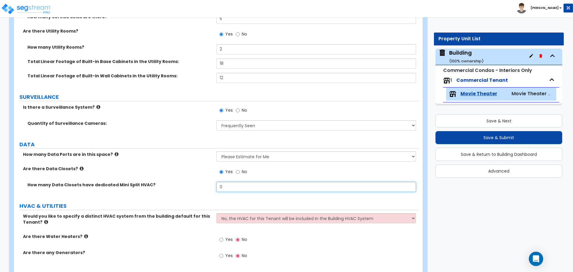
drag, startPoint x: 237, startPoint y: 186, endPoint x: 194, endPoint y: 181, distance: 43.5
click at [194, 182] on div "How many Data Closets have dedicated Mini Split HVAC? 0" at bounding box center [216, 189] width 405 height 14
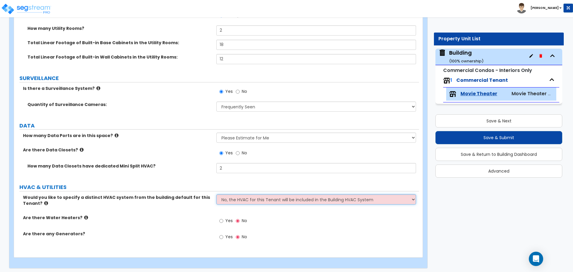
click at [265, 198] on select "No, the HVAC for this Tenant will be included in the Building HVAC System Yes, …" at bounding box center [315, 199] width 199 height 10
click at [216, 194] on select "No, the HVAC for this Tenant will be included in the Building HVAC System Yes, …" at bounding box center [315, 199] width 199 height 10
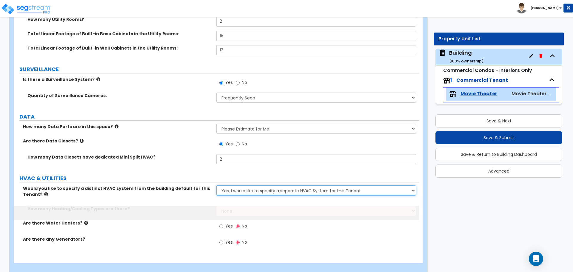
scroll to position [2921, 0]
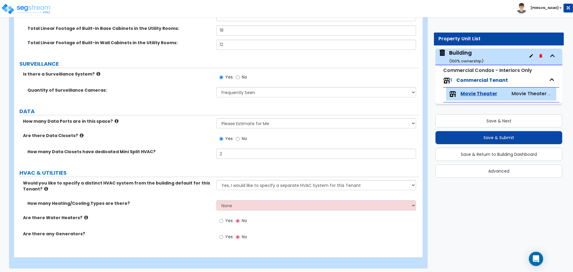
click at [44, 187] on icon at bounding box center [46, 189] width 4 height 4
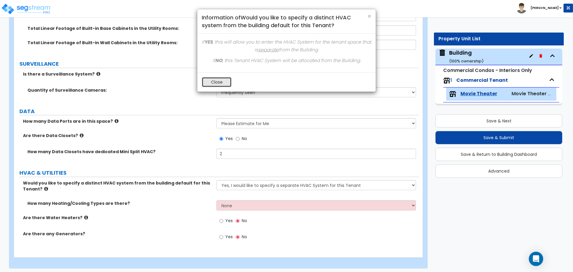
click at [216, 83] on button "Close" at bounding box center [217, 82] width 30 height 10
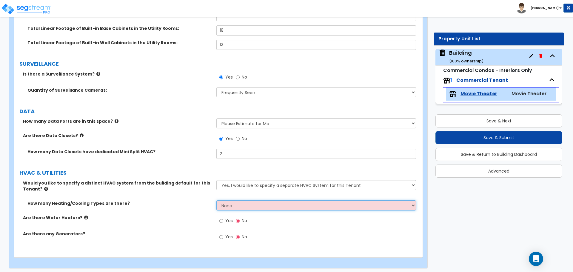
click at [258, 207] on select "None 1 2 3" at bounding box center [315, 205] width 199 height 10
click at [216, 200] on select "None 1 2 3" at bounding box center [315, 205] width 199 height 10
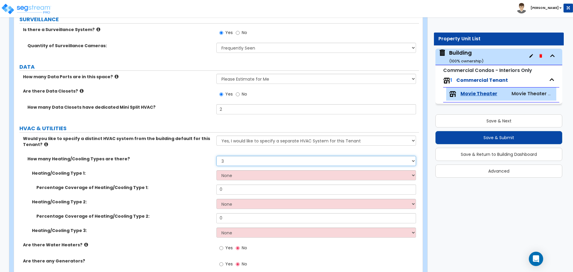
scroll to position [2993, 0]
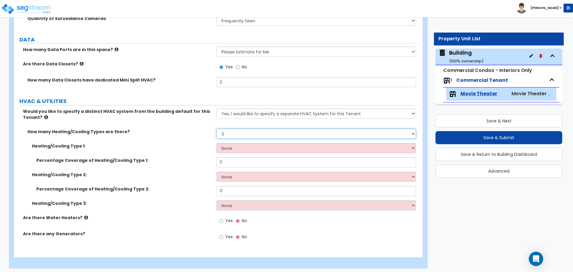
click at [235, 131] on select "None 1 2 3" at bounding box center [315, 134] width 199 height 10
click at [234, 132] on select "None 1 2 3" at bounding box center [315, 134] width 199 height 10
click at [228, 144] on select "None Heat Only Centralized Heating & Cooling Thru Wall Air Conditioners Mini Sp…" at bounding box center [315, 148] width 199 height 10
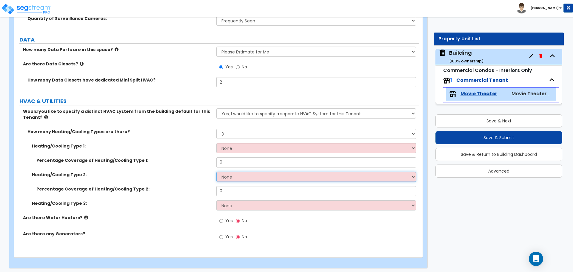
click at [243, 172] on select "None Heat Only Centralized Heating & Cooling Thru Wall Air Conditioners Mini Sp…" at bounding box center [315, 177] width 199 height 10
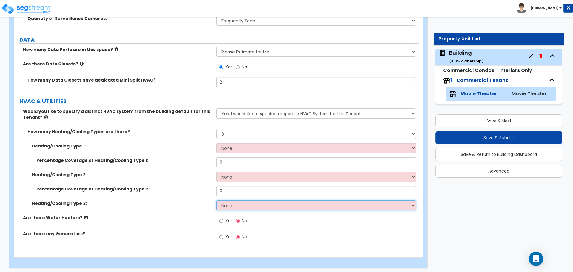
click at [240, 203] on select "None Heat Only Centralized Heating & Cooling Thru Wall Air Conditioners Mini Sp…" at bounding box center [315, 205] width 199 height 10
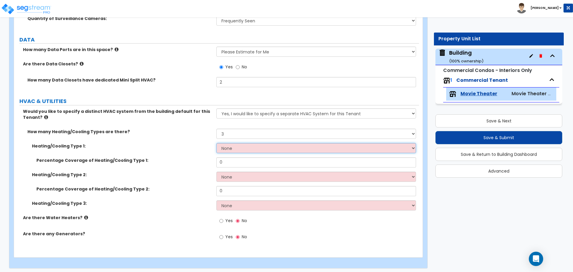
click at [231, 145] on select "None Heat Only Centralized Heating & Cooling Thru Wall Air Conditioners Mini Sp…" at bounding box center [315, 148] width 199 height 10
click at [216, 143] on select "None Heat Only Centralized Heating & Cooling Thru Wall Air Conditioners Mini Sp…" at bounding box center [315, 148] width 199 height 10
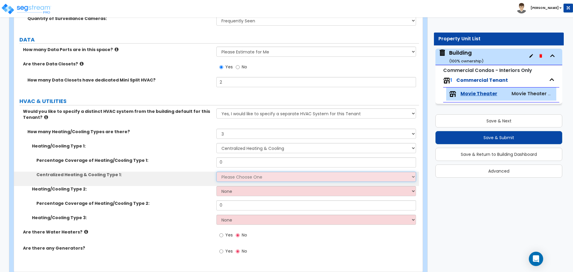
click at [238, 178] on select "Please Choose One Rooftop Unit Furnace-Condenser Forced Air Split Heating/Cooli…" at bounding box center [315, 177] width 199 height 10
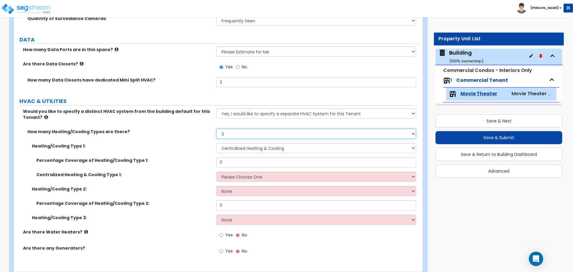
click at [249, 129] on select "None 1 2 3" at bounding box center [315, 134] width 199 height 10
click at [216, 129] on select "None 1 2 3" at bounding box center [315, 134] width 199 height 10
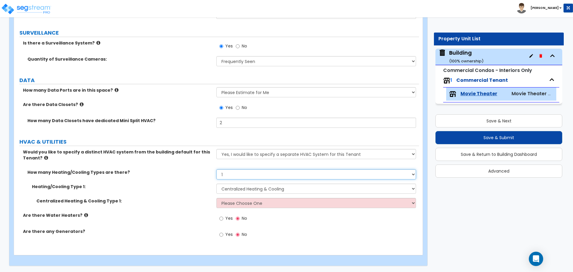
scroll to position [2950, 0]
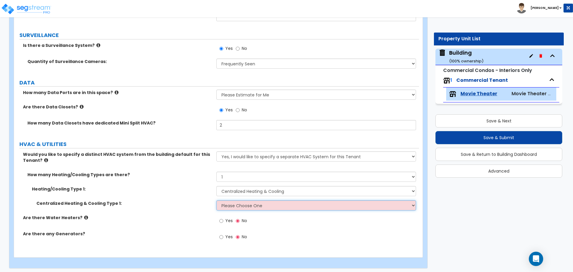
click at [264, 203] on select "Please Choose One Rooftop Unit Furnace-Condenser Forced Air Split Heating/Cooli…" at bounding box center [315, 205] width 199 height 10
click at [216, 200] on select "Please Choose One Rooftop Unit Furnace-Condenser Forced Air Split Heating/Cooli…" at bounding box center [315, 205] width 199 height 10
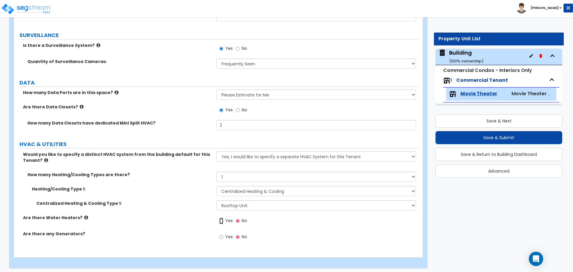
click at [222, 218] on input "Yes" at bounding box center [221, 221] width 4 height 7
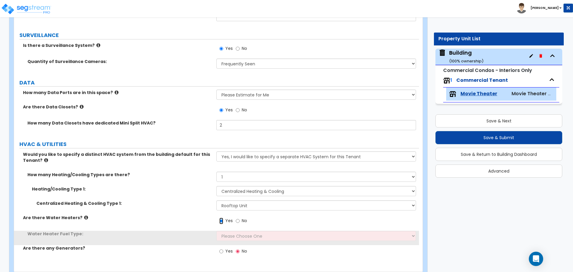
scroll to position [2964, 0]
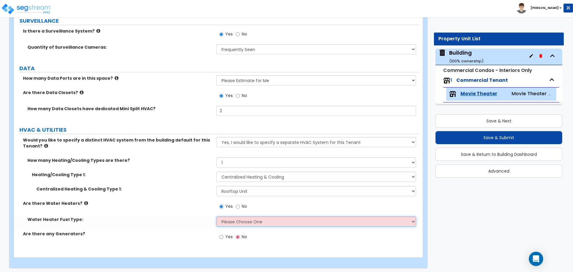
click at [236, 216] on select "Please Choose One Gas Electric" at bounding box center [315, 221] width 199 height 10
click at [216, 216] on select "Please Choose One Gas Electric" at bounding box center [315, 221] width 199 height 10
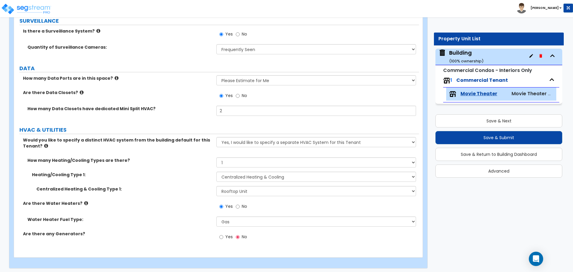
click at [227, 235] on span "Yes" at bounding box center [228, 237] width 7 height 6
click at [223, 235] on input "Yes" at bounding box center [221, 237] width 4 height 7
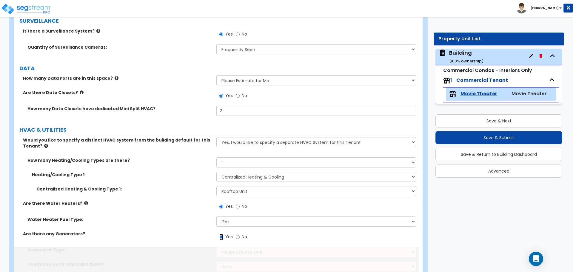
scroll to position [2993, 0]
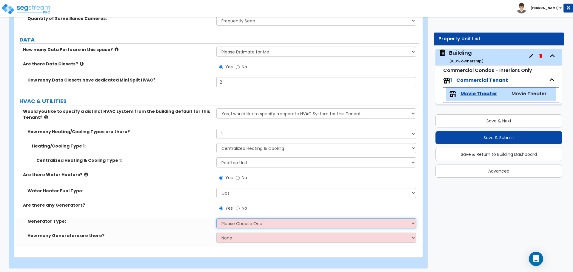
click at [239, 221] on select "Please Choose One Gas Diesel" at bounding box center [315, 223] width 199 height 10
click at [216, 218] on select "Please Choose One Gas Diesel" at bounding box center [315, 223] width 199 height 10
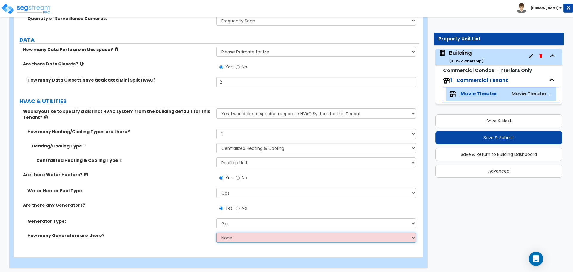
click at [246, 238] on select "None 1 2 3" at bounding box center [315, 237] width 199 height 10
click at [216, 232] on select "None 1 2 3" at bounding box center [315, 237] width 199 height 10
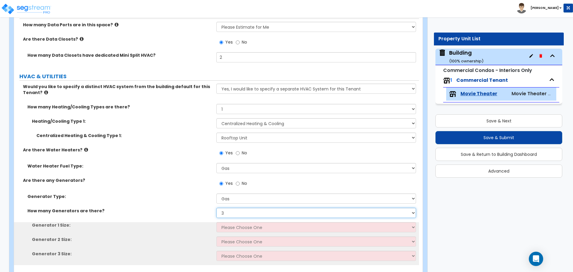
scroll to position [3036, 0]
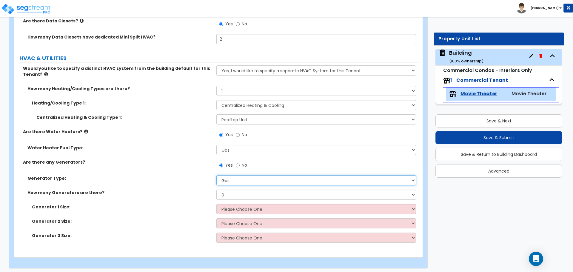
click at [244, 178] on select "Please Choose One Gas Diesel" at bounding box center [315, 180] width 199 height 10
click at [235, 190] on select "None 1 2 3" at bounding box center [315, 194] width 199 height 10
click at [216, 189] on select "None 1 2 3" at bounding box center [315, 194] width 199 height 10
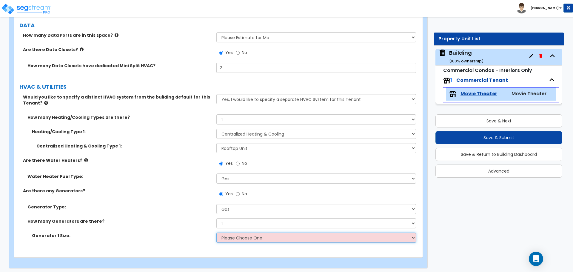
click at [246, 235] on select "Please Choose One 20kW 35 kW 80 kW 100 kW 125 kW 185 kW" at bounding box center [315, 237] width 199 height 10
click at [216, 232] on select "Please Choose One 20kW 35 kW 80 kW 100 kW 125 kW 185 kW" at bounding box center [315, 237] width 199 height 10
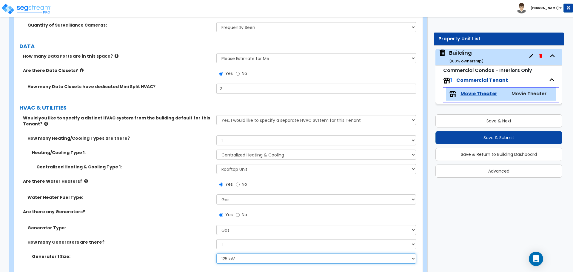
scroll to position [2985, 0]
click at [84, 180] on icon at bounding box center [86, 182] width 4 height 4
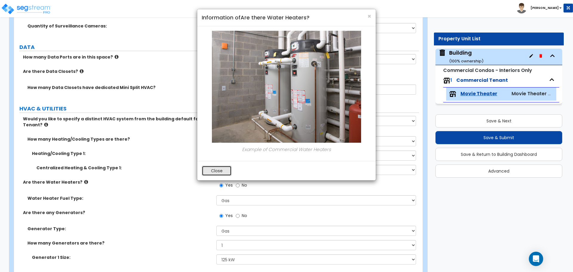
click at [217, 166] on button "Close" at bounding box center [217, 171] width 30 height 10
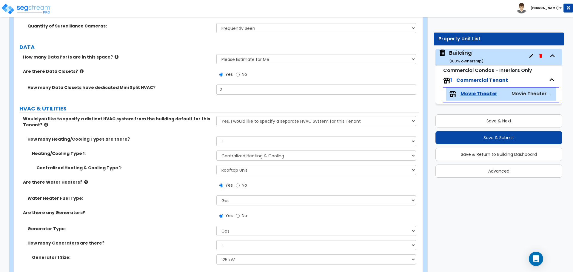
click at [44, 122] on icon at bounding box center [46, 124] width 4 height 4
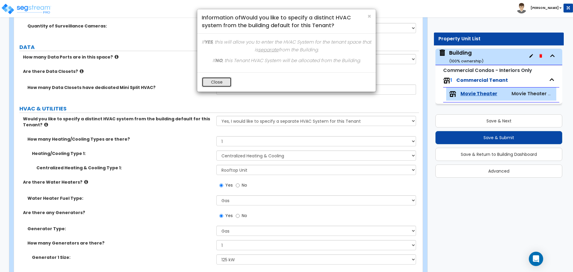
click at [215, 84] on button "Close" at bounding box center [217, 82] width 30 height 10
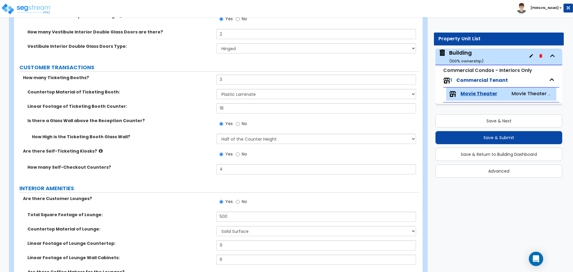
scroll to position [178, 0]
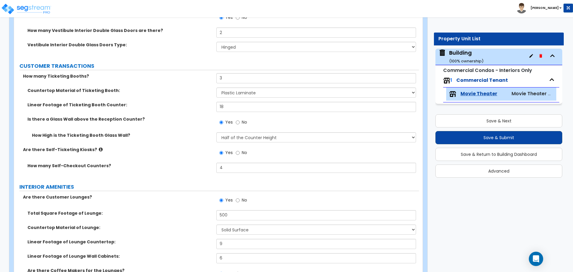
click at [470, 138] on button "Save & Submit" at bounding box center [498, 137] width 127 height 13
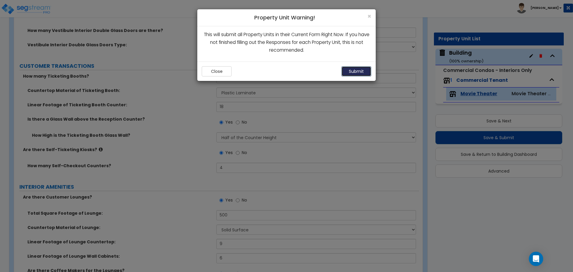
click at [353, 70] on button "Submit" at bounding box center [356, 71] width 30 height 10
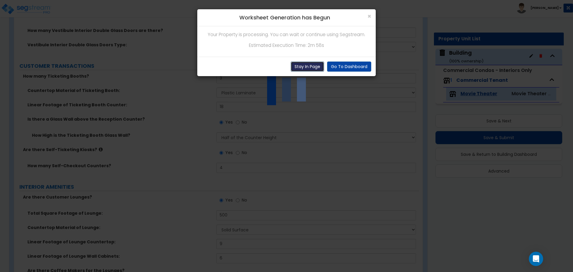
click at [317, 68] on button "Stay In Page" at bounding box center [307, 66] width 33 height 10
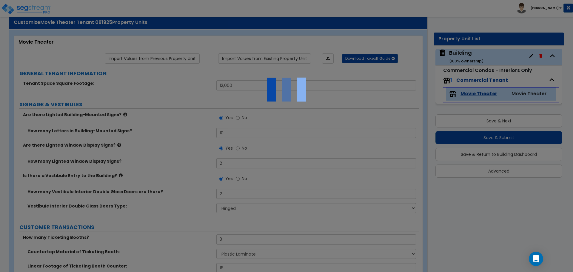
scroll to position [0, 0]
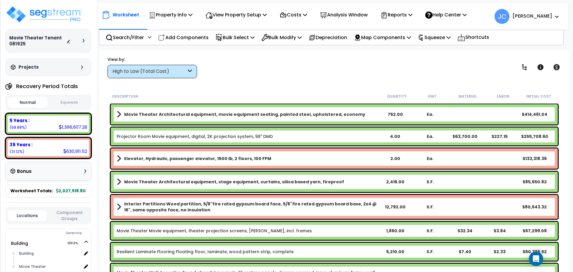
click at [176, 70] on div "High to Low (Total Cost)" at bounding box center [150, 71] width 74 height 7
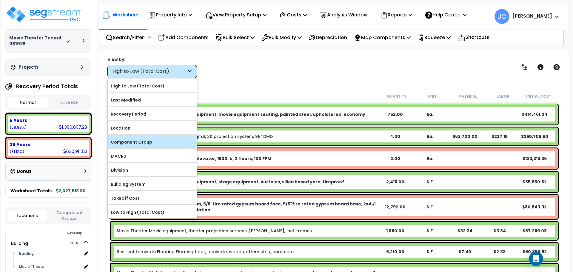
click at [167, 138] on label "Component Group" at bounding box center [152, 142] width 89 height 9
click at [0, 0] on input "Component Group" at bounding box center [0, 0] width 0 height 0
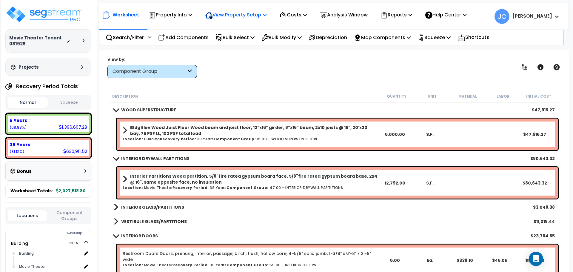
click at [192, 12] on p "View Property Setup" at bounding box center [171, 15] width 44 height 8
click at [242, 41] on link "View Questionnaire" at bounding box center [231, 41] width 59 height 12
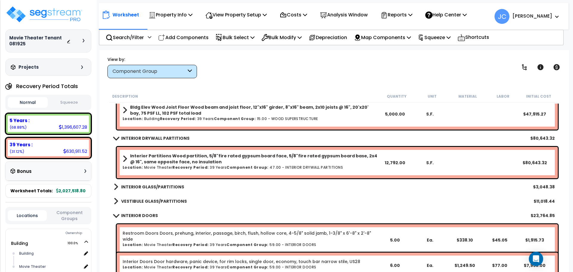
scroll to position [22, 0]
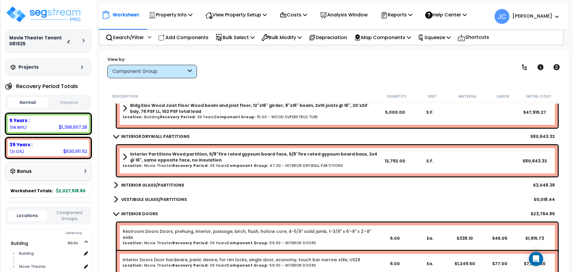
click at [156, 184] on b "INTERIOR GLASS/PARTITIONS" at bounding box center [152, 185] width 63 height 6
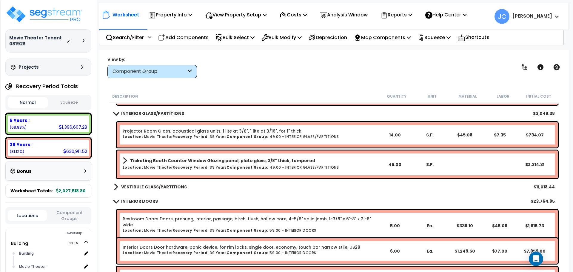
scroll to position [94, 0]
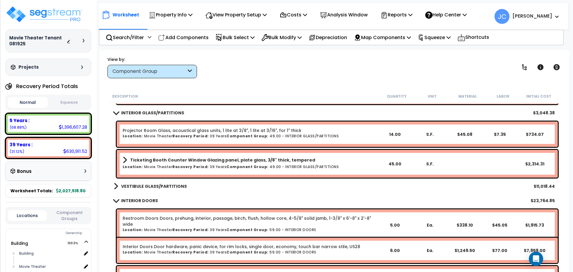
click at [162, 185] on b "VESTIBULE GLASS/PARTITIONS" at bounding box center [154, 186] width 66 height 6
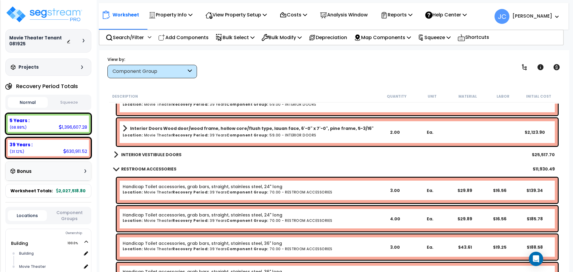
scroll to position [338, 0]
click at [155, 154] on b "INTERIOR VESTIBULE DOORS" at bounding box center [151, 154] width 60 height 6
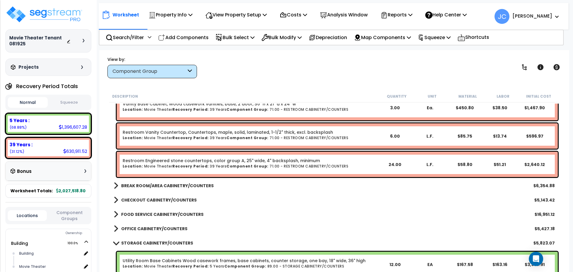
scroll to position [683, 0]
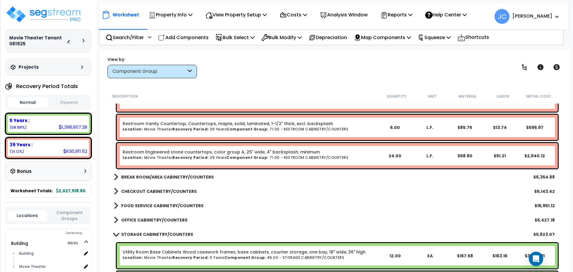
click at [174, 178] on b "BREAK ROOM/AREA CABINETRY/COUNTERS" at bounding box center [167, 177] width 93 height 6
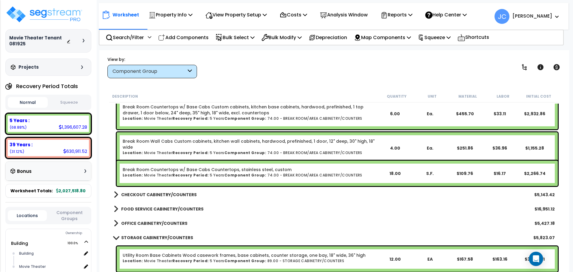
scroll to position [786, 0]
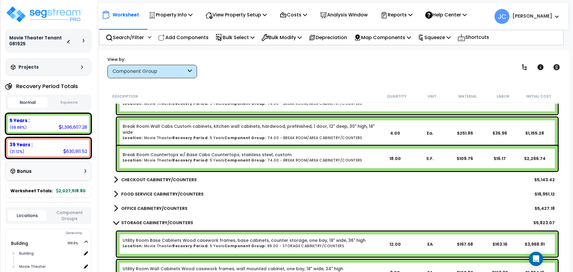
click at [164, 179] on b "CHECKOUT CABINETRY/COUNTERS" at bounding box center [158, 180] width 75 height 6
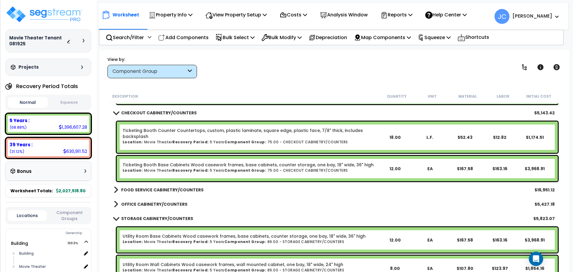
scroll to position [859, 0]
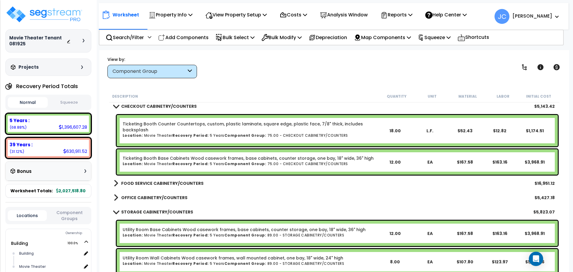
click at [146, 185] on b "FOOD SERVICE CABINETRY/COUNTERS" at bounding box center [162, 183] width 82 height 6
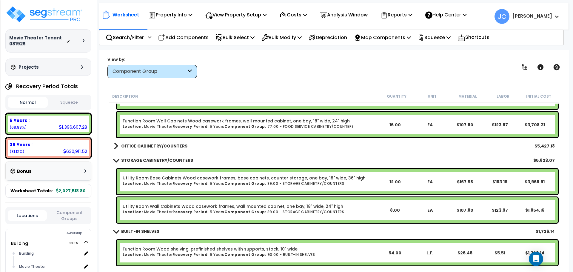
scroll to position [1155, 0]
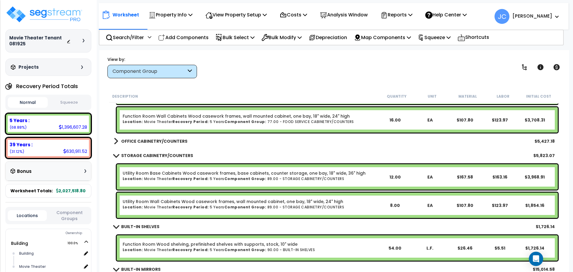
click at [156, 138] on b "OFFICE CABINETRY/COUNTERS" at bounding box center [154, 141] width 66 height 6
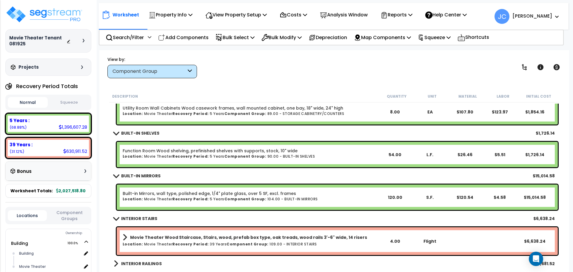
scroll to position [1318, 0]
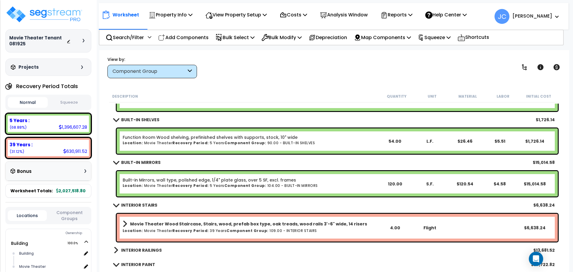
click at [269, 75] on div "View by: Component Group High to Low (Total Cost)" at bounding box center [334, 67] width 458 height 22
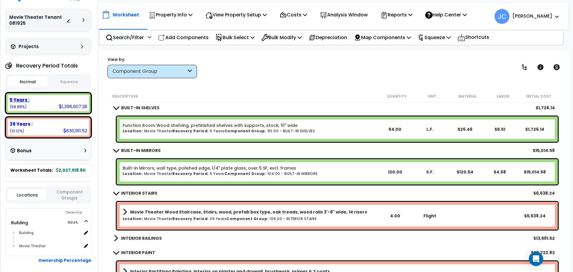
scroll to position [18, 0]
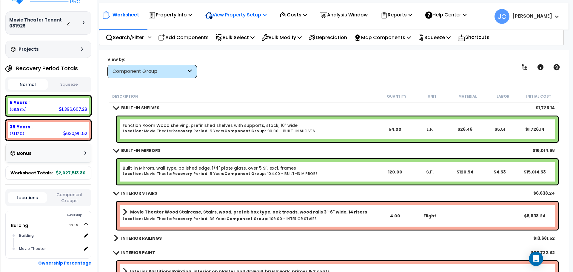
click at [192, 17] on p "View Property Setup" at bounding box center [171, 15] width 44 height 8
click at [233, 41] on link "View Questionnaire" at bounding box center [231, 41] width 59 height 12
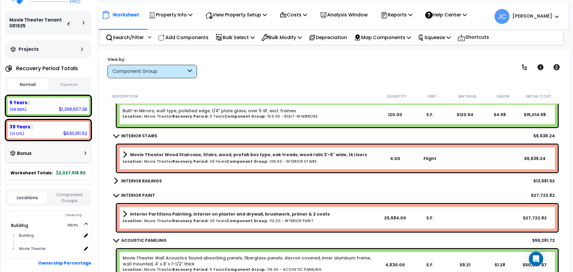
scroll to position [1391, 0]
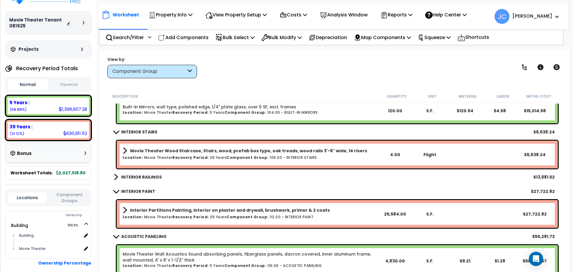
click at [144, 175] on b "INTERIOR RAILINGS" at bounding box center [141, 177] width 41 height 6
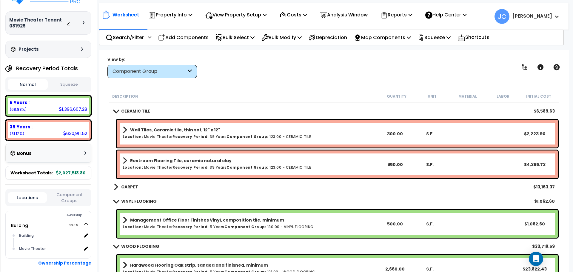
scroll to position [1677, 0]
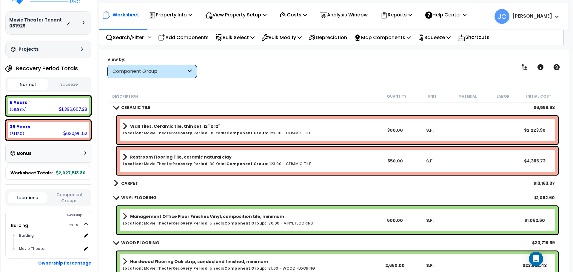
click at [141, 182] on div "CARPET $13,163.37" at bounding box center [334, 183] width 447 height 14
click at [131, 181] on b "CARPET" at bounding box center [129, 183] width 17 height 6
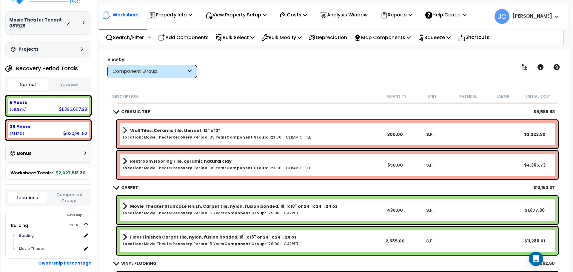
scroll to position [1675, 0]
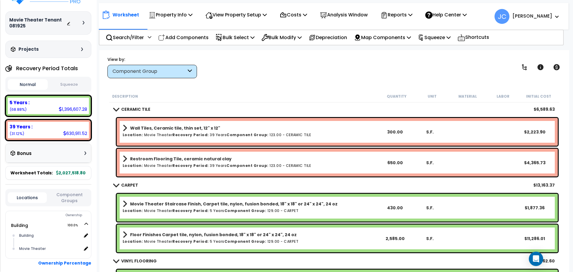
click at [289, 70] on div "View by: Component Group High to Low (Total Cost)" at bounding box center [334, 67] width 458 height 22
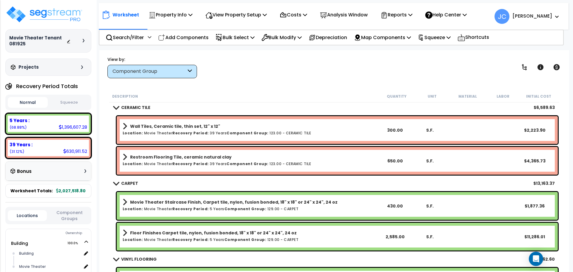
scroll to position [1675, 0]
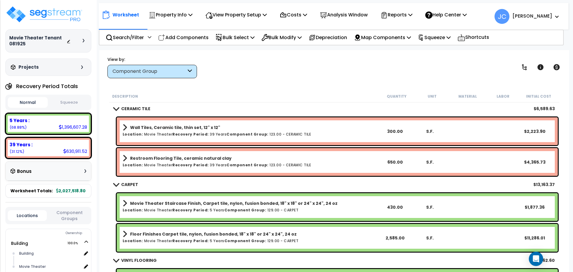
click at [298, 81] on div "Worksheet Property Info Property Setup Add Property Unit Template property Clon…" at bounding box center [334, 186] width 470 height 272
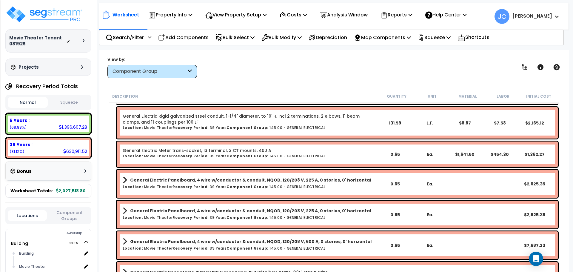
scroll to position [2624, 0]
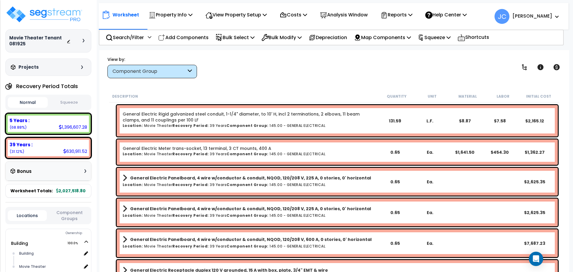
click at [309, 68] on div "View by: Component Group High to Low (Total Cost)" at bounding box center [334, 67] width 458 height 22
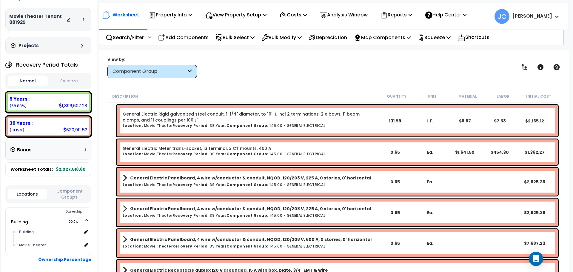
scroll to position [21, 0]
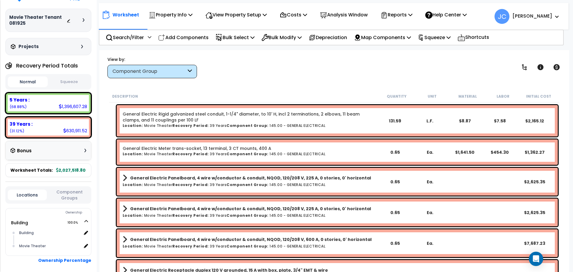
click at [251, 72] on div "View by: Component Group High to Low (Total Cost)" at bounding box center [334, 67] width 458 height 22
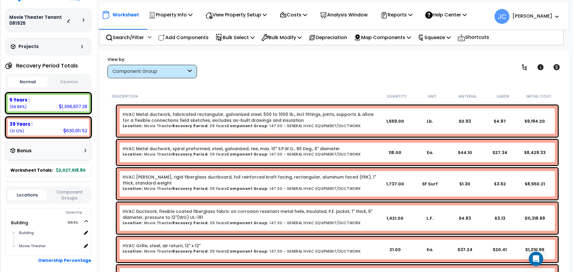
scroll to position [2927, 0]
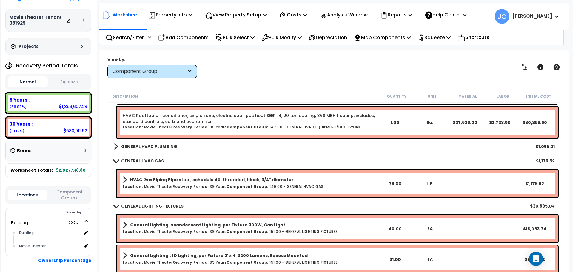
click at [164, 147] on b "GENERAL HVAC PLUMBING" at bounding box center [149, 147] width 56 height 6
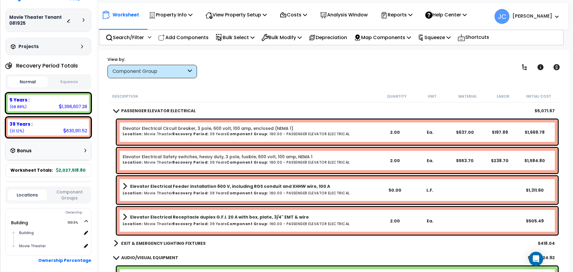
scroll to position [3630, 0]
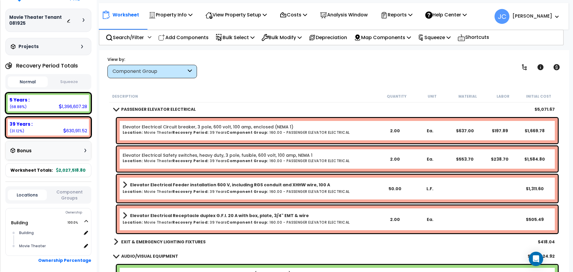
click at [280, 84] on div "Worksheet Property Info Property Setup Add Property Unit Template property Clon…" at bounding box center [334, 186] width 470 height 272
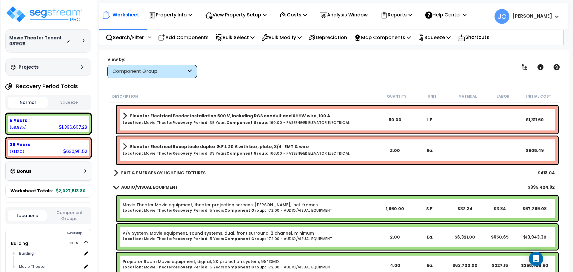
scroll to position [3702, 0]
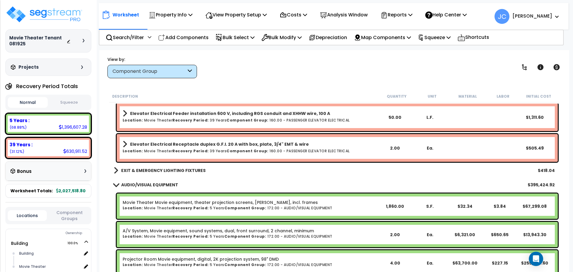
click at [168, 173] on b "EXIT & EMERGENCY LIGHTING FIXTURES" at bounding box center [163, 170] width 84 height 6
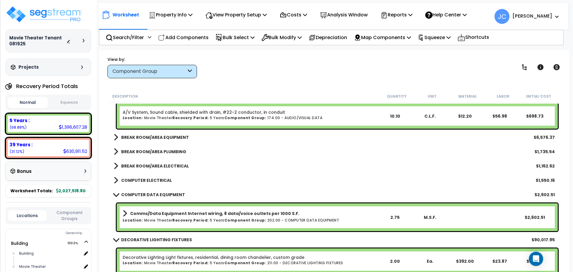
scroll to position [4222, 0]
click at [152, 138] on b "BREAK ROOM/AREA EQUIPMENT" at bounding box center [155, 137] width 68 height 6
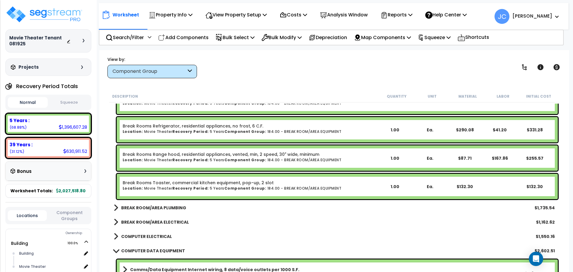
scroll to position [4337, 0]
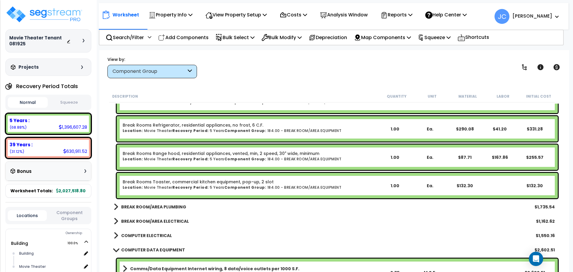
click at [169, 204] on b "BREAK ROOM/AREA PLUMBING" at bounding box center [153, 207] width 65 height 6
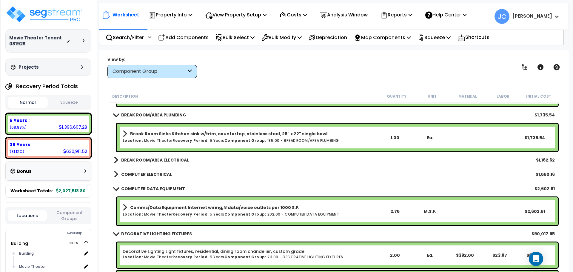
scroll to position [4431, 0]
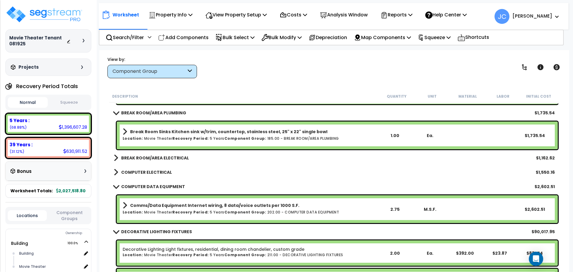
click at [167, 158] on b "BREAK ROOM/AREA ELECTRICAL" at bounding box center [155, 158] width 68 height 6
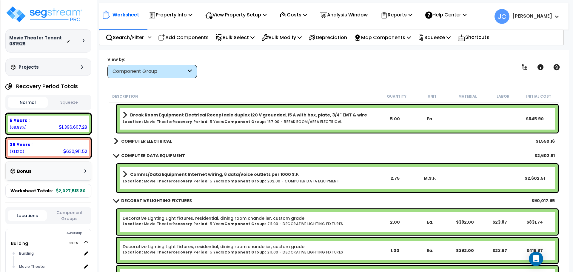
scroll to position [4529, 0]
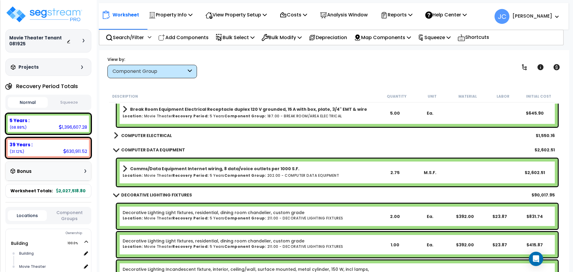
click at [147, 133] on b "COMPUTER ELECTRICAL" at bounding box center [146, 135] width 51 height 6
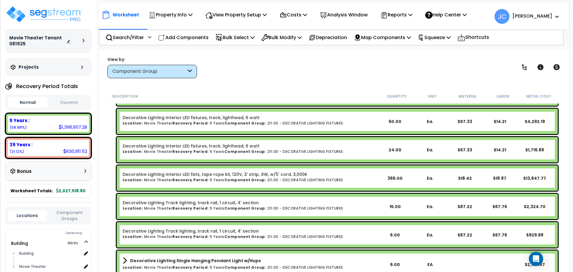
scroll to position [4815, 0]
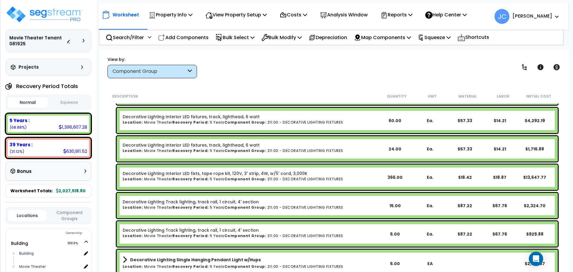
click at [252, 81] on div "Worksheet Property Info Property Setup Add Property Unit Template property Clon…" at bounding box center [334, 186] width 470 height 272
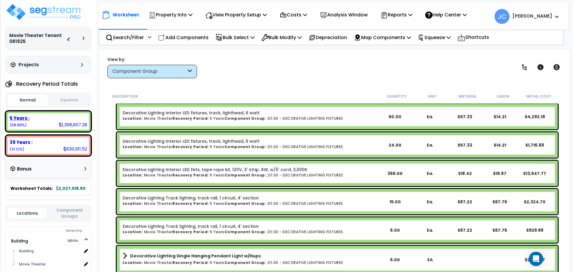
scroll to position [1, 0]
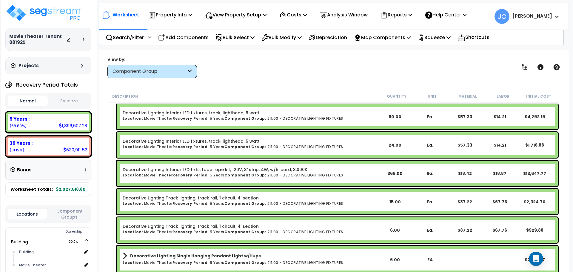
click at [295, 83] on div "Worksheet Property Info Property Setup Add Property Unit Template property Clon…" at bounding box center [334, 186] width 470 height 272
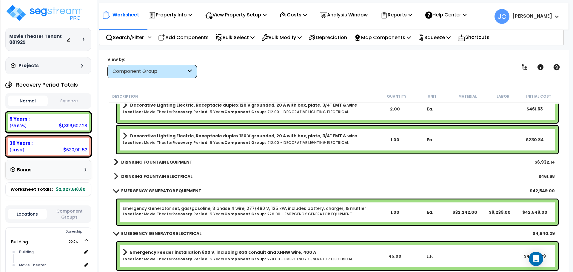
scroll to position [5386, 0]
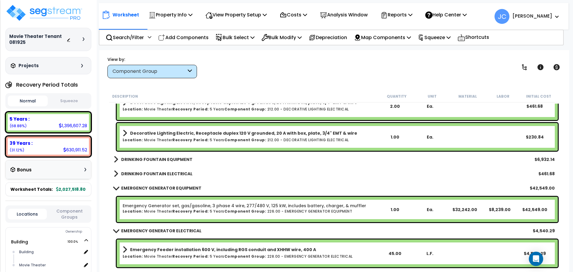
click at [182, 159] on b "DRINKING FOUNTAIN EQUIPMENT" at bounding box center [156, 159] width 71 height 6
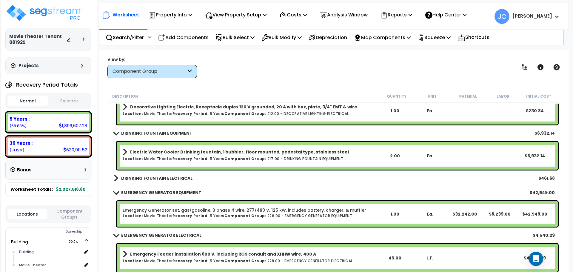
scroll to position [5413, 0]
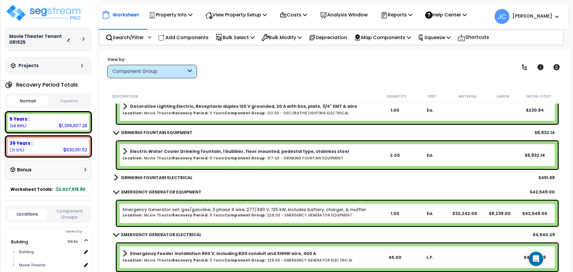
click at [178, 174] on link "DRINKING FOUNTAIN ELECTRICAL" at bounding box center [153, 177] width 79 height 8
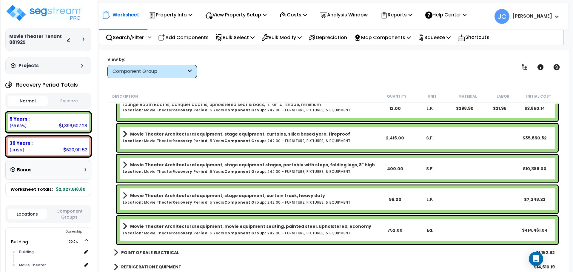
scroll to position [5892, 0]
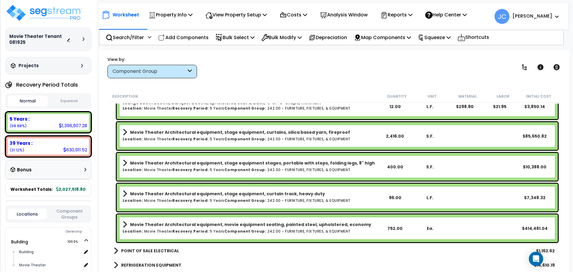
click at [162, 251] on b "POINT OF SALE ELECTRICAL" at bounding box center [150, 251] width 58 height 6
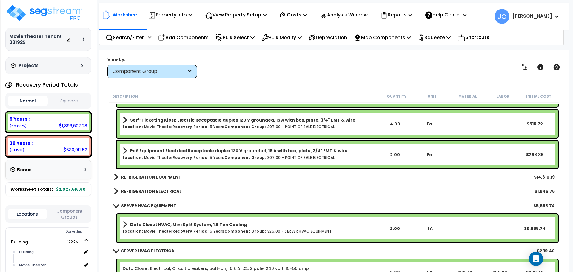
scroll to position [6073, 0]
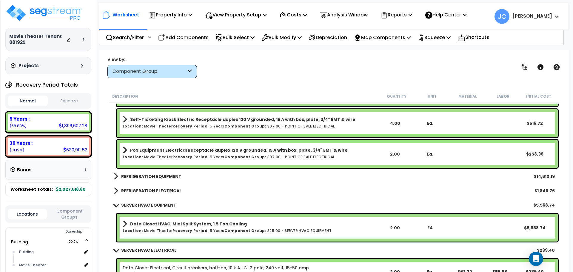
click at [168, 176] on b "REFRIGERATION EQUIPMENT" at bounding box center [151, 176] width 60 height 6
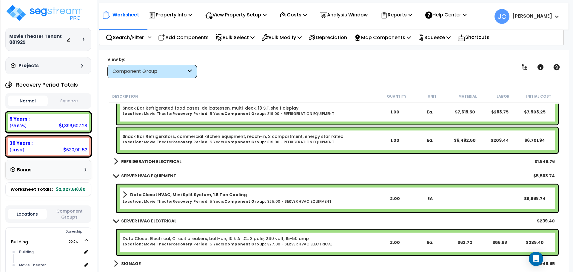
scroll to position [6160, 0]
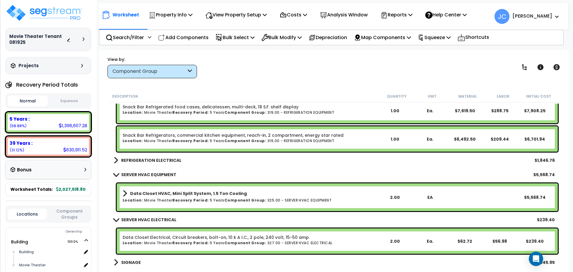
click at [176, 158] on b "REFRIGERATION ELECTRICAL" at bounding box center [151, 160] width 60 height 6
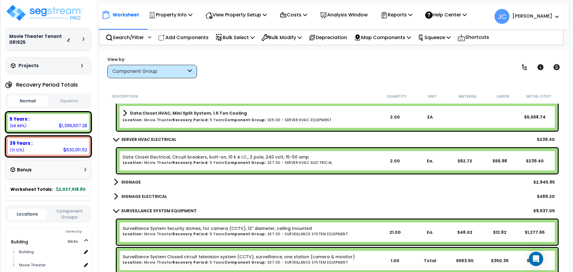
scroll to position [6272, 0]
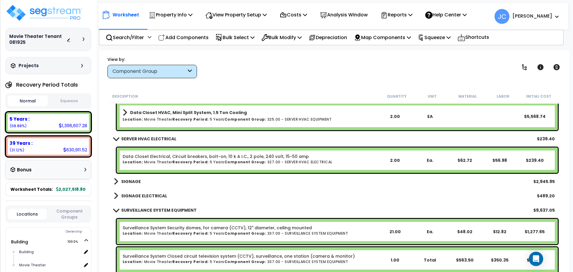
click at [130, 184] on link "SIGNAGE" at bounding box center [127, 181] width 27 height 8
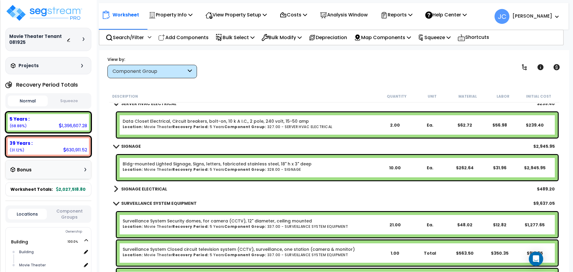
scroll to position [6306, 0]
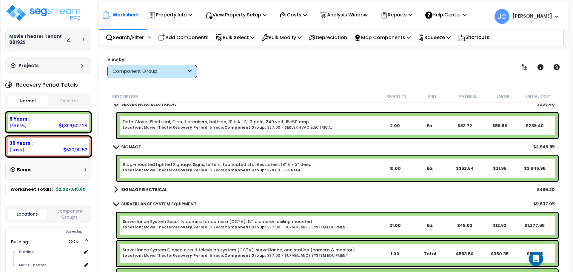
click at [155, 187] on b "SIGNAGE ELECTRICAL" at bounding box center [144, 190] width 46 height 6
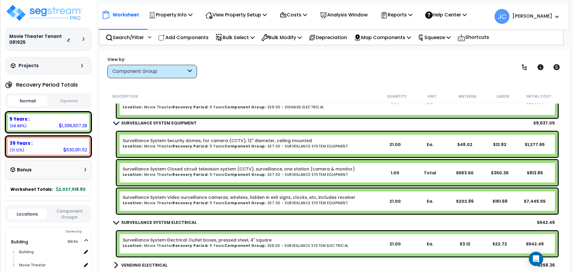
scroll to position [26, 0]
click at [145, 264] on b "VENDING ELECTRICAL" at bounding box center [144, 265] width 46 height 6
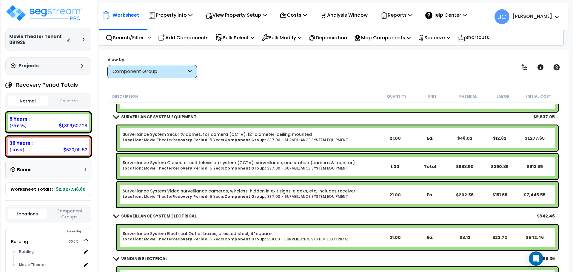
scroll to position [6479, 0]
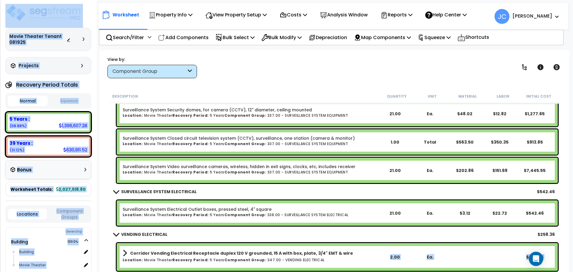
drag, startPoint x: 267, startPoint y: 270, endPoint x: 266, endPoint y: 299, distance: 29.0
click at [266, 246] on html "We are Building your Property. So please grab a coffee and let us do the heavy …" at bounding box center [286, 110] width 573 height 272
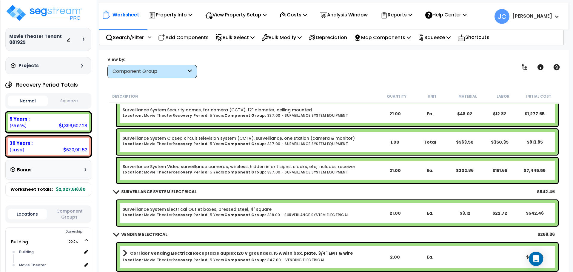
click at [324, 56] on div "Worksheet Property Info Property Setup Add Property Unit Template property Clon…" at bounding box center [334, 186] width 470 height 272
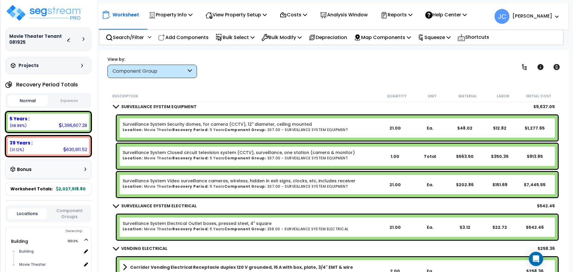
scroll to position [6460, 0]
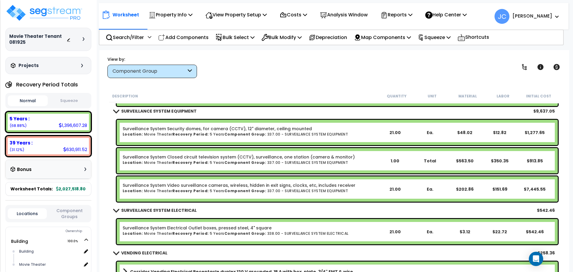
click at [165, 71] on div "Component Group" at bounding box center [150, 71] width 74 height 7
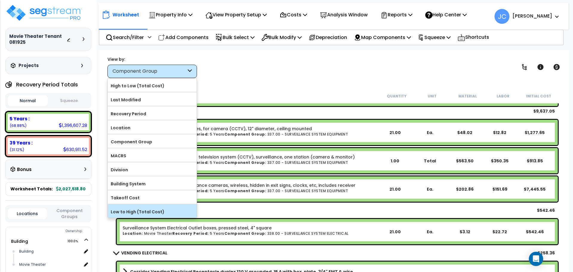
click at [158, 211] on label "Low to High (Total Cost)" at bounding box center [152, 212] width 89 height 9
click at [0, 0] on input "Low to High (Total Cost)" at bounding box center [0, 0] width 0 height 0
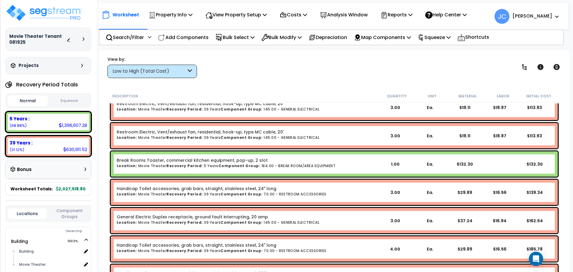
scroll to position [0, 0]
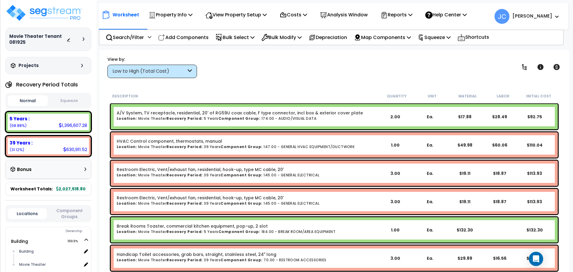
click at [178, 76] on div "Low to High (Total Cost)" at bounding box center [152, 71] width 90 height 13
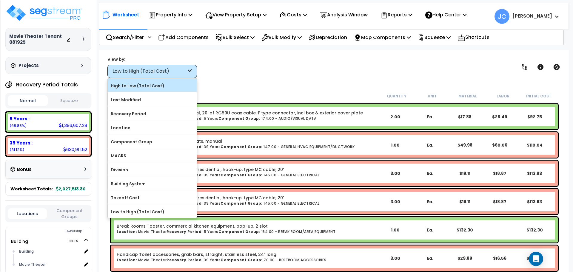
click at [150, 87] on label "High to Low (Total Cost)" at bounding box center [152, 85] width 89 height 9
click at [0, 0] on input "High to Low (Total Cost)" at bounding box center [0, 0] width 0 height 0
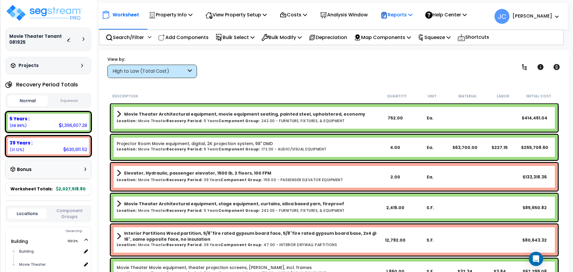
click at [398, 15] on p "Reports" at bounding box center [396, 15] width 32 height 8
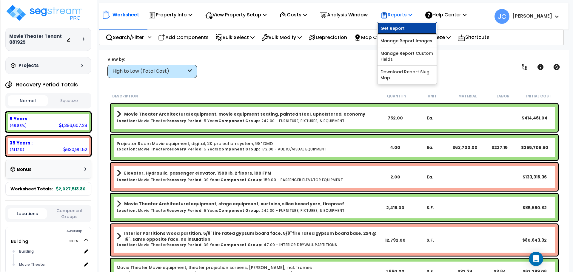
click at [399, 26] on link "Get Report" at bounding box center [406, 28] width 59 height 12
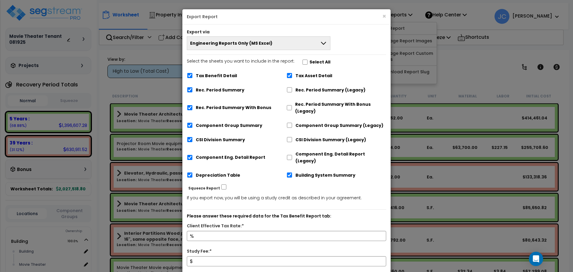
click at [310, 46] on button "Engineering Reports Only (MS Excel)" at bounding box center [259, 43] width 144 height 14
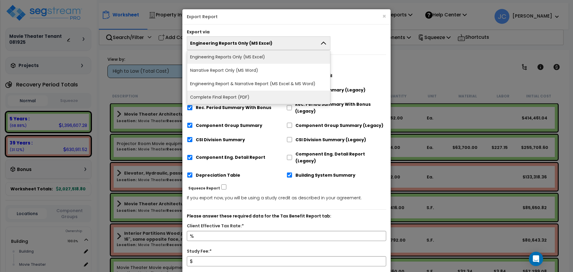
click at [291, 93] on li "Complete Final Report (PDF)" at bounding box center [258, 97] width 143 height 13
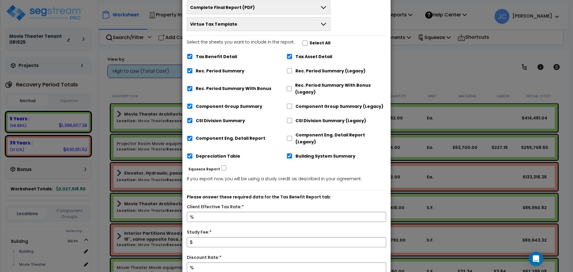
scroll to position [36, 0]
click at [304, 41] on input "Select the sheets you want to include in the report: Select All" at bounding box center [305, 42] width 6 height 5
checkbox input "true"
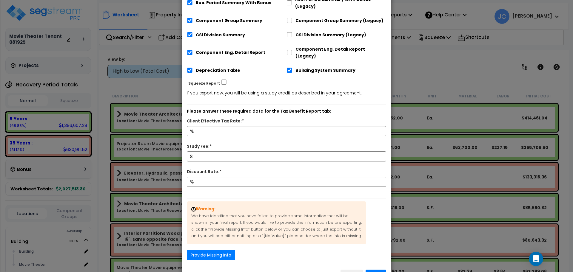
scroll to position [126, 0]
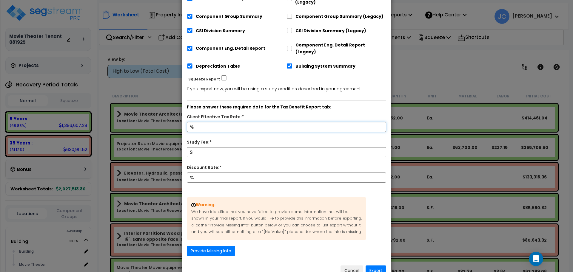
click at [257, 122] on input "Client Effective Tax Rate:*" at bounding box center [286, 127] width 199 height 10
type input "32"
type input "5,000"
type input "9"
click at [217, 246] on button "Provide Missing Info" at bounding box center [211, 251] width 48 height 10
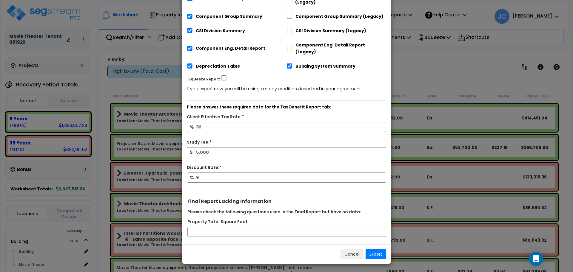
scroll to position [119, 0]
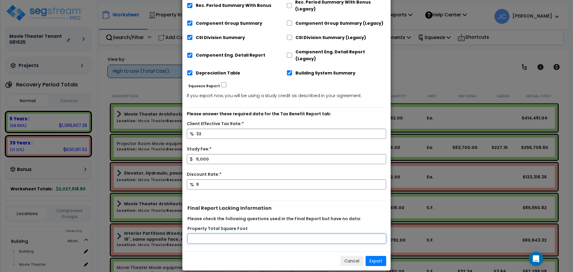
click at [236, 234] on input "Property Total Square Foot" at bounding box center [286, 239] width 199 height 10
type input "12000"
click at [375, 256] on button "Export" at bounding box center [376, 261] width 21 height 10
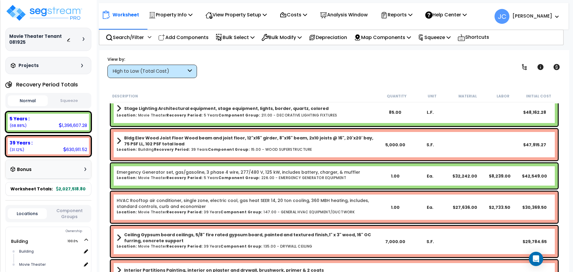
scroll to position [389, 0]
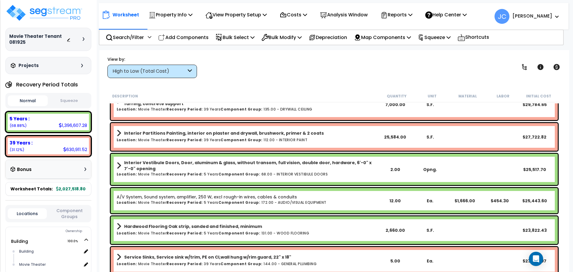
click at [85, 39] on div at bounding box center [85, 39] width 5 height 4
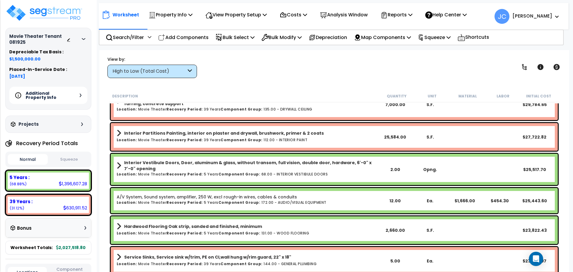
click at [85, 39] on icon at bounding box center [84, 39] width 4 height 2
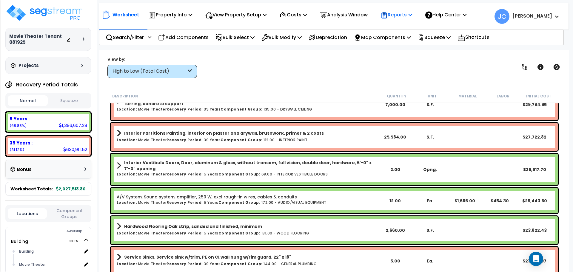
click at [397, 18] on p "Reports" at bounding box center [396, 15] width 32 height 8
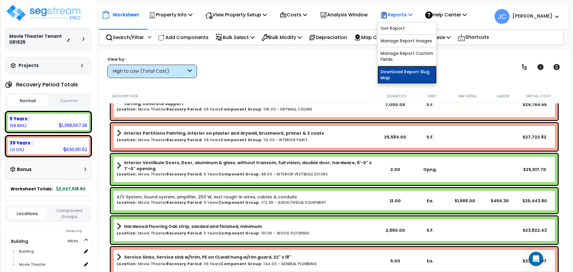
click at [400, 71] on link "Download Report Slug Map" at bounding box center [406, 75] width 59 height 18
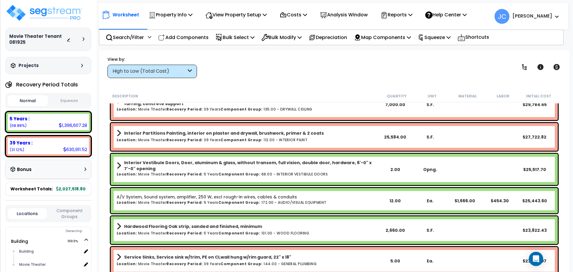
click at [308, 68] on div "View by: High to Low (Total Cost) High to Low (Total Cost)" at bounding box center [334, 67] width 458 height 22
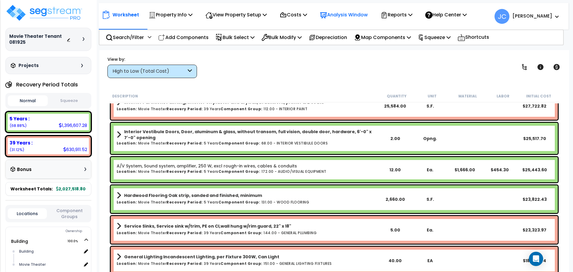
scroll to position [434, 0]
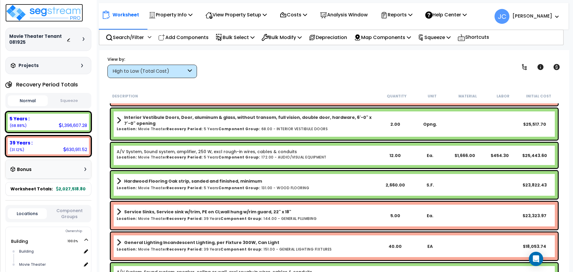
click at [58, 16] on img at bounding box center [44, 13] width 78 height 18
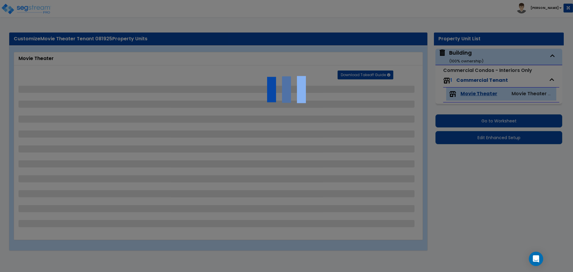
select select "1"
select select "2"
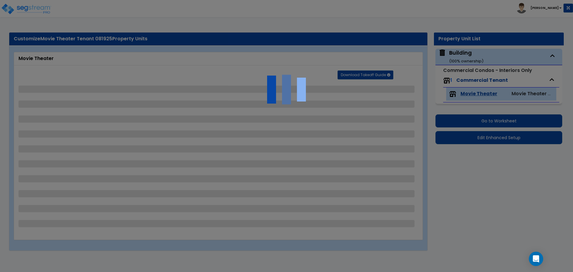
select select "3"
select select "4"
select select "5"
select select "3"
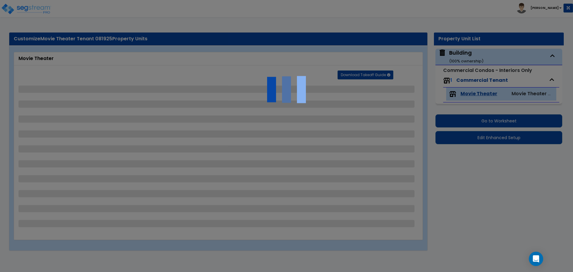
select select "7"
select select "1"
select select "3"
select select "2"
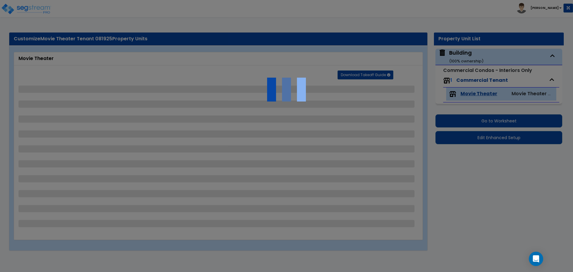
select select "3"
select select "2"
select select "5"
select select "2"
select select "1"
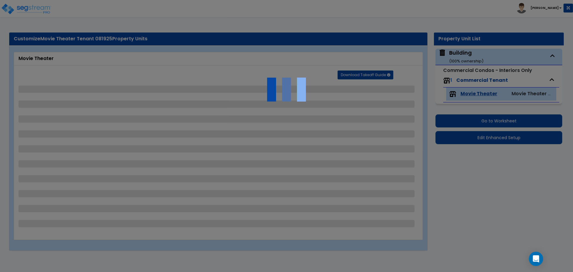
select select "2"
select select "1"
select select "3"
select select "5"
select select "2"
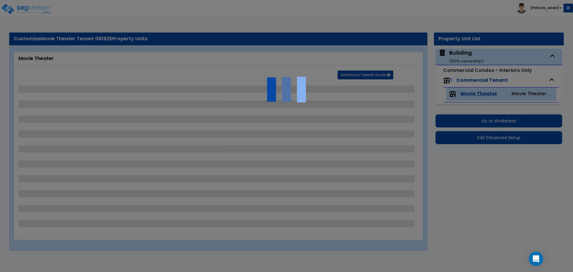
select select "2"
select select "7"
select select "2"
select select "4"
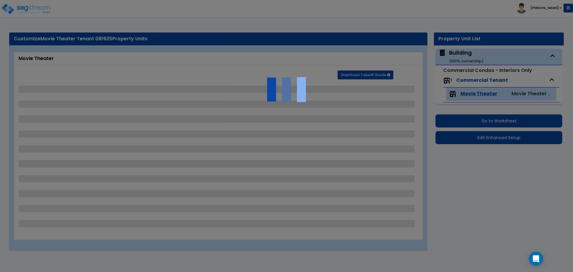
select select "4"
select select "8"
select select "1"
select select "2"
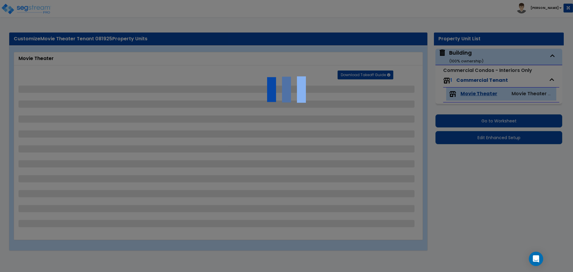
select select "7"
select select "1"
select select "2"
select select "3"
select select "1"
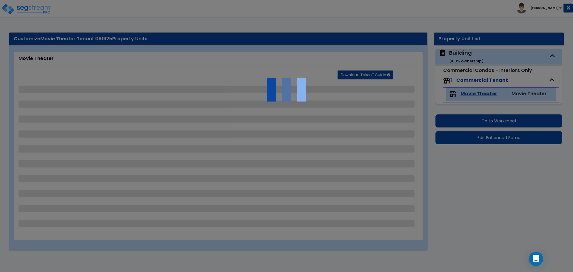
select select "1"
select select "2"
select select "1"
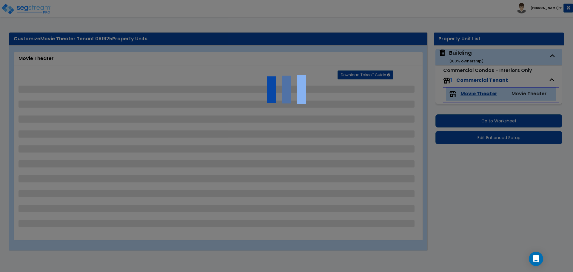
select select "1"
select select "5"
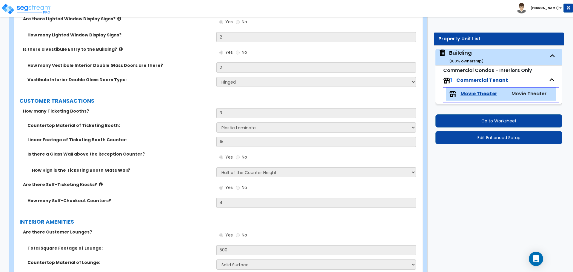
scroll to position [143, 0]
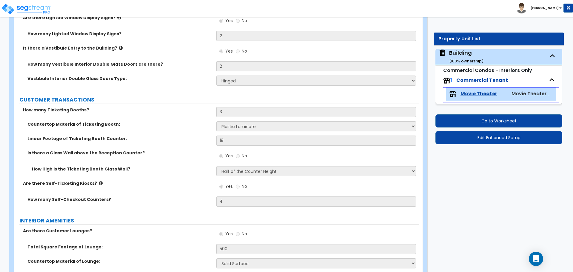
click at [162, 110] on label "How many Ticketing Booths?" at bounding box center [117, 110] width 189 height 6
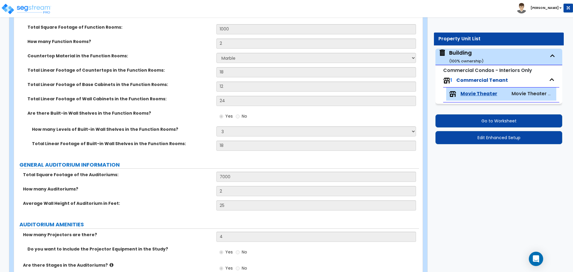
scroll to position [793, 0]
click at [204, 144] on label "Total Linear Footage of Built-in Wall Shelves in the Function Rooms:" at bounding box center [122, 143] width 180 height 6
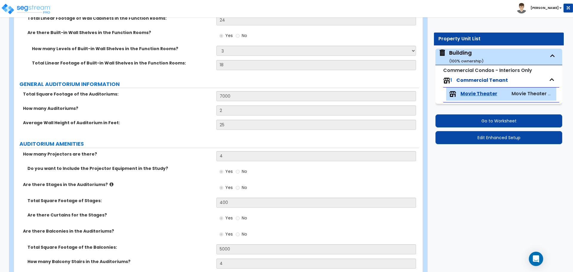
scroll to position [876, 0]
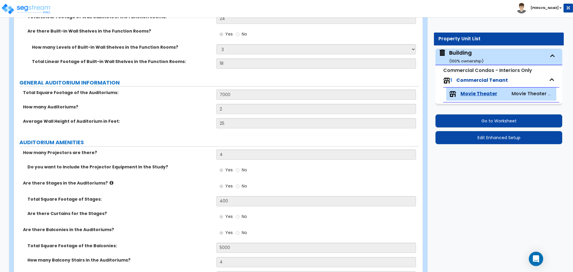
scroll to position [882, 0]
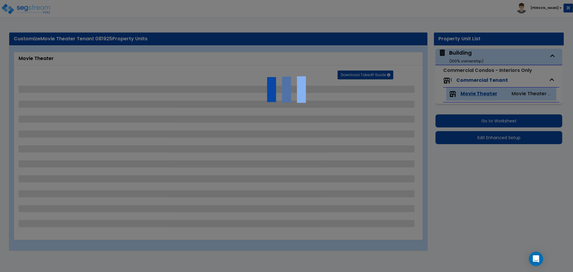
select select "1"
select select "2"
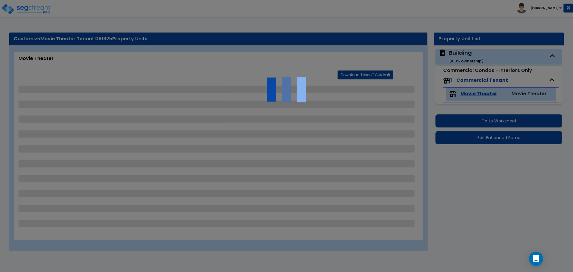
select select "3"
select select "4"
select select "5"
select select "3"
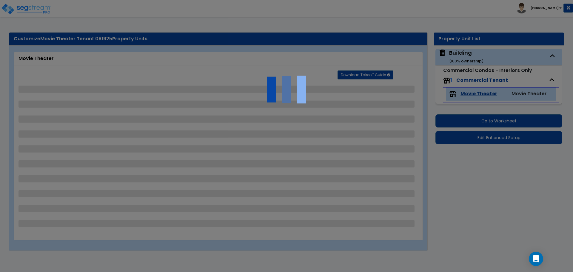
select select "7"
select select "1"
select select "3"
select select "2"
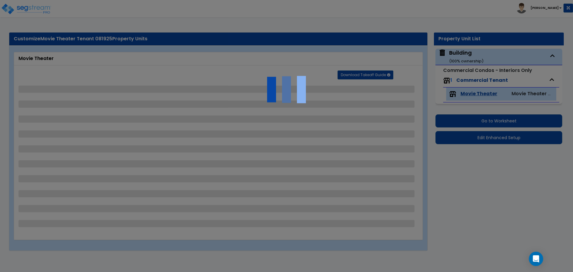
select select "3"
select select "2"
select select "5"
select select "2"
select select "1"
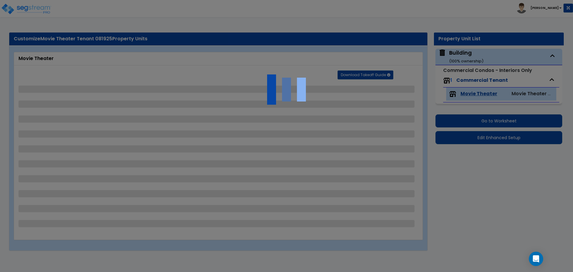
select select "2"
select select "1"
select select "3"
select select "5"
select select "2"
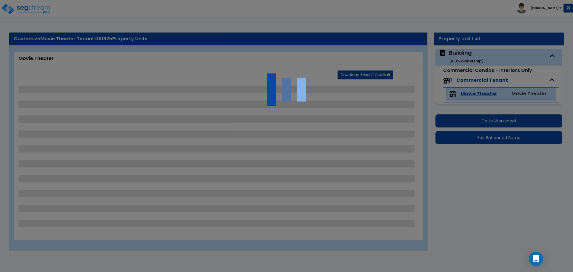
select select "2"
select select "7"
select select "2"
select select "4"
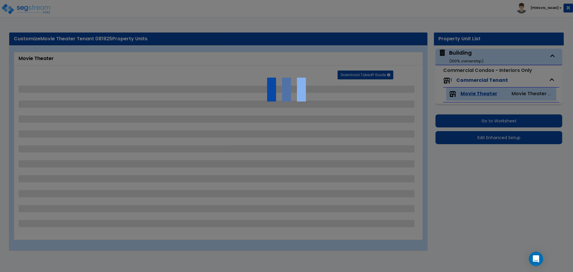
select select "4"
select select "8"
select select "1"
select select "2"
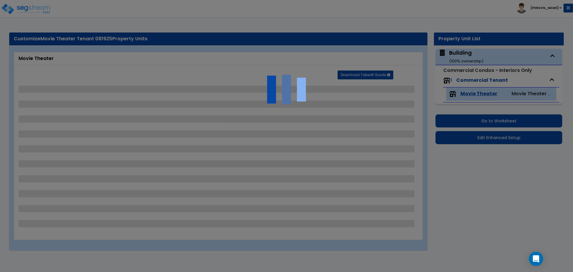
select select "7"
select select "1"
select select "2"
select select "3"
select select "1"
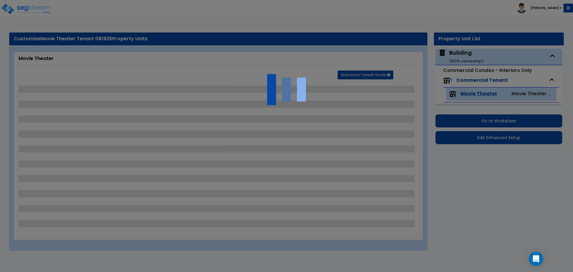
select select "1"
select select "2"
select select "1"
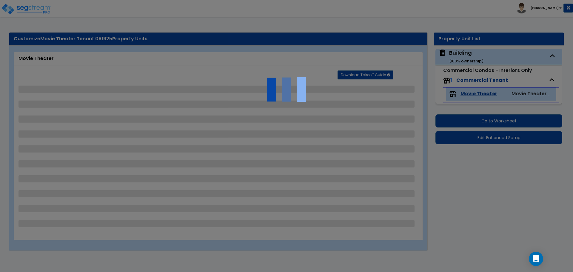
select select "1"
select select "5"
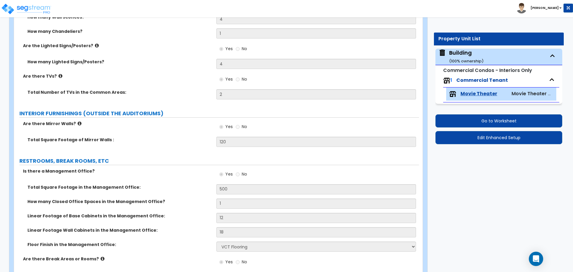
scroll to position [2079, 0]
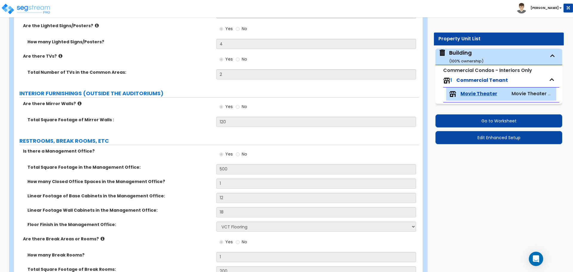
click at [138, 114] on div "Are there Mirror Walls? Yes No" at bounding box center [216, 109] width 405 height 16
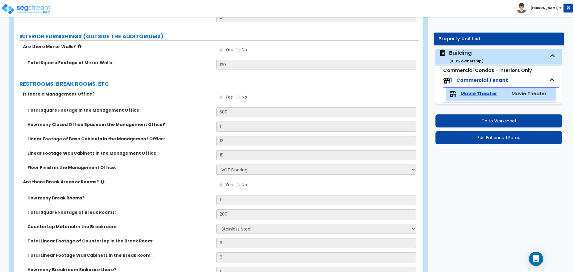
scroll to position [2158, 0]
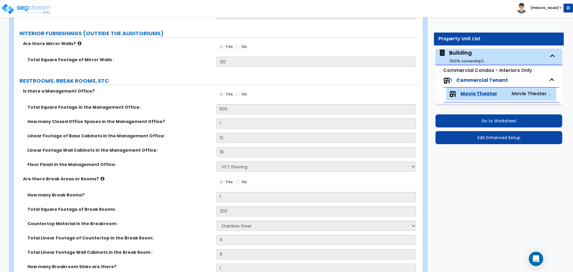
click at [78, 42] on icon at bounding box center [80, 43] width 4 height 4
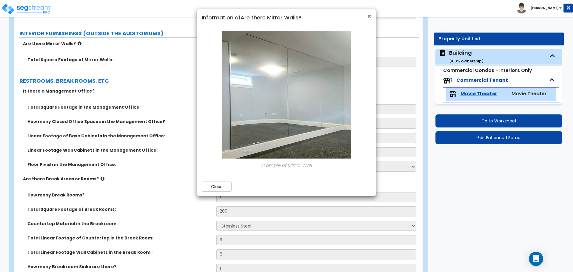
click at [370, 16] on span "×" at bounding box center [369, 16] width 4 height 9
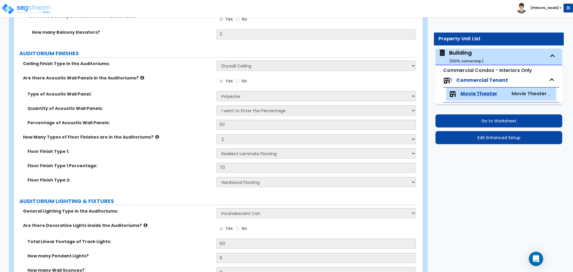
scroll to position [1159, 0]
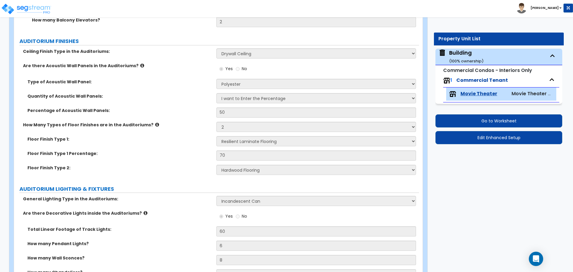
click at [177, 86] on div "Type of Acoustic Wall Panel: I Don't Know - Please Choose for me Glass Cloth Fa…" at bounding box center [216, 86] width 405 height 14
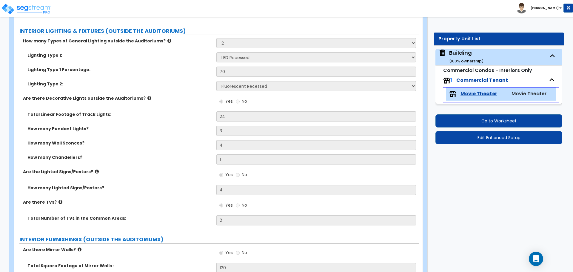
scroll to position [1953, 0]
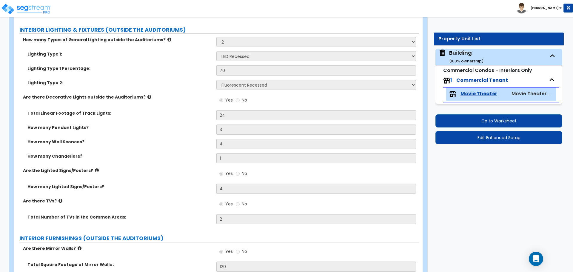
click at [156, 68] on label "Lighting Type 1 Percentage:" at bounding box center [119, 68] width 184 height 6
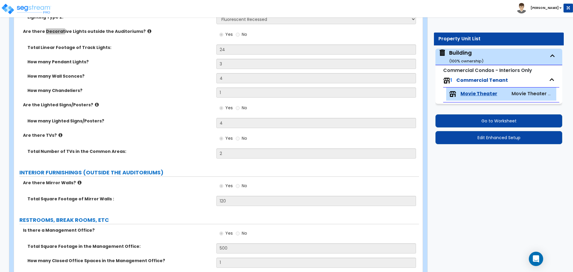
scroll to position [2021, 0]
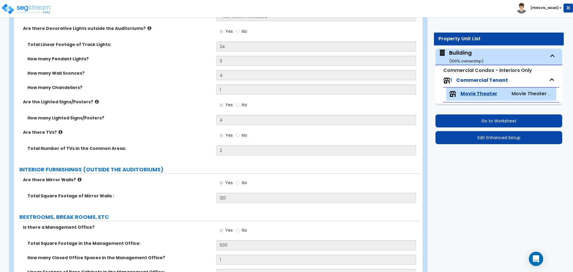
click at [182, 59] on label "How many Pendant Lights?" at bounding box center [119, 59] width 184 height 6
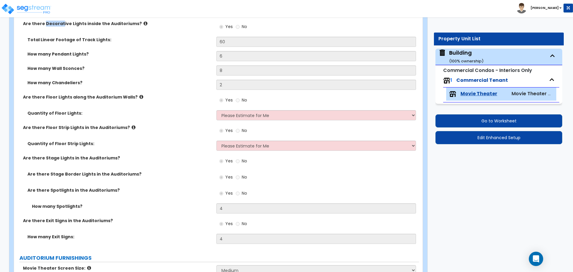
scroll to position [1348, 0]
click at [179, 58] on div "How many Pendant Lights? 6" at bounding box center [216, 59] width 405 height 14
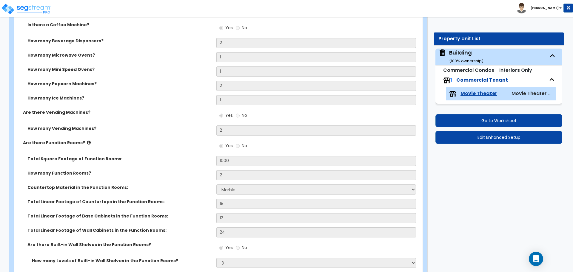
scroll to position [662, 0]
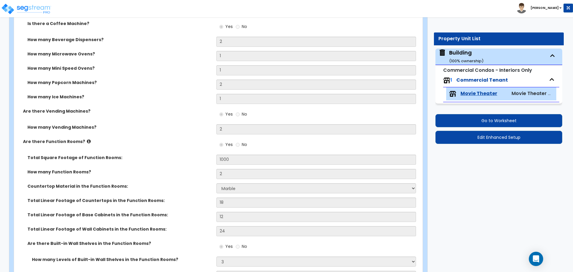
click at [295, 77] on div "How many Mini Speed Ovens? 1" at bounding box center [216, 72] width 405 height 14
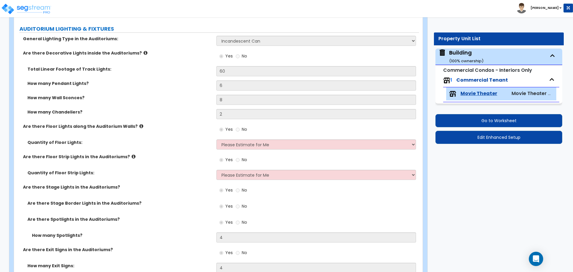
scroll to position [1326, 0]
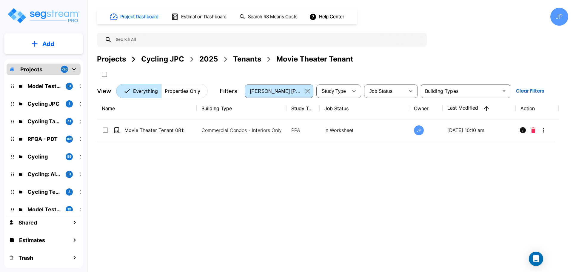
click at [114, 59] on div "Projects" at bounding box center [111, 59] width 29 height 11
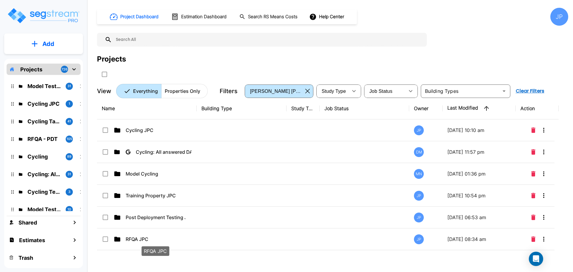
click at [163, 236] on p "RFQA JPC" at bounding box center [156, 238] width 60 height 7
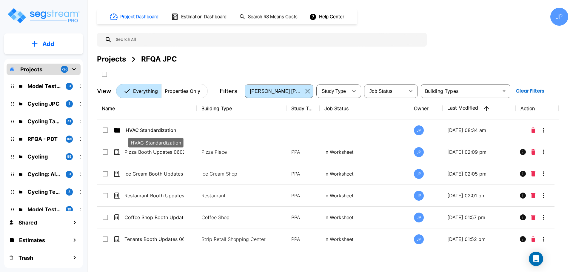
click at [160, 129] on p "HVAC Standardization" at bounding box center [156, 130] width 60 height 7
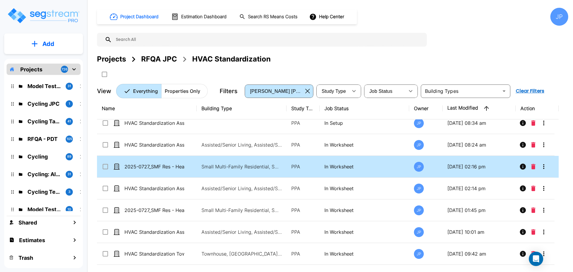
scroll to position [6, 0]
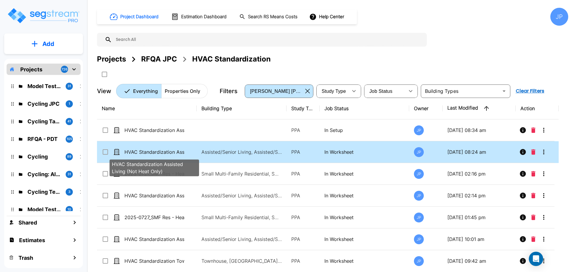
click at [158, 150] on p "HVAC Standardization Assisted Living (Not Heat Only)" at bounding box center [154, 151] width 60 height 7
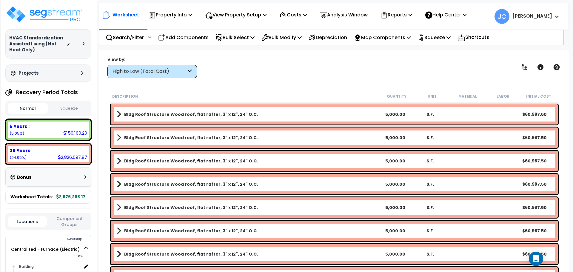
click at [189, 71] on icon at bounding box center [190, 71] width 4 height 7
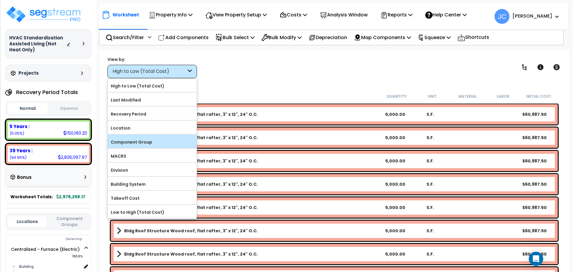
click at [170, 143] on label "Component Group" at bounding box center [152, 142] width 89 height 9
click at [0, 0] on input "Component Group" at bounding box center [0, 0] width 0 height 0
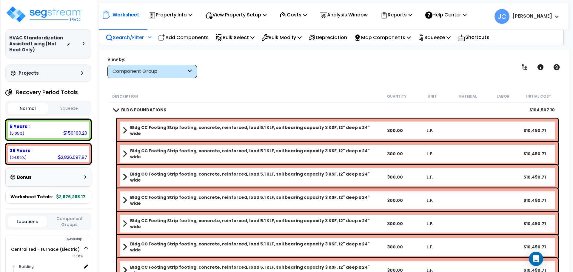
click at [137, 41] on p "Search/Filter" at bounding box center [125, 37] width 38 height 8
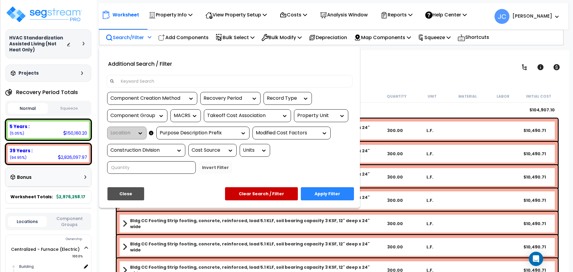
click at [332, 116] on div "Property Unit" at bounding box center [316, 115] width 39 height 7
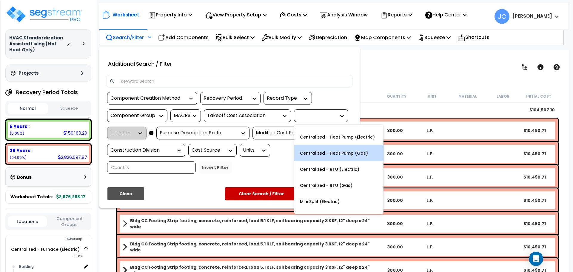
scroll to position [38, 0]
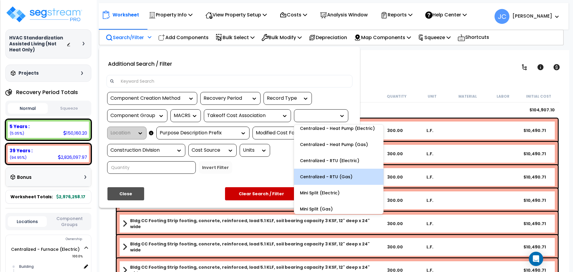
click at [345, 174] on div "Centralized - RTU (Gas)" at bounding box center [339, 177] width 90 height 16
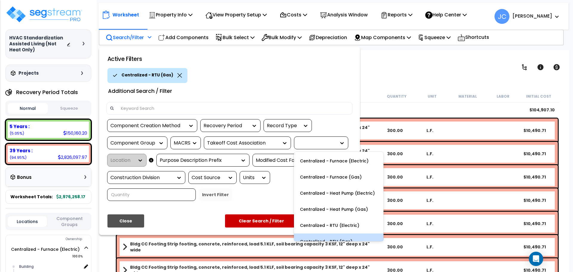
click at [327, 143] on div at bounding box center [316, 143] width 39 height 7
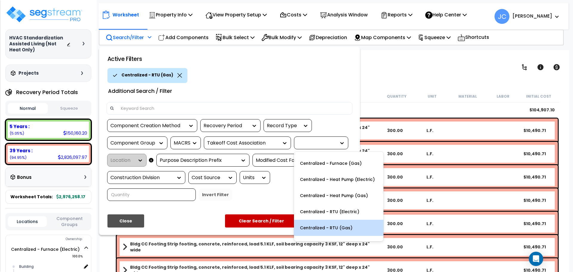
click at [128, 163] on div "Location" at bounding box center [126, 160] width 39 height 13
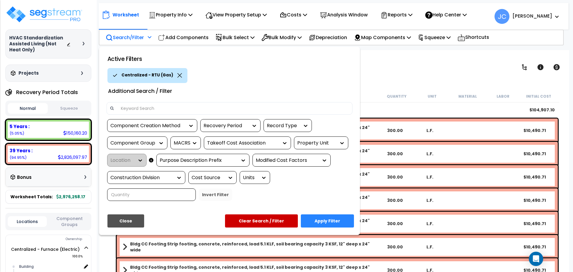
click at [140, 161] on div "Location" at bounding box center [126, 160] width 39 height 13
click at [326, 142] on div "Property Unit" at bounding box center [316, 143] width 39 height 7
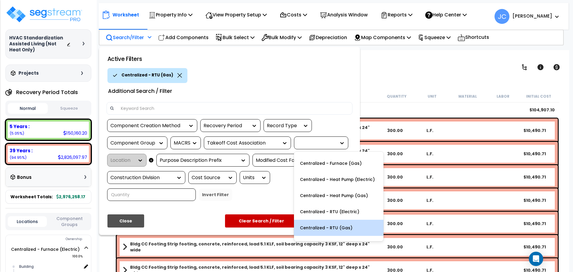
click at [331, 224] on div "Centralized - RTU (Gas)" at bounding box center [339, 228] width 90 height 16
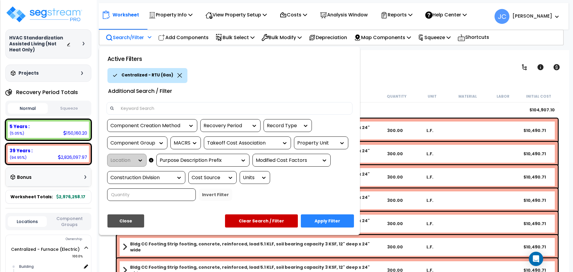
click at [135, 160] on div "Location" at bounding box center [126, 160] width 39 height 13
click at [323, 144] on div "Property Unit" at bounding box center [316, 143] width 39 height 7
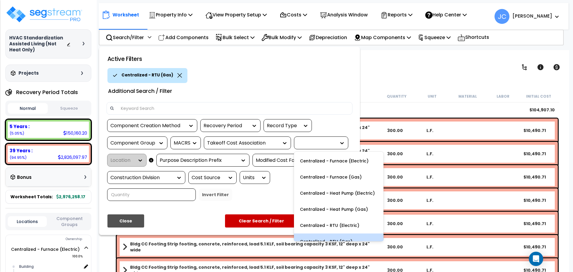
scroll to position [14, 0]
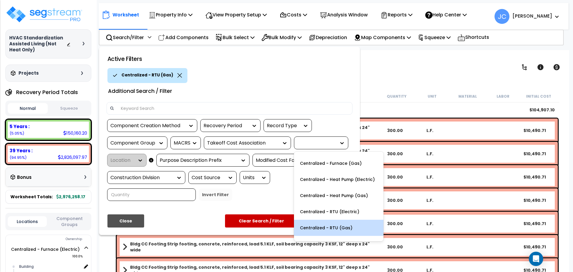
click at [248, 137] on div "Takeoff Cost Association" at bounding box center [247, 142] width 87 height 13
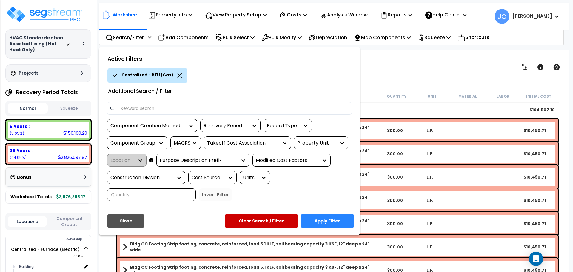
click at [278, 214] on button "Clear Search / Filter" at bounding box center [261, 220] width 73 height 13
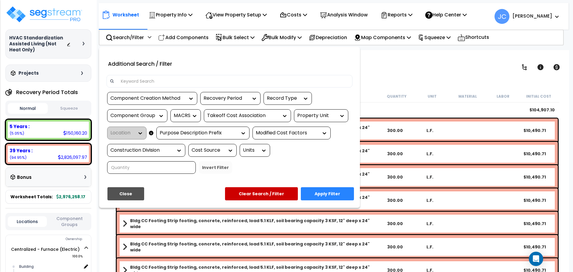
click at [319, 112] on div "Property Unit" at bounding box center [316, 115] width 39 height 7
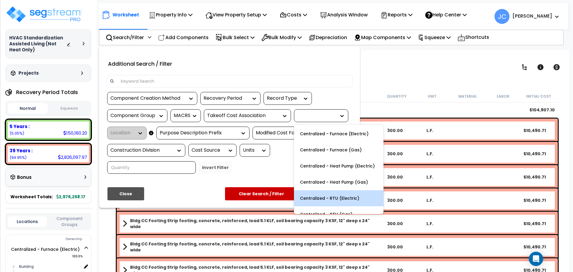
click at [339, 191] on div "Centralized - RTU (Electric)" at bounding box center [339, 198] width 90 height 16
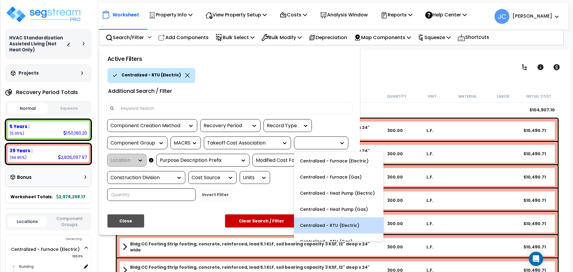
click at [323, 144] on div at bounding box center [316, 143] width 39 height 7
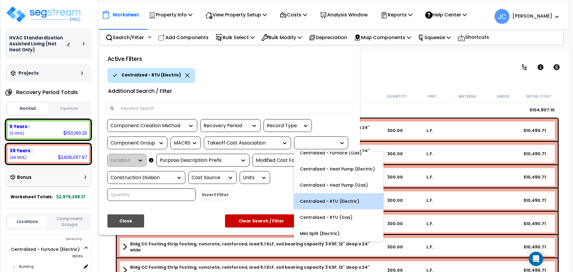
scroll to position [42, 0]
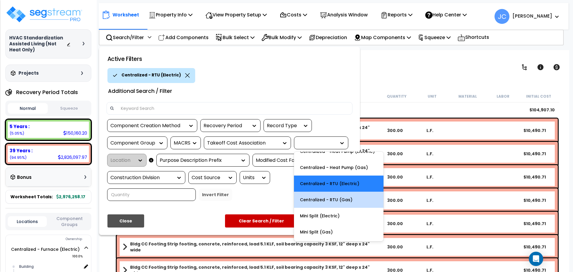
click at [340, 201] on div "Centralized - RTU (Gas)" at bounding box center [339, 200] width 90 height 16
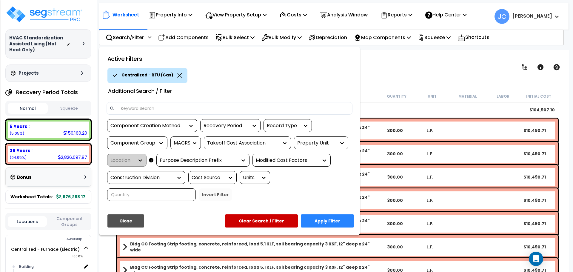
click at [135, 160] on div "Location" at bounding box center [126, 160] width 39 height 13
click at [327, 214] on button "Apply Filter" at bounding box center [327, 220] width 53 height 13
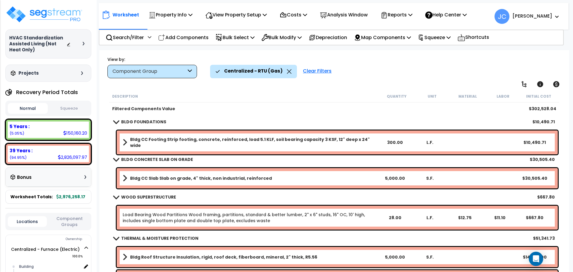
click at [186, 75] on div "Component Group" at bounding box center [152, 71] width 90 height 13
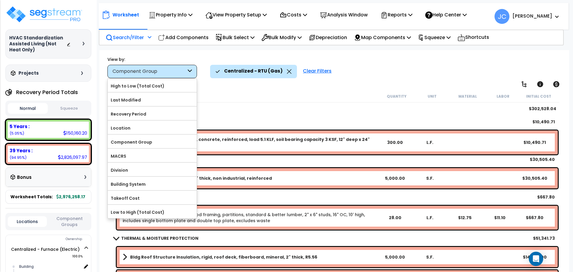
click at [138, 38] on p "Search/Filter" at bounding box center [125, 37] width 38 height 8
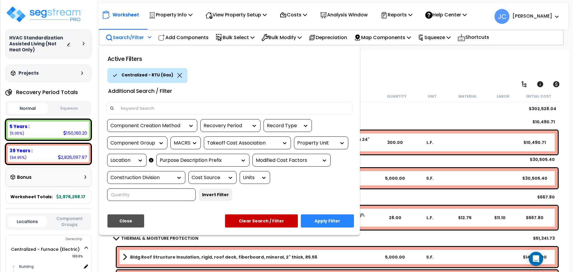
click at [136, 156] on div at bounding box center [138, 160] width 9 height 12
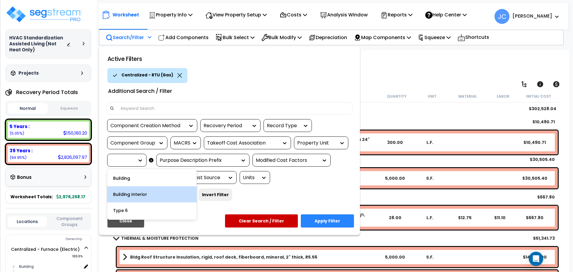
click at [136, 190] on div "Building Interior" at bounding box center [152, 194] width 90 height 16
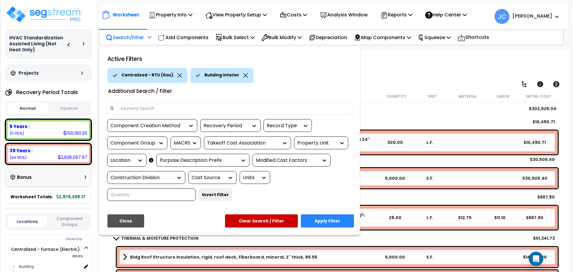
click at [334, 214] on button "Apply Filter" at bounding box center [327, 220] width 53 height 13
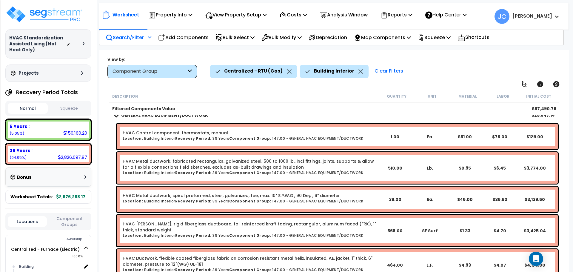
scroll to position [429, 0]
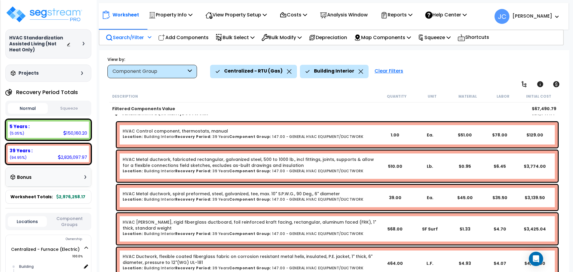
click at [358, 69] on icon at bounding box center [360, 71] width 5 height 4
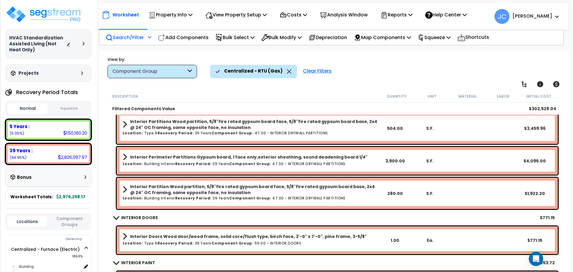
click at [140, 41] on div "Search/Filter Additional Search / Filter" at bounding box center [129, 37] width 46 height 14
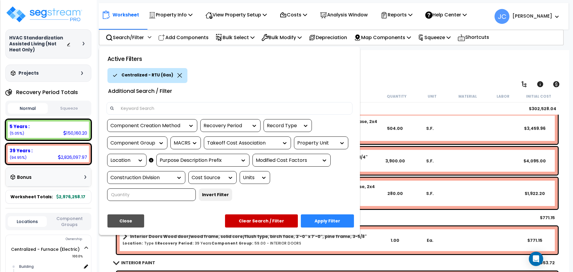
click at [133, 161] on div "Location" at bounding box center [122, 160] width 24 height 7
click at [320, 145] on div "Property Unit" at bounding box center [316, 143] width 39 height 7
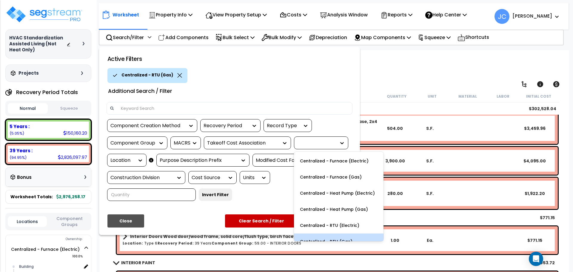
scroll to position [14, 0]
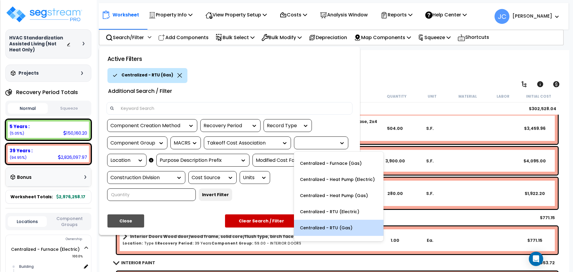
click at [339, 226] on div "Centralized - RTU (Gas)" at bounding box center [339, 228] width 90 height 16
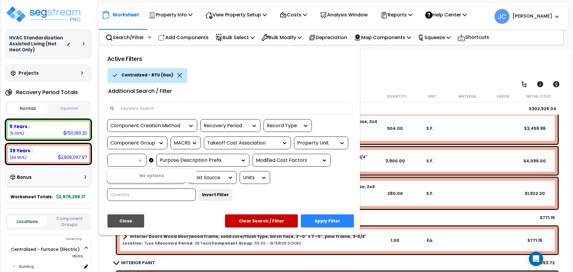
click at [136, 157] on div at bounding box center [138, 160] width 9 height 6
click at [281, 214] on button "Clear Search / Filter" at bounding box center [261, 220] width 73 height 13
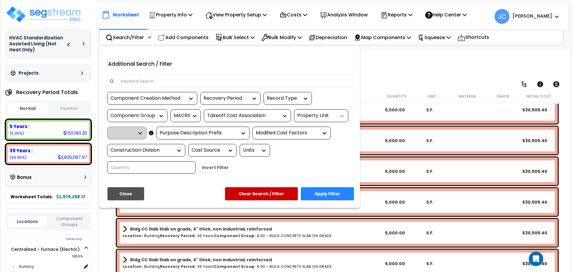
click at [343, 117] on icon at bounding box center [342, 116] width 6 height 6
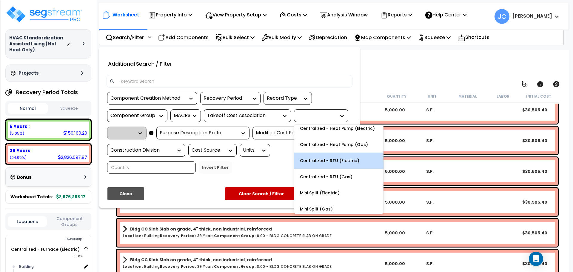
scroll to position [39, 0]
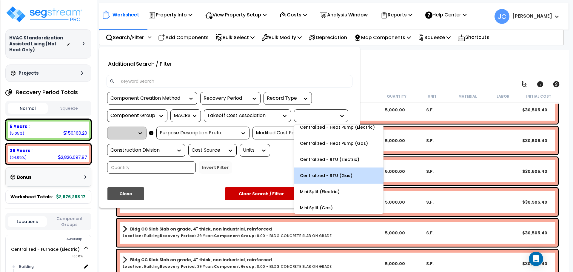
click at [322, 176] on div "Centralized - RTU (Gas)" at bounding box center [339, 175] width 90 height 16
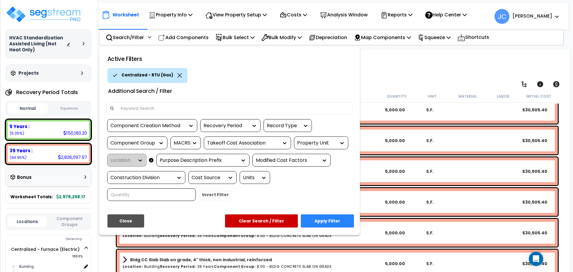
click at [133, 163] on div "Location" at bounding box center [126, 160] width 39 height 13
click at [323, 145] on div "Property Unit" at bounding box center [316, 143] width 39 height 7
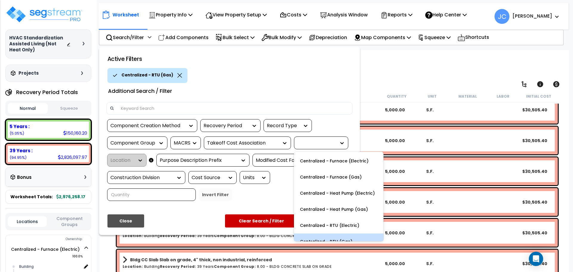
scroll to position [14, 0]
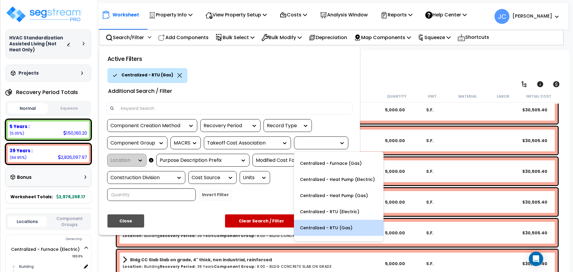
click at [334, 226] on div "Centralized - RTU (Gas)" at bounding box center [339, 228] width 90 height 16
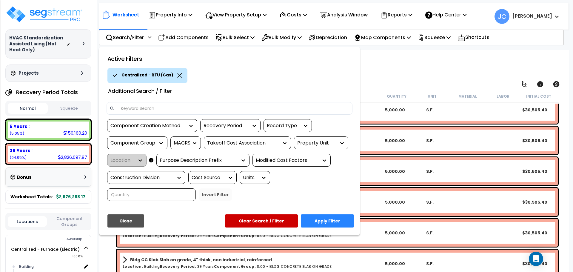
scroll to position [26, 0]
click at [266, 214] on button "Clear Search / Filter" at bounding box center [261, 220] width 73 height 13
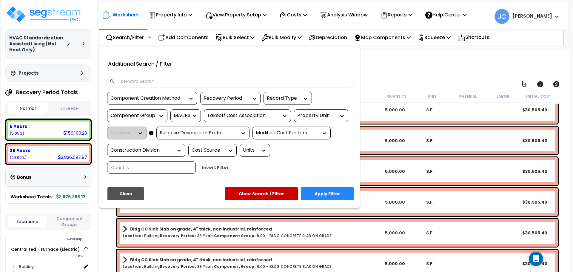
click at [327, 115] on div "Property Unit" at bounding box center [316, 115] width 39 height 7
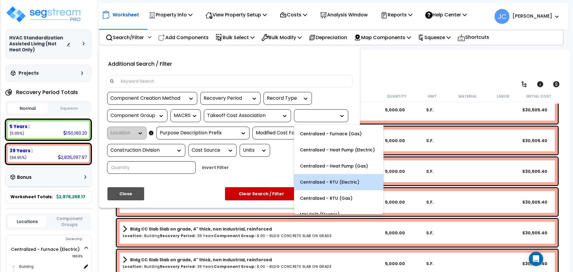
scroll to position [19, 0]
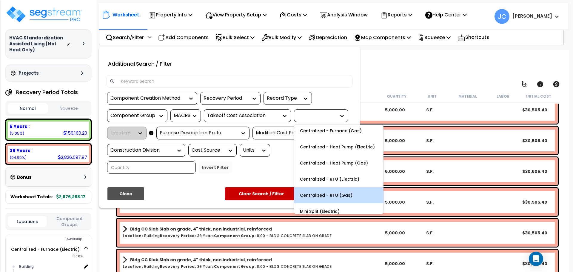
click at [335, 190] on div "Centralized - RTU (Gas)" at bounding box center [339, 195] width 90 height 16
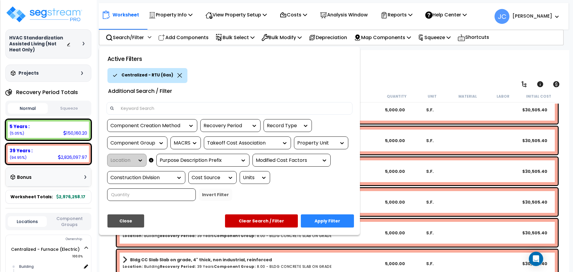
click at [136, 160] on div "Location" at bounding box center [126, 160] width 39 height 13
click at [278, 214] on button "Clear Search / Filter" at bounding box center [261, 220] width 73 height 13
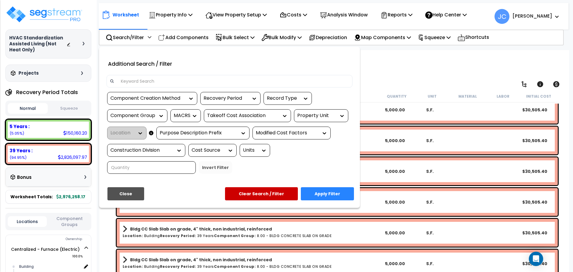
click at [320, 118] on div "Property Unit" at bounding box center [316, 115] width 39 height 7
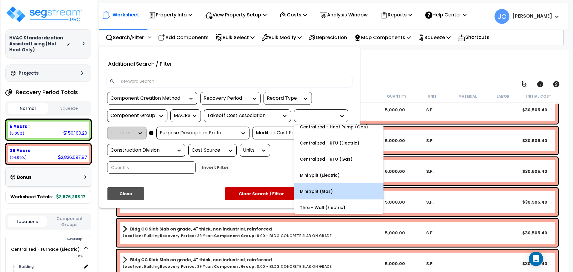
scroll to position [56, 0]
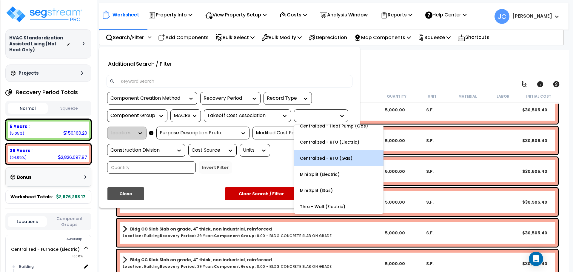
click at [319, 155] on div "Centralized - RTU (Gas)" at bounding box center [339, 158] width 90 height 16
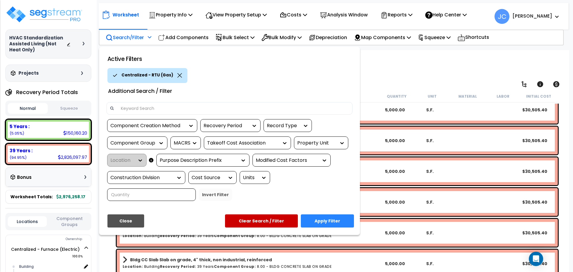
click at [134, 157] on div "Location" at bounding box center [126, 160] width 39 height 13
drag, startPoint x: 134, startPoint y: 203, endPoint x: 140, endPoint y: 201, distance: 5.8
click at [134, 214] on button "Close" at bounding box center [125, 220] width 37 height 13
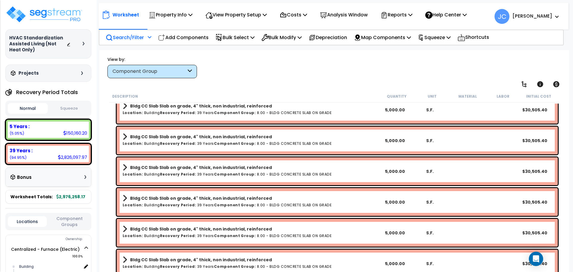
click at [144, 41] on p "Search/Filter" at bounding box center [125, 37] width 38 height 8
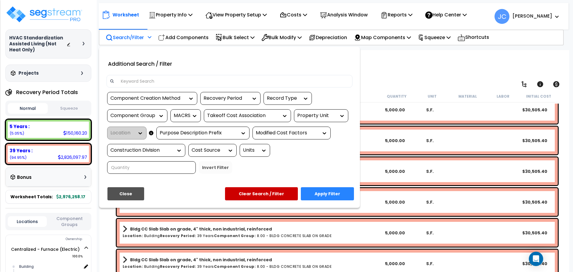
click at [332, 117] on div "Property Unit" at bounding box center [316, 115] width 39 height 7
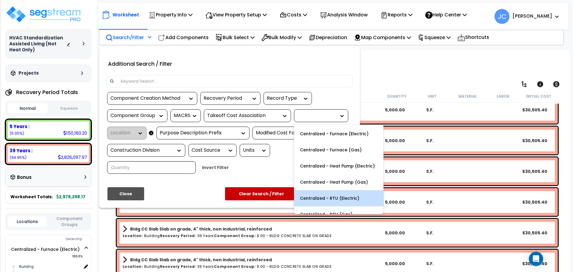
scroll to position [21, 0]
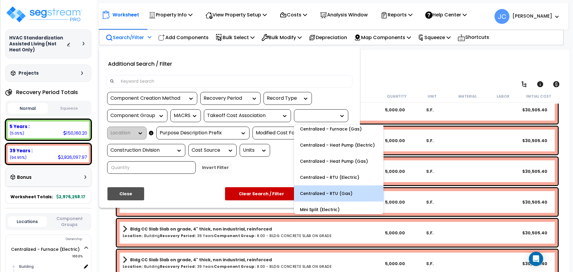
click at [336, 187] on div "Centralized - RTU (Gas)" at bounding box center [339, 193] width 90 height 16
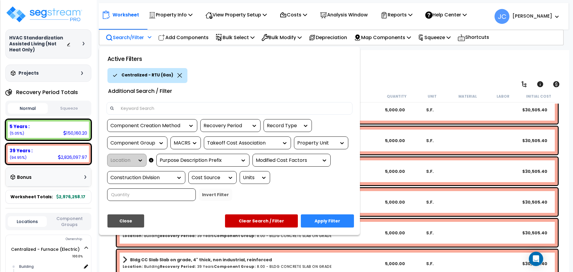
click at [128, 158] on div "Location" at bounding box center [126, 160] width 39 height 13
click at [269, 214] on button "Clear Search / Filter" at bounding box center [261, 220] width 73 height 13
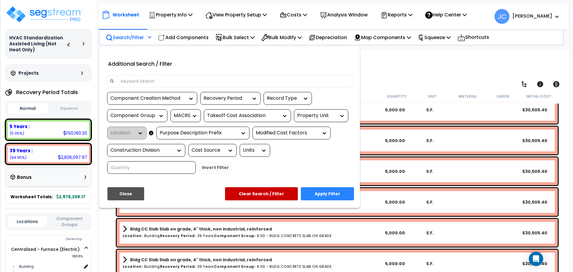
click at [132, 187] on button "Close" at bounding box center [125, 193] width 37 height 13
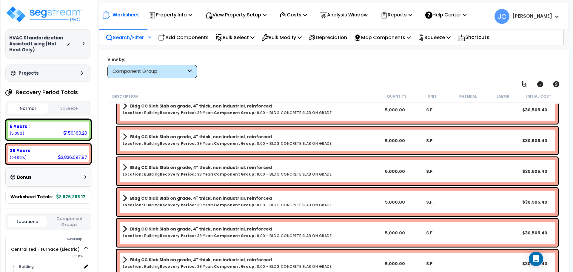
click at [138, 35] on p "Search/Filter" at bounding box center [125, 37] width 38 height 8
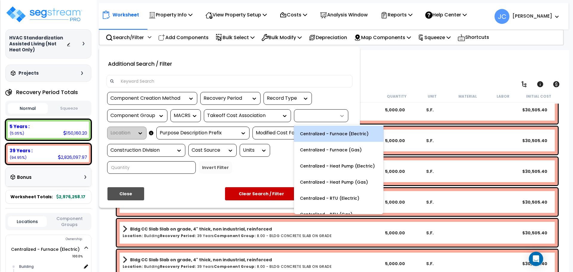
click at [336, 117] on div at bounding box center [340, 116] width 9 height 6
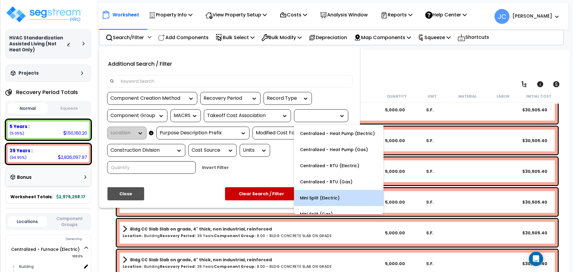
click at [344, 198] on div "Centralized - Furnace (Electric) Centralized - Furnace (Gas) Centralized - Heat…" at bounding box center [339, 169] width 90 height 90
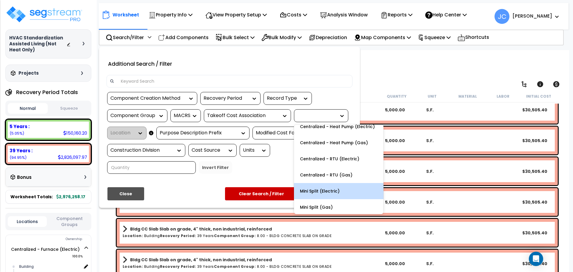
scroll to position [41, 0]
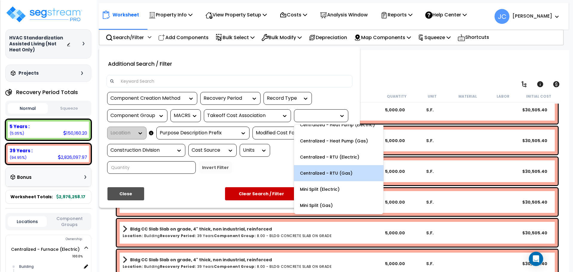
click at [318, 169] on div "Centralized - RTU (Gas)" at bounding box center [339, 173] width 90 height 16
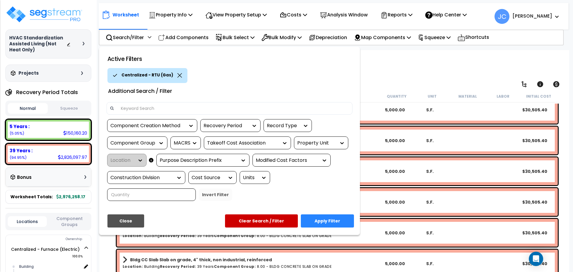
click at [136, 159] on div "Location" at bounding box center [126, 160] width 39 height 13
click at [336, 214] on button "Apply Filter" at bounding box center [327, 220] width 53 height 13
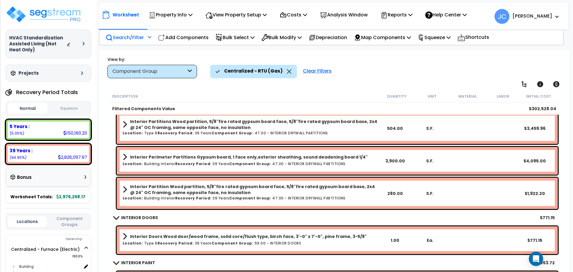
click at [134, 39] on p "Search/Filter" at bounding box center [125, 37] width 38 height 8
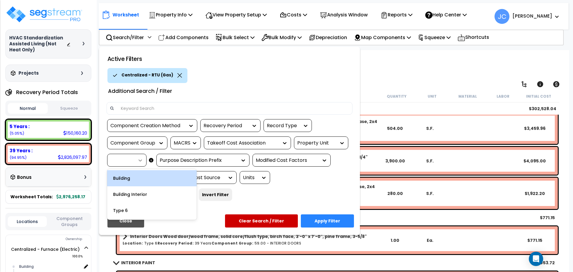
click at [139, 161] on icon at bounding box center [140, 160] width 6 height 6
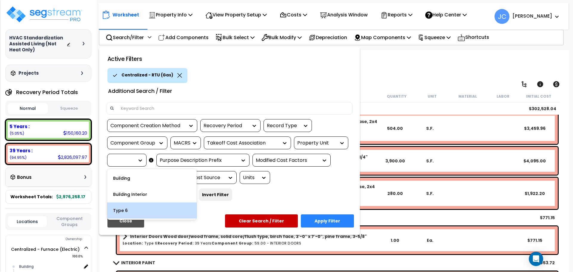
click at [143, 208] on div "Type 6" at bounding box center [152, 210] width 90 height 16
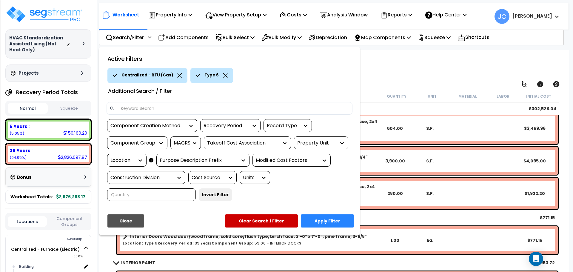
click at [330, 214] on button "Apply Filter" at bounding box center [327, 220] width 53 height 13
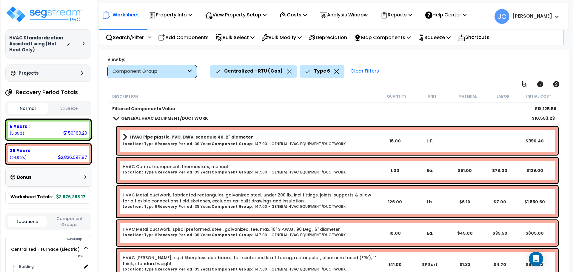
scroll to position [188, 0]
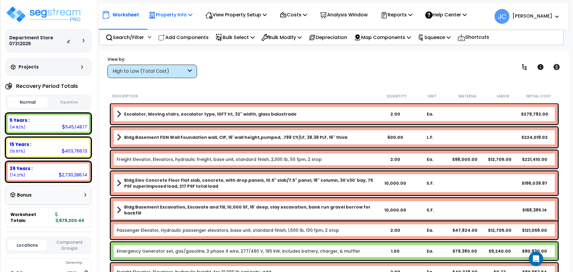
click at [171, 19] on div "Property Info" at bounding box center [171, 15] width 44 height 14
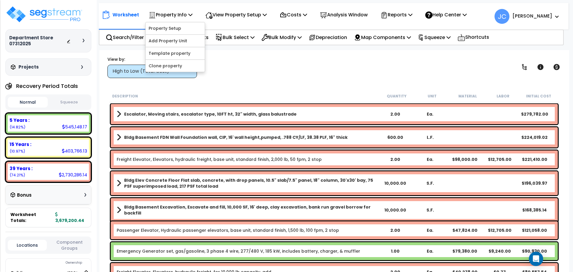
click at [284, 81] on div "Worksheet Property Info Property Setup Add Property Unit Template property Clon…" at bounding box center [334, 186] width 470 height 272
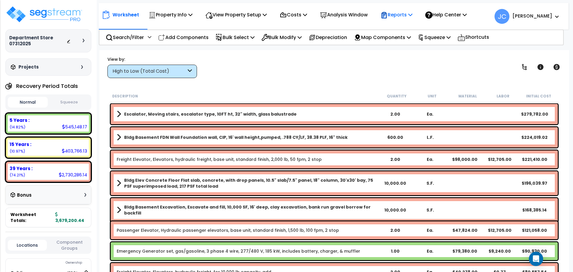
click at [400, 13] on p "Reports" at bounding box center [396, 15] width 32 height 8
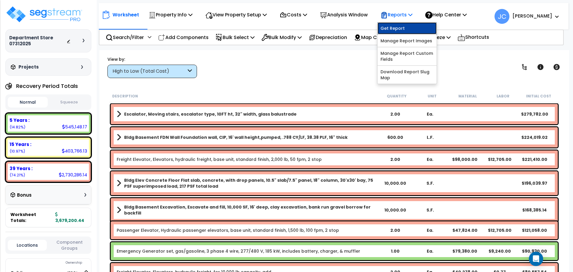
click at [402, 32] on link "Get Report" at bounding box center [406, 28] width 59 height 12
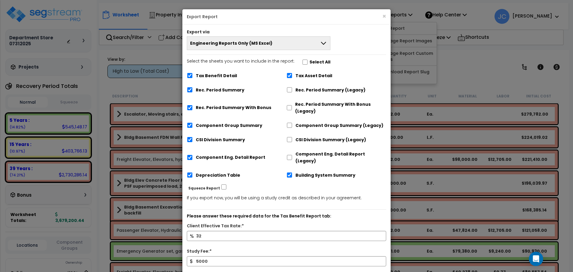
click at [306, 43] on button "Engineering Reports Only (MS Excel)" at bounding box center [259, 43] width 144 height 14
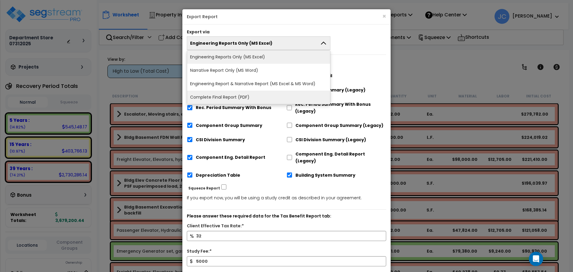
click at [272, 97] on li "Complete Final Report (PDF)" at bounding box center [258, 97] width 143 height 13
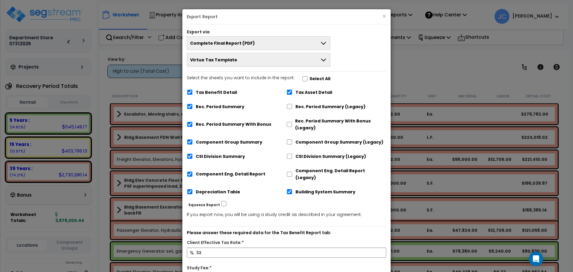
click at [314, 61] on button "Virtue Tax Template" at bounding box center [259, 60] width 144 height 14
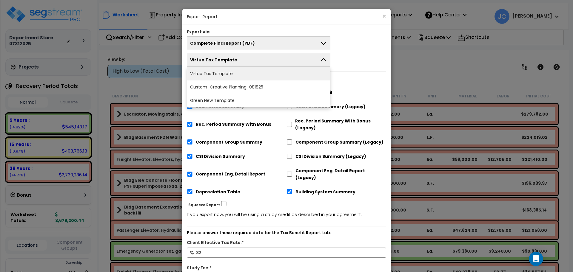
click at [365, 64] on div "Complete Final Report (PDF) Engineering Reports Only (MS Excel) Narrative Repor…" at bounding box center [286, 51] width 208 height 30
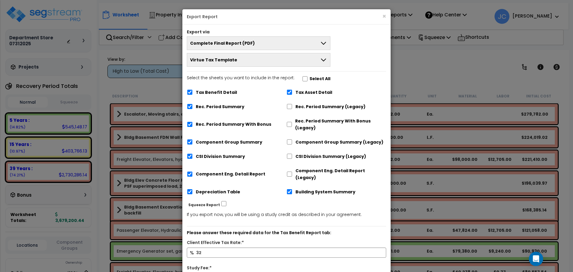
scroll to position [42, 0]
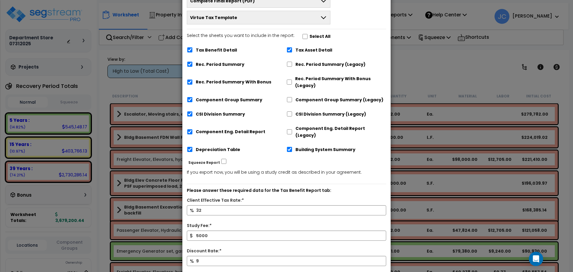
click at [309, 37] on label "Select All" at bounding box center [319, 36] width 21 height 7
click at [308, 37] on input "Select the sheets you want to include in the report: Select All" at bounding box center [305, 36] width 6 height 5
checkbox input "true"
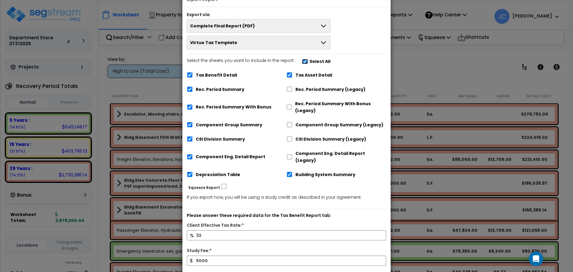
scroll to position [18, 0]
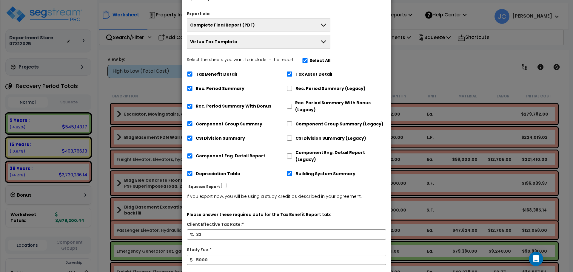
click at [286, 42] on button "Virtue Tax Template" at bounding box center [259, 42] width 144 height 14
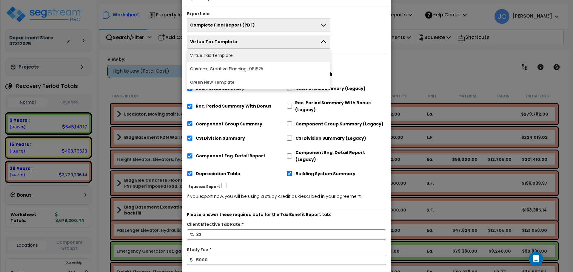
click at [355, 47] on div "Complete Final Report (PDF) Engineering Reports Only (MS Excel) Narrative Repor…" at bounding box center [286, 33] width 208 height 30
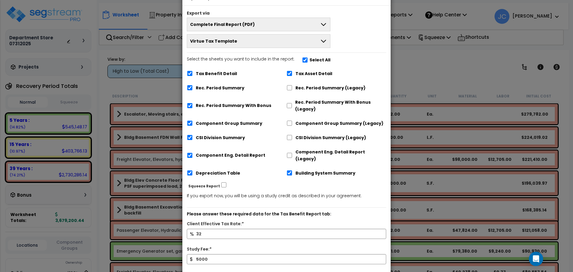
scroll to position [19, 0]
click at [315, 44] on button "Virtue Tax Template" at bounding box center [259, 42] width 144 height 14
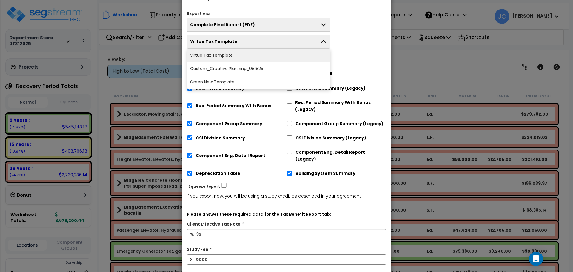
click at [324, 53] on li "Virtue Tax Template" at bounding box center [258, 55] width 143 height 13
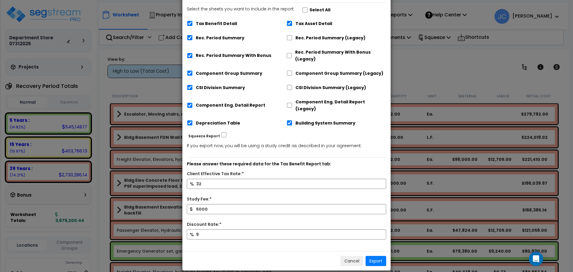
scroll to position [0, 0]
click at [376, 256] on button "Export" at bounding box center [376, 261] width 21 height 10
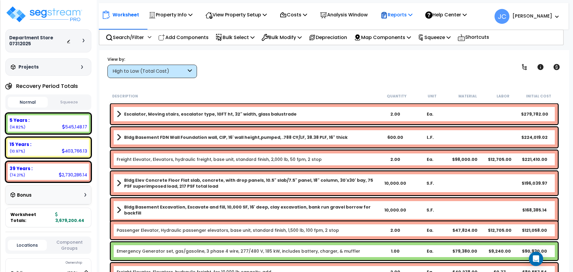
click at [399, 16] on p "Reports" at bounding box center [396, 15] width 32 height 8
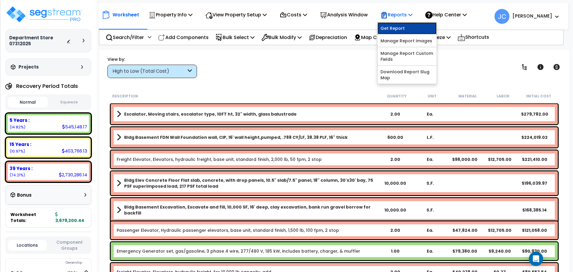
click at [406, 27] on link "Get Report" at bounding box center [406, 28] width 59 height 12
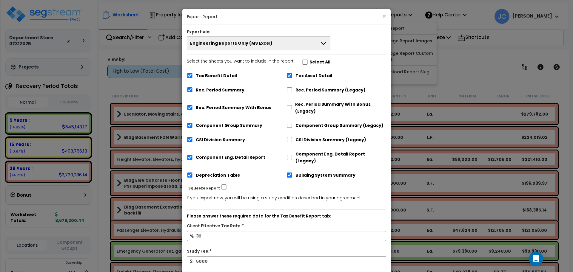
click at [313, 38] on button "Engineering Reports Only (MS Excel)" at bounding box center [259, 43] width 144 height 14
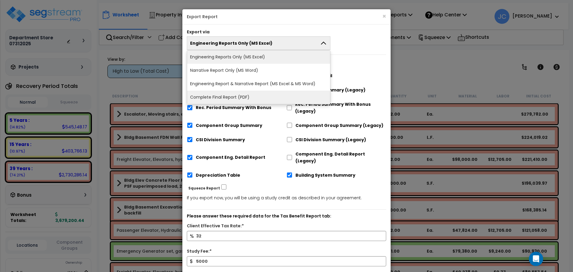
click at [255, 95] on li "Complete Final Report (PDF)" at bounding box center [258, 97] width 143 height 13
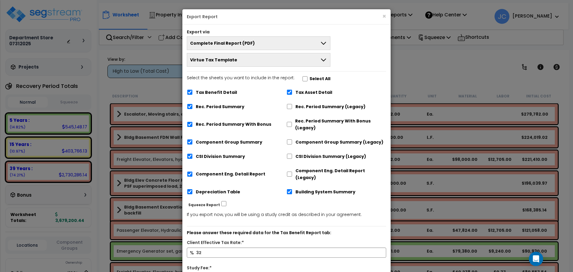
click at [304, 67] on div "Export via Complete Final Report (PDF) Engineering Reports Only (MS Excel) Narr…" at bounding box center [286, 172] width 208 height 296
click at [312, 57] on button "Virtue Tax Template" at bounding box center [259, 60] width 144 height 14
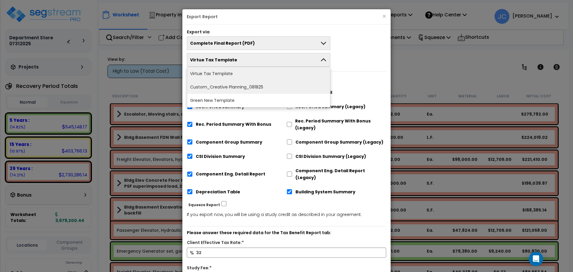
click at [260, 87] on li "Custom_Creative Planning_081825" at bounding box center [258, 87] width 143 height 13
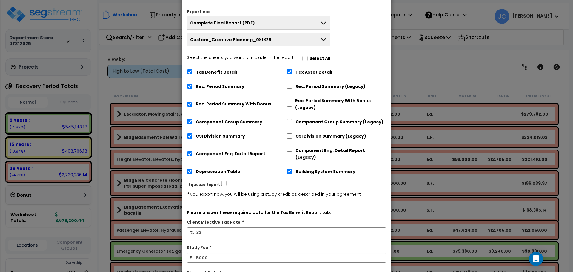
scroll to position [25, 0]
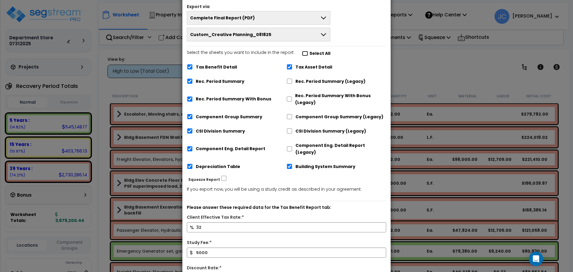
click at [303, 56] on input "Select the sheets you want to include in the report: Select All" at bounding box center [305, 53] width 6 height 5
checkbox input "true"
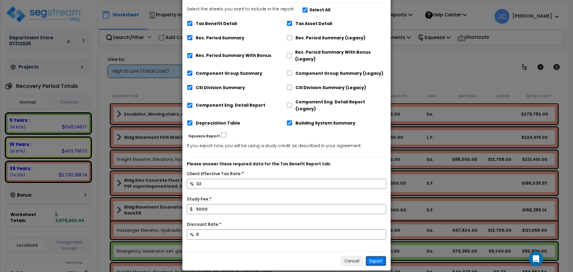
click at [371, 257] on button "Export" at bounding box center [376, 261] width 21 height 10
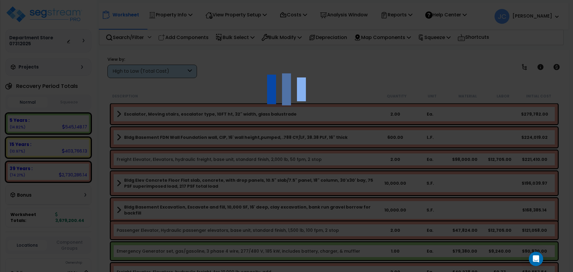
scroll to position [0, 0]
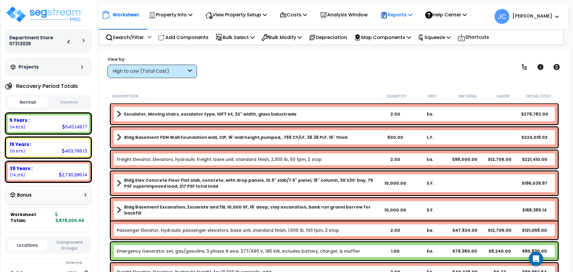
click at [404, 19] on p "Reports" at bounding box center [396, 15] width 32 height 8
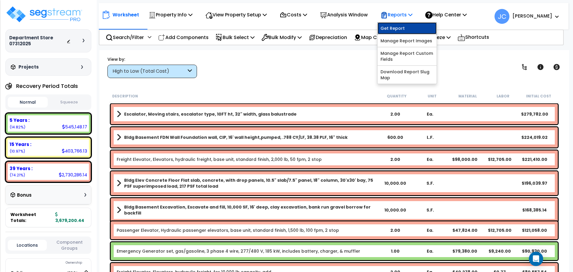
click at [401, 28] on link "Get Report" at bounding box center [406, 28] width 59 height 12
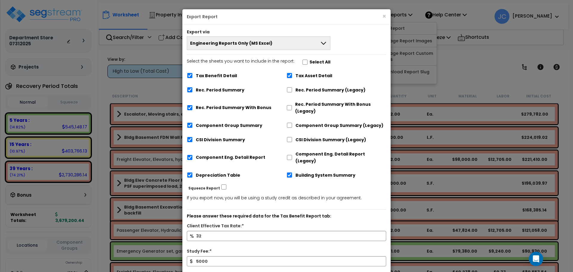
click at [298, 47] on button "Engineering Reports Only (MS Excel)" at bounding box center [259, 43] width 144 height 14
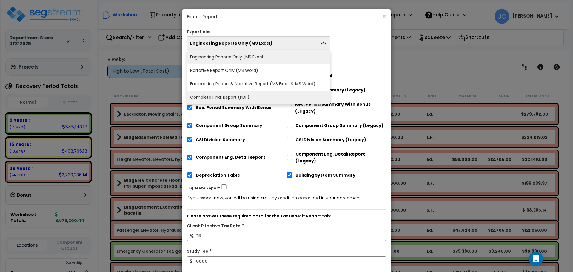
click at [254, 97] on li "Complete Final Report (PDF)" at bounding box center [258, 97] width 143 height 13
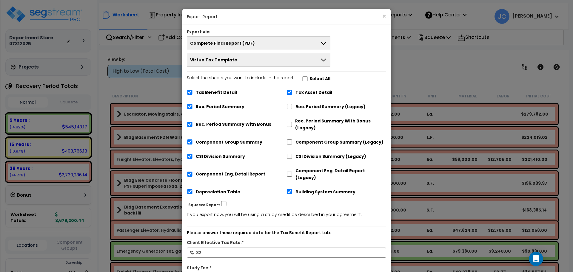
click at [288, 61] on button "Virtue Tax Template" at bounding box center [259, 60] width 144 height 14
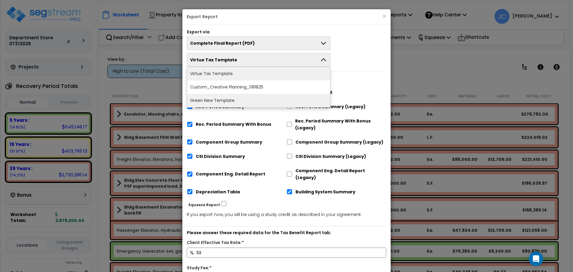
click at [258, 101] on li "Green New Template" at bounding box center [258, 100] width 143 height 13
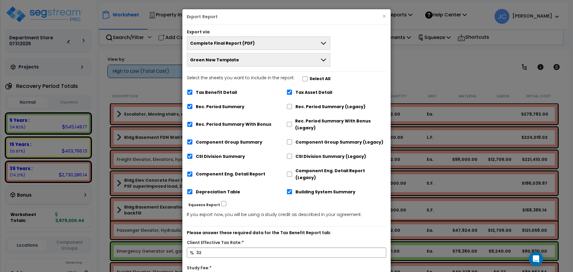
click at [304, 78] on label "Select the sheets you want to include in the report: Select All" at bounding box center [259, 80] width 144 height 10
click at [303, 77] on input "Select the sheets you want to include in the report: Select All" at bounding box center [305, 78] width 6 height 5
checkbox input "true"
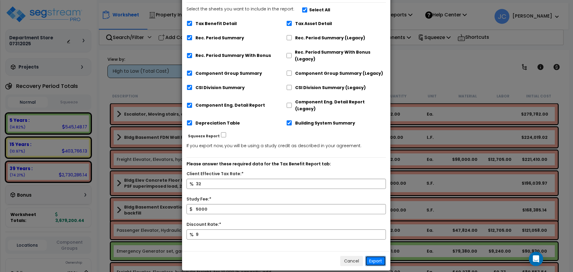
click at [375, 256] on button "Export" at bounding box center [375, 261] width 21 height 10
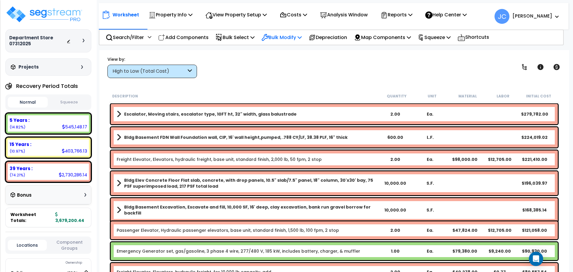
click at [296, 38] on p "Bulk Modify" at bounding box center [281, 37] width 40 height 8
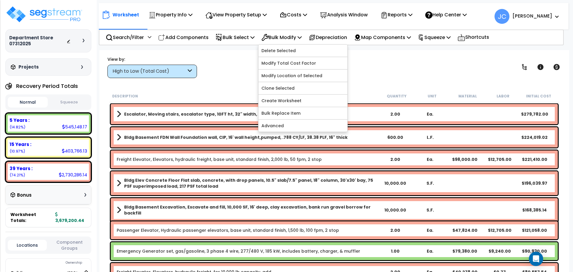
click at [236, 65] on div "View by: High to Low (Total Cost) High to Low (Total Cost)" at bounding box center [334, 67] width 458 height 22
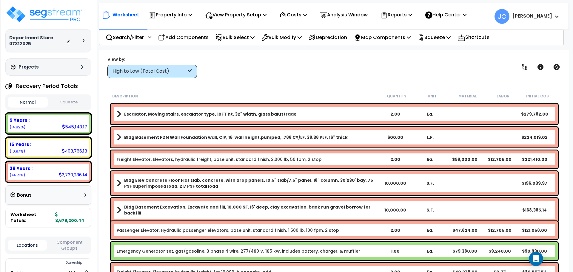
click at [156, 74] on div "High to Low (Total Cost)" at bounding box center [150, 71] width 74 height 7
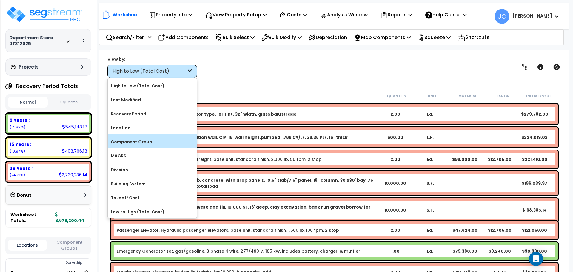
click at [151, 145] on label "Component Group" at bounding box center [152, 142] width 89 height 9
click at [0, 0] on input "Component Group" at bounding box center [0, 0] width 0 height 0
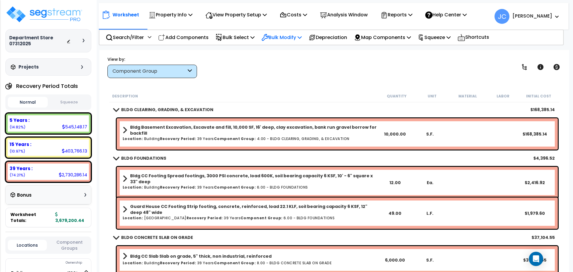
click at [294, 38] on p "Bulk Modify" at bounding box center [281, 37] width 40 height 8
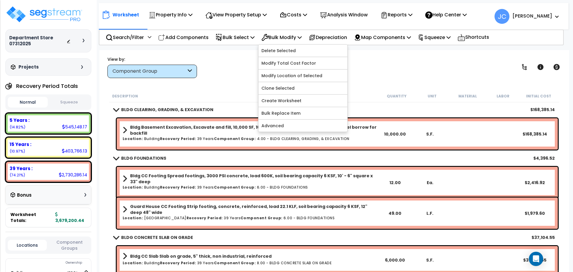
click at [223, 132] on b "Bldg Basement Excavation, Excavate and fill, 10,000 SF, 16' deep, clay excavati…" at bounding box center [253, 130] width 247 height 12
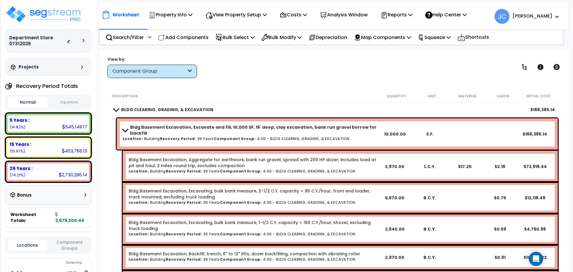
click at [230, 128] on b "Bldg Basement Excavation, Excavate and fill, 10,000 SF, 16' deep, clay excavati…" at bounding box center [253, 130] width 247 height 12
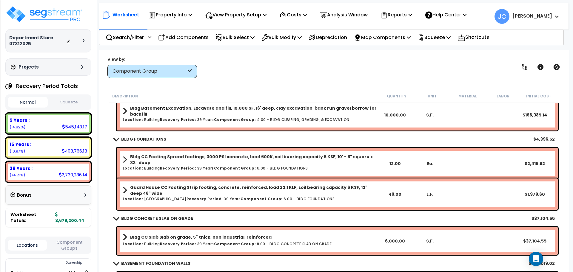
scroll to position [19, 0]
